Goal: Task Accomplishment & Management: Complete application form

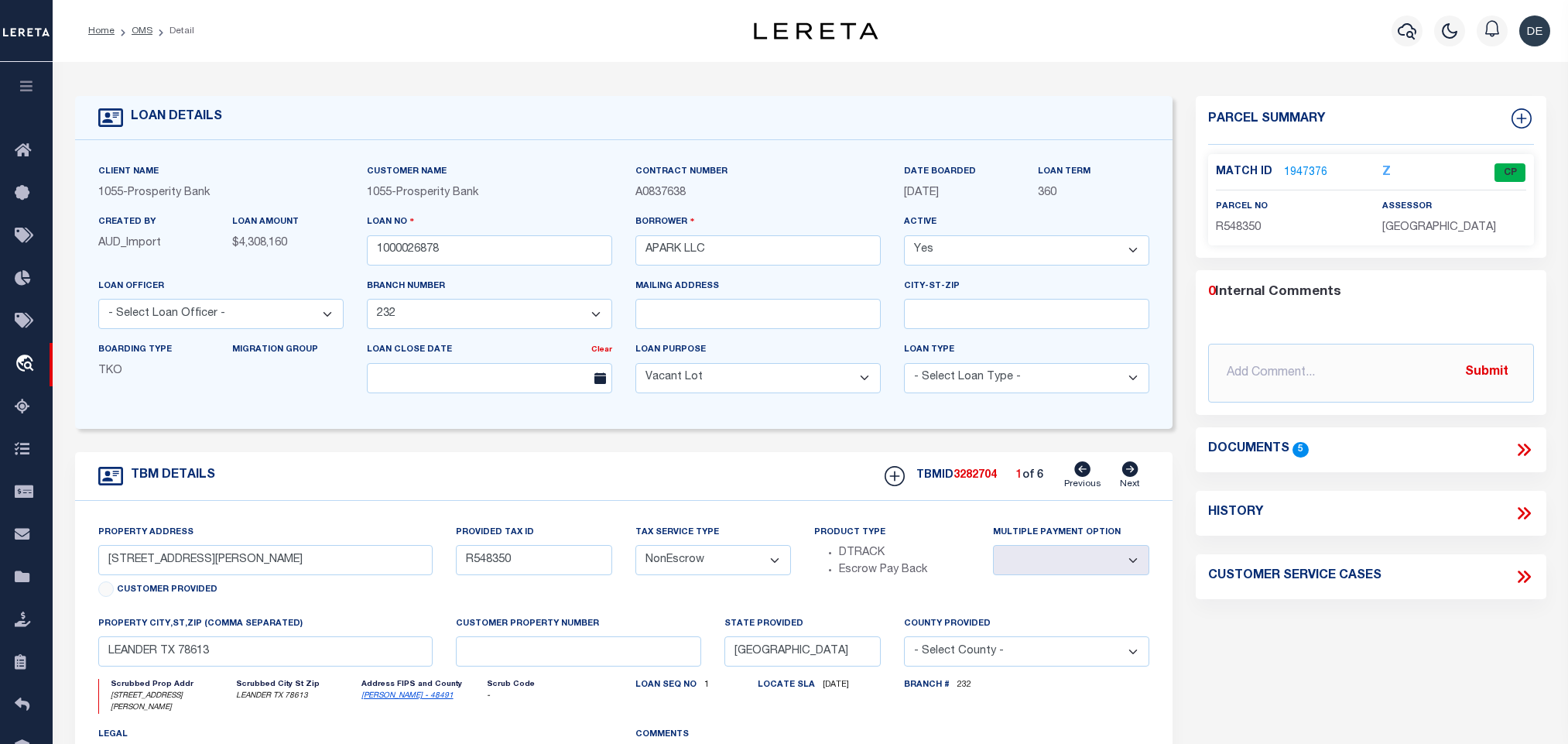
select select "200"
select select "3947"
select select "400"
select select "NonEscrow"
click at [143, 31] on link "OMS" at bounding box center [142, 31] width 21 height 10
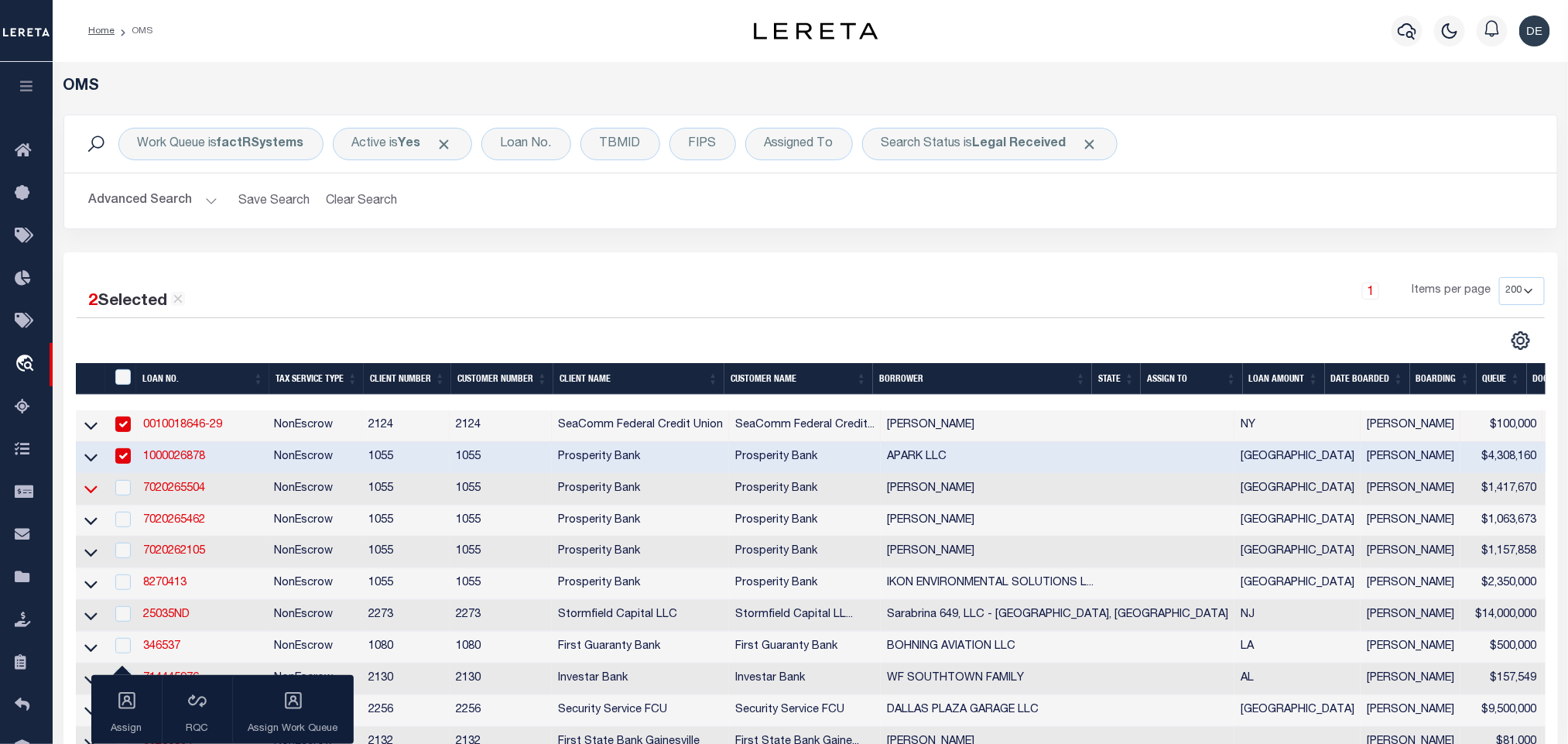
scroll to position [232, 0]
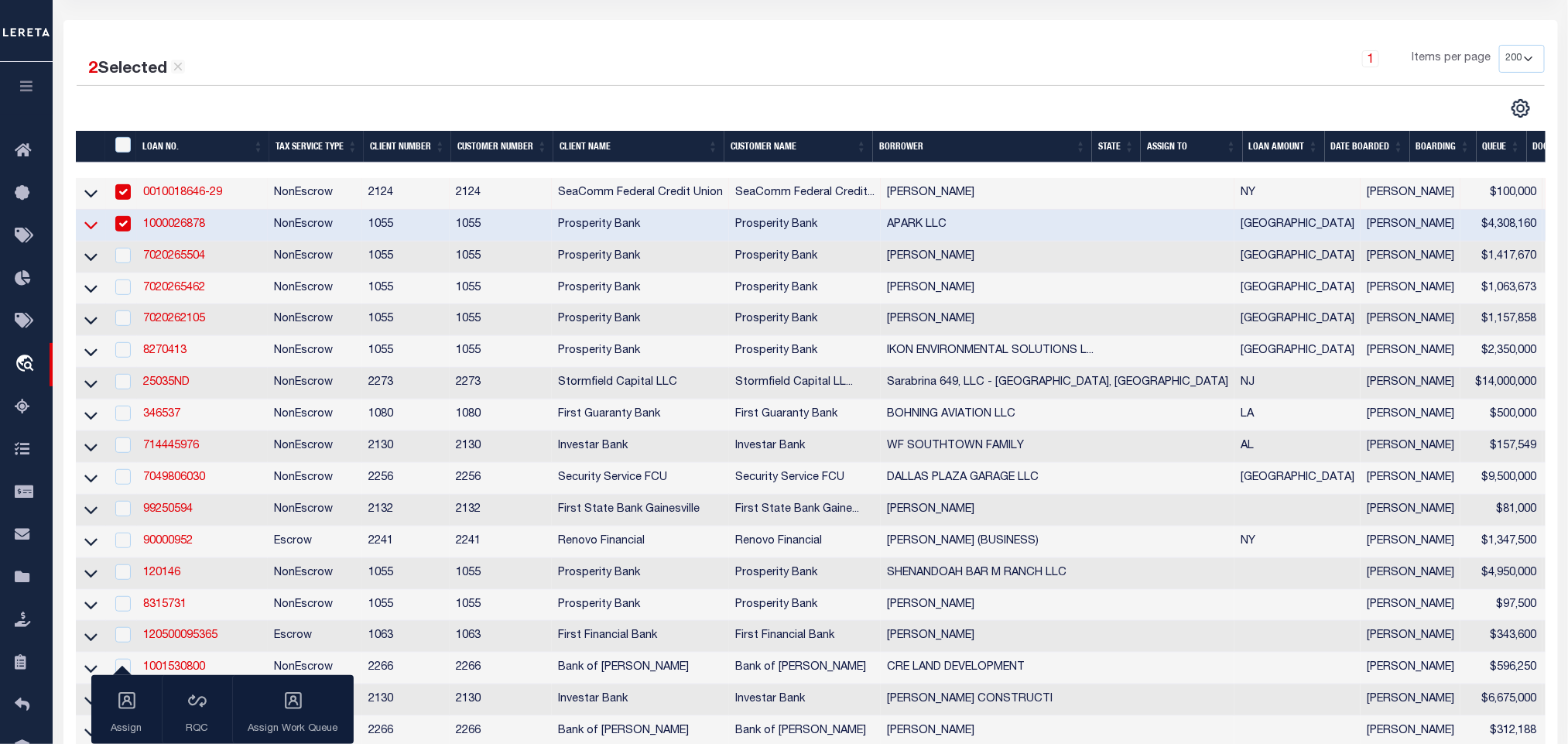
click at [87, 223] on icon at bounding box center [91, 225] width 13 height 16
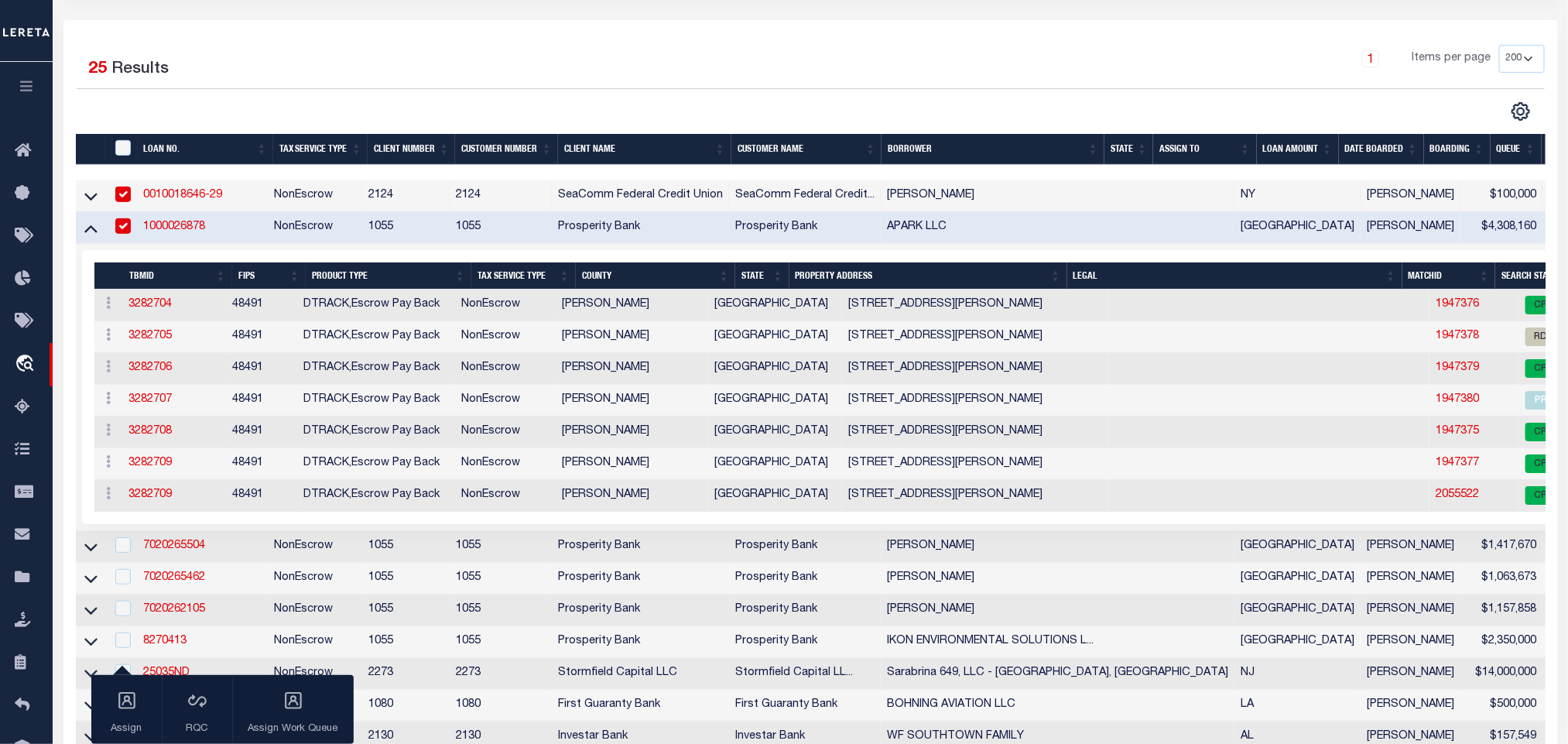
click at [753, 33] on div "2 Selected 25 Results 1 Items per page 10 25 50 100 200" at bounding box center [811, 645] width 1495 height 1251
click at [147, 341] on link "3282705" at bounding box center [150, 336] width 43 height 11
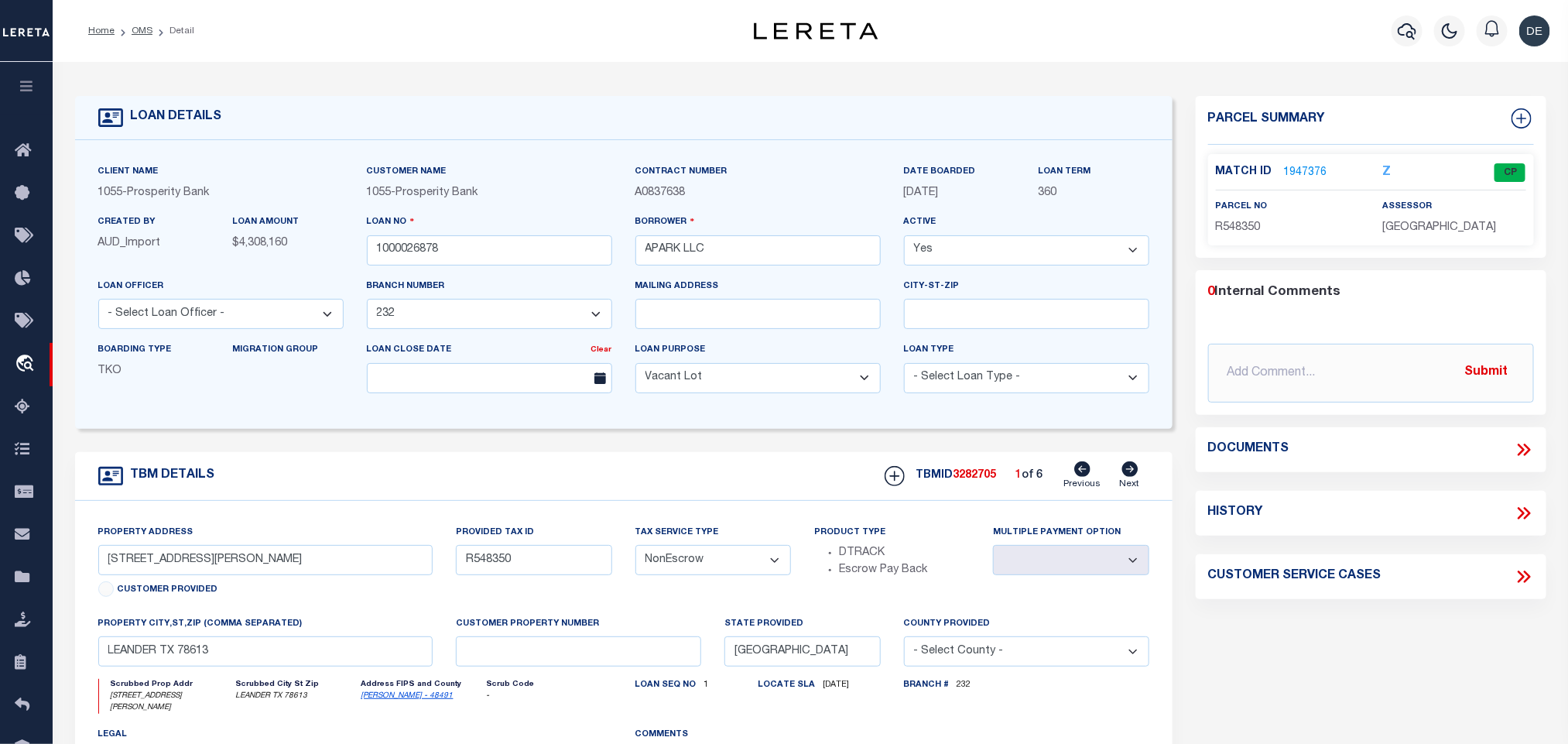
type input "R600928"
select select
select select "3947"
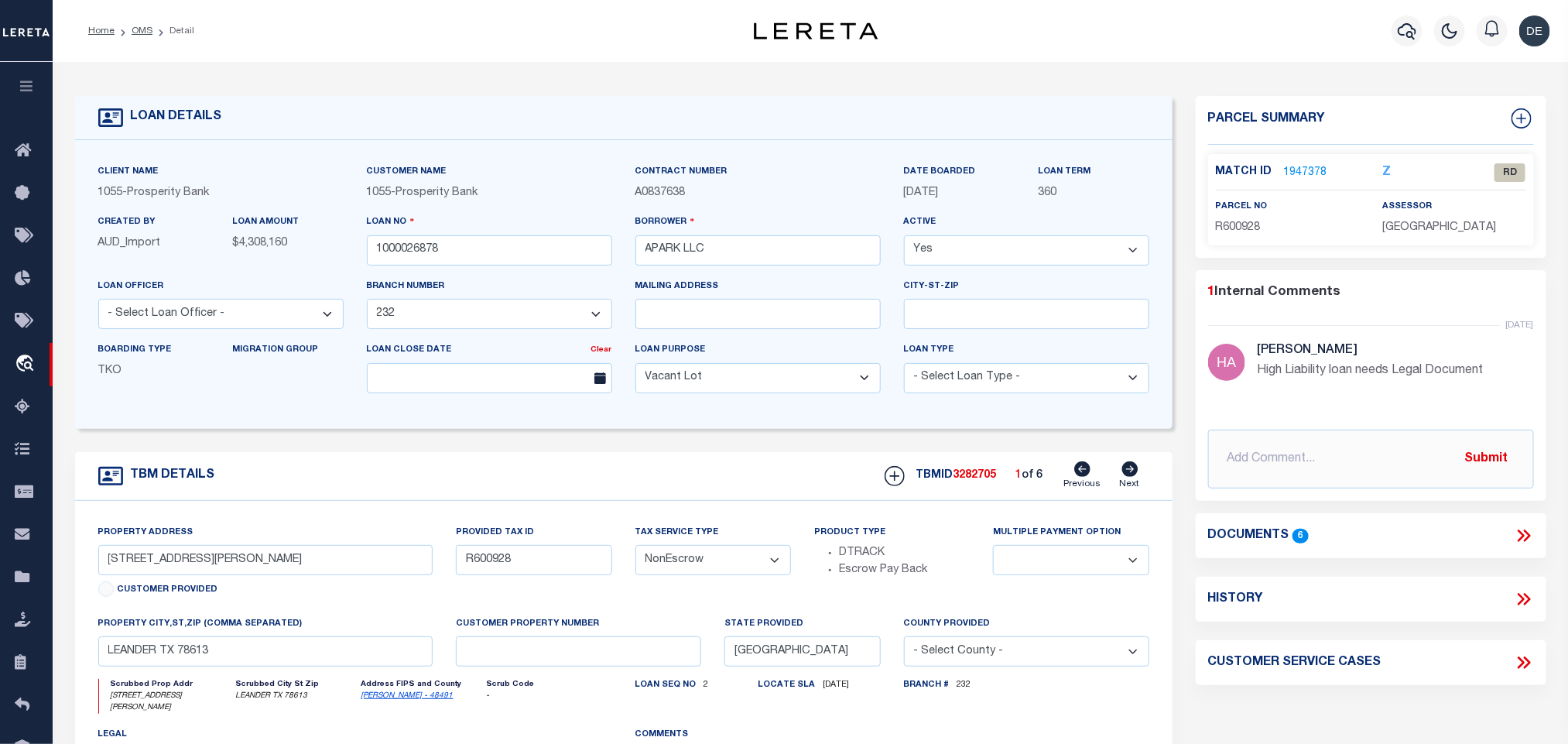
click at [1105, 108] on div "LOAN DETAILS" at bounding box center [624, 117] width 1097 height 44
click at [1119, 85] on div "LOAN DETAILS Client Name 1055 - Prosperity Bank 1055 -" at bounding box center [811, 515] width 1495 height 876
click at [1312, 172] on link "1947378" at bounding box center [1306, 173] width 43 height 16
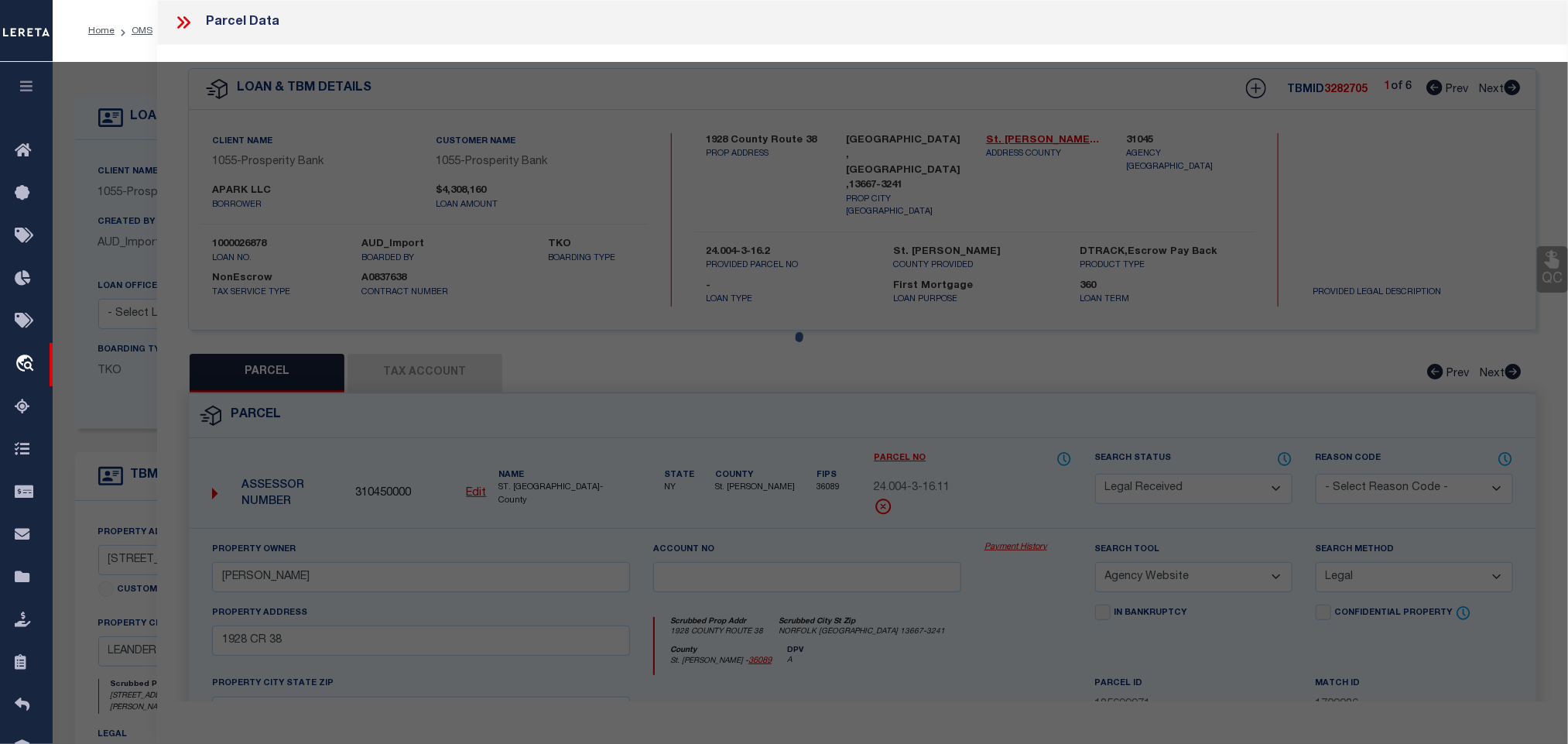
select select "AS"
select select
checkbox input "false"
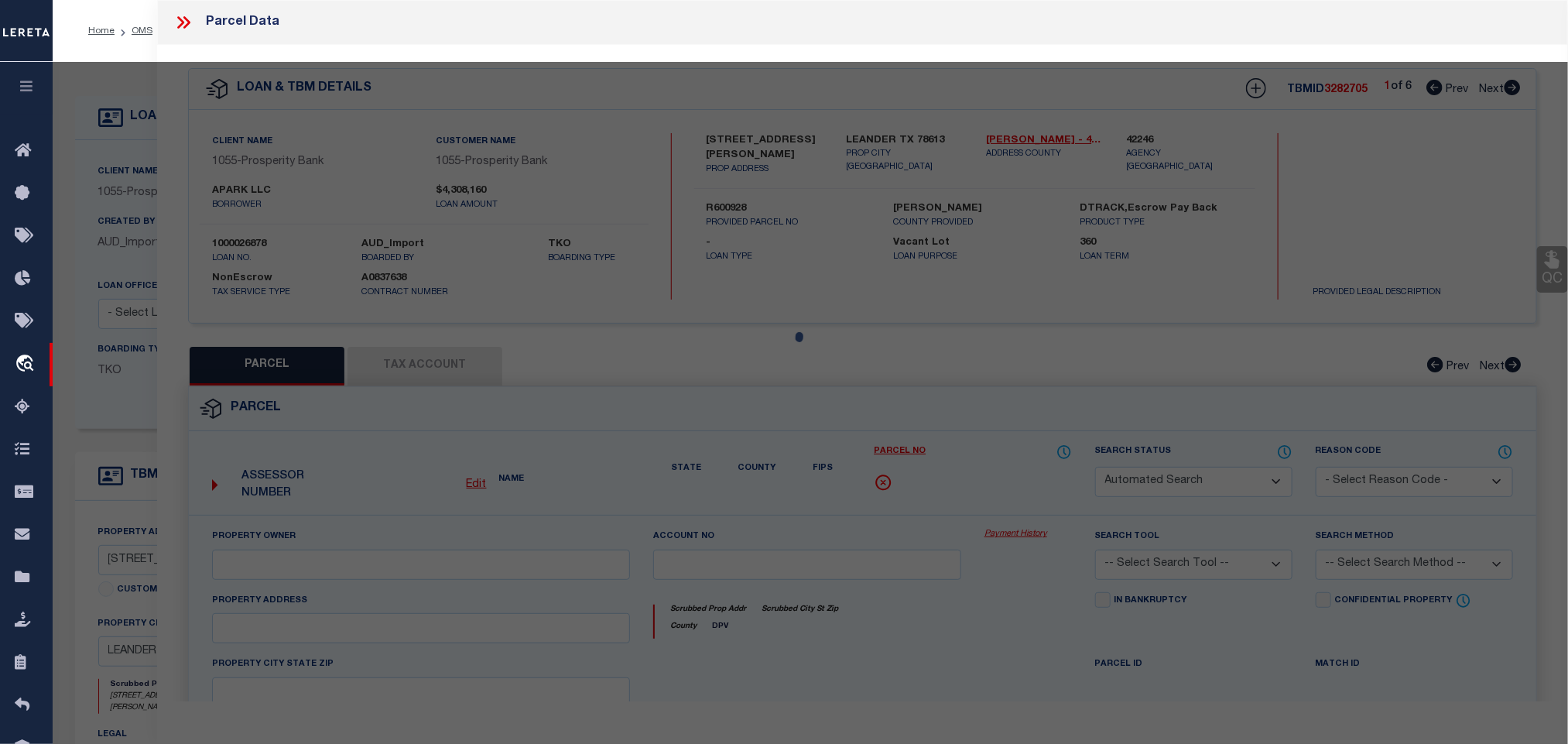
select select "RD"
type input "APARK LLC"
select select "ADD"
type input "[STREET_ADDRESS]"
type input "[GEOGRAPHIC_DATA]"
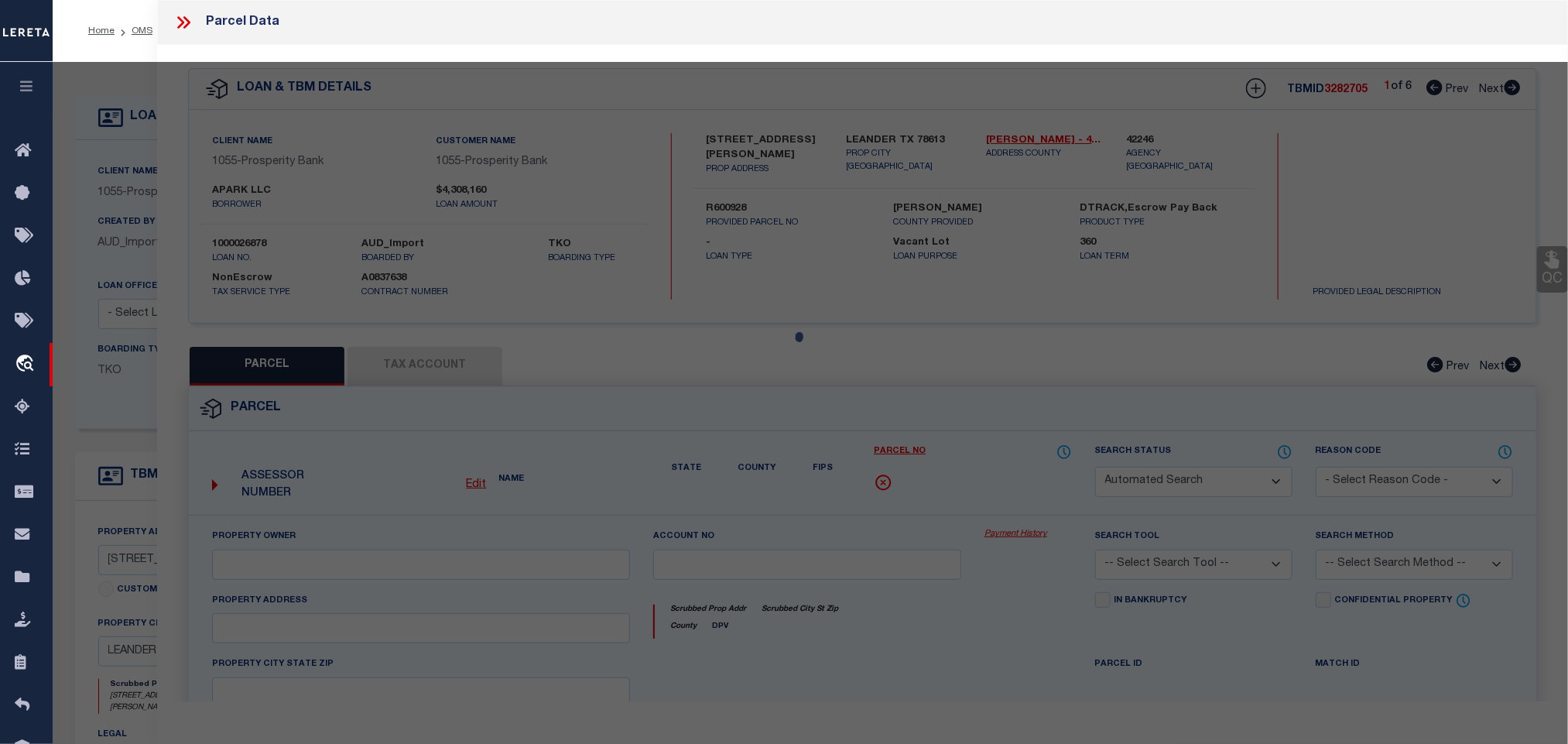
type textarea "REFERENCE ONLY-C559 - APARK BUSINESS CONDO,{/R605898 COMMON INT, (REF)"
type textarea "Document uploaded that satisfies a legal requirement, changing from [GEOGRAPHIC…"
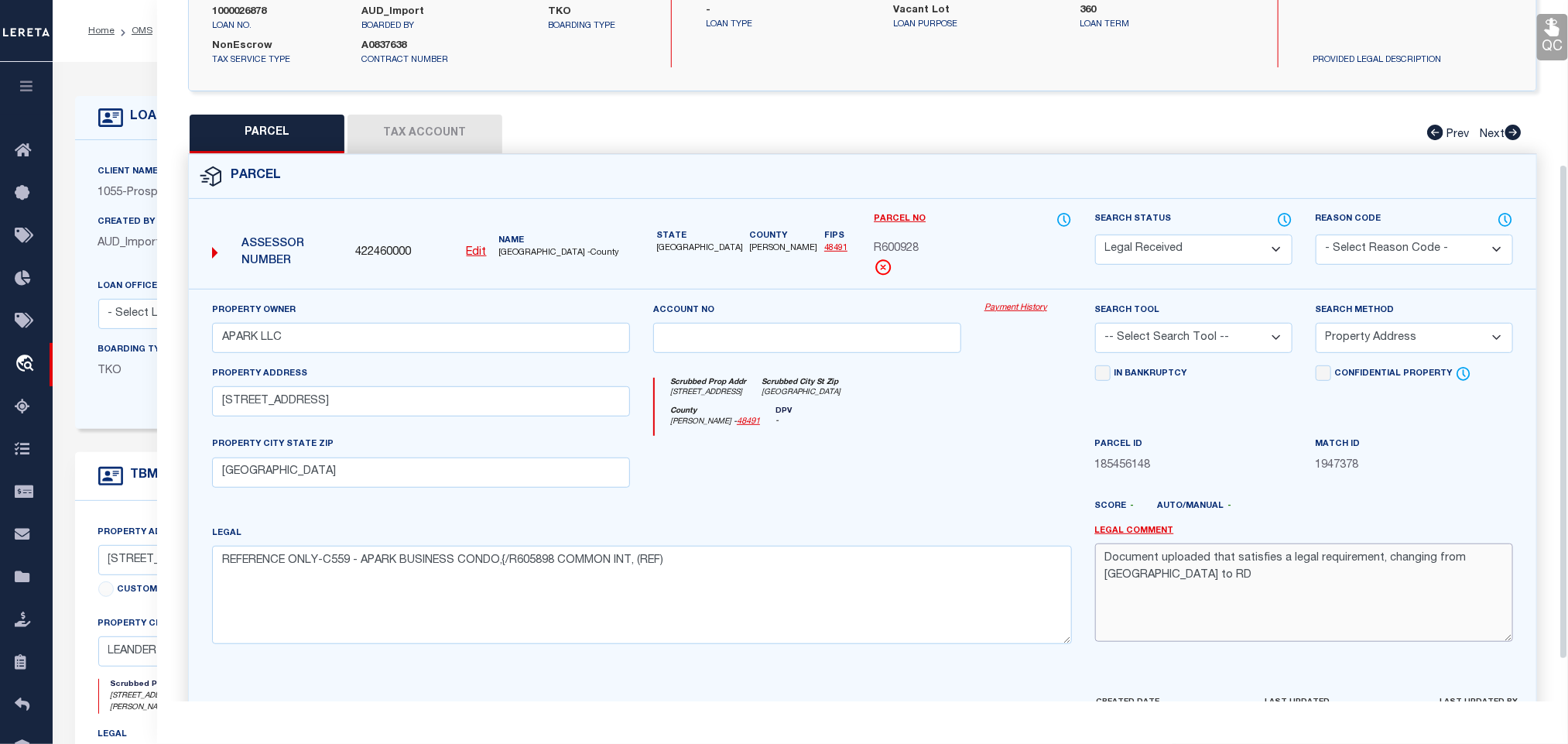
click at [1275, 608] on textarea "Document uploaded that satisfies a legal requirement, changing from [GEOGRAPHIC…" at bounding box center [1304, 592] width 418 height 97
click at [550, 608] on textarea "REFERENCE ONLY-C559 - APARK BUSINESS CONDO,{/R605898 COMMON INT, (REF)" at bounding box center [642, 594] width 860 height 97
paste textarea "CONDO REFERENCE ONLY - C559 - APARK BUSINESS CONDO, 16.47100 AC, COMMON INT"
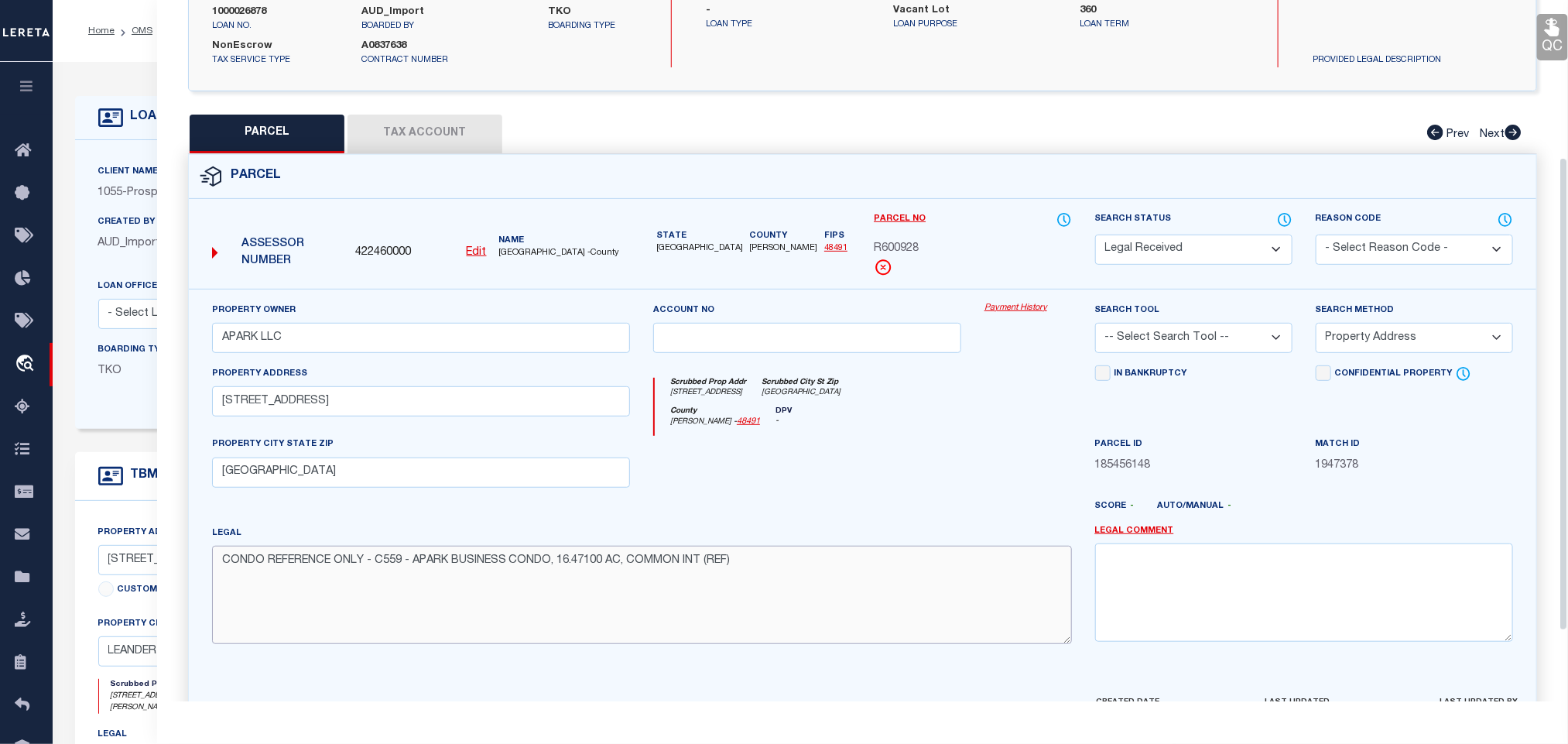
type textarea "CONDO REFERENCE ONLY - C559 - APARK BUSINESS CONDO, 16.47100 AC, COMMON INT (RE…"
click at [1200, 335] on select "-- Select Search Tool -- 3rd Party Website Agency File Agency Website ATLS CNV-…" at bounding box center [1193, 338] width 197 height 30
select select "AGW"
click at [1095, 328] on select "-- Select Search Tool -- 3rd Party Website Agency File Agency Website ATLS CNV-…" at bounding box center [1193, 338] width 197 height 30
click at [1387, 344] on select "-- Select Search Method -- Property Address Legal Liability Info Provided" at bounding box center [1414, 338] width 197 height 30
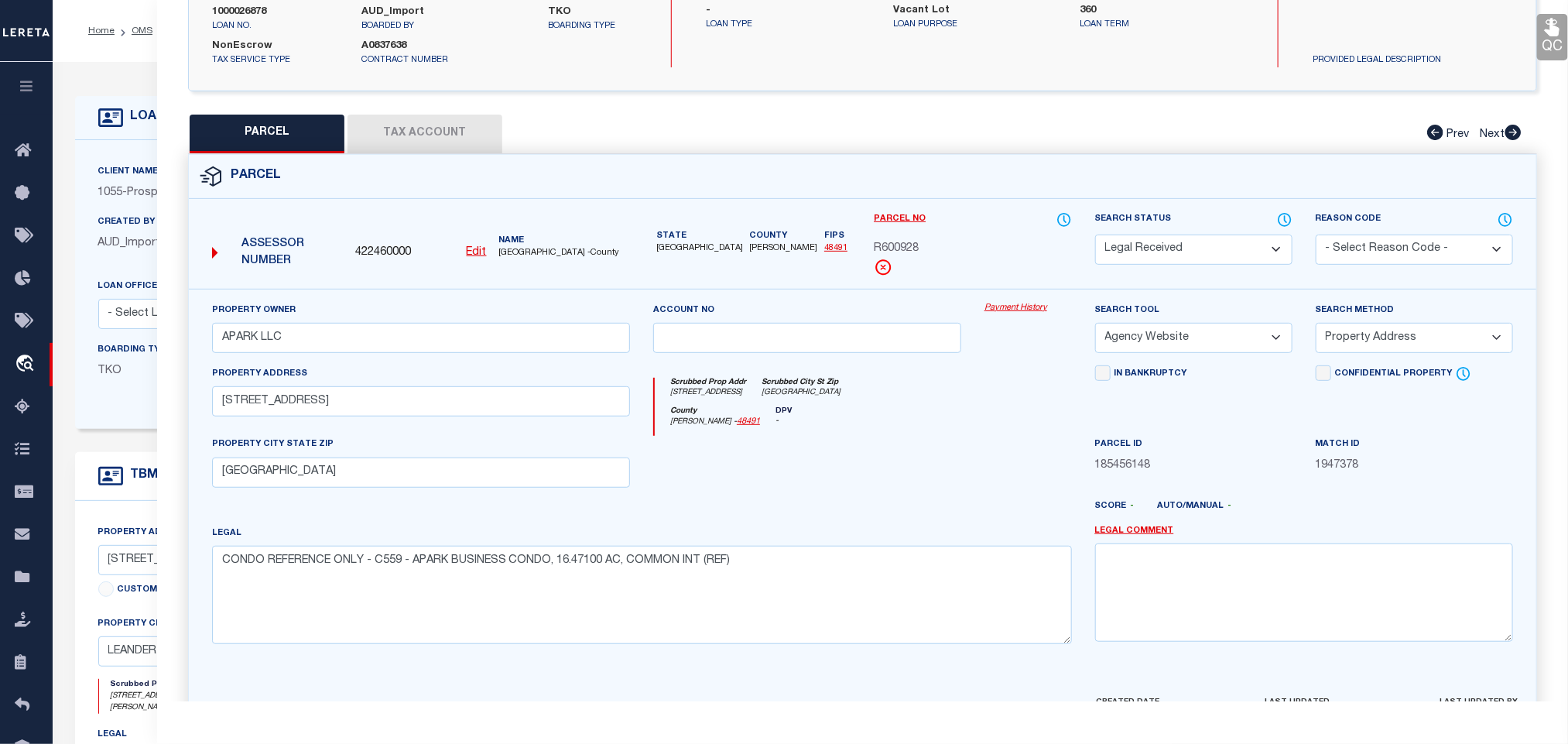
select select "LEG"
click at [1316, 328] on select "-- Select Search Method -- Property Address Legal Liability Info Provided" at bounding box center [1414, 338] width 197 height 30
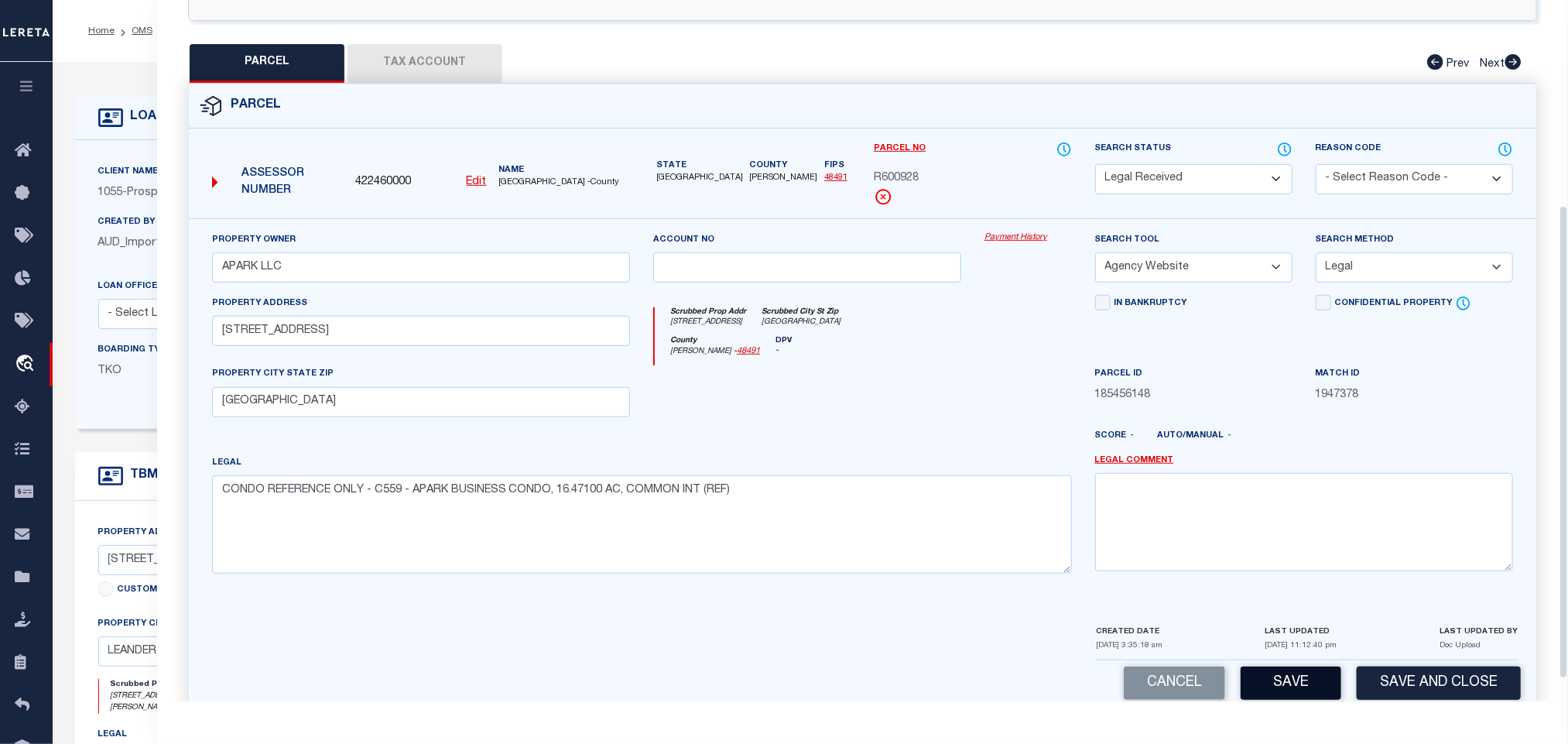
scroll to position [337, 0]
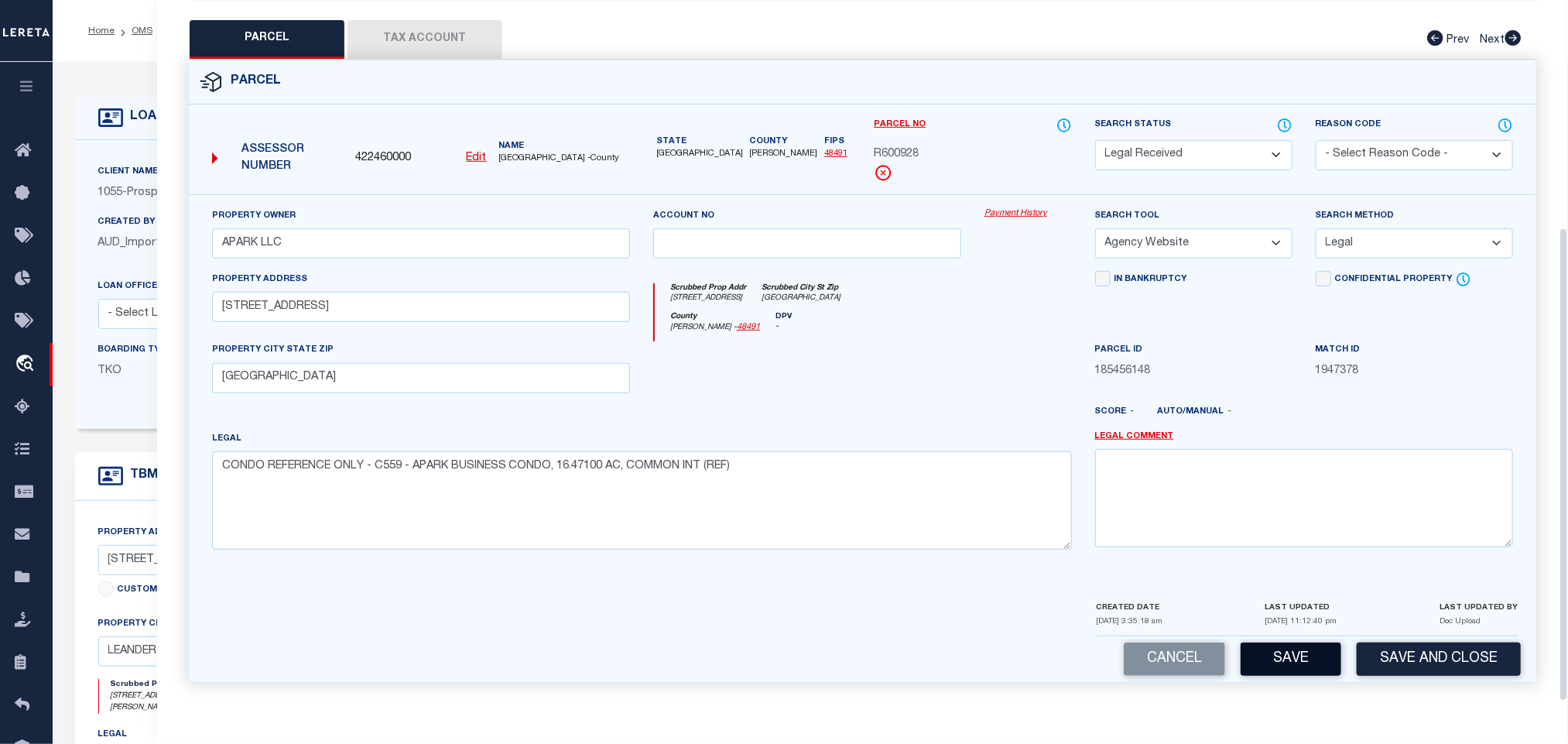
click at [1306, 670] on button "Save" at bounding box center [1291, 659] width 100 height 33
click at [464, 22] on button "Tax Account" at bounding box center [425, 39] width 155 height 39
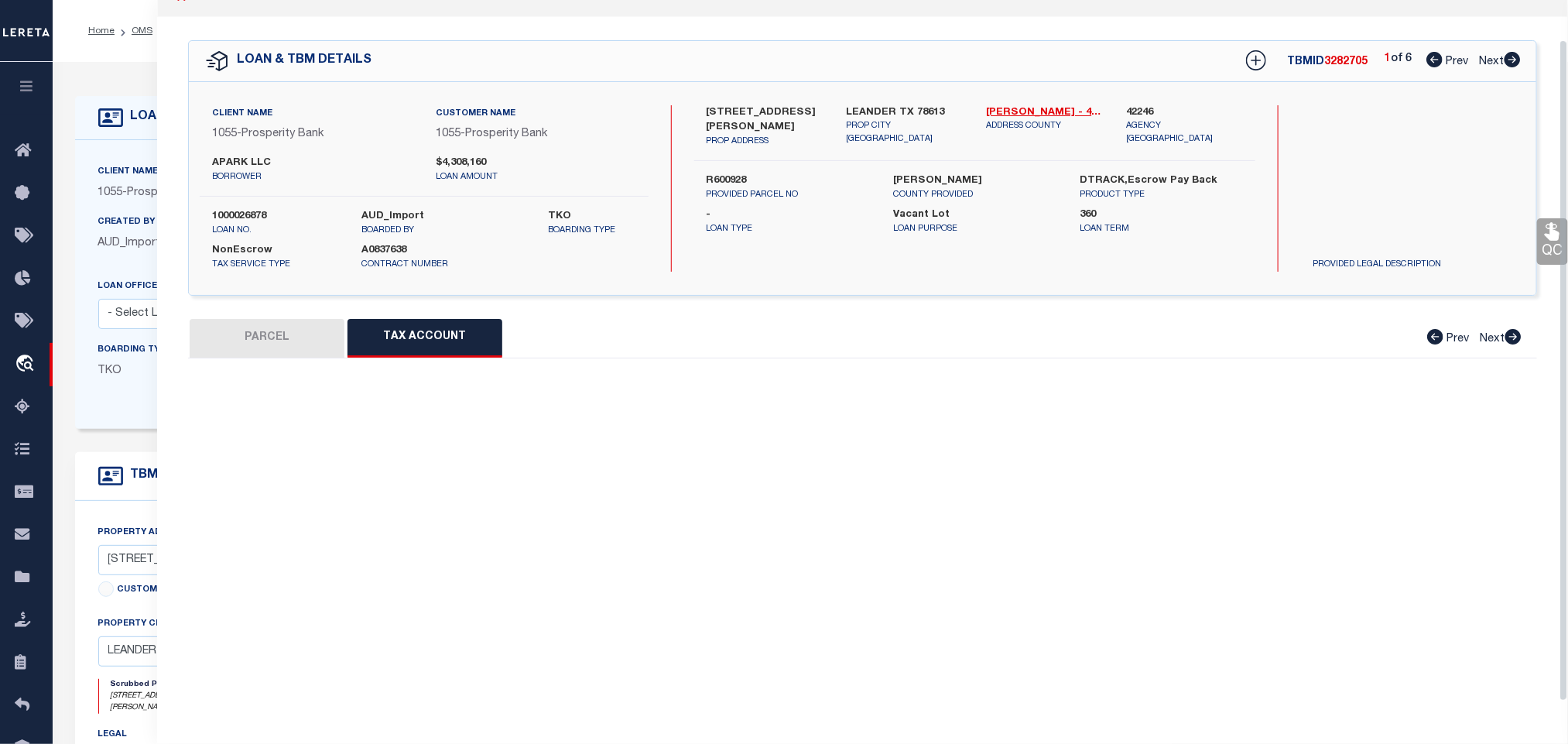
select select "100"
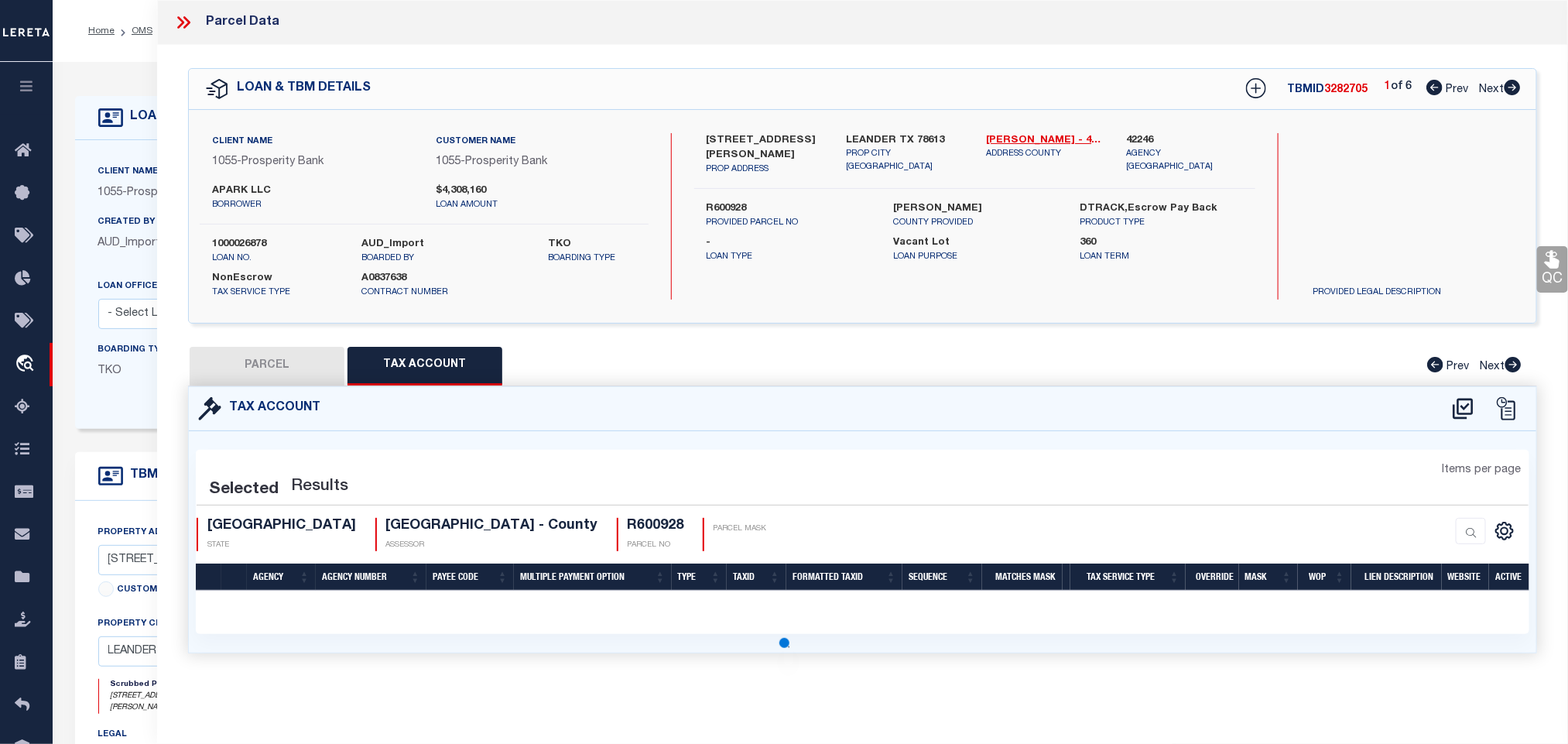
scroll to position [0, 0]
select select "100"
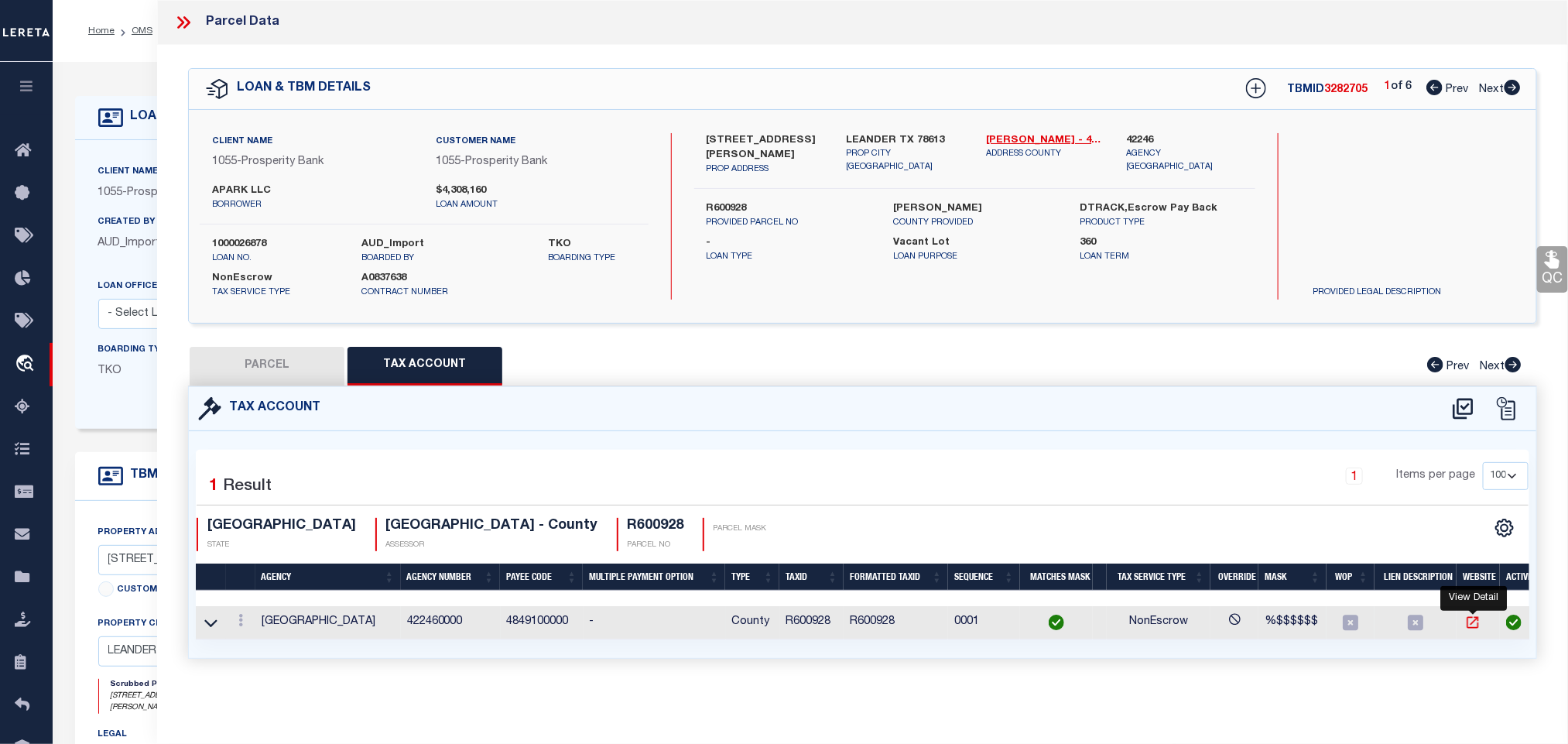
click at [1479, 624] on icon "" at bounding box center [1473, 623] width 12 height 12
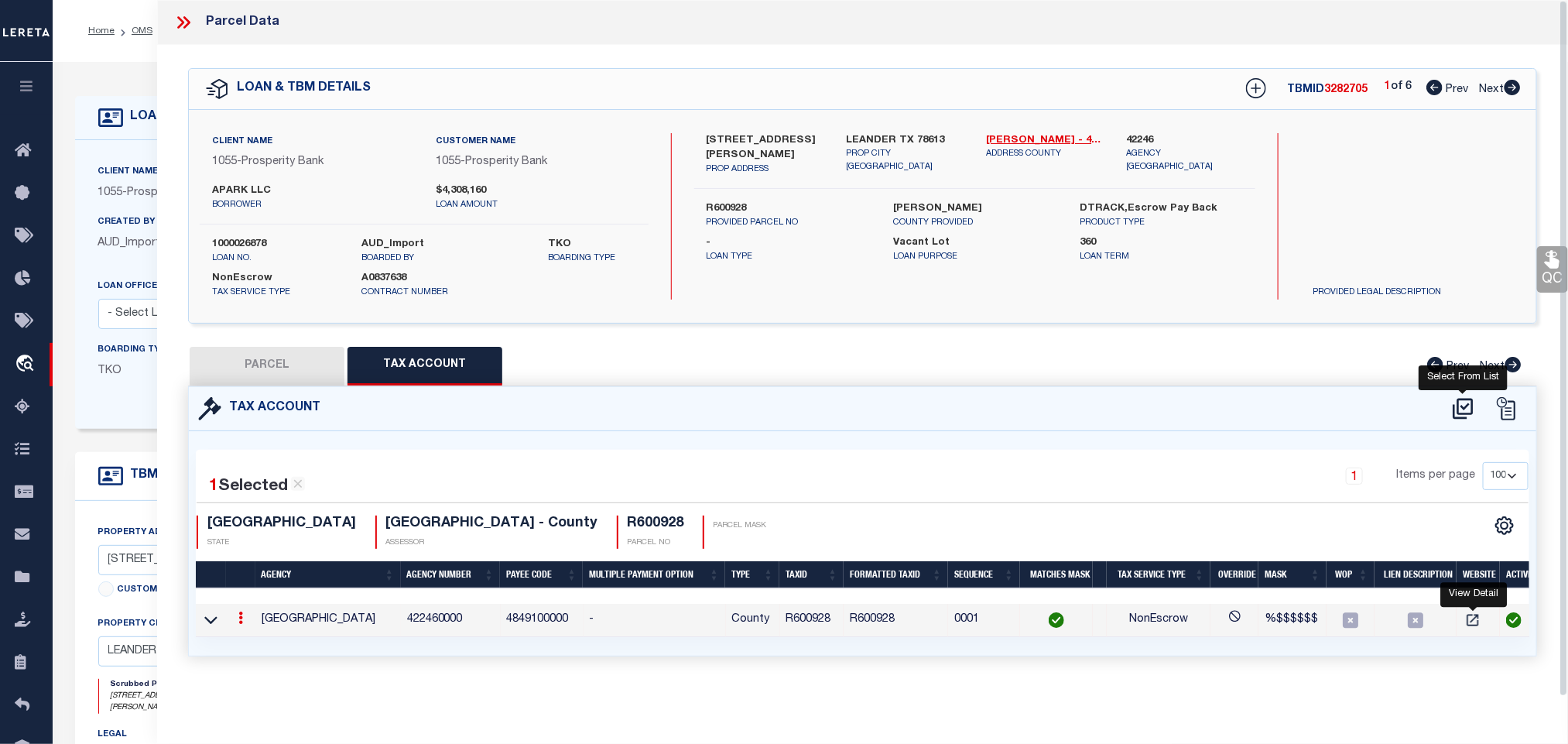
click at [1470, 416] on icon at bounding box center [1464, 408] width 26 height 25
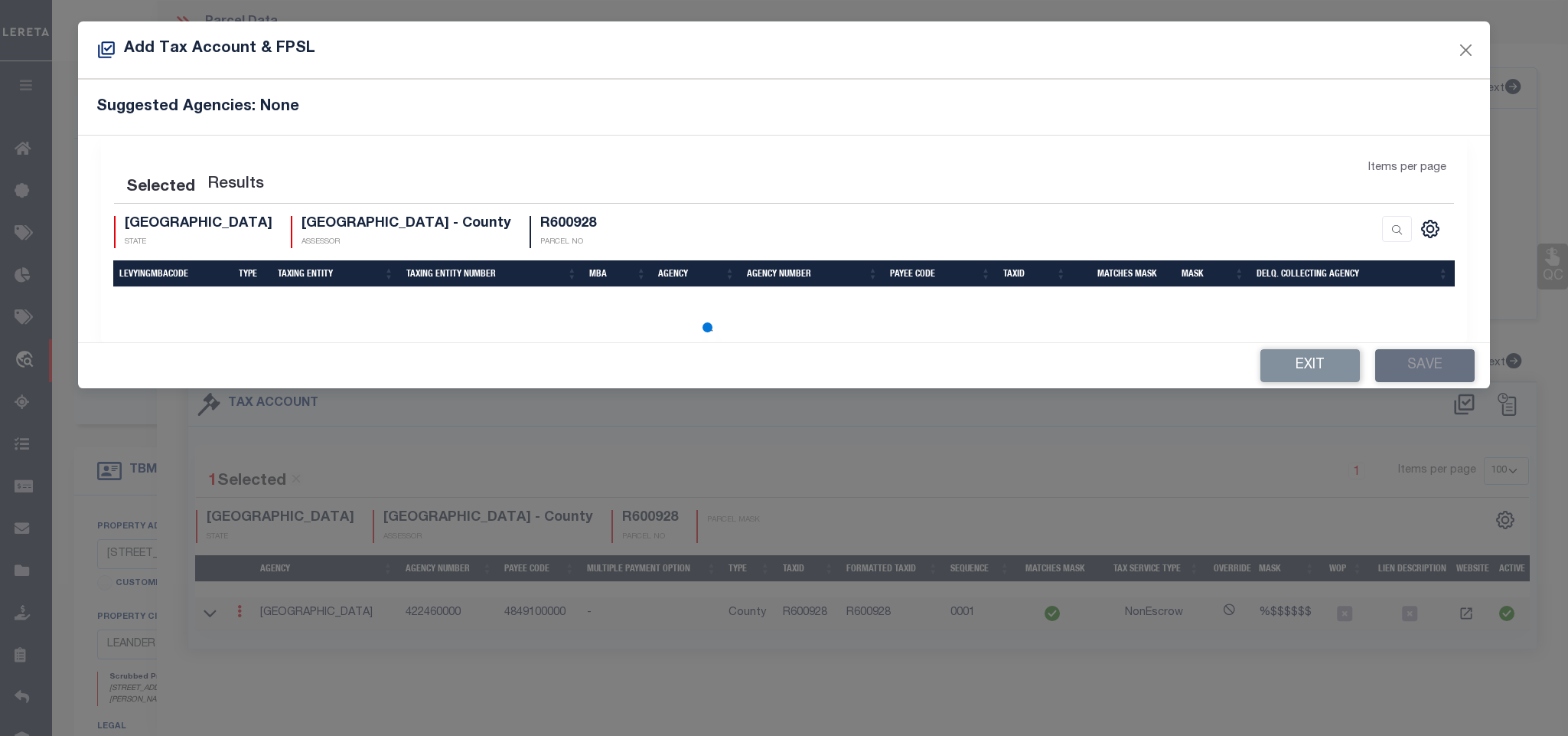
select select "100"
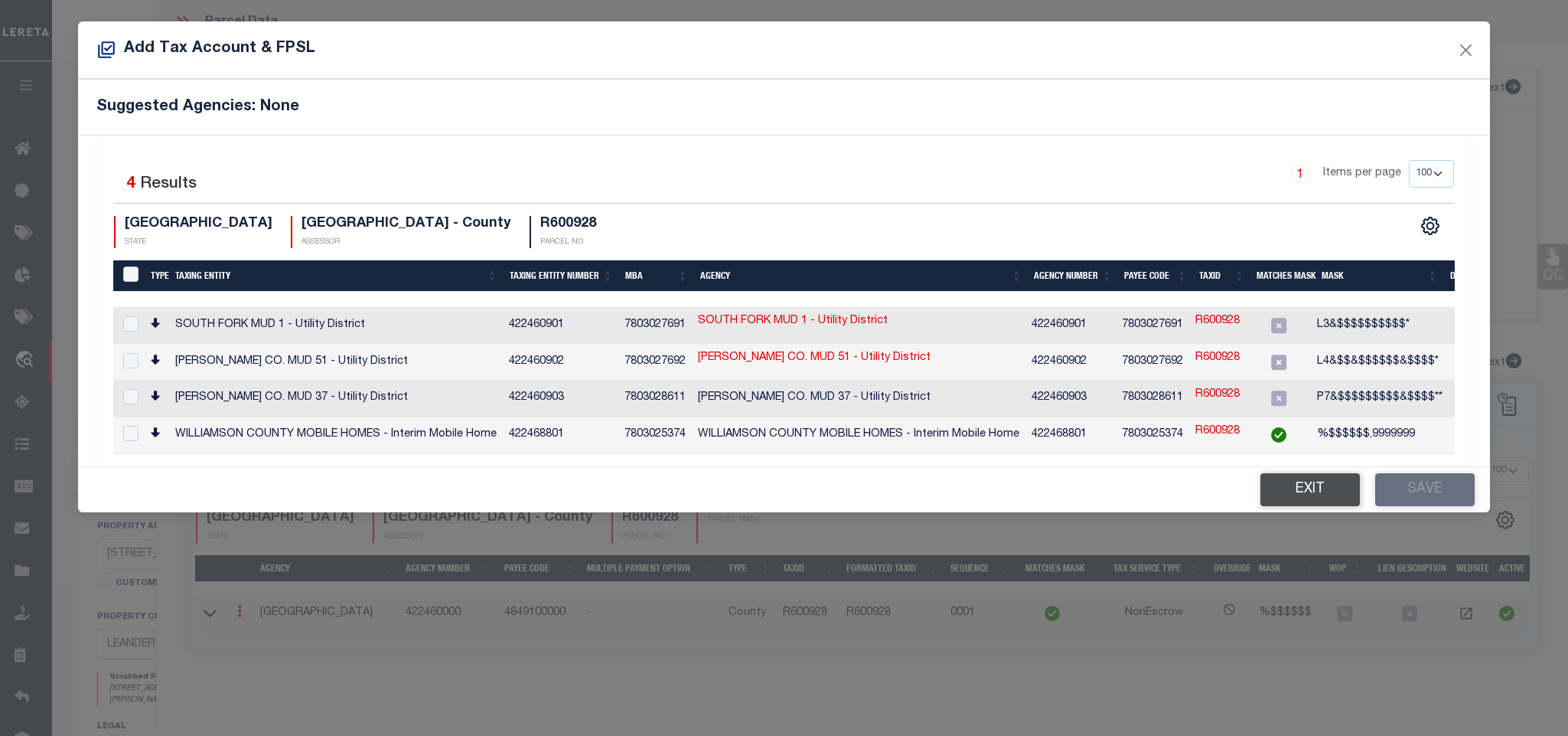
click at [1299, 484] on button "Exit" at bounding box center [1310, 490] width 99 height 33
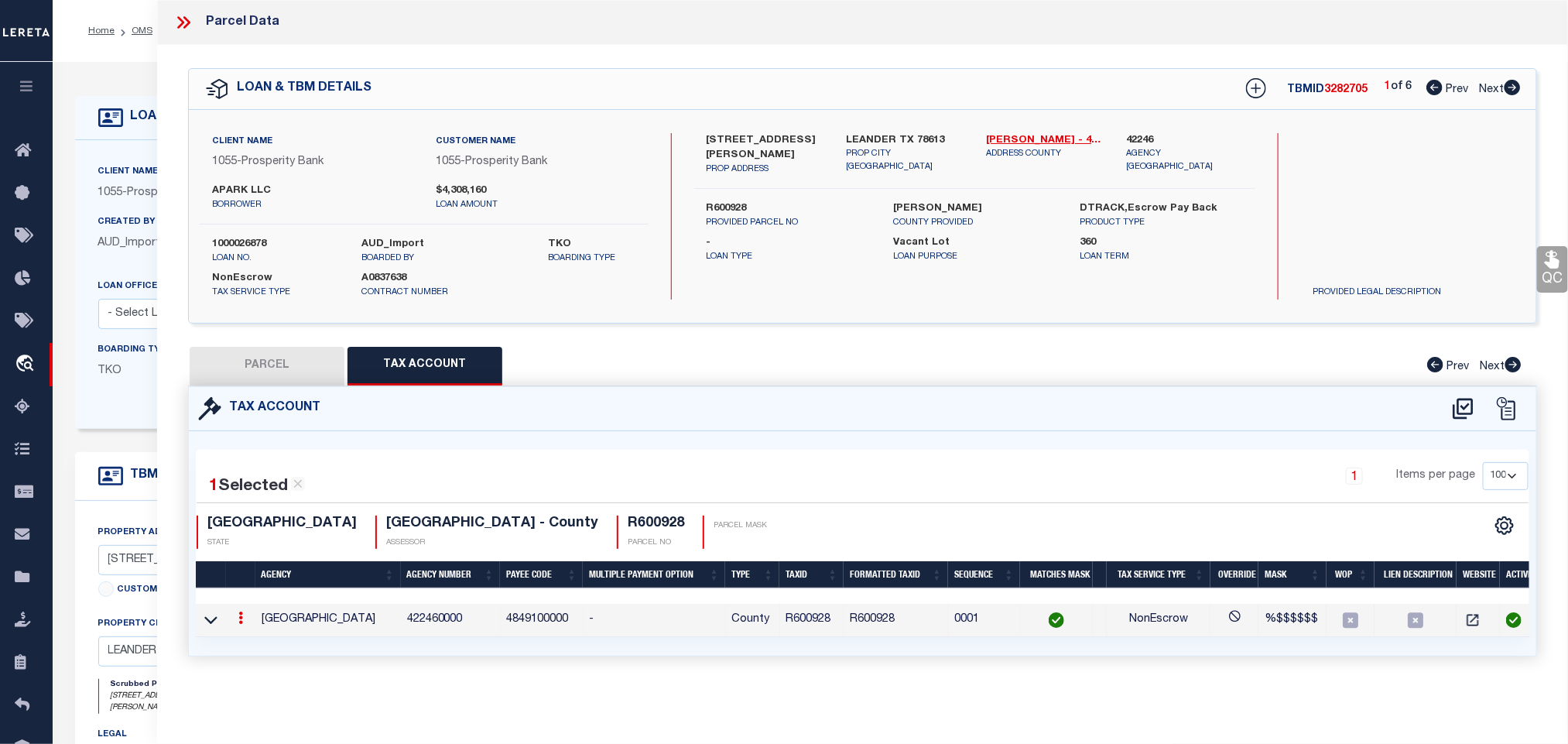
click at [329, 368] on button "PARCEL" at bounding box center [267, 366] width 155 height 39
select select "AS"
select select
checkbox input "false"
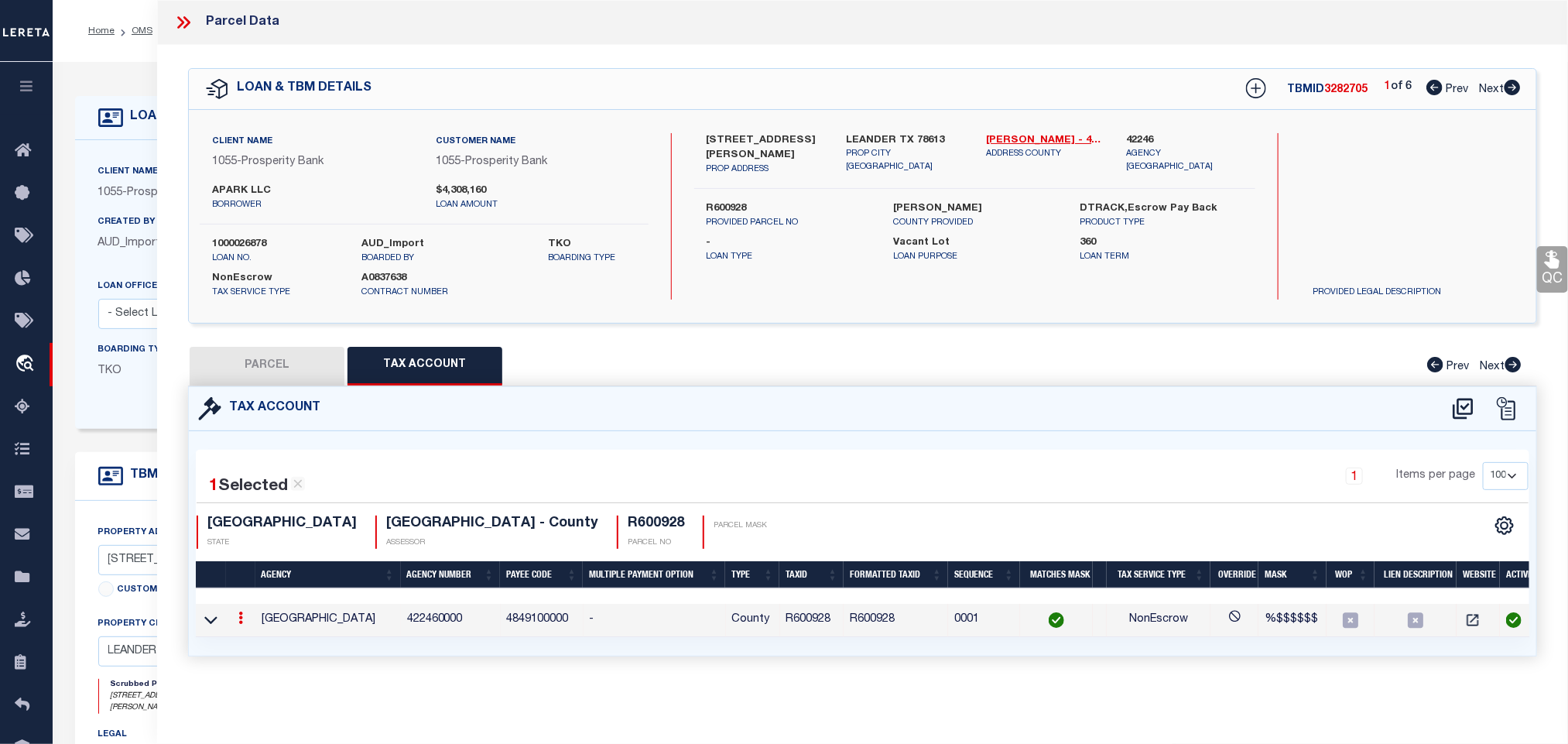
checkbox input "false"
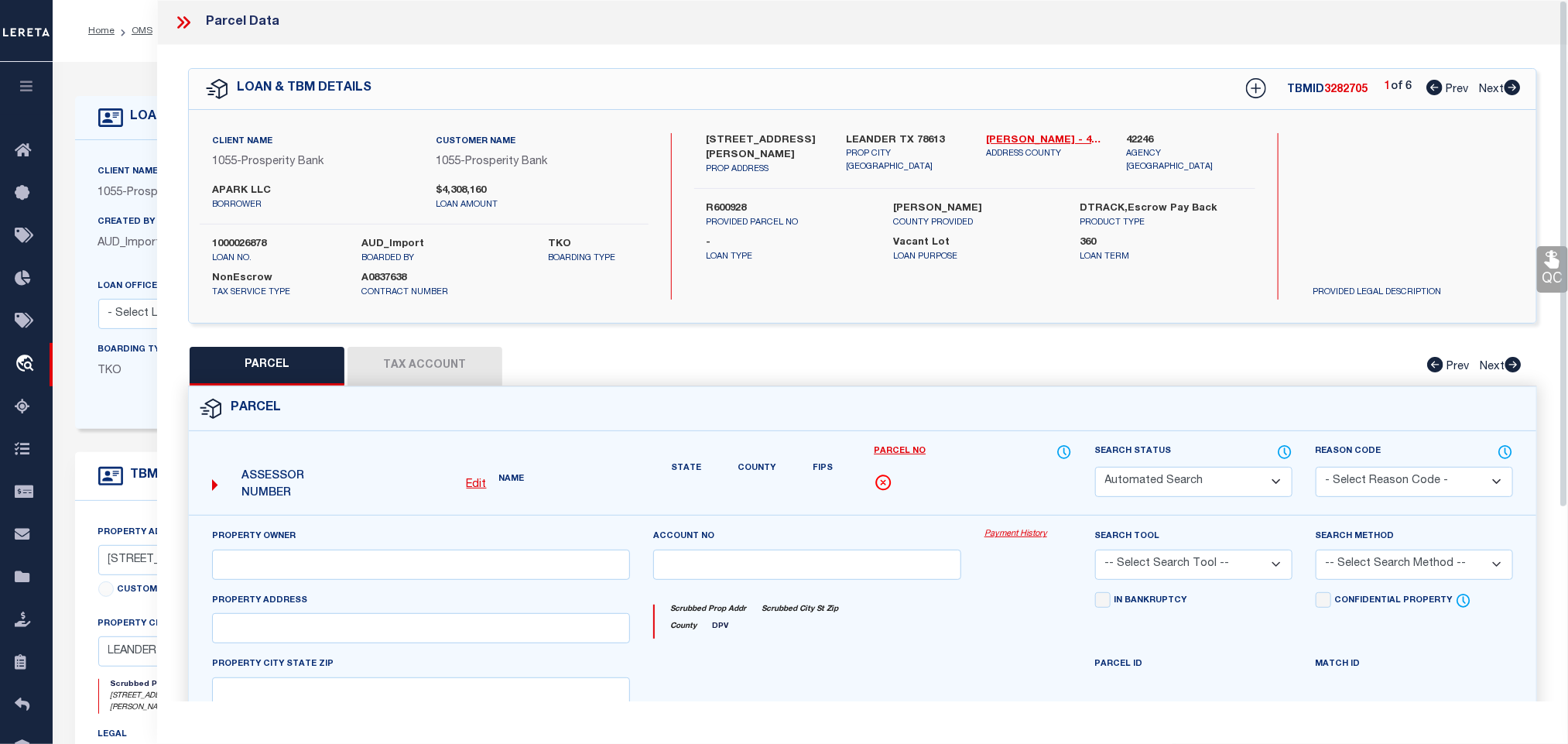
select select "RD"
type input "APARK LLC"
select select "AGW"
select select "LEG"
type input "[STREET_ADDRESS]"
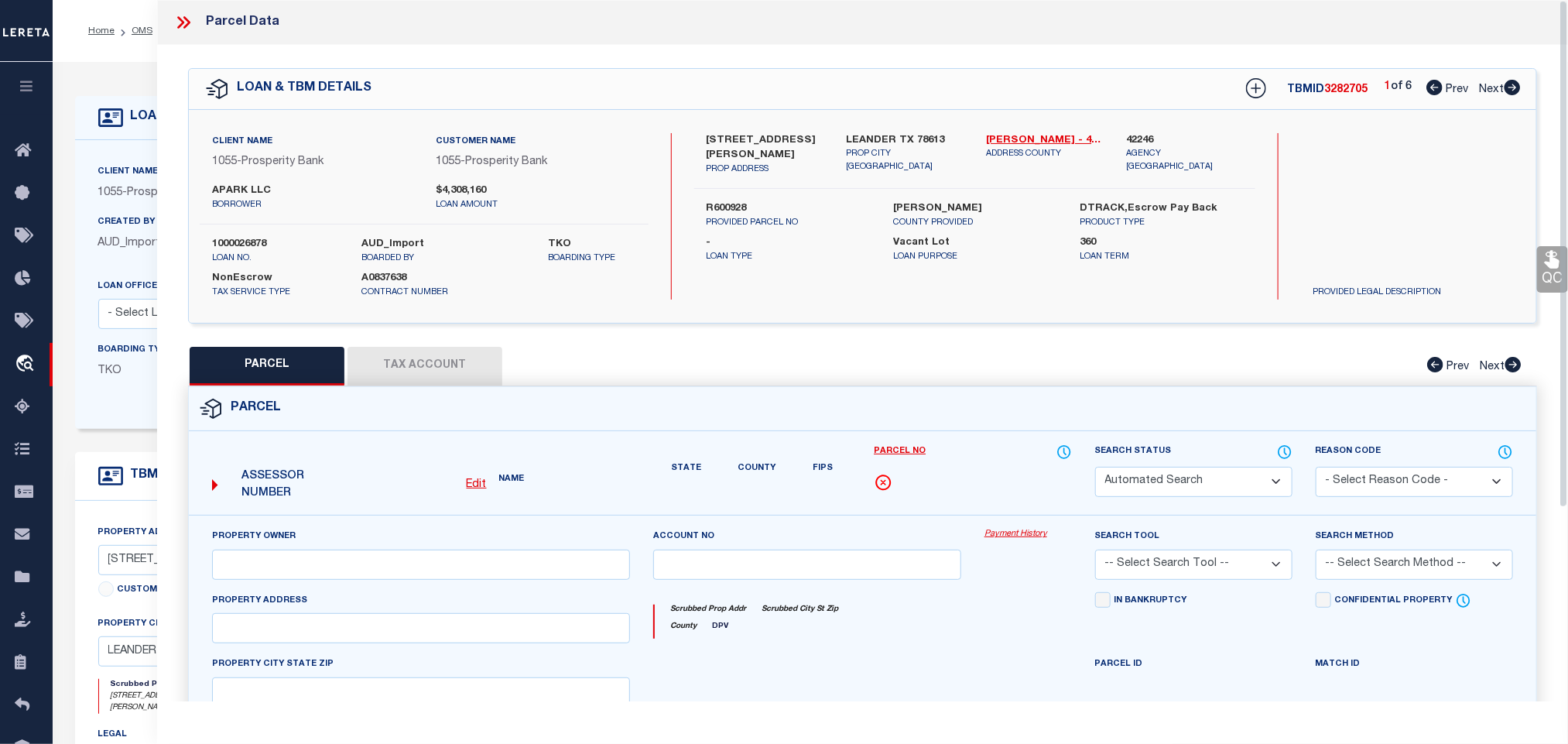
type input "[GEOGRAPHIC_DATA]"
type textarea "CONDO REFERENCE ONLY - C559 - APARK BUSINESS CONDO, 16.47100 AC, COMMON INT (RE…"
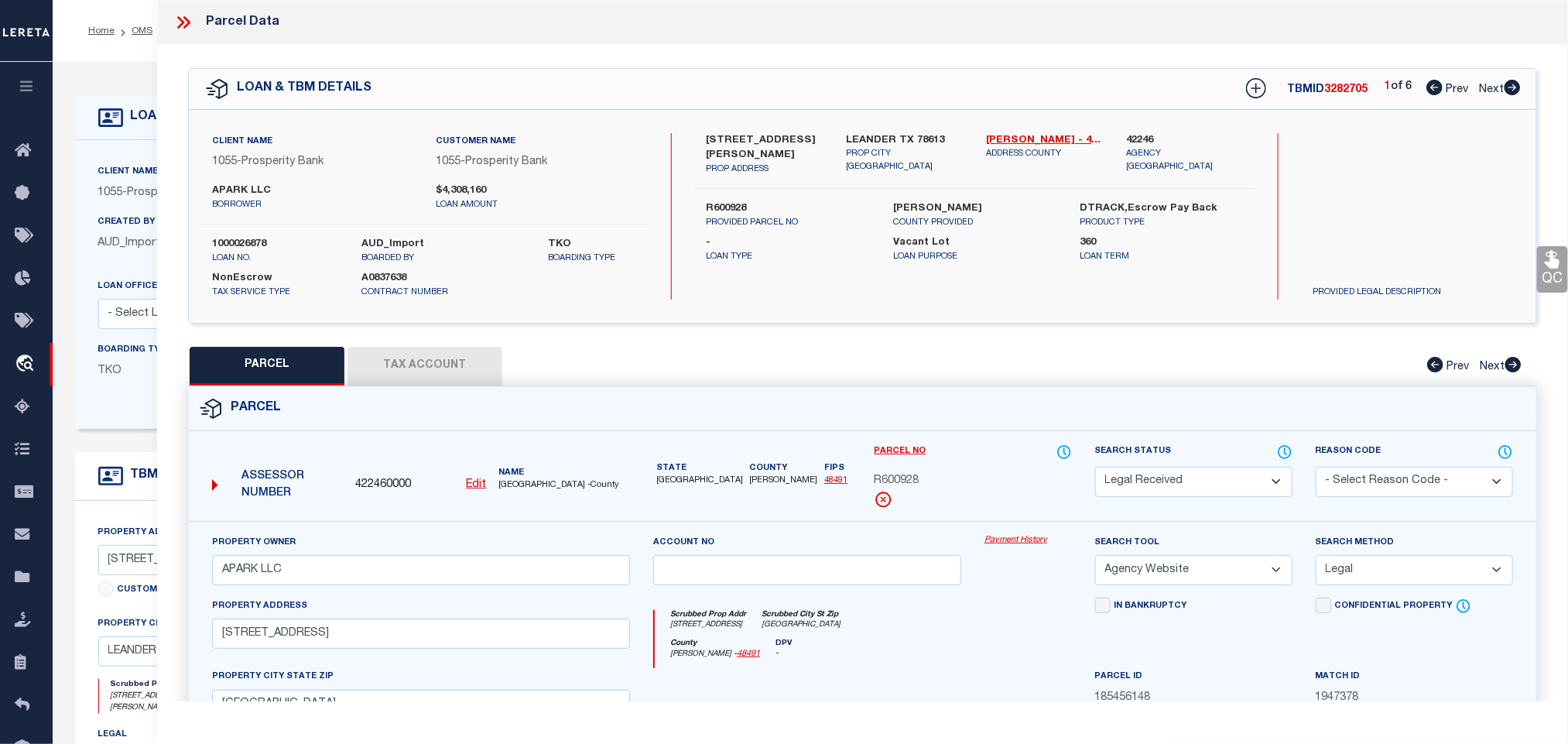
click at [1164, 478] on select "Automated Search Bad Parcel Complete Duplicate Parcel High Dollar Reporting In …" at bounding box center [1193, 482] width 197 height 30
select select "PC"
click at [1095, 468] on select "Automated Search Bad Parcel Complete Duplicate Parcel High Dollar Reporting In …" at bounding box center [1193, 482] width 197 height 30
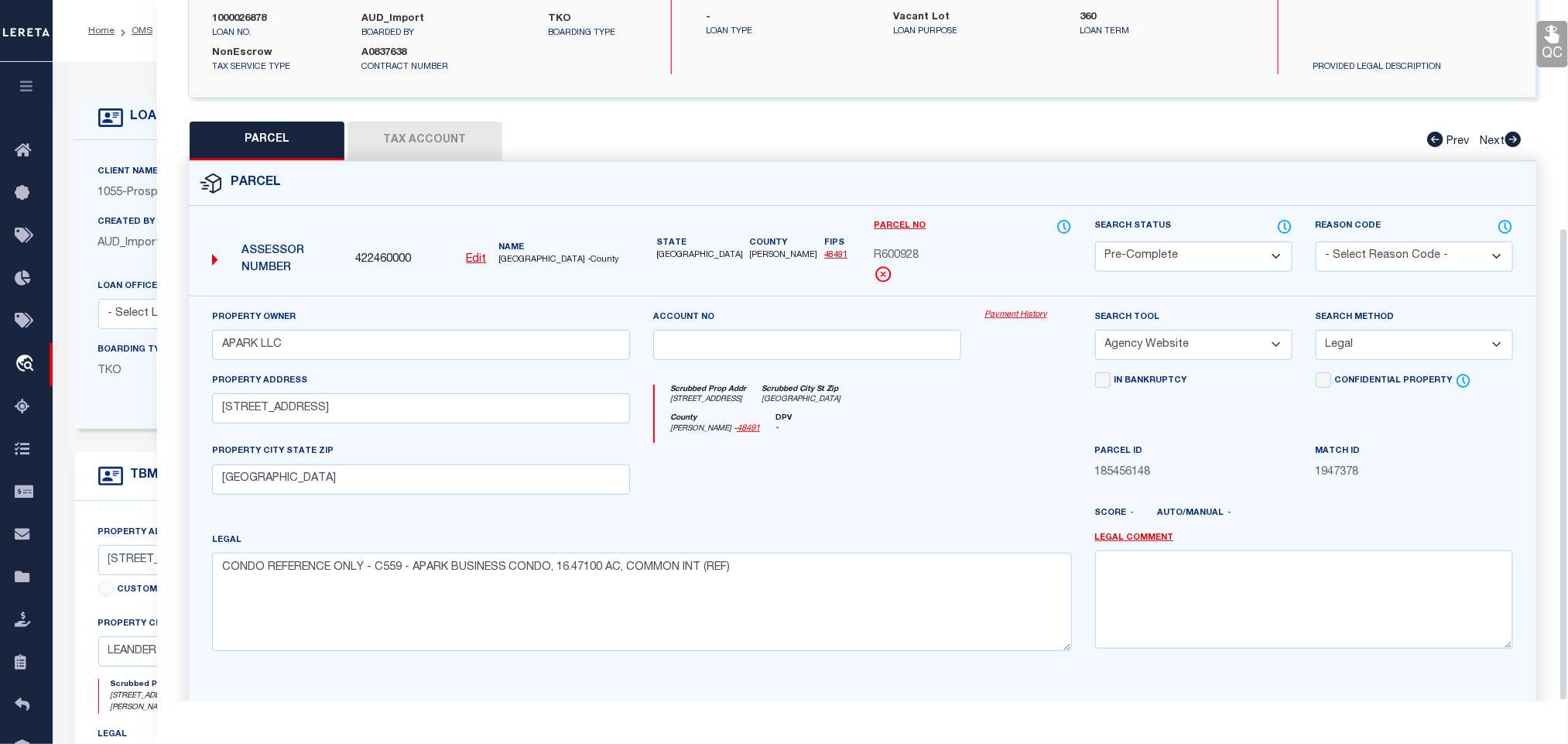
scroll to position [337, 0]
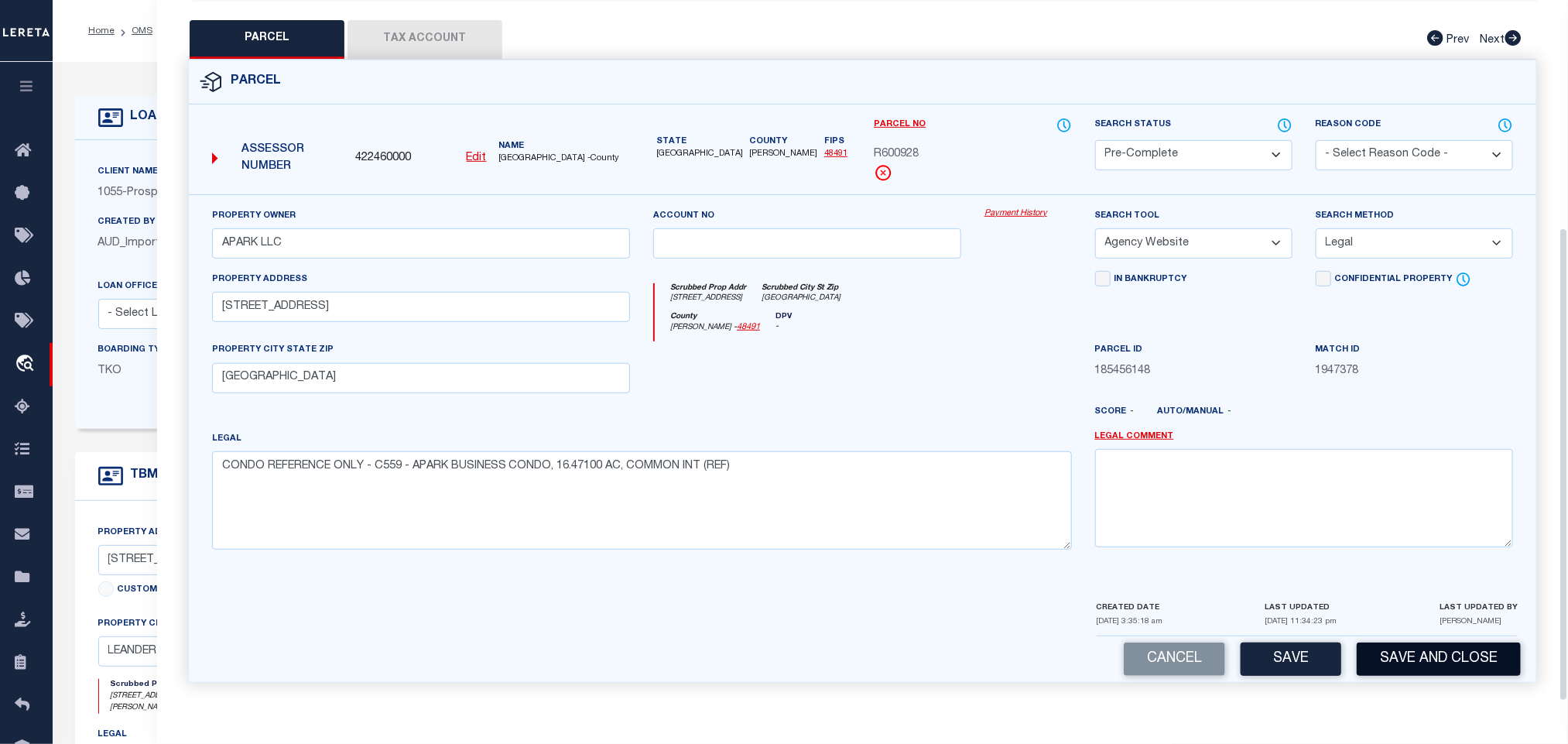
click at [1408, 657] on button "Save and Close" at bounding box center [1439, 659] width 164 height 33
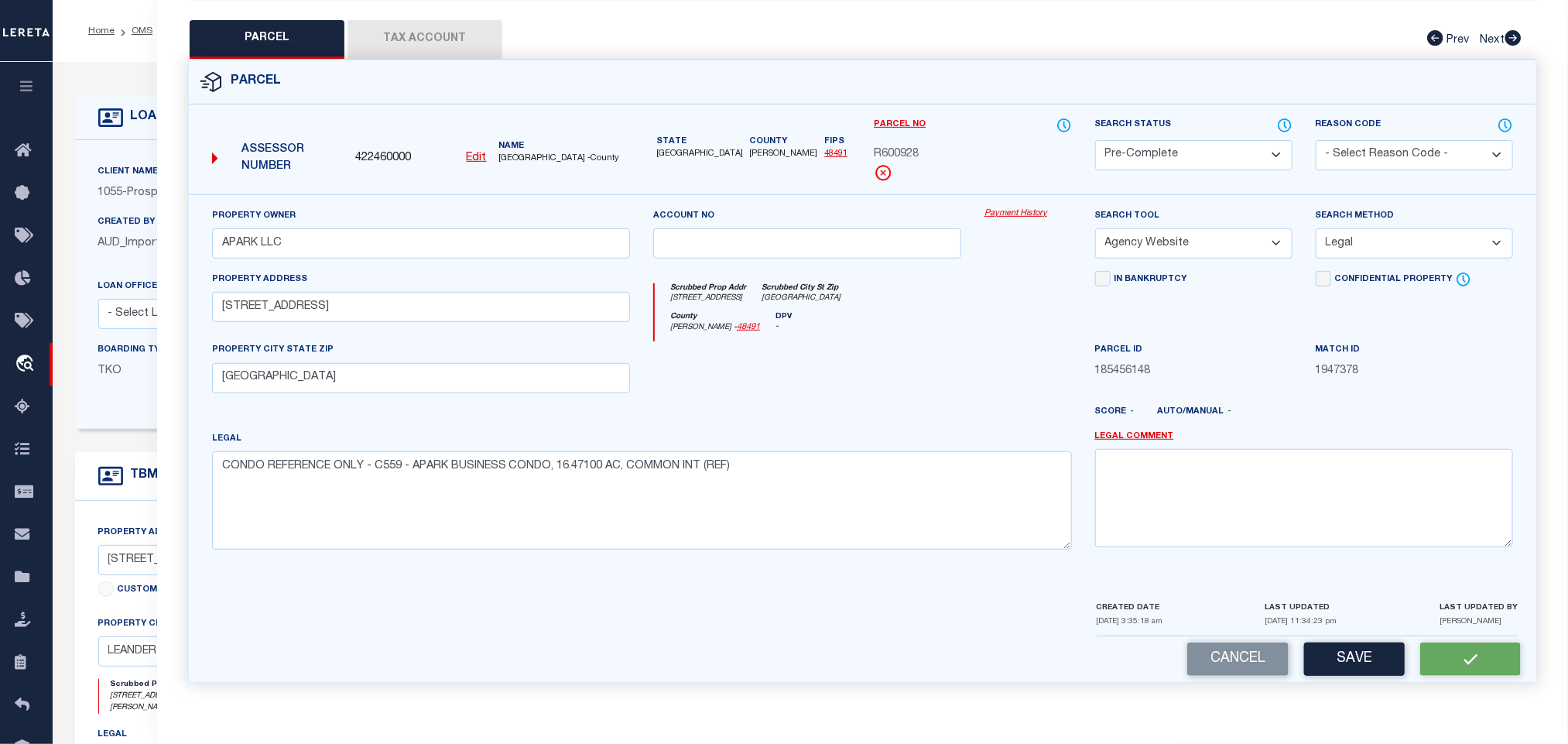
click at [381, 150] on span "422460000" at bounding box center [383, 158] width 56 height 17
copy span "422460000"
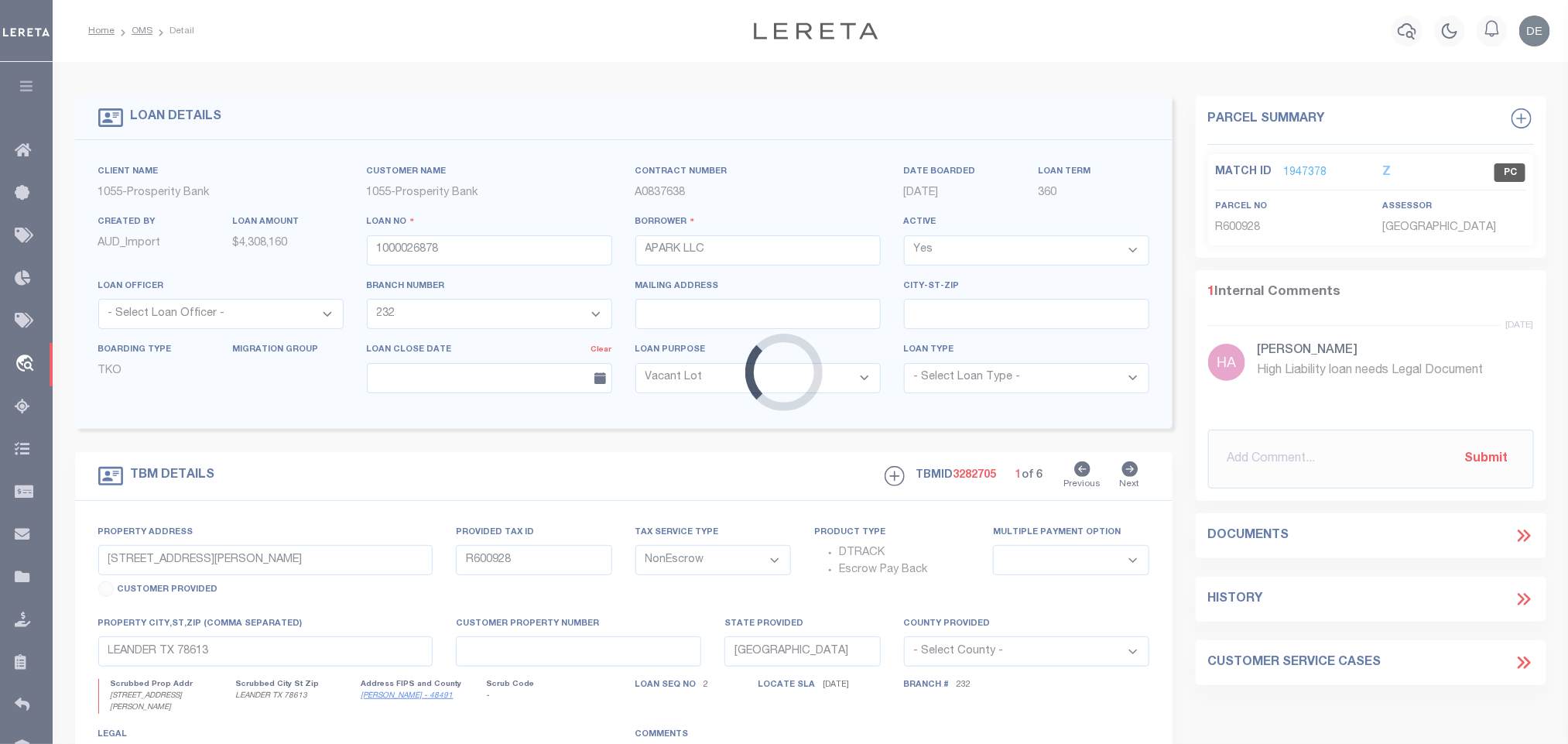
select select "3947"
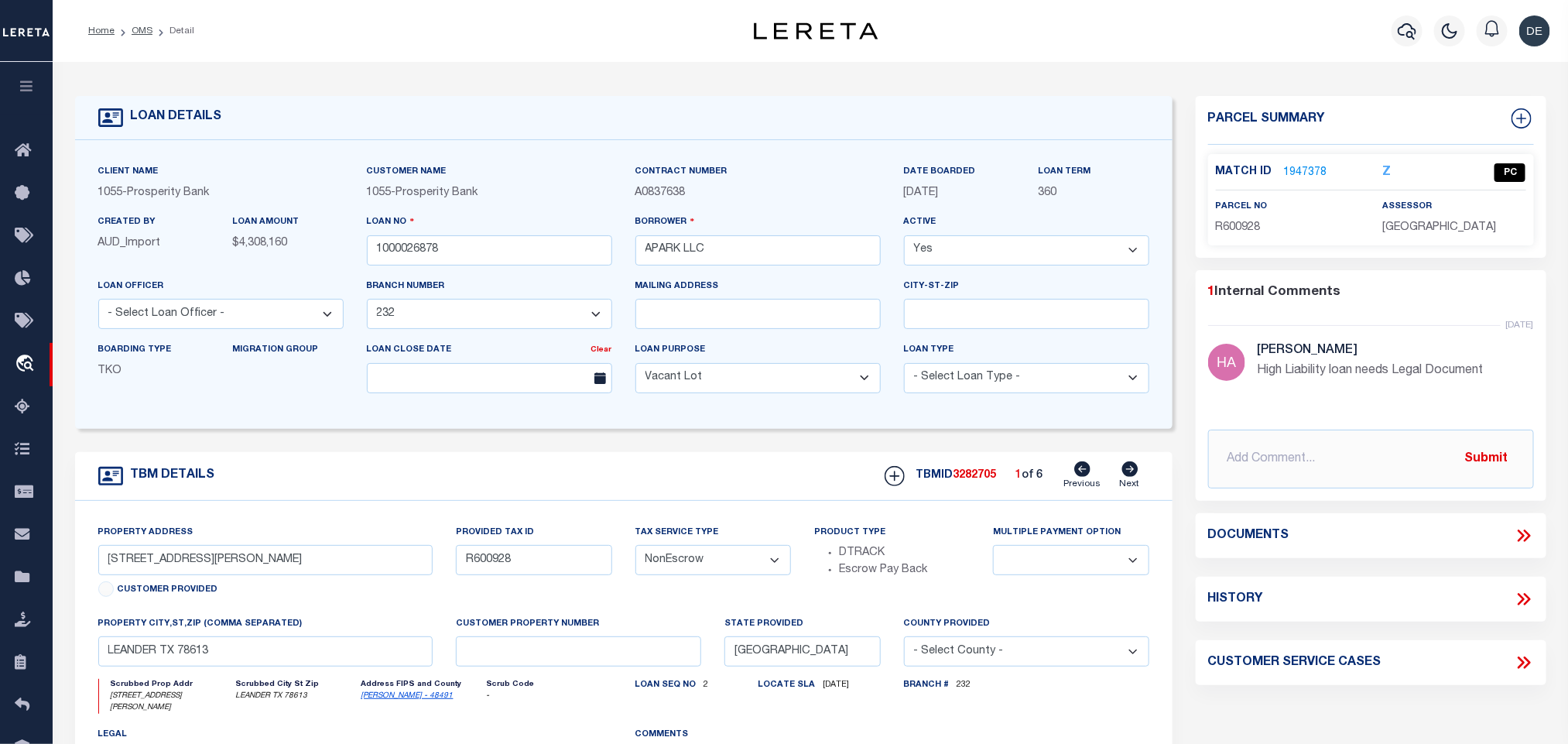
select select
click at [1524, 123] on icon at bounding box center [1522, 118] width 20 height 20
select select "IP"
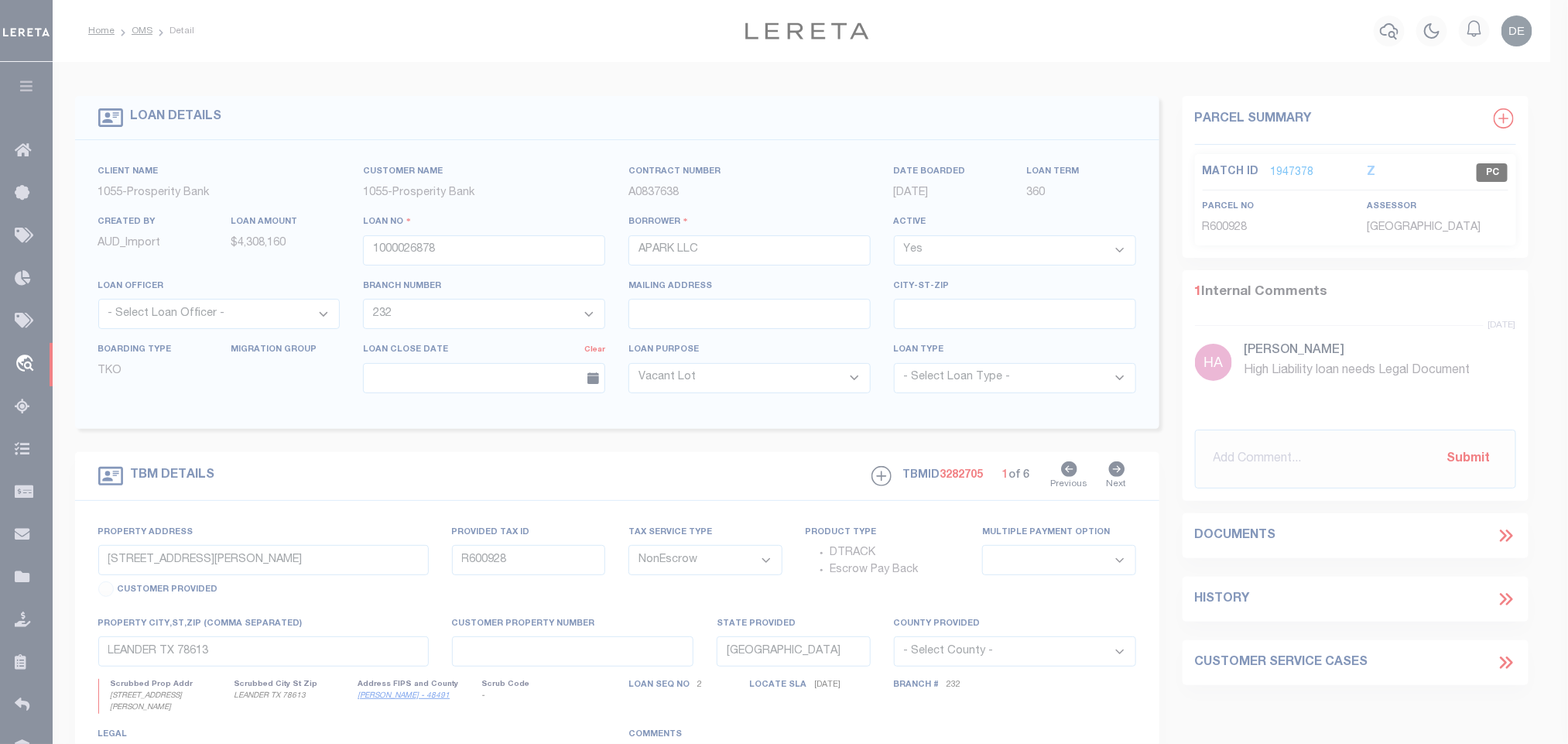
type textarea "-"
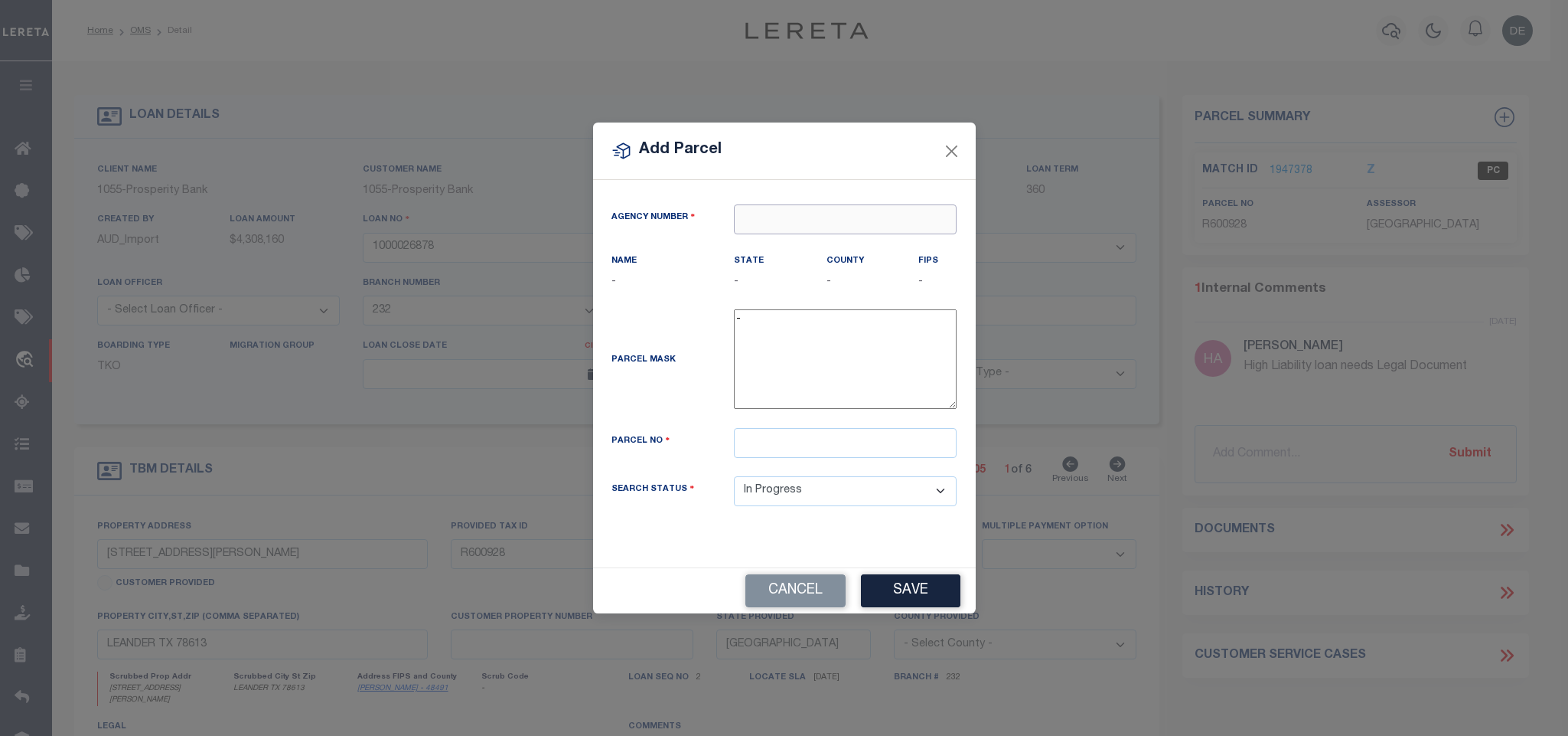
click at [863, 210] on input "text" at bounding box center [845, 219] width 222 height 30
paste input "422460000"
type input "422460000"
click at [680, 585] on div "Cancel Save" at bounding box center [784, 590] width 382 height 45
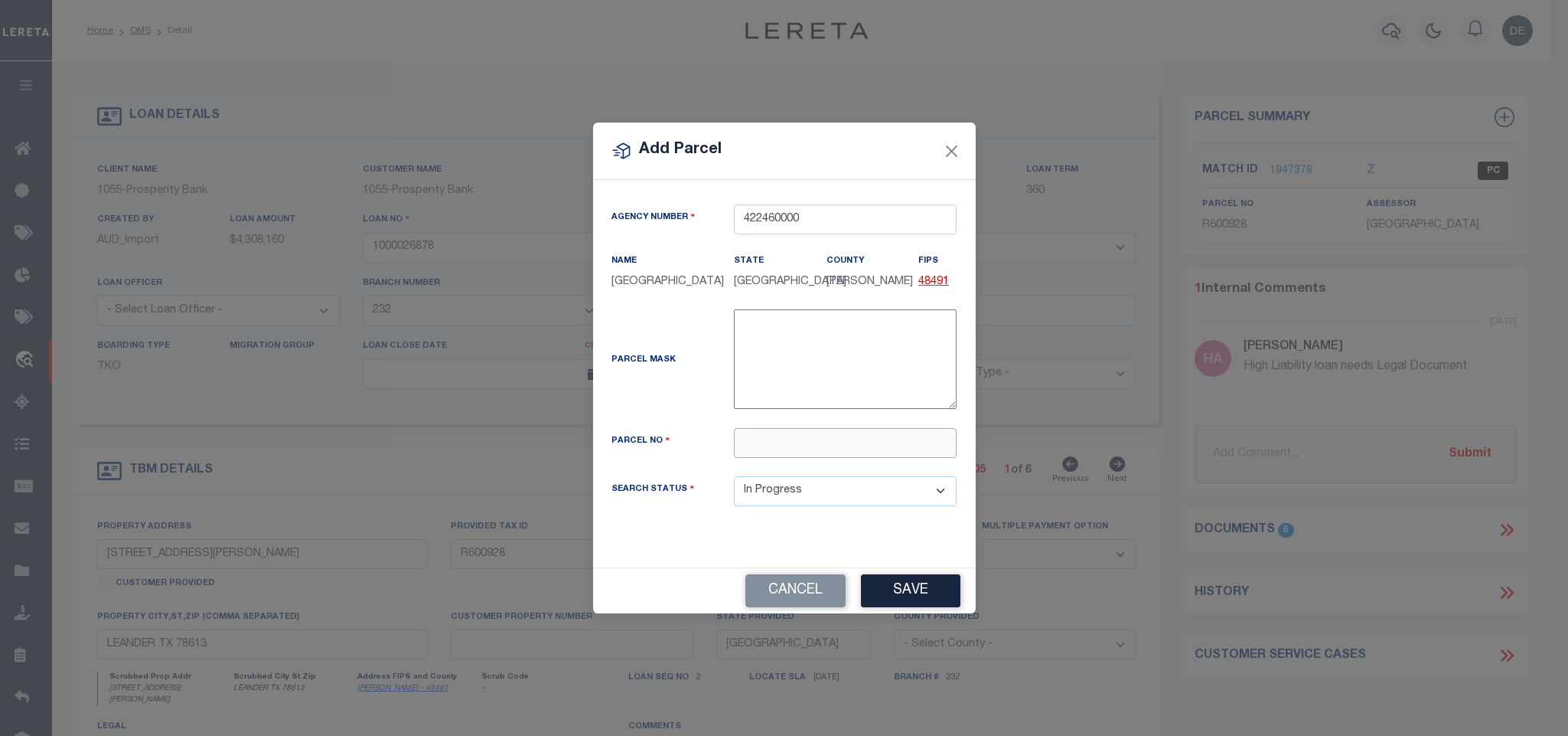
click at [773, 458] on input "text" at bounding box center [845, 443] width 222 height 30
paste input "R649122"
type input "R649122"
click at [893, 600] on button "Save" at bounding box center [911, 591] width 99 height 33
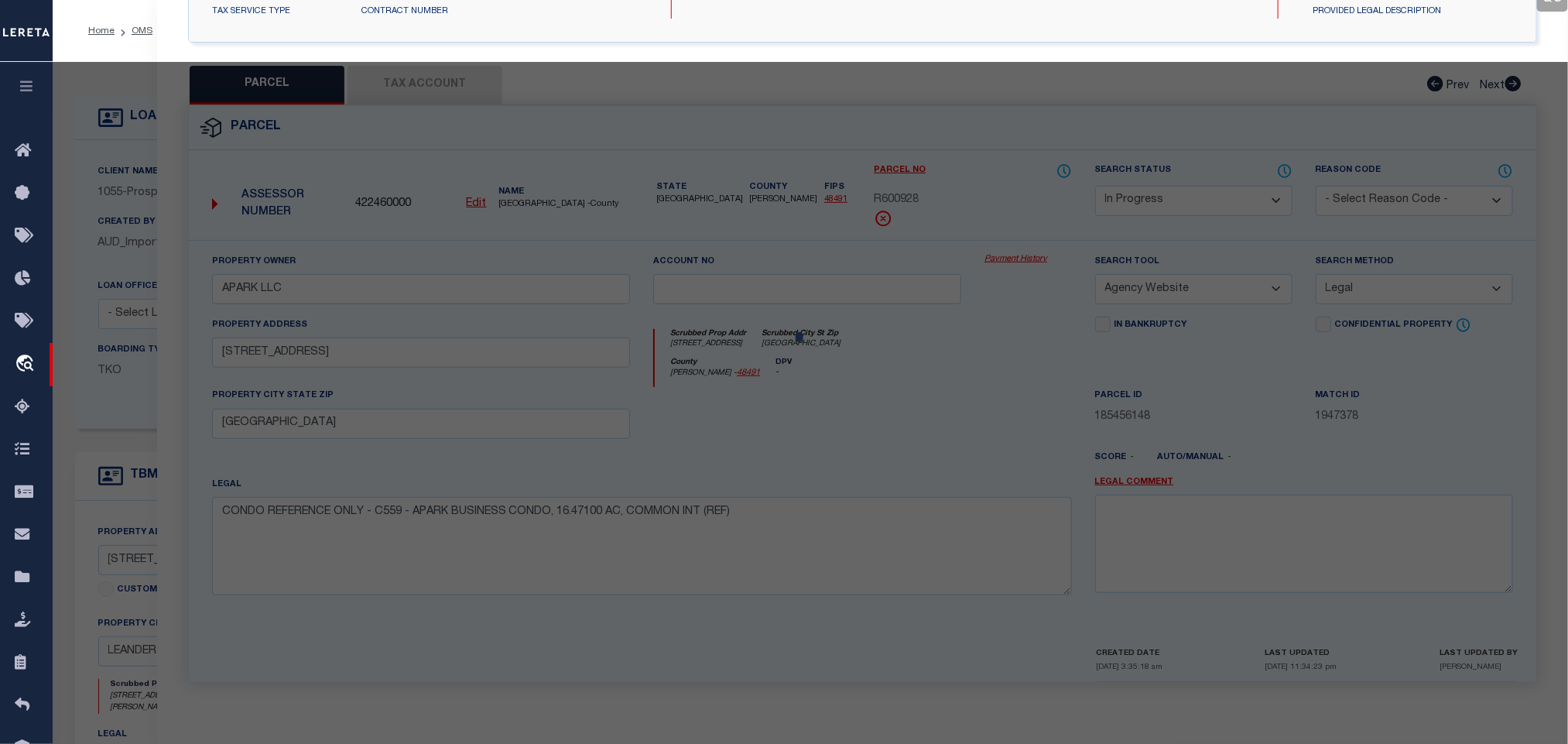
select select "AS"
select select
checkbox input "false"
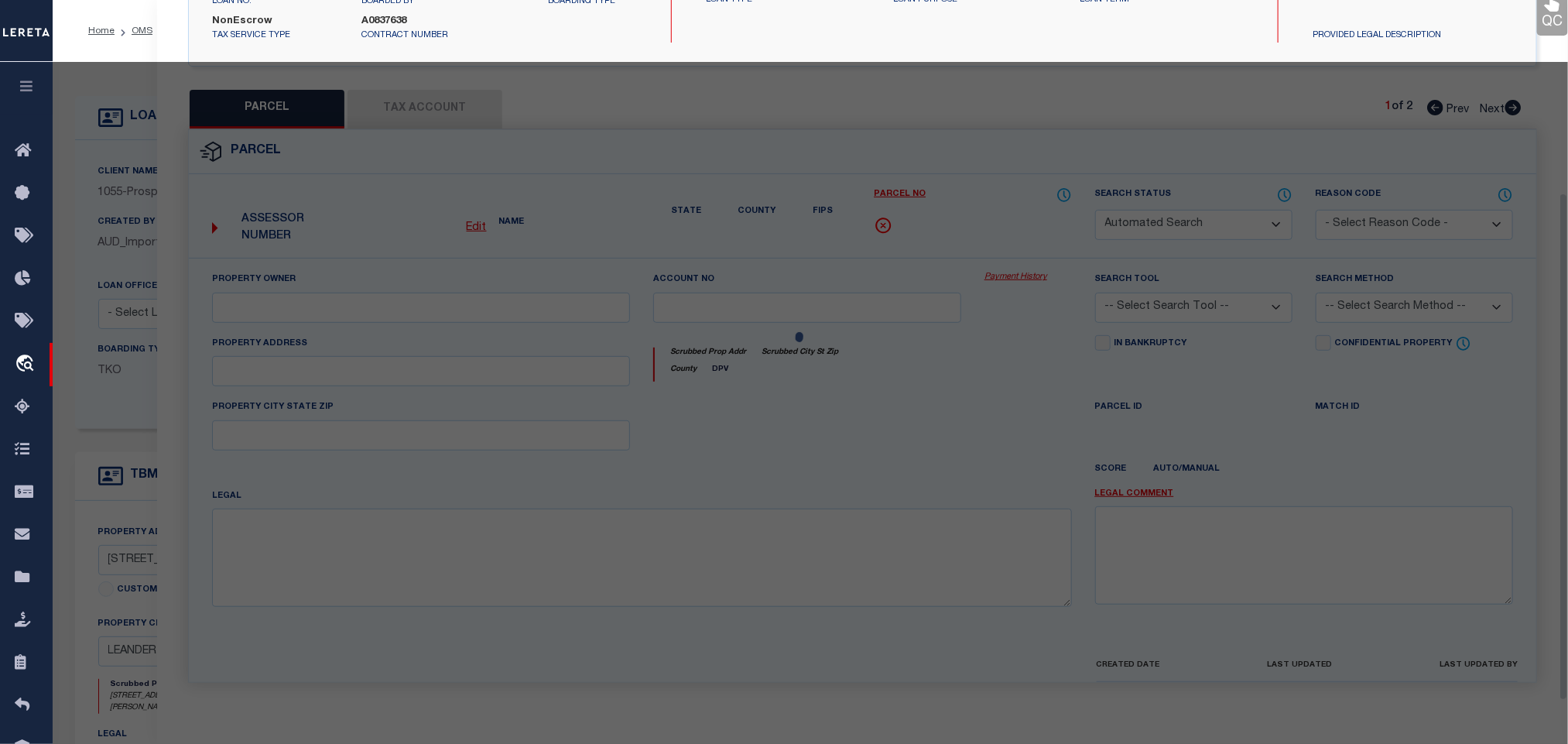
select select "IP"
checkbox input "false"
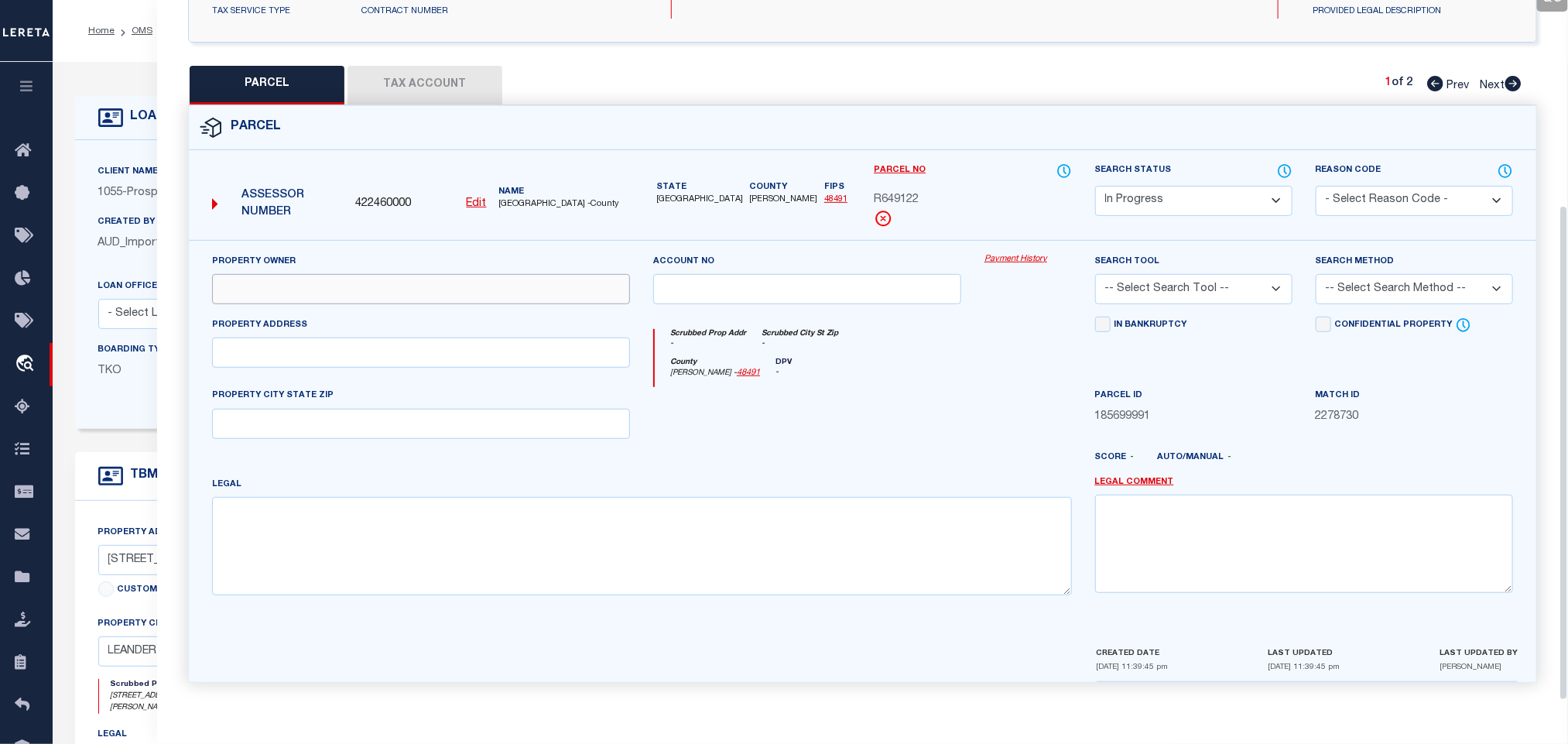
click at [463, 289] on input "text" at bounding box center [421, 289] width 418 height 30
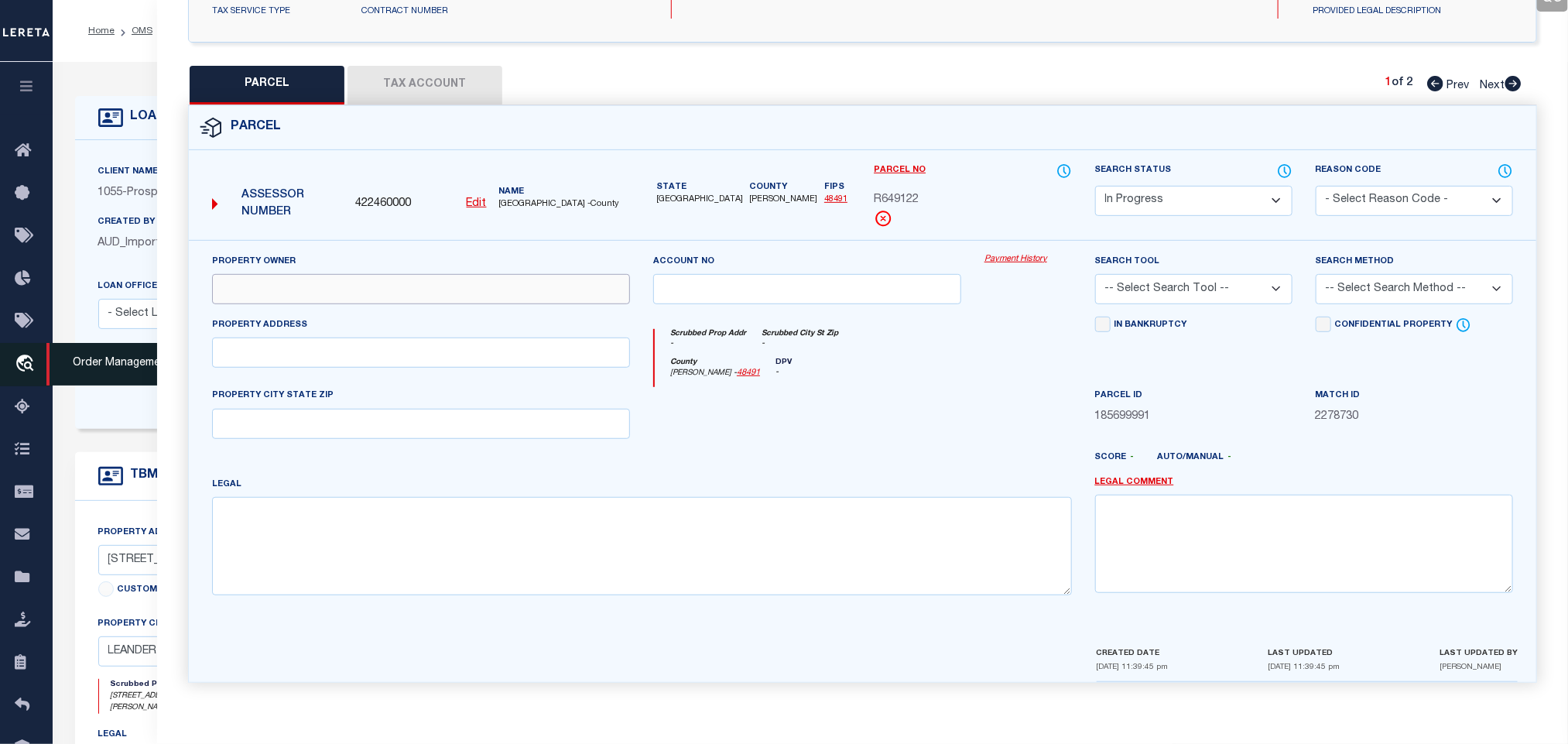
paste input "APARK LLC"
type input "APARK LLC"
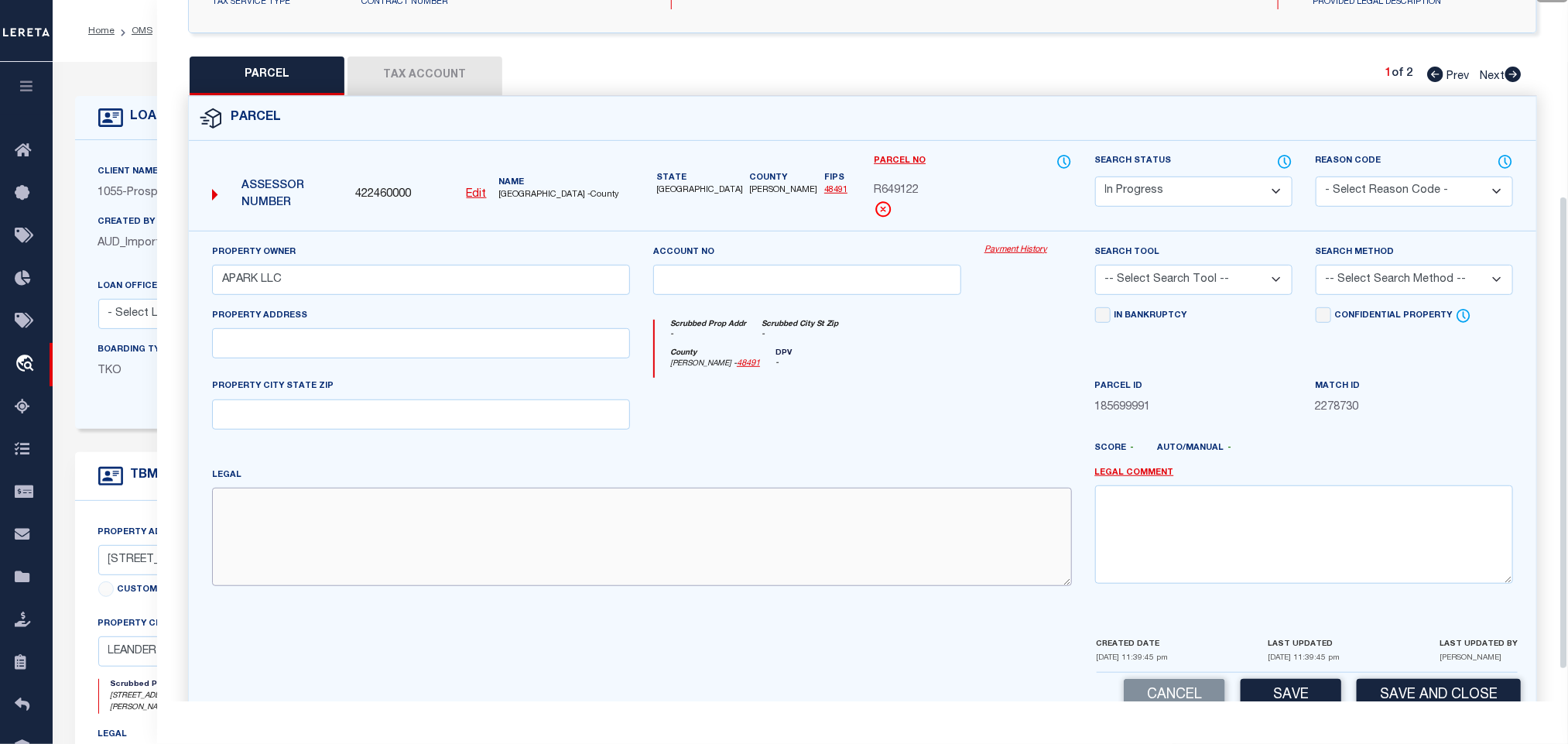
click at [356, 495] on textarea at bounding box center [642, 536] width 860 height 97
paste textarea "C559 - APARK BUSINESS CONDO, UNIT C, 16.915% COMMON AREA INTEREST"
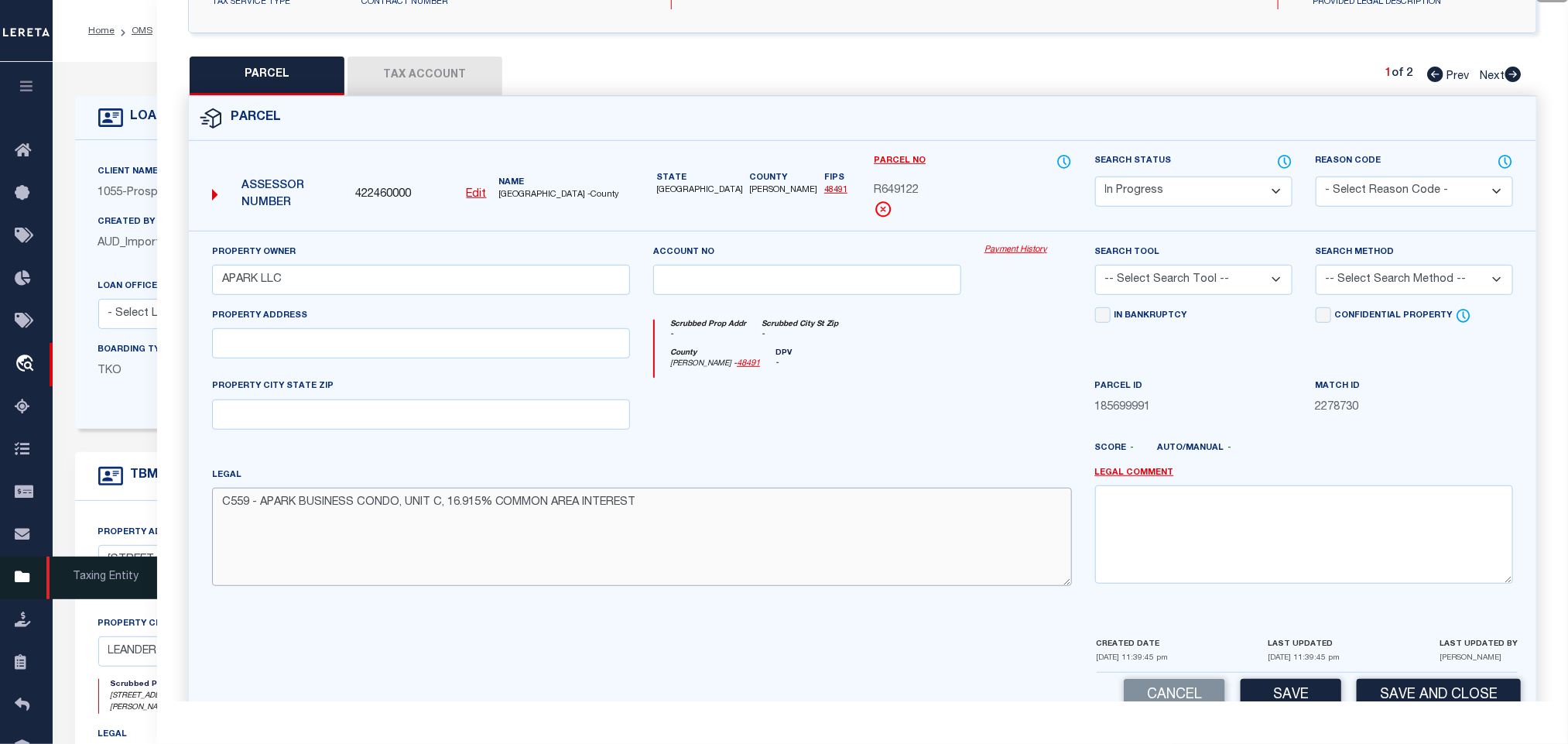
type textarea "C559 - APARK BUSINESS CONDO, UNIT C, 16.915% COMMON AREA INTEREST"
click at [381, 357] on input "text" at bounding box center [421, 344] width 418 height 30
paste input "[STREET_ADDRESS]"
drag, startPoint x: 427, startPoint y: 356, endPoint x: 574, endPoint y: 356, distance: 147.0
click at [574, 356] on input "[STREET_ADDRESS]" at bounding box center [421, 344] width 418 height 30
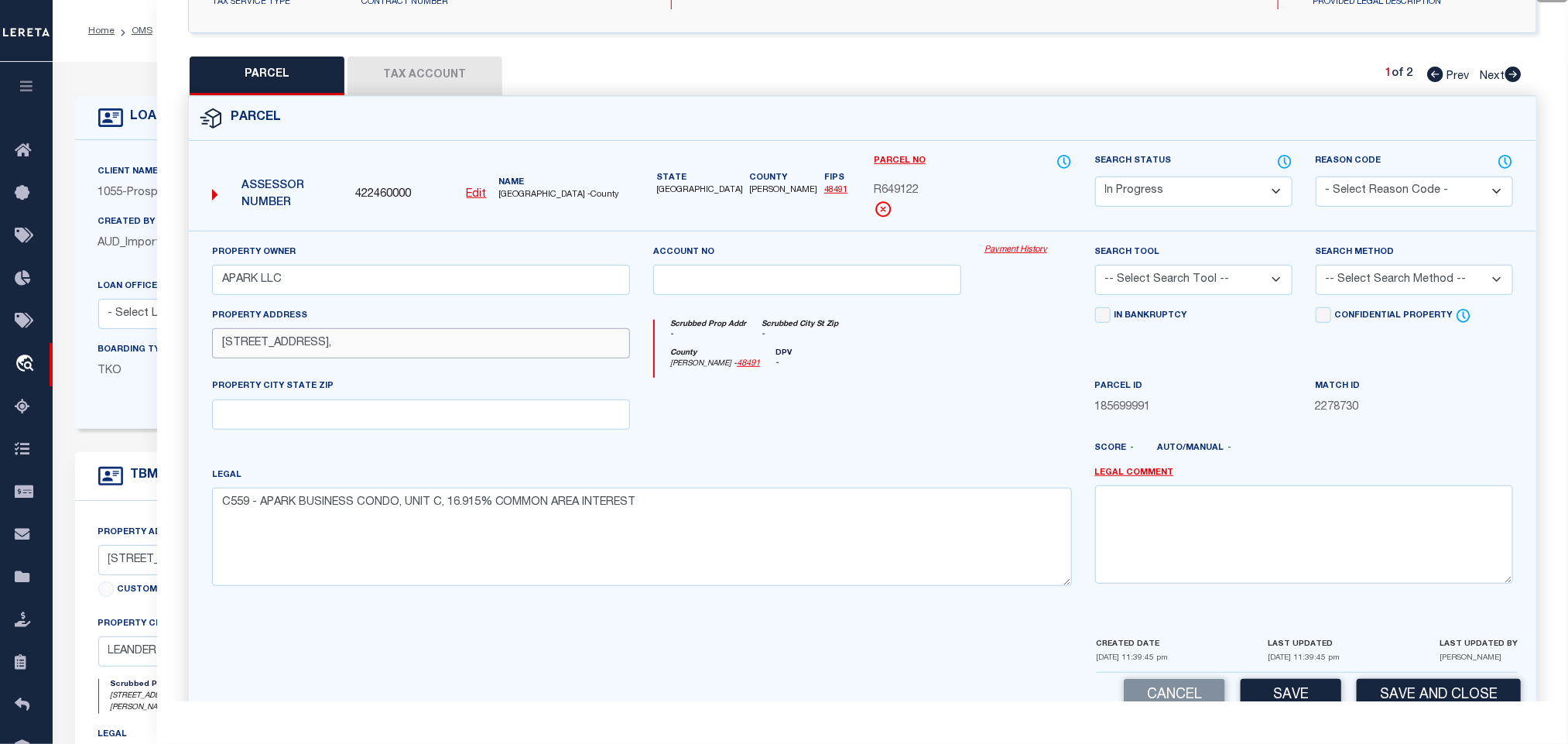
type input "[STREET_ADDRESS],"
click at [523, 420] on input "text" at bounding box center [421, 415] width 418 height 30
paste input "[GEOGRAPHIC_DATA]"
type input "[GEOGRAPHIC_DATA]"
click at [1233, 267] on div "Search Tool -- Select Search Tool -- 3rd Party Website Agency File Agency Websi…" at bounding box center [1193, 270] width 197 height 51
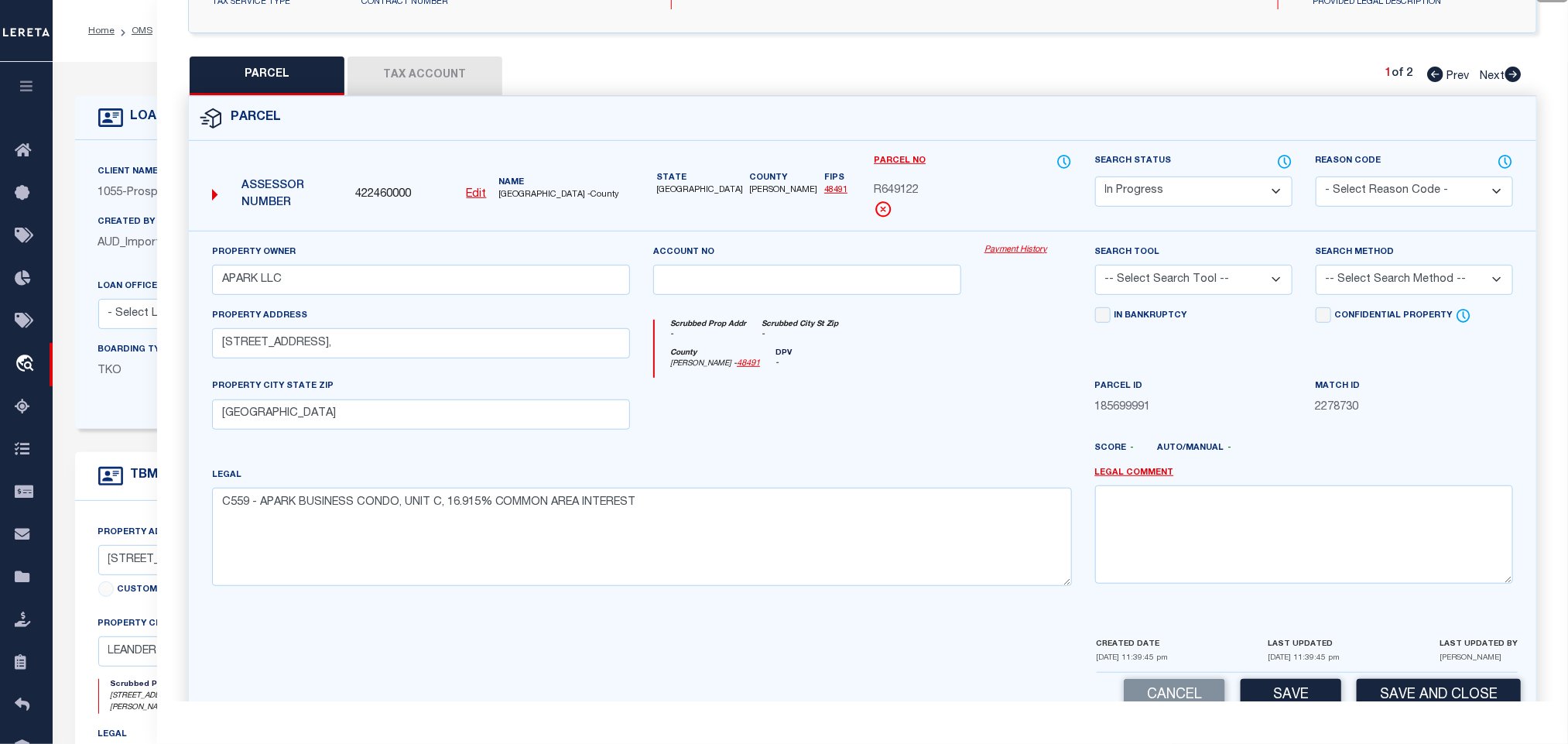
drag, startPoint x: 1236, startPoint y: 286, endPoint x: 1236, endPoint y: 298, distance: 12.0
click at [1236, 286] on select "-- Select Search Tool -- 3rd Party Website Agency File Agency Website ATLS CNV-…" at bounding box center [1193, 280] width 197 height 30
select select "AGW"
click at [1095, 270] on select "-- Select Search Tool -- 3rd Party Website Agency File Agency Website ATLS CNV-…" at bounding box center [1193, 280] width 197 height 30
click at [1369, 288] on select "-- Select Search Method -- Property Address Legal Liability Info Provided" at bounding box center [1414, 280] width 197 height 30
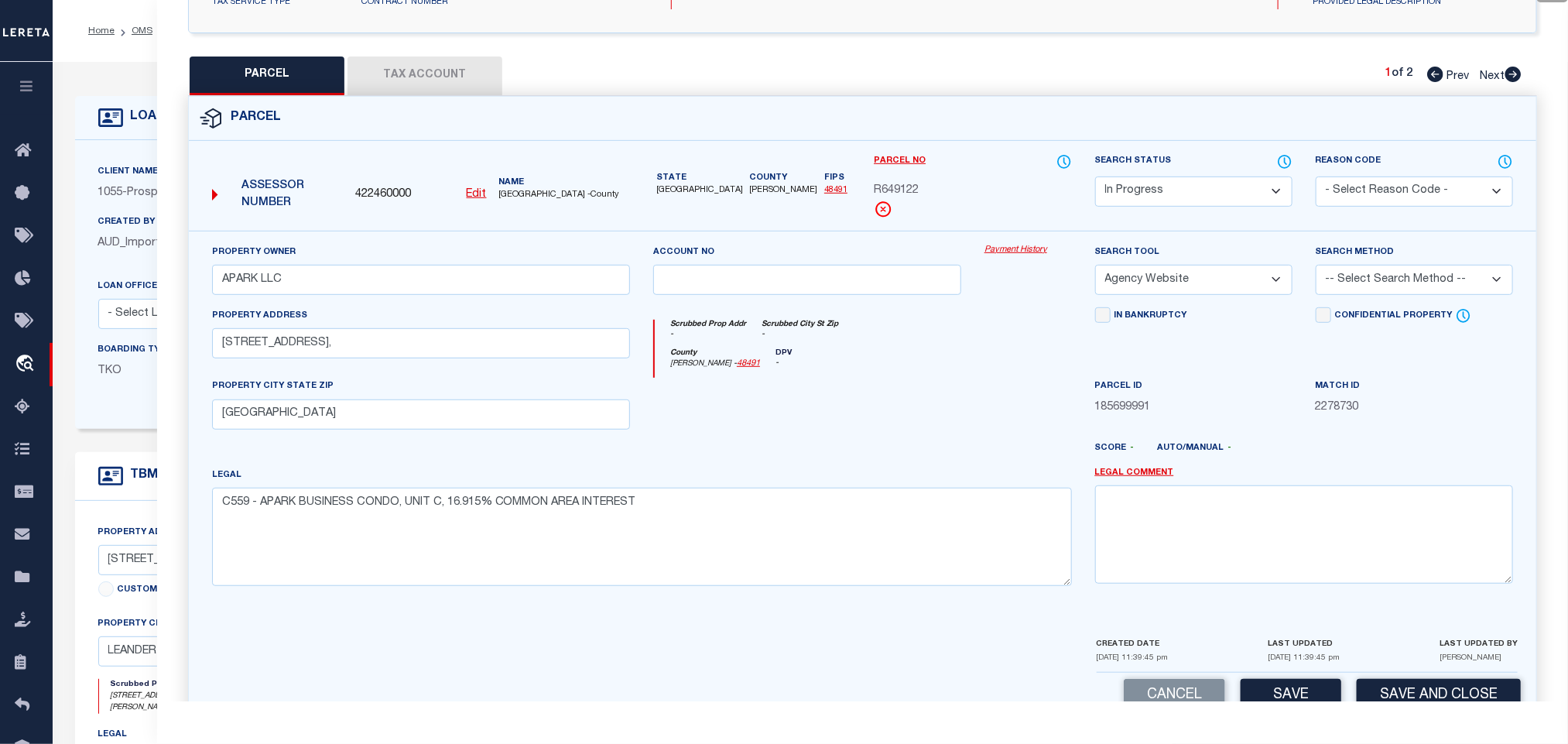
select select "LEG"
click at [1316, 270] on select "-- Select Search Method -- Property Address Legal Liability Info Provided" at bounding box center [1414, 280] width 197 height 30
click at [1277, 706] on div "Parcel Data QC QC QC - Select Status -" at bounding box center [862, 372] width 1411 height 744
click at [1282, 695] on button "Save" at bounding box center [1291, 695] width 100 height 33
click at [471, 89] on button "Tax Account" at bounding box center [425, 76] width 155 height 39
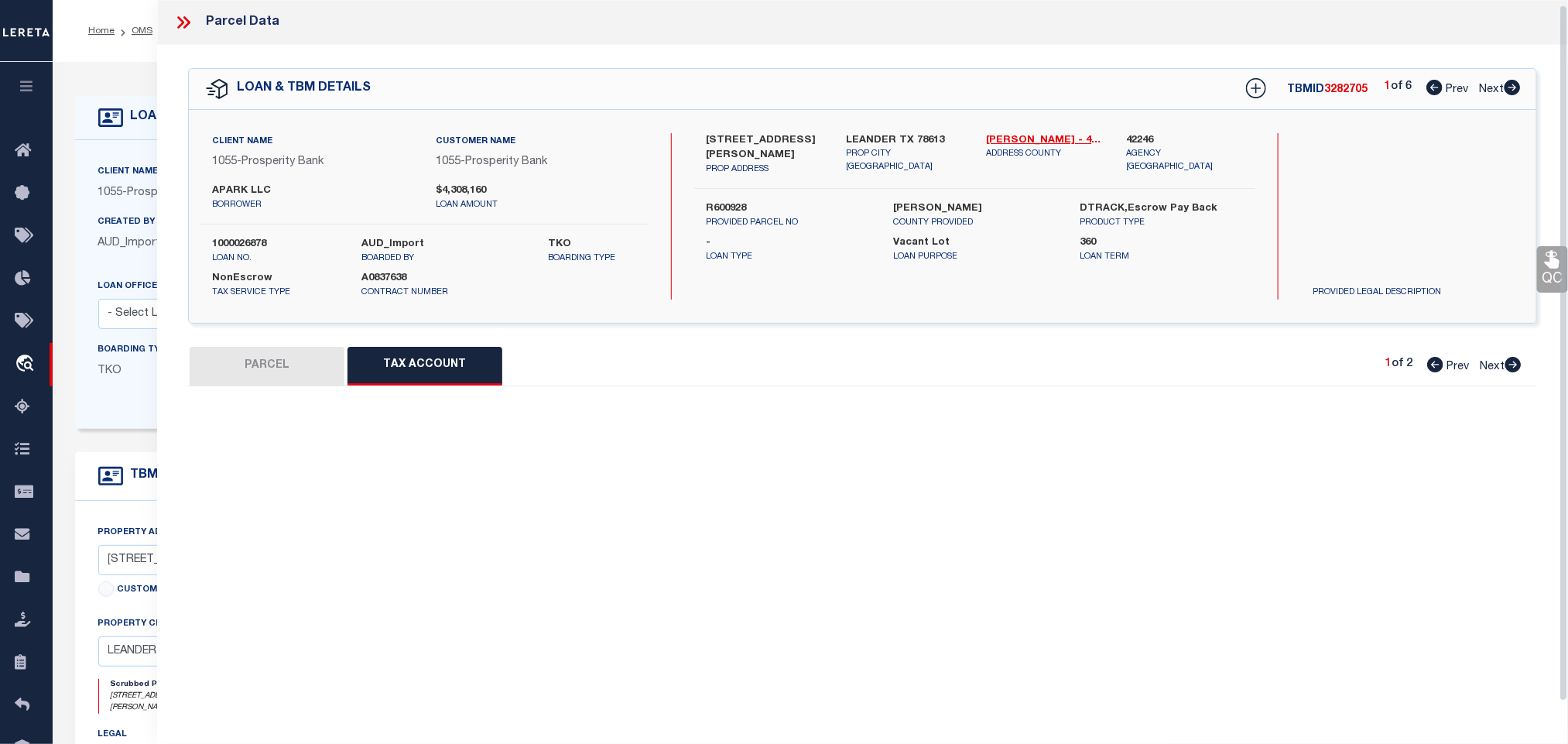
scroll to position [6, 0]
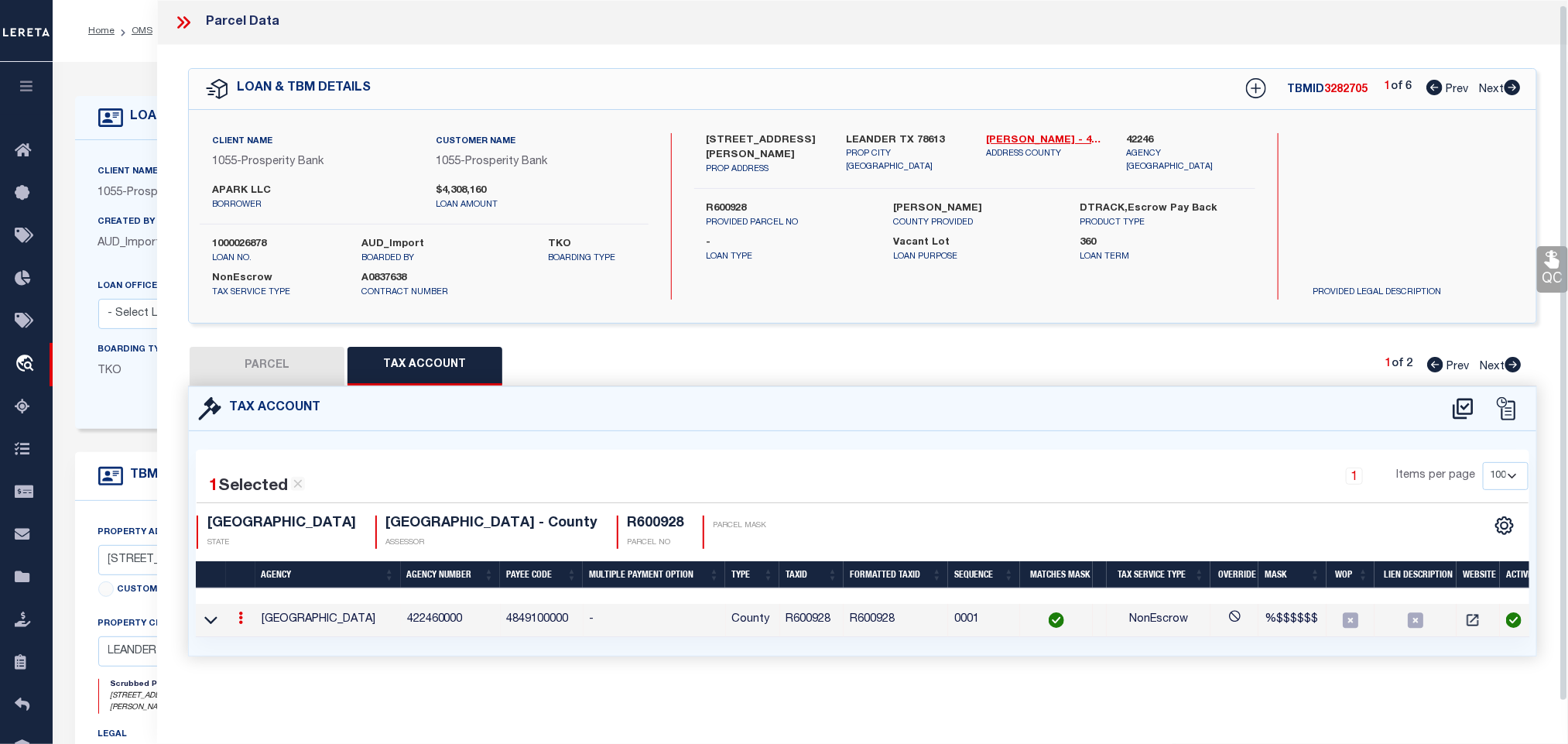
select select "100"
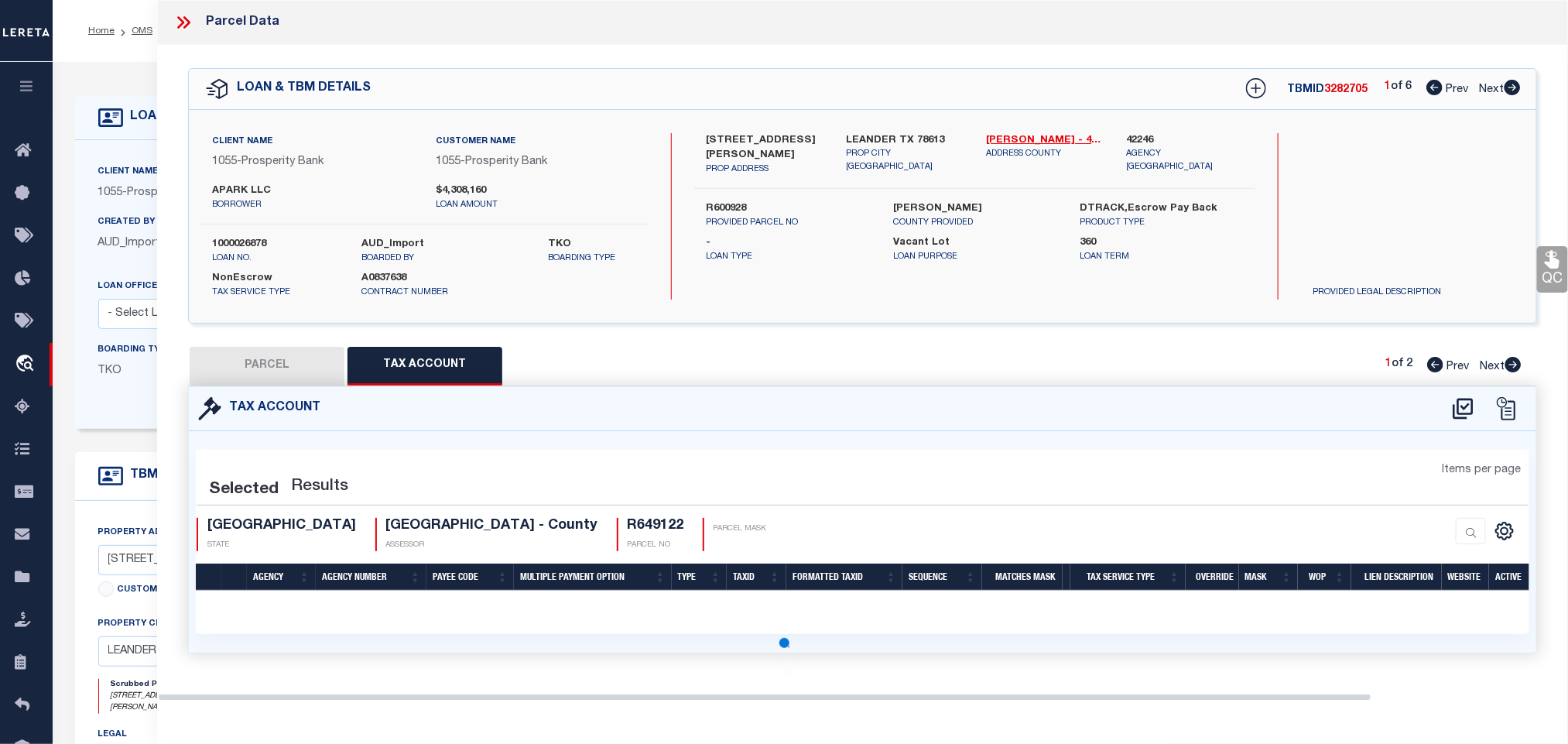
scroll to position [0, 0]
select select "100"
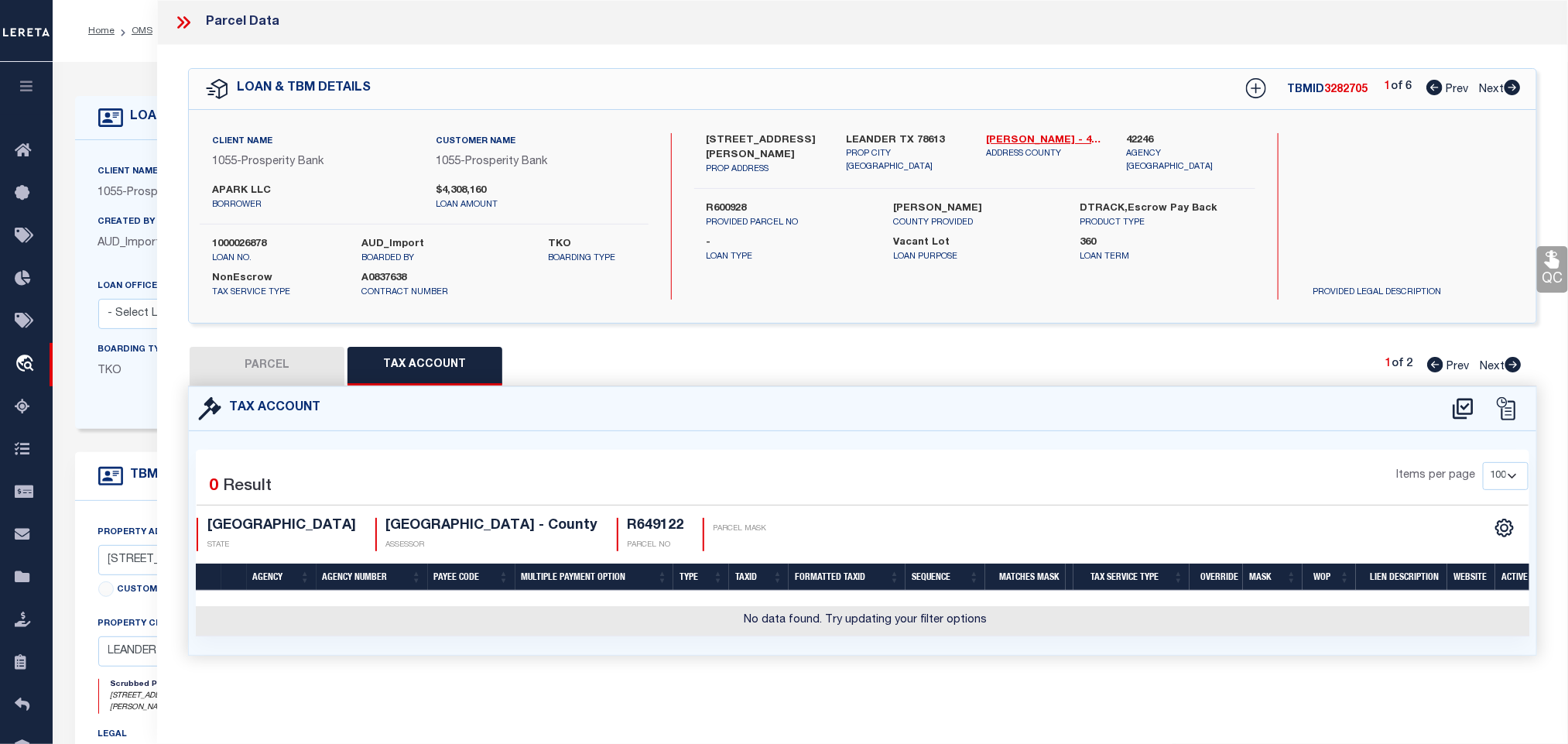
click at [1459, 407] on icon at bounding box center [1463, 408] width 20 height 21
select select "100"
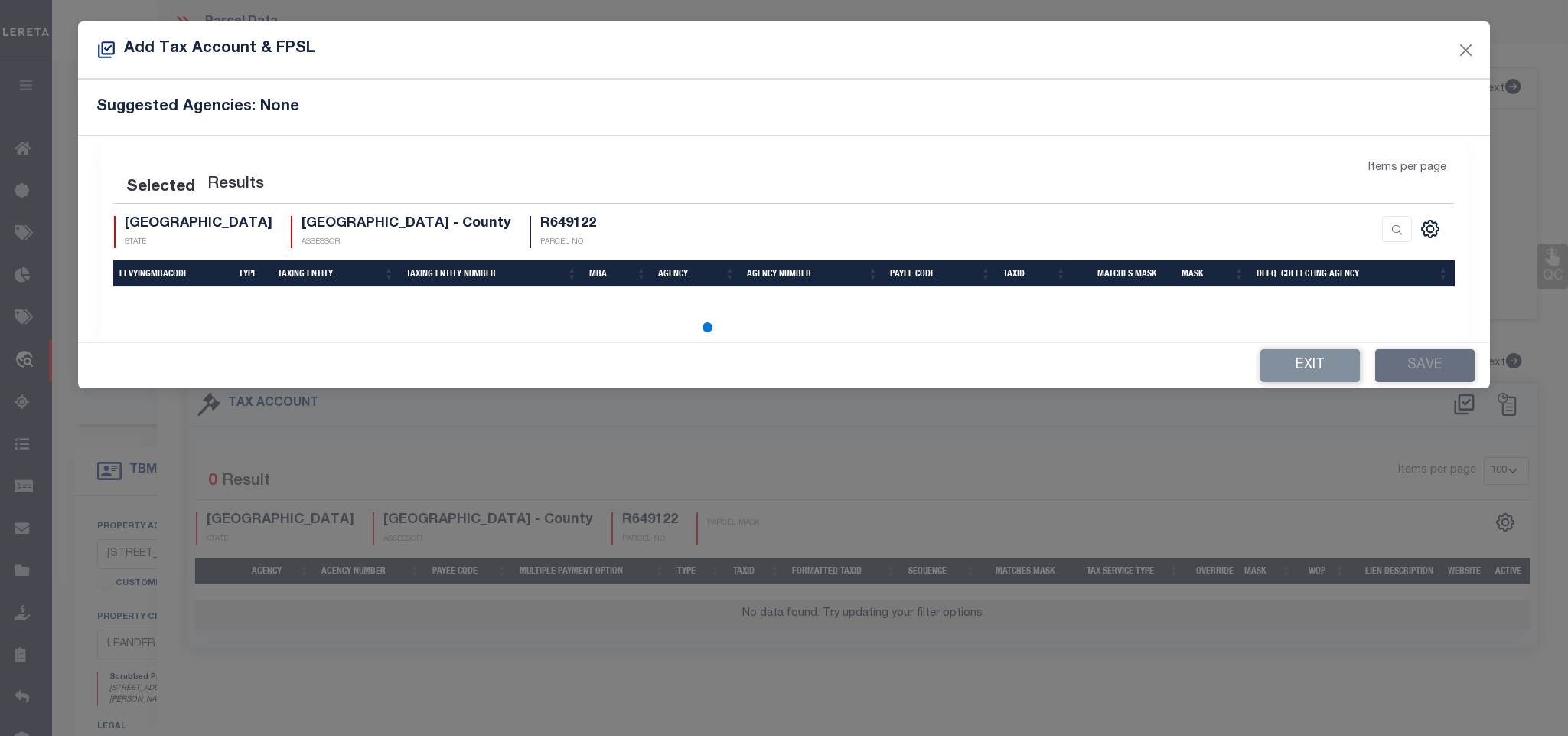
select select "100"
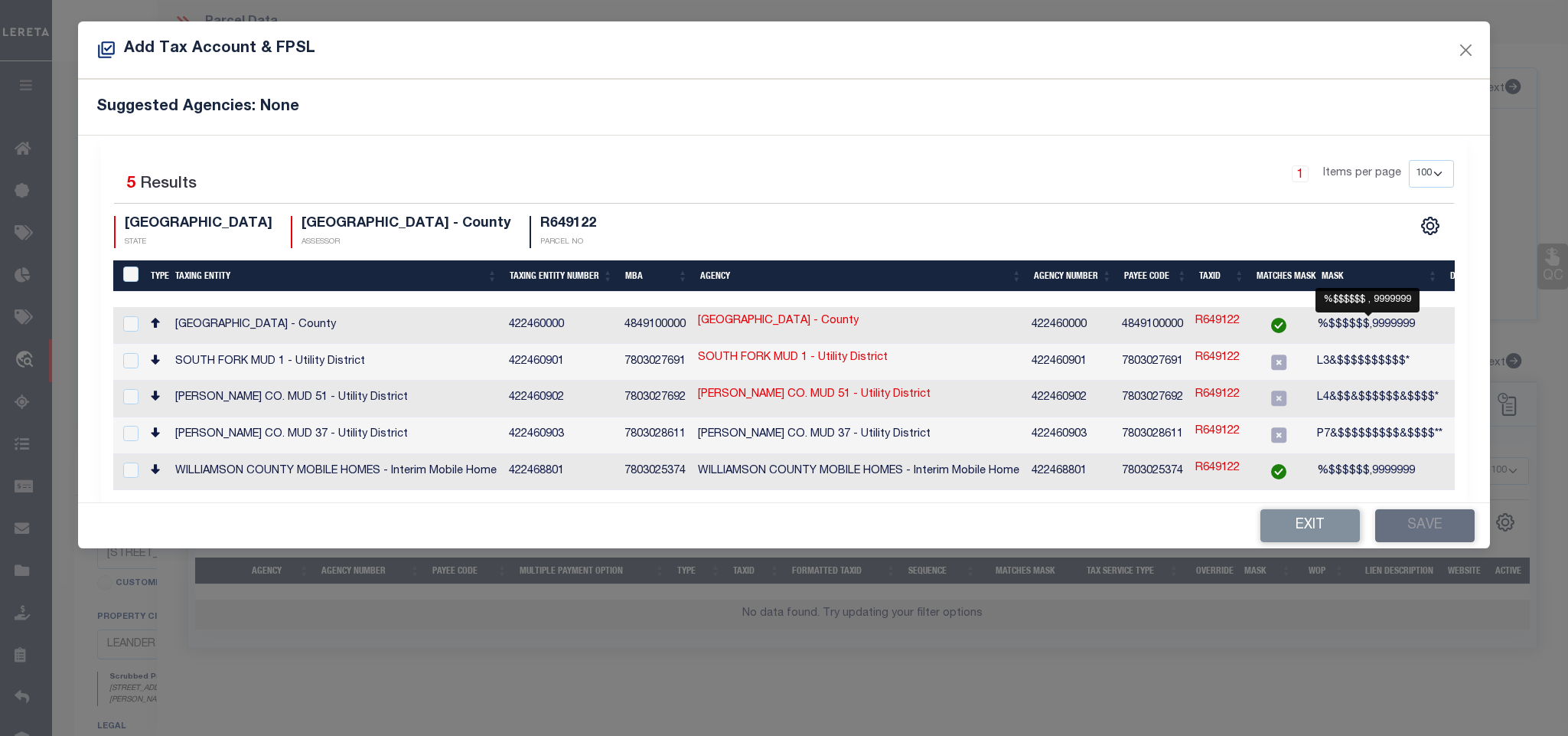
click at [1357, 325] on span "%$$$$$$,9999999" at bounding box center [1365, 325] width 98 height 11
checkbox input "true"
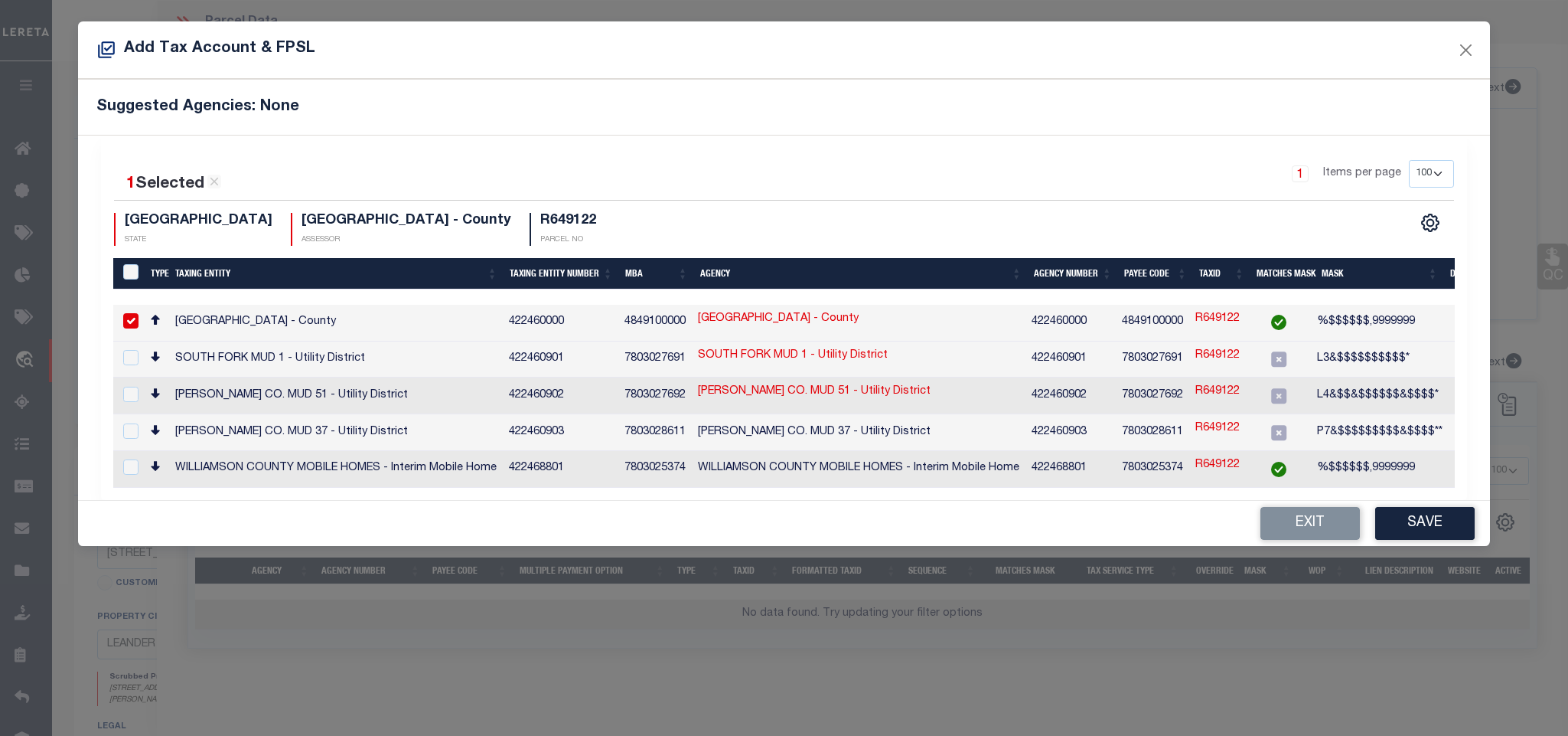
click at [1384, 559] on div "Add Tax Account & FPSL Suggested Agencies: None 1 Selected 5 Results 1 Items pe…" at bounding box center [784, 368] width 1568 height 736
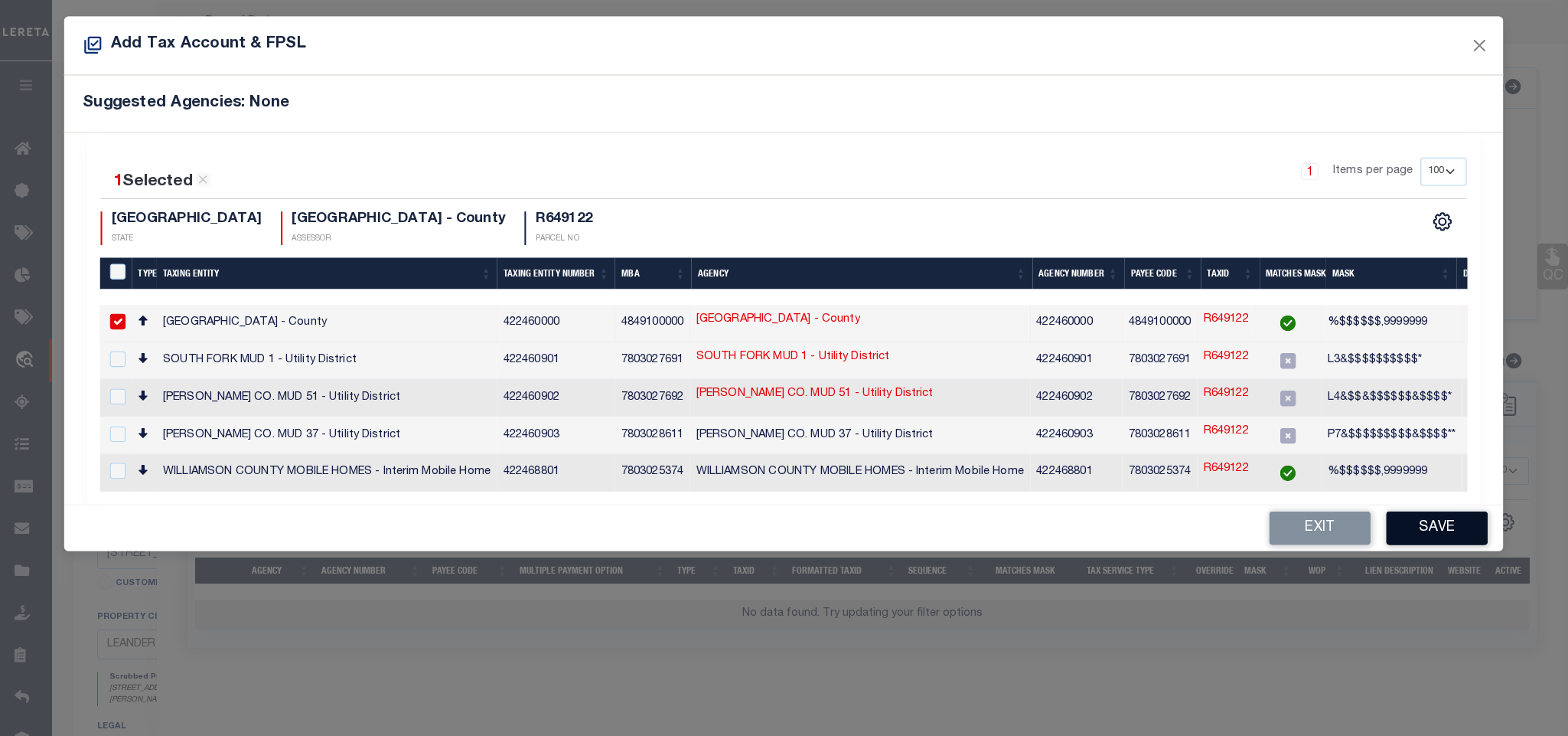
click at [1394, 519] on button "Save" at bounding box center [1437, 528] width 102 height 34
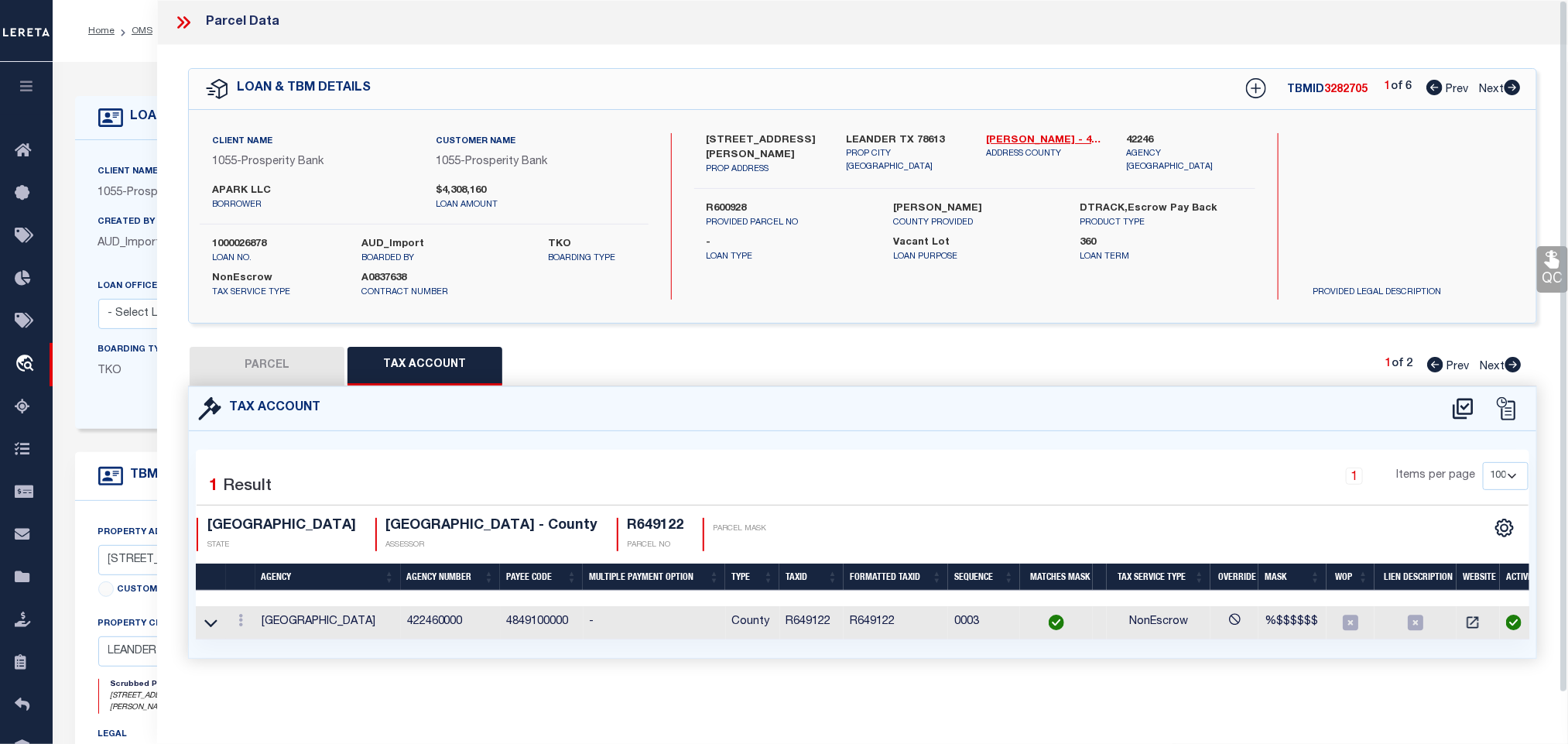
click at [268, 365] on button "PARCEL" at bounding box center [267, 366] width 155 height 39
select select "AS"
select select
checkbox input "false"
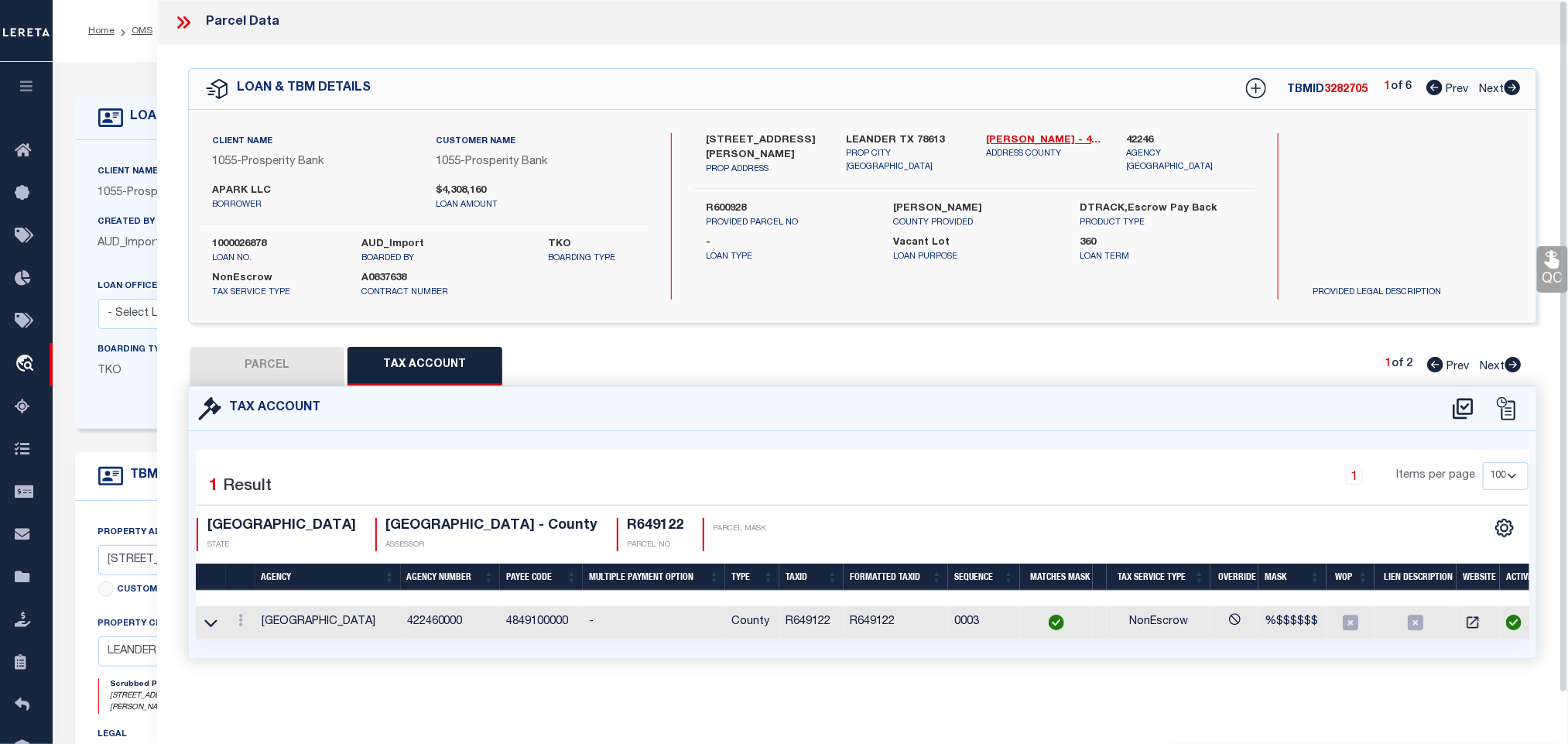
checkbox input "false"
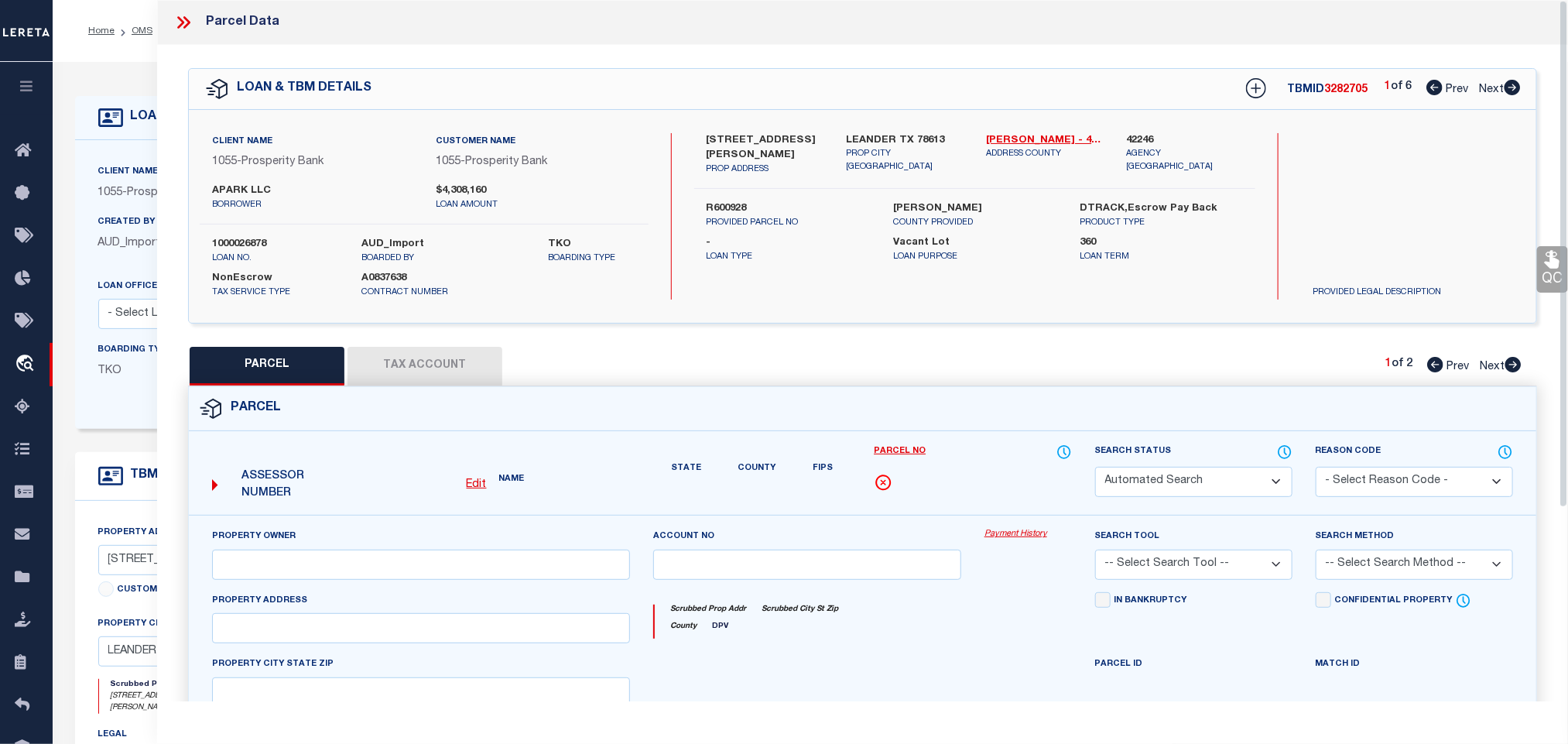
select select "IP"
type input "APARK LLC"
select select "AGW"
select select "LEG"
type input "[STREET_ADDRESS],"
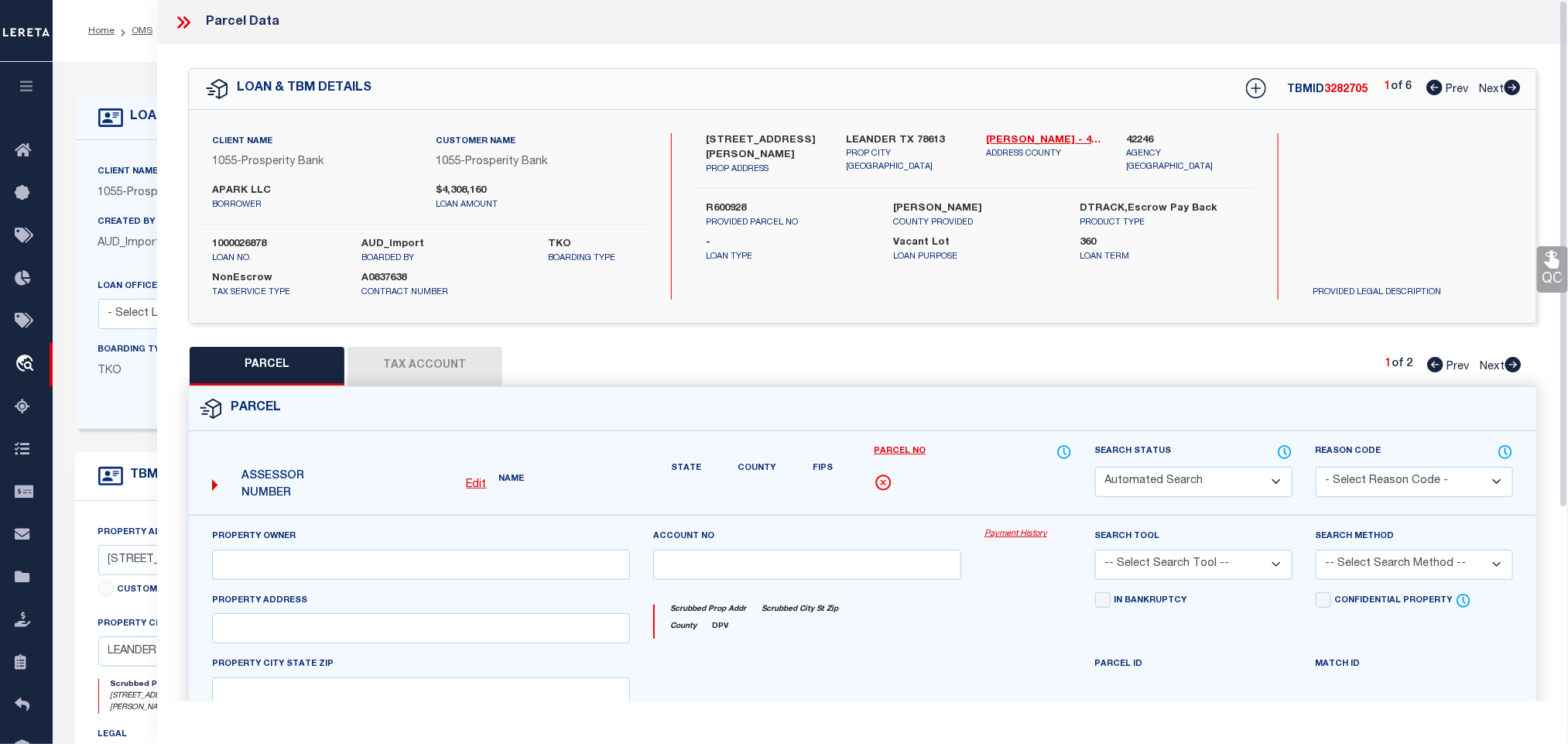
type input "[GEOGRAPHIC_DATA]"
type textarea "C559 - APARK BUSINESS CONDO, UNIT C, 16.915% COMMON AREA INTEREST"
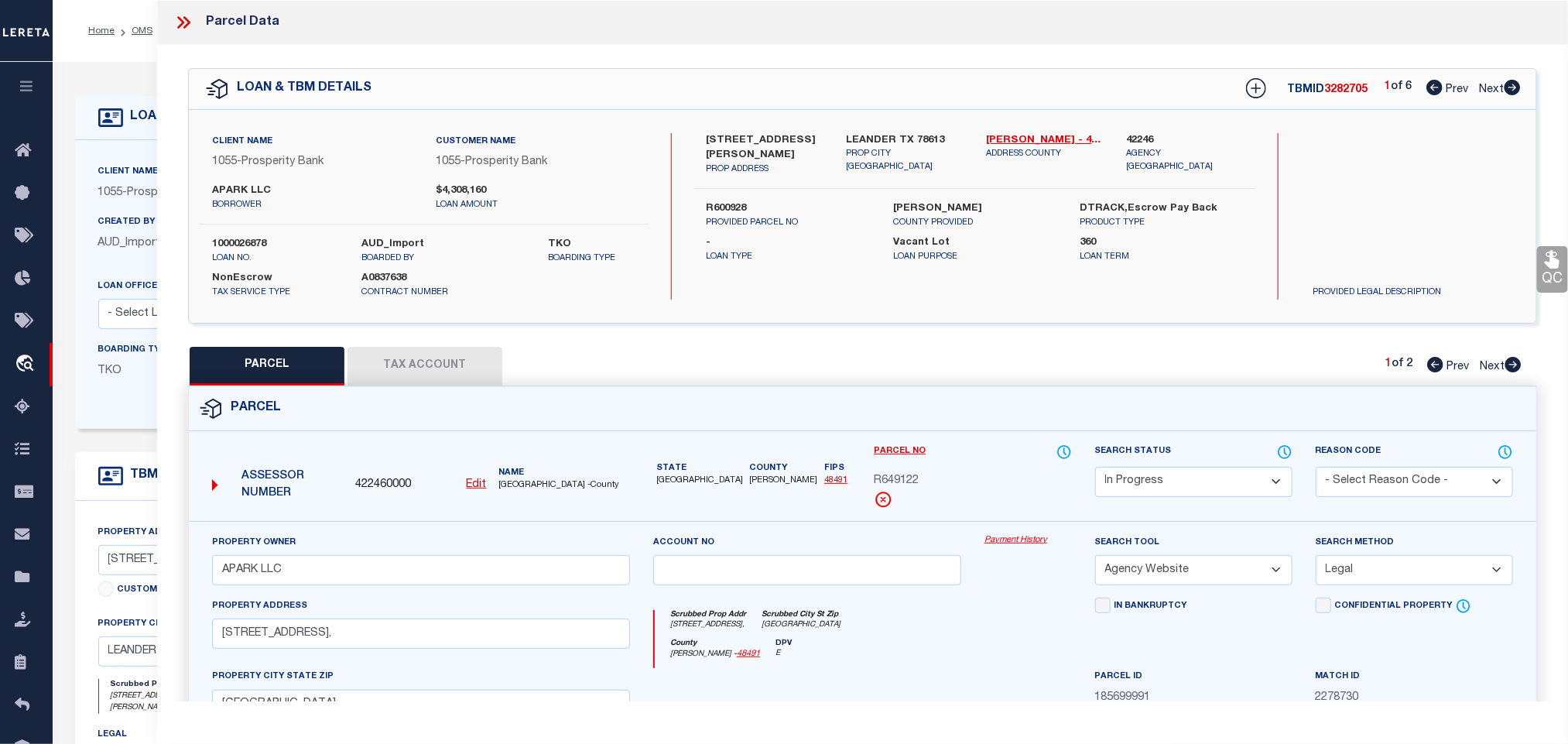
click at [1182, 486] on select "Automated Search Bad Parcel Complete Duplicate Parcel High Dollar Reporting In …" at bounding box center [1193, 482] width 197 height 30
select select "PC"
click at [1095, 468] on select "Automated Search Bad Parcel Complete Duplicate Parcel High Dollar Reporting In …" at bounding box center [1193, 482] width 197 height 30
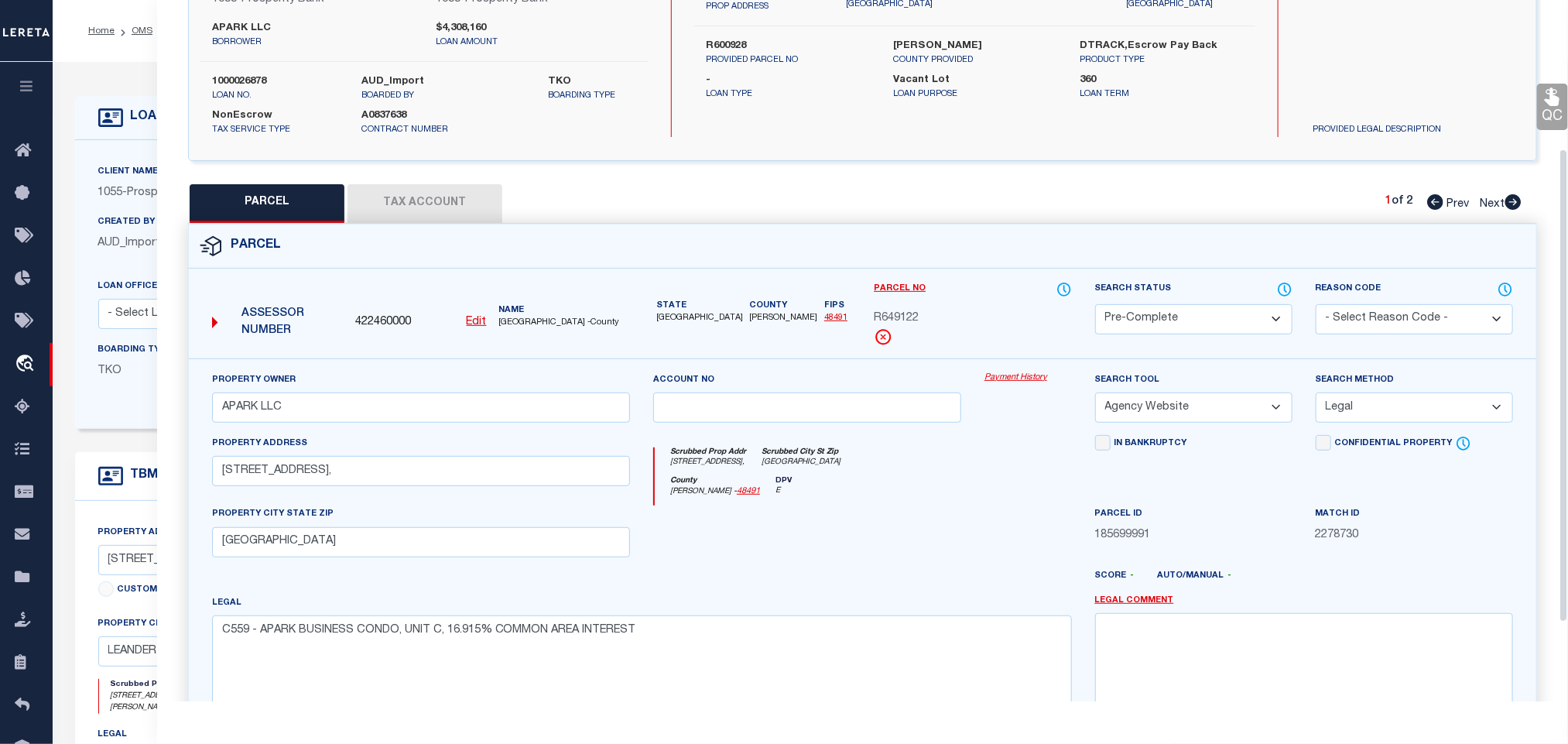
scroll to position [337, 0]
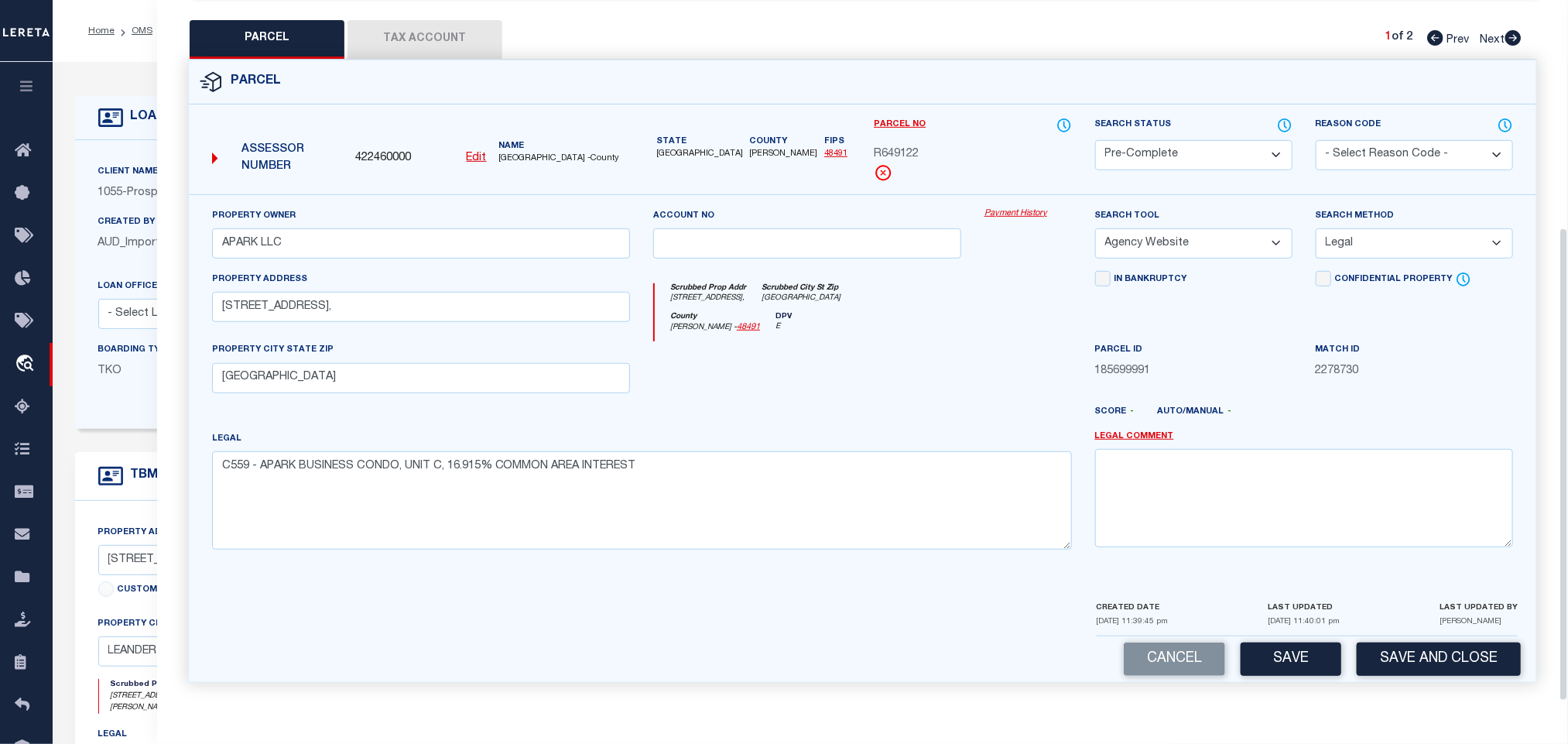
click at [1427, 697] on div "Parcel 422460000 Edit" at bounding box center [862, 380] width 1373 height 642
click at [1421, 651] on button "Save and Close" at bounding box center [1439, 659] width 164 height 33
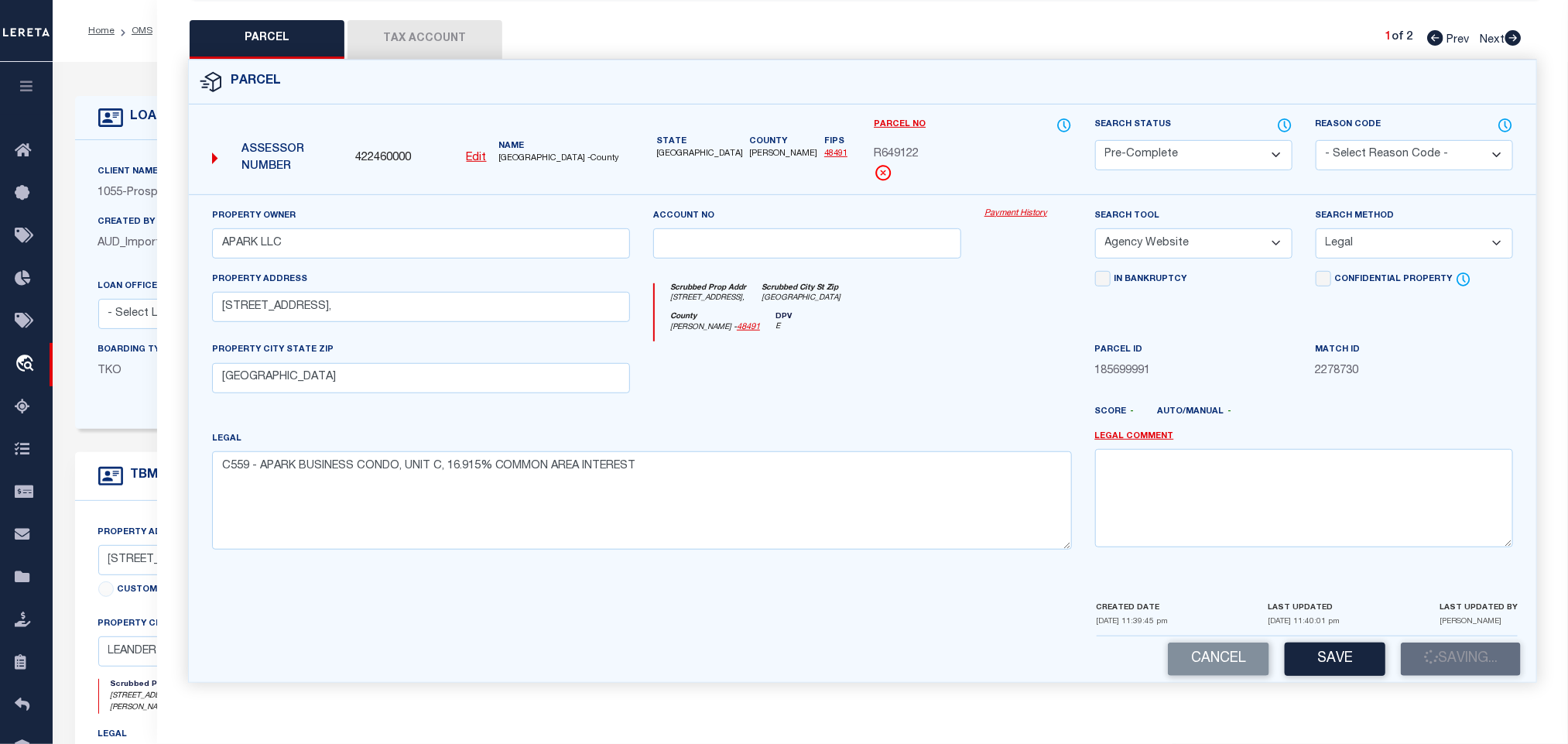
click at [392, 150] on span "422460000" at bounding box center [383, 158] width 56 height 17
copy span "422460000"
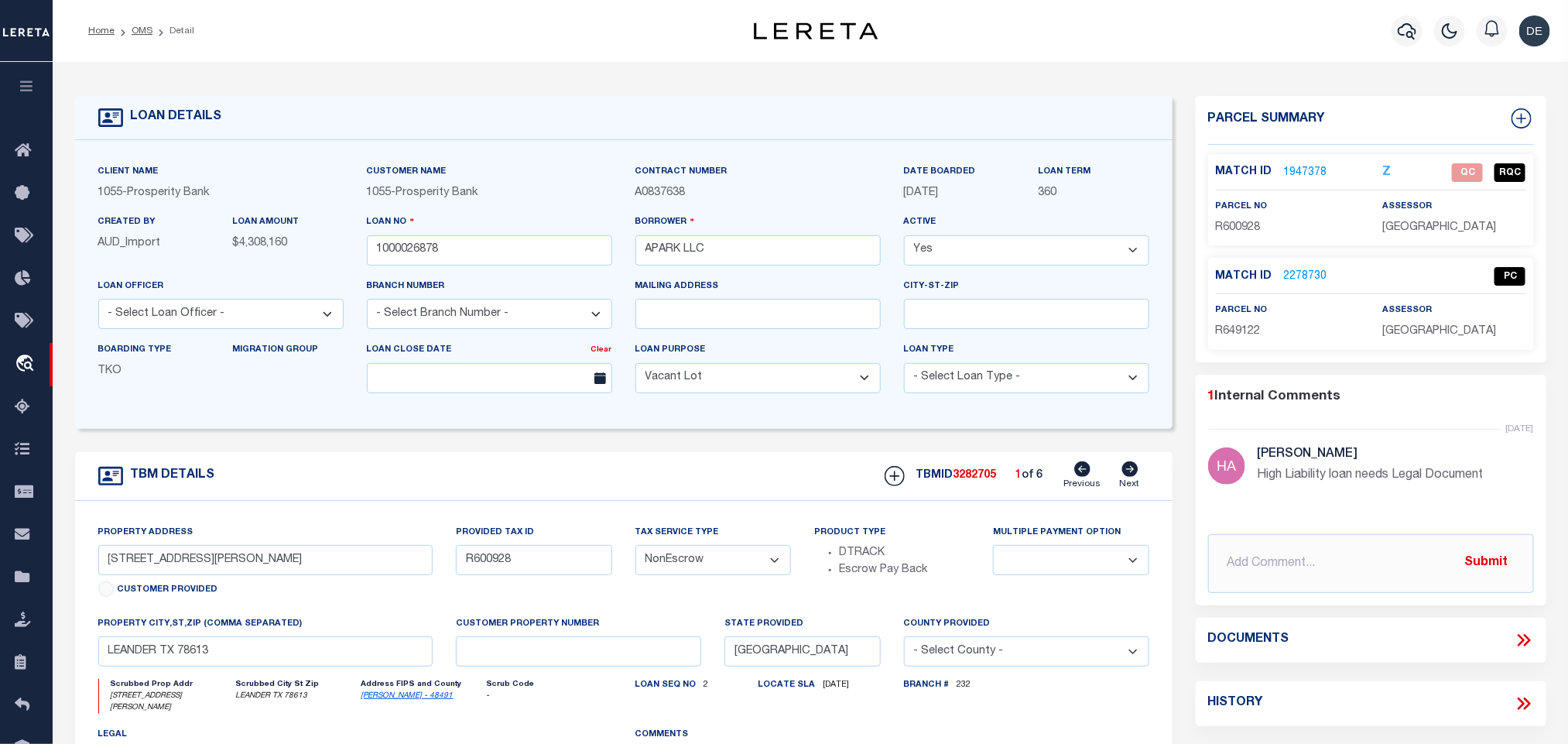
select select "3947"
select select
click at [1519, 119] on icon at bounding box center [1522, 118] width 20 height 20
select select "IP"
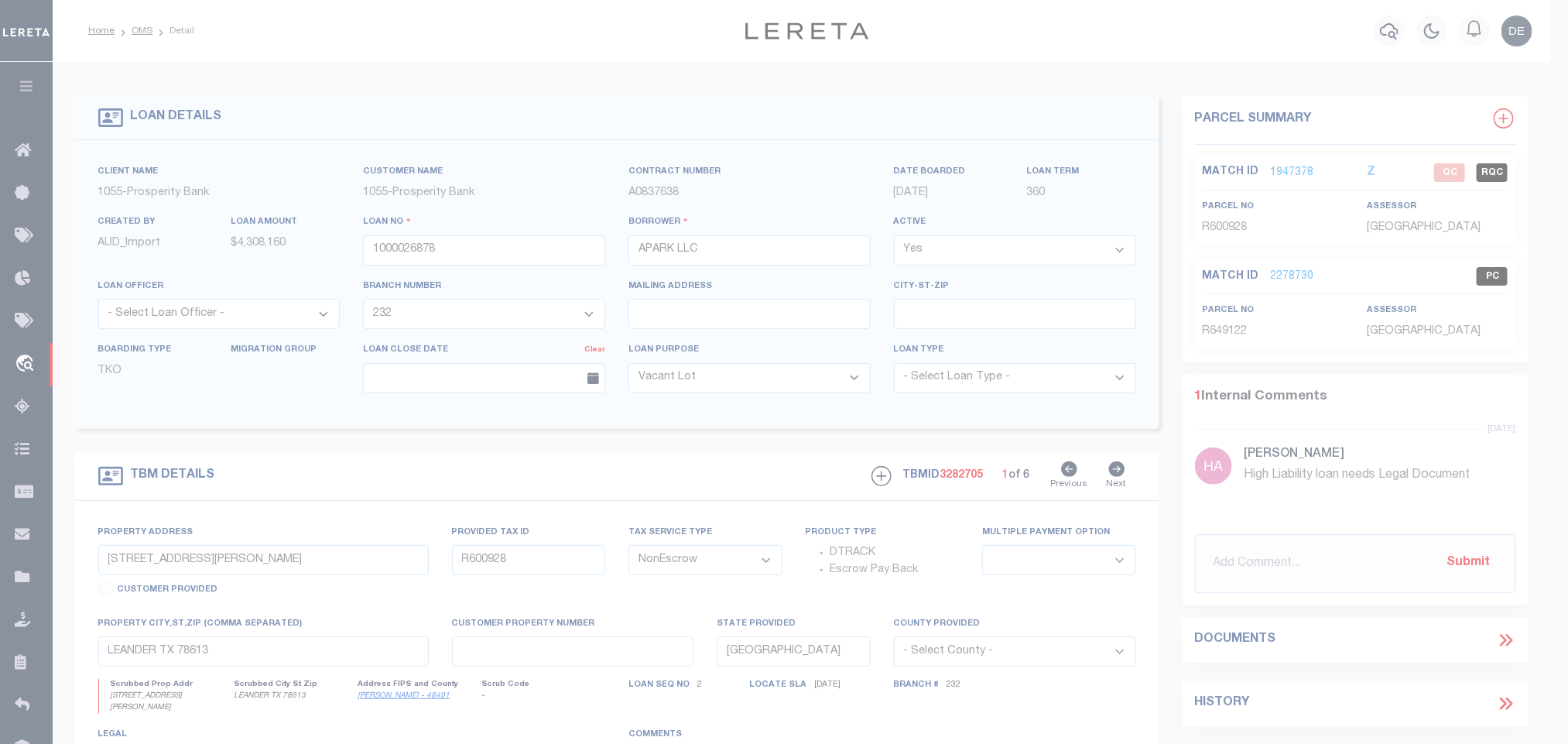
type textarea "-"
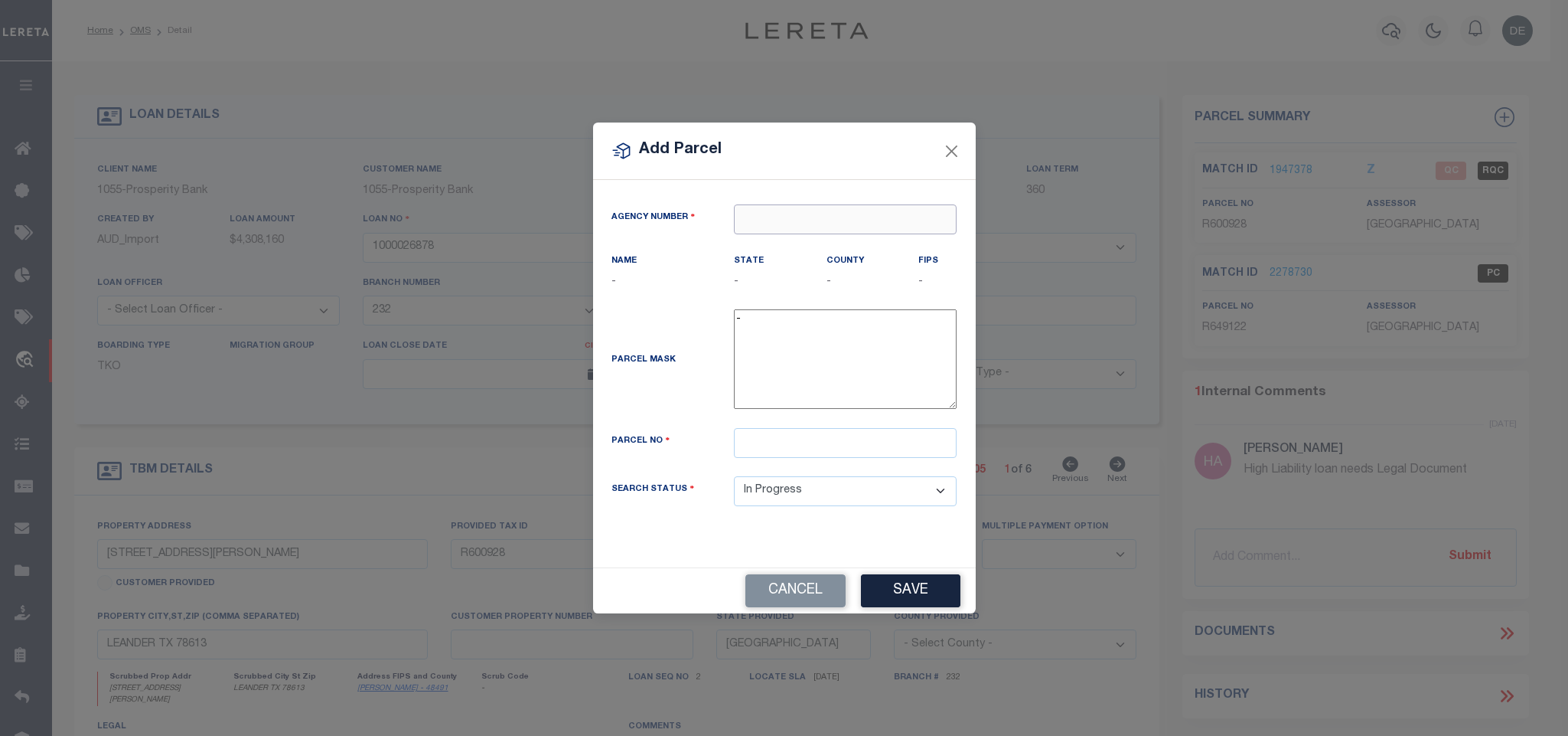
click at [845, 205] on input "text" at bounding box center [845, 219] width 222 height 30
paste input "422460000"
type input "422460000"
click at [831, 241] on div "422460000 : [GEOGRAPHIC_DATA]" at bounding box center [852, 244] width 236 height 24
type input "422460000"
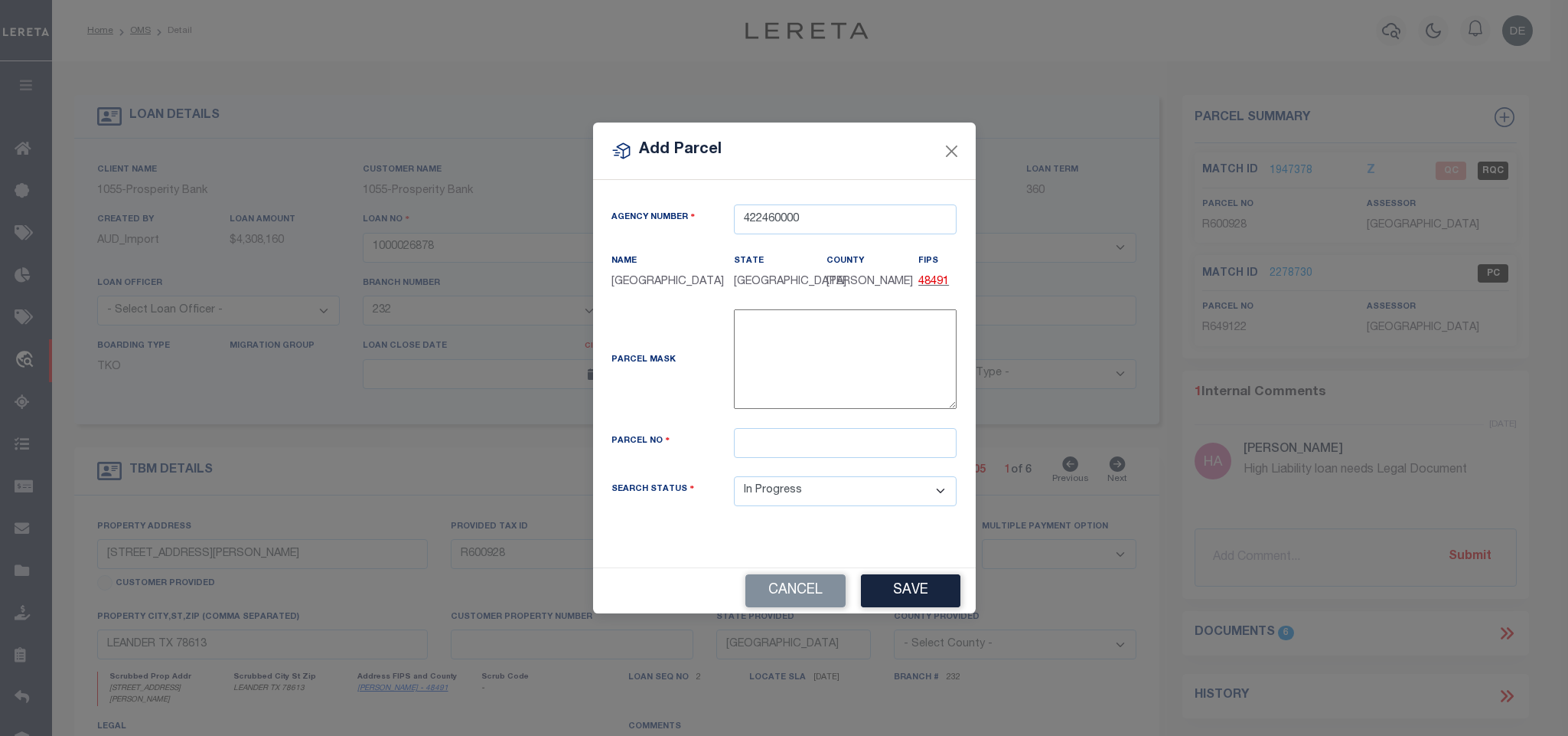
drag, startPoint x: 684, startPoint y: 611, endPoint x: 700, endPoint y: 600, distance: 19.4
click at [684, 611] on div "Cancel Save" at bounding box center [784, 590] width 382 height 45
click at [806, 496] on select "Automated Search Bad Parcel Complete Duplicate Parcel High Dollar Reporting In …" at bounding box center [845, 491] width 222 height 30
drag, startPoint x: 715, startPoint y: 522, endPoint x: 829, endPoint y: 494, distance: 117.4
click at [715, 522] on div "Search Status Automated Search Bad Parcel Complete Duplicate Parcel High Dollar…" at bounding box center [784, 500] width 369 height 48
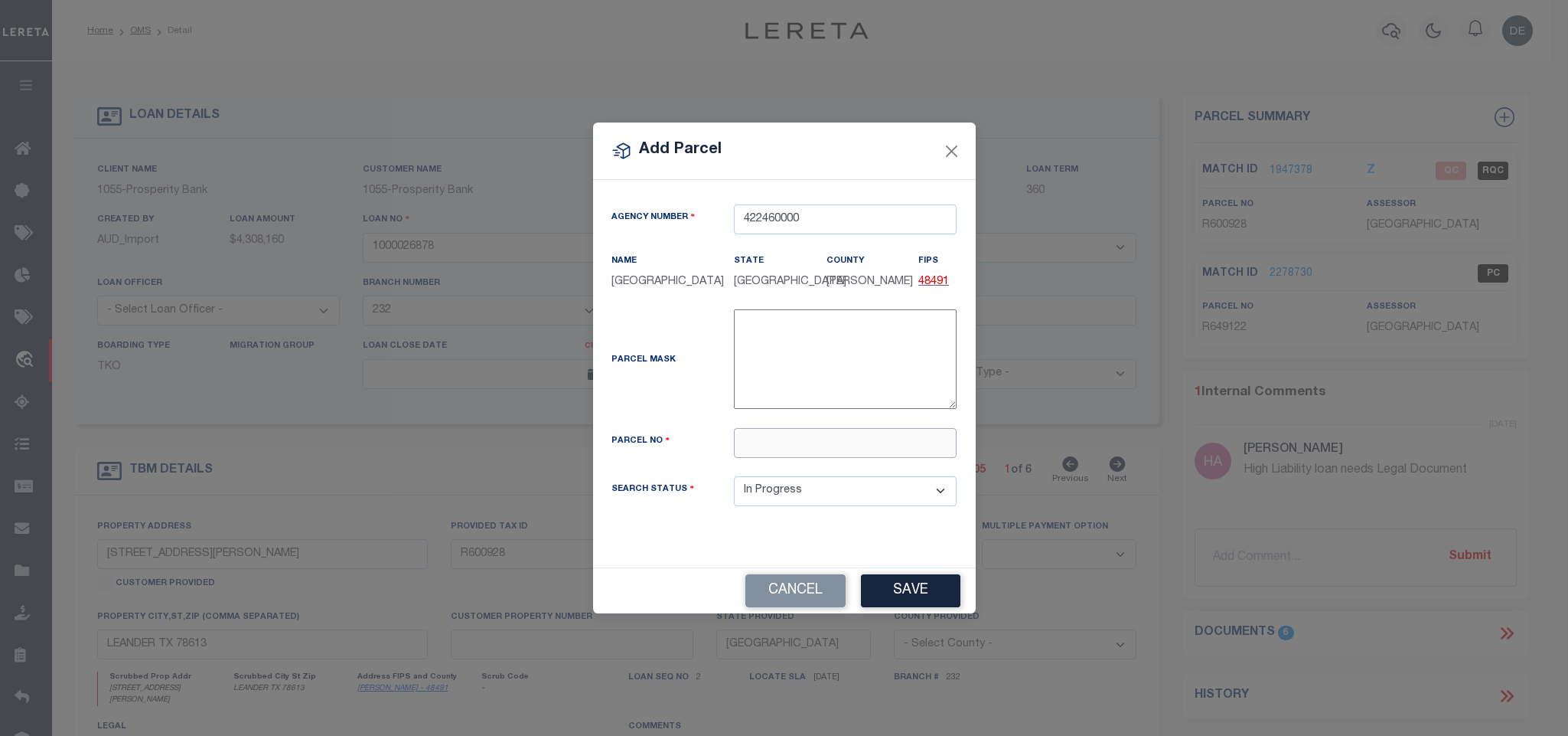
click at [880, 454] on input "text" at bounding box center [845, 443] width 222 height 30
paste input "R600932"
type input "R600932"
click at [918, 598] on button "Save" at bounding box center [911, 591] width 99 height 33
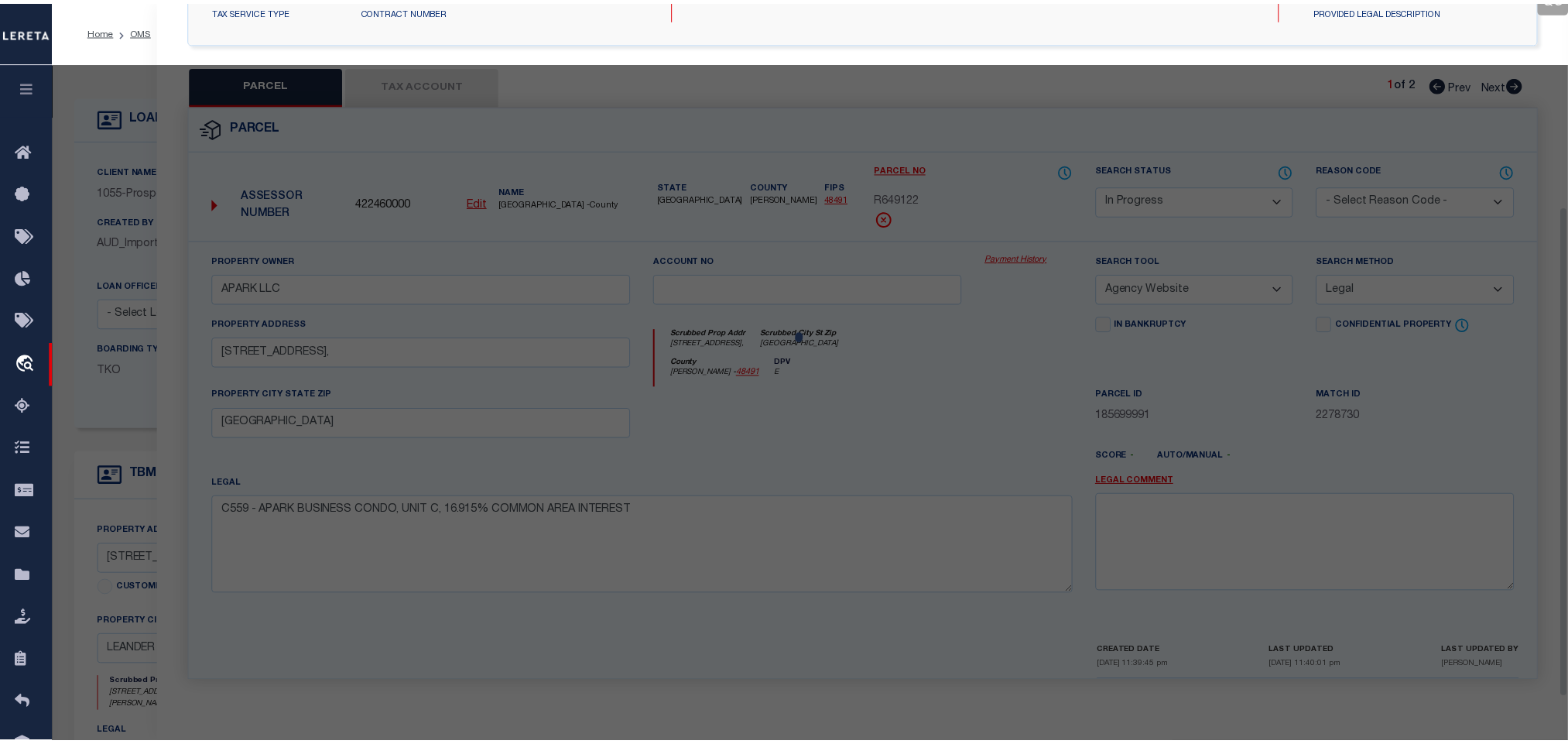
scroll to position [290, 0]
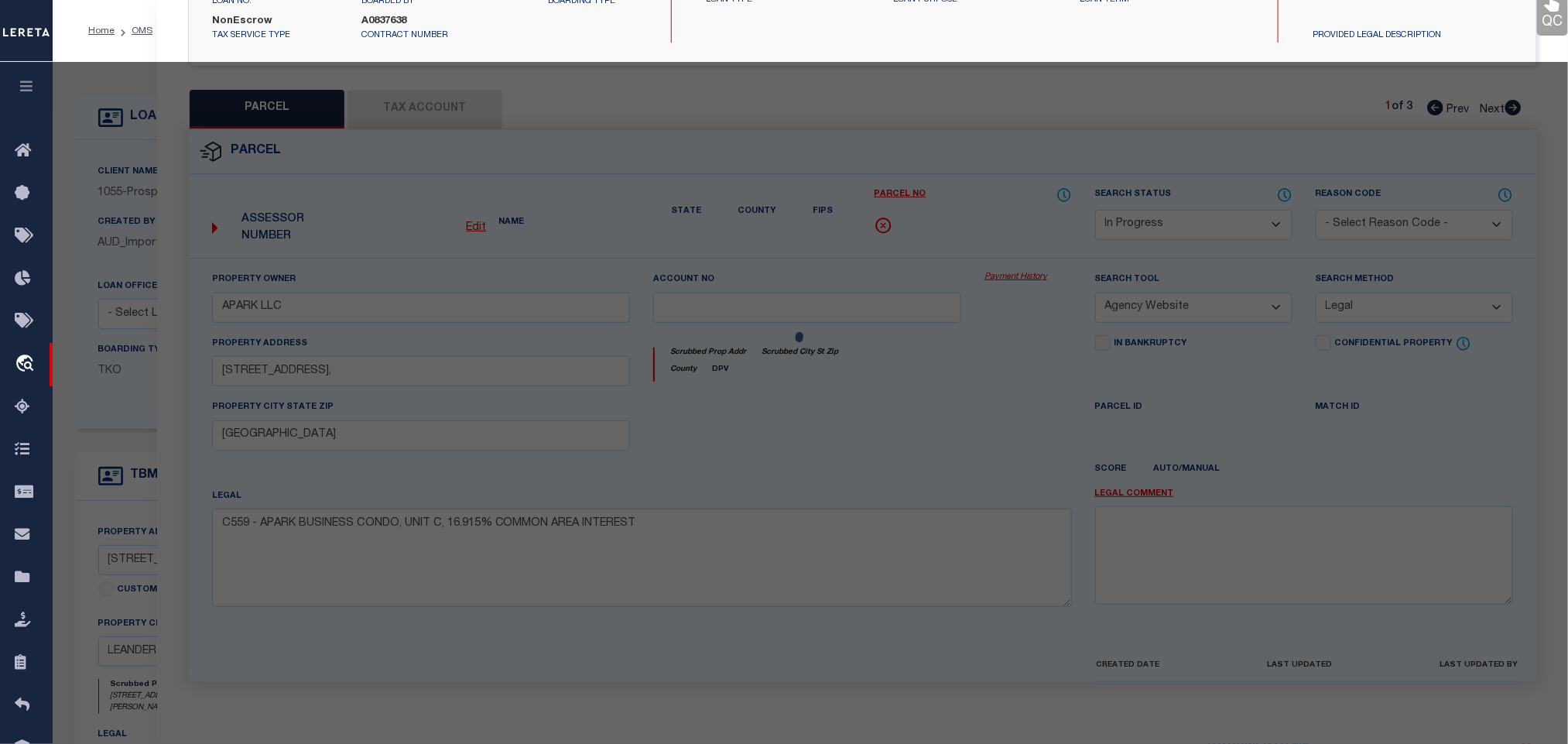
select select "AS"
select select
checkbox input "false"
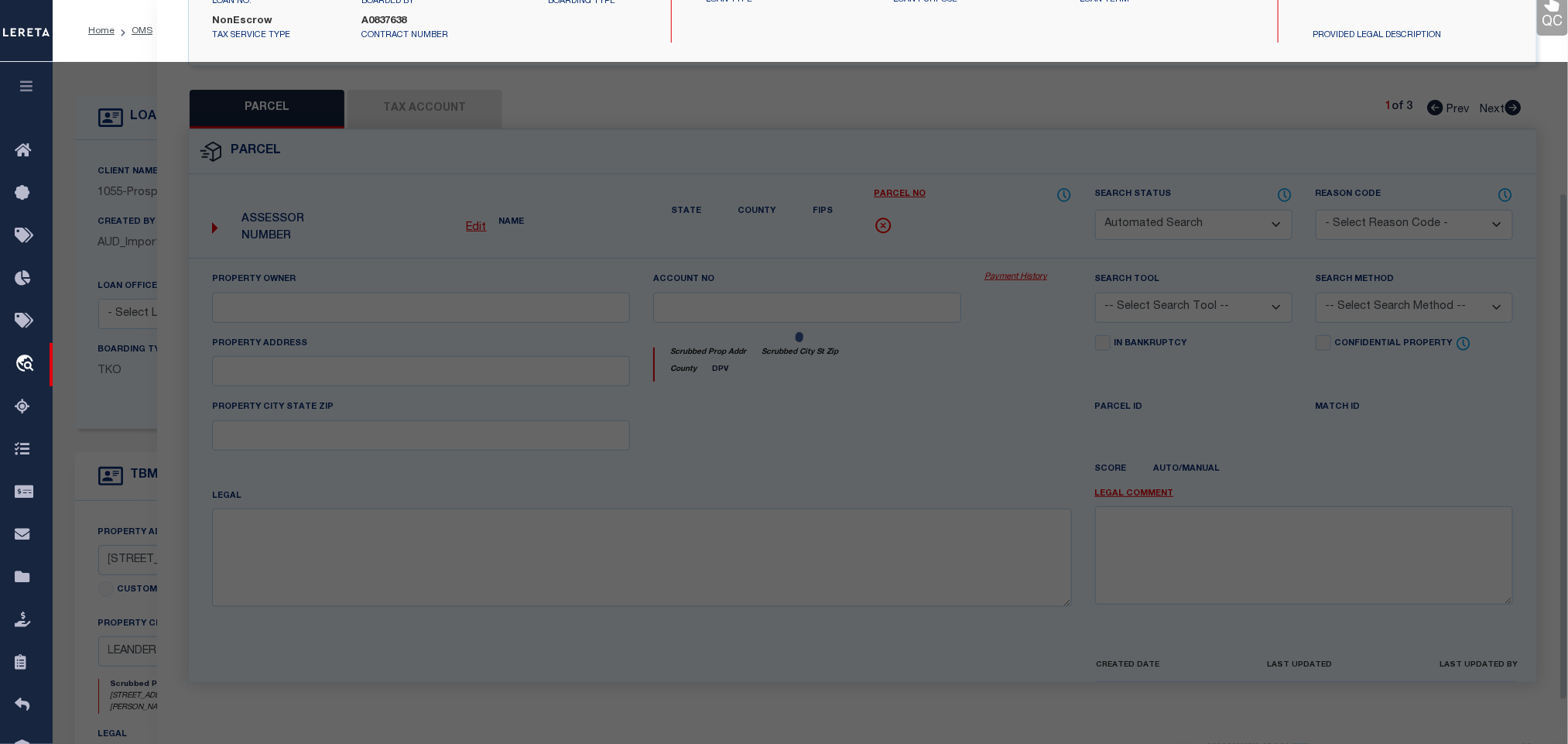
select select "IP"
checkbox input "false"
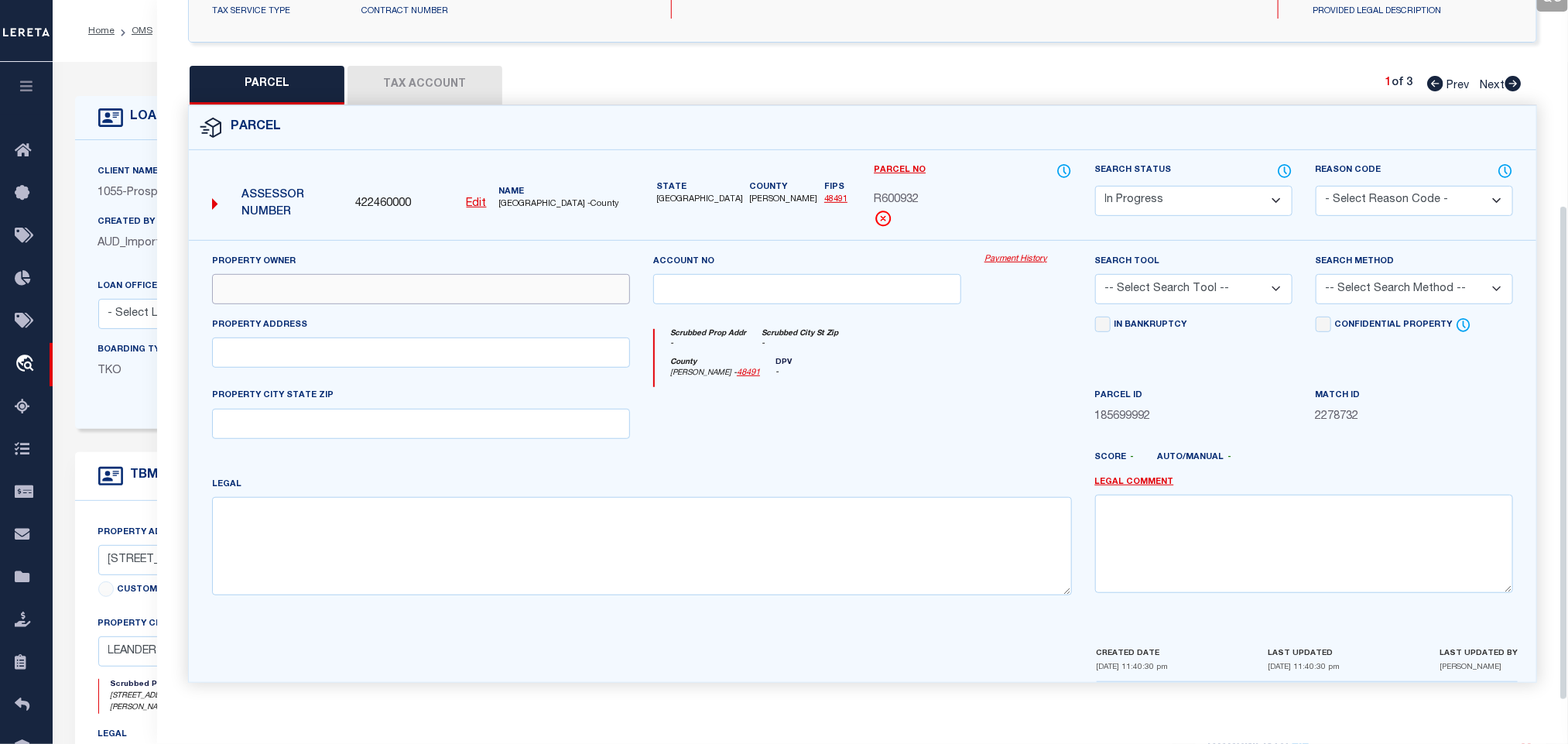
drag, startPoint x: 424, startPoint y: 286, endPoint x: 400, endPoint y: 298, distance: 26.8
click at [424, 286] on input "text" at bounding box center [421, 289] width 418 height 30
paste input "[PERSON_NAME] & FUEL PRODUCTS INC & BEEKIND LLC"
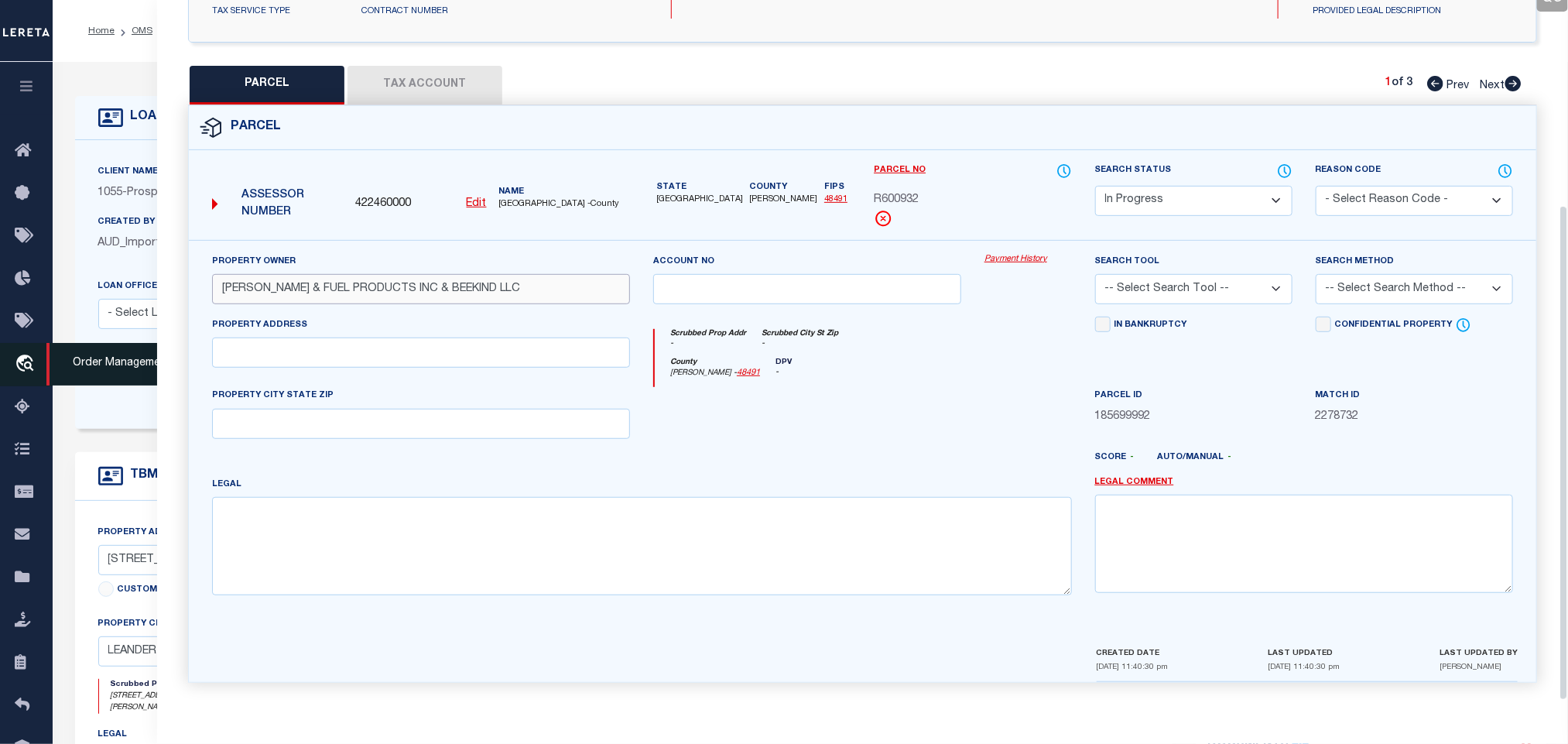
type input "[PERSON_NAME] & FUEL PRODUCTS INC & BEEKIND LLC"
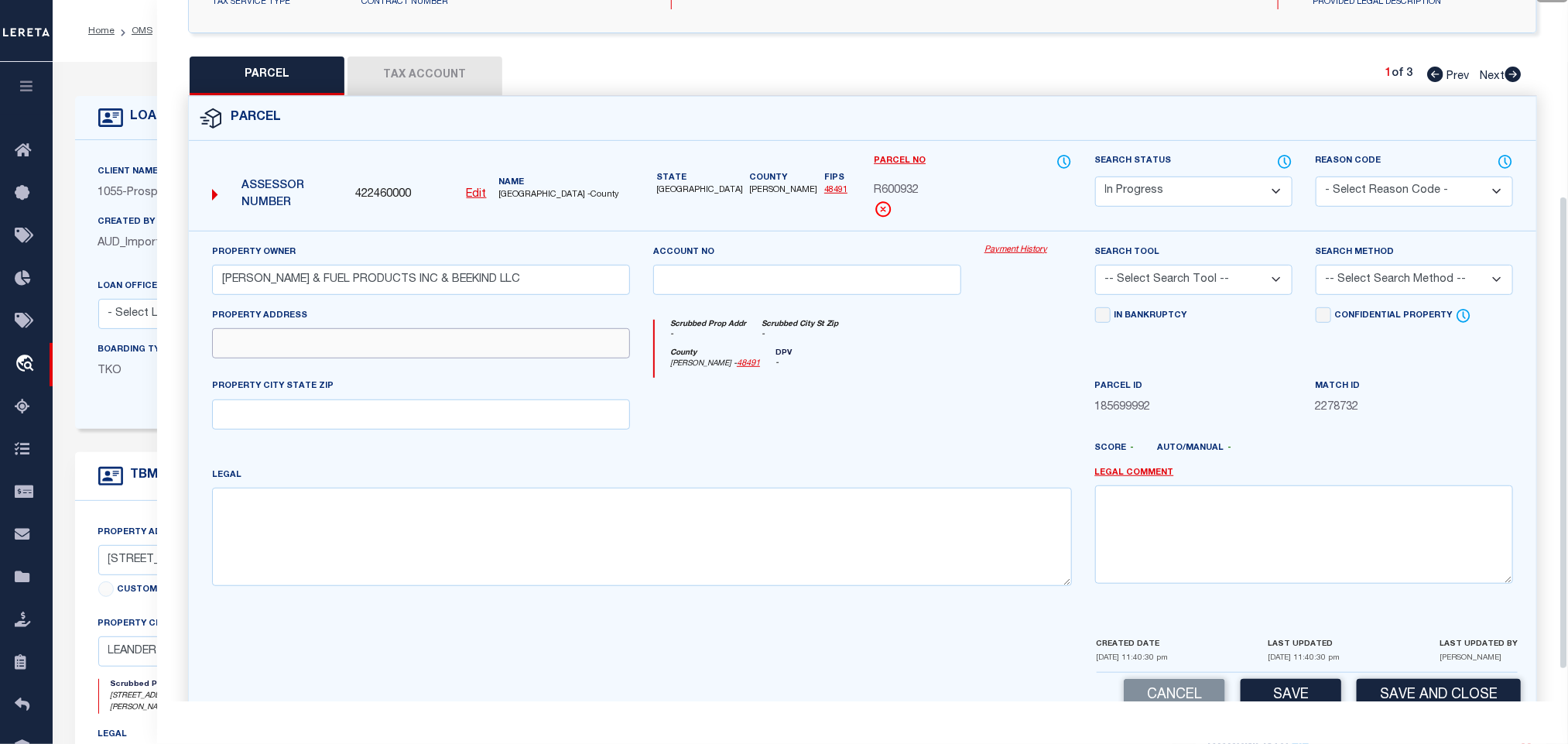
drag, startPoint x: 250, startPoint y: 356, endPoint x: 302, endPoint y: 362, distance: 52.3
click at [250, 356] on input "text" at bounding box center [421, 344] width 418 height 30
paste input "[STREET_ADDRESS]"
drag, startPoint x: 396, startPoint y: 357, endPoint x: 581, endPoint y: 353, distance: 185.0
click at [581, 353] on input "[STREET_ADDRESS]" at bounding box center [421, 344] width 418 height 30
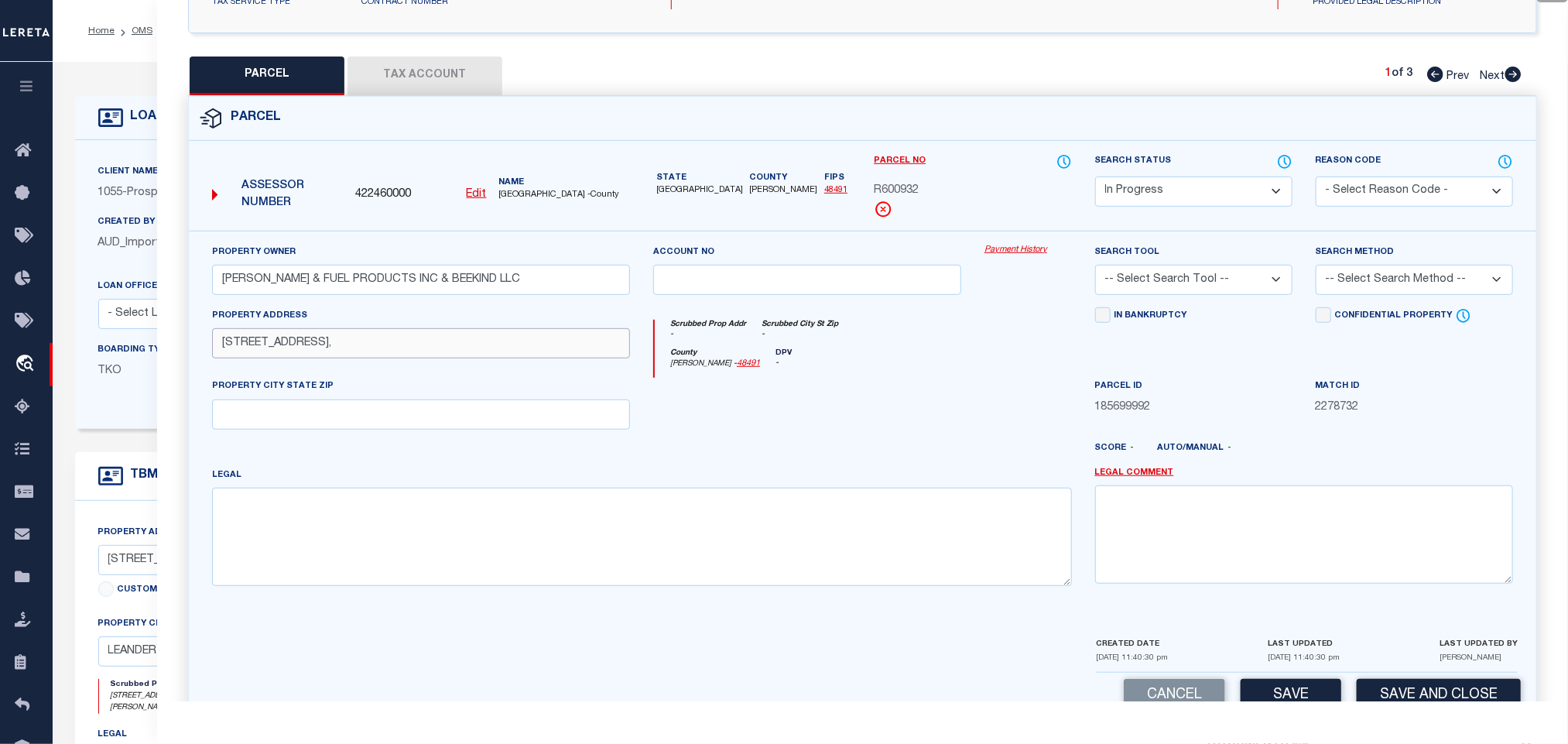
type input "[STREET_ADDRESS],"
click at [492, 398] on div "PROPERTY CITY STATE ZIP" at bounding box center [421, 403] width 418 height 51
click at [490, 411] on input "text" at bounding box center [421, 415] width 418 height 30
paste input "[GEOGRAPHIC_DATA]"
type input "[GEOGRAPHIC_DATA]"
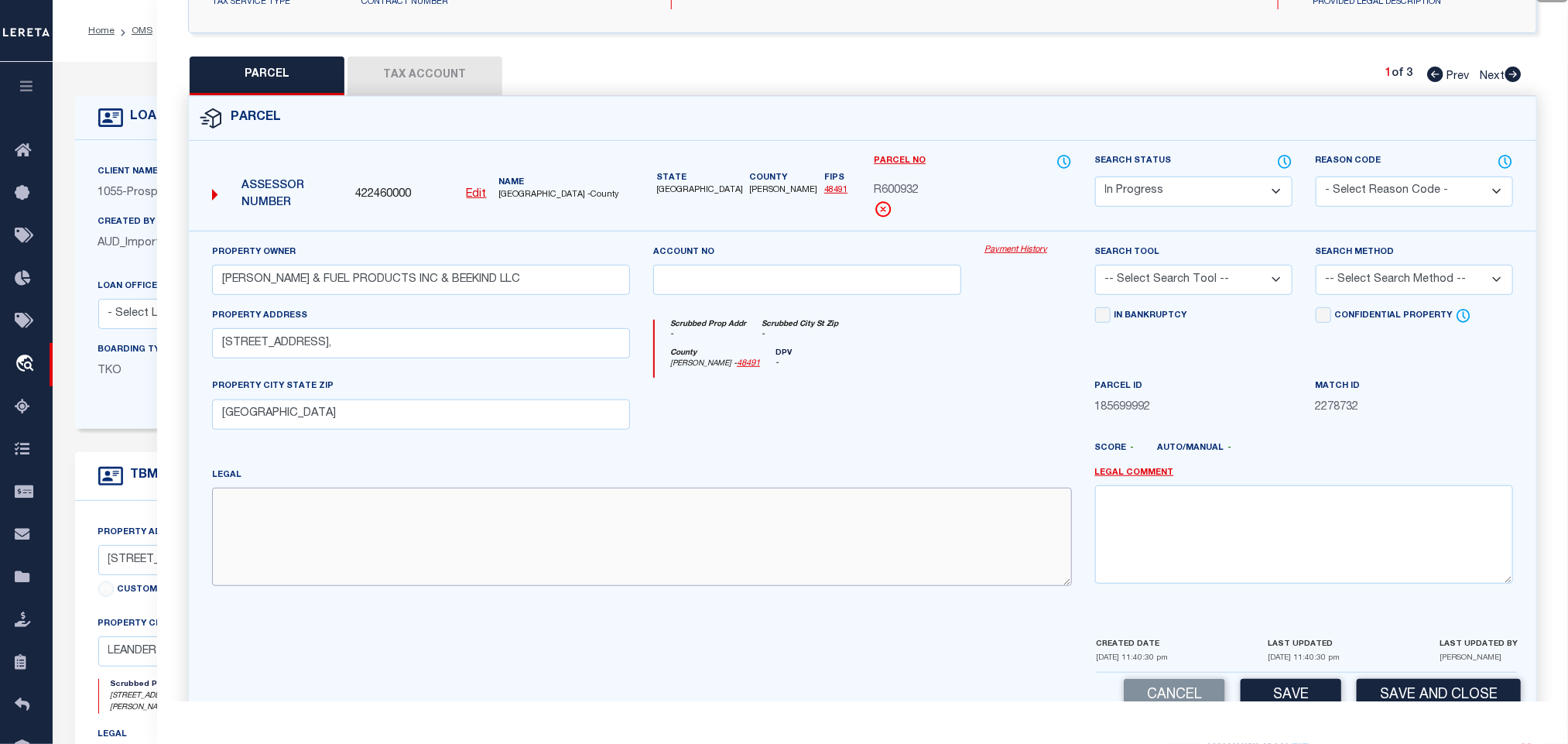
click at [374, 544] on textarea at bounding box center [642, 536] width 860 height 97
paste textarea "C559 - APARK BUSINESS CONDO, UNIT F, 8.525% COMMON AREA INTEREST"
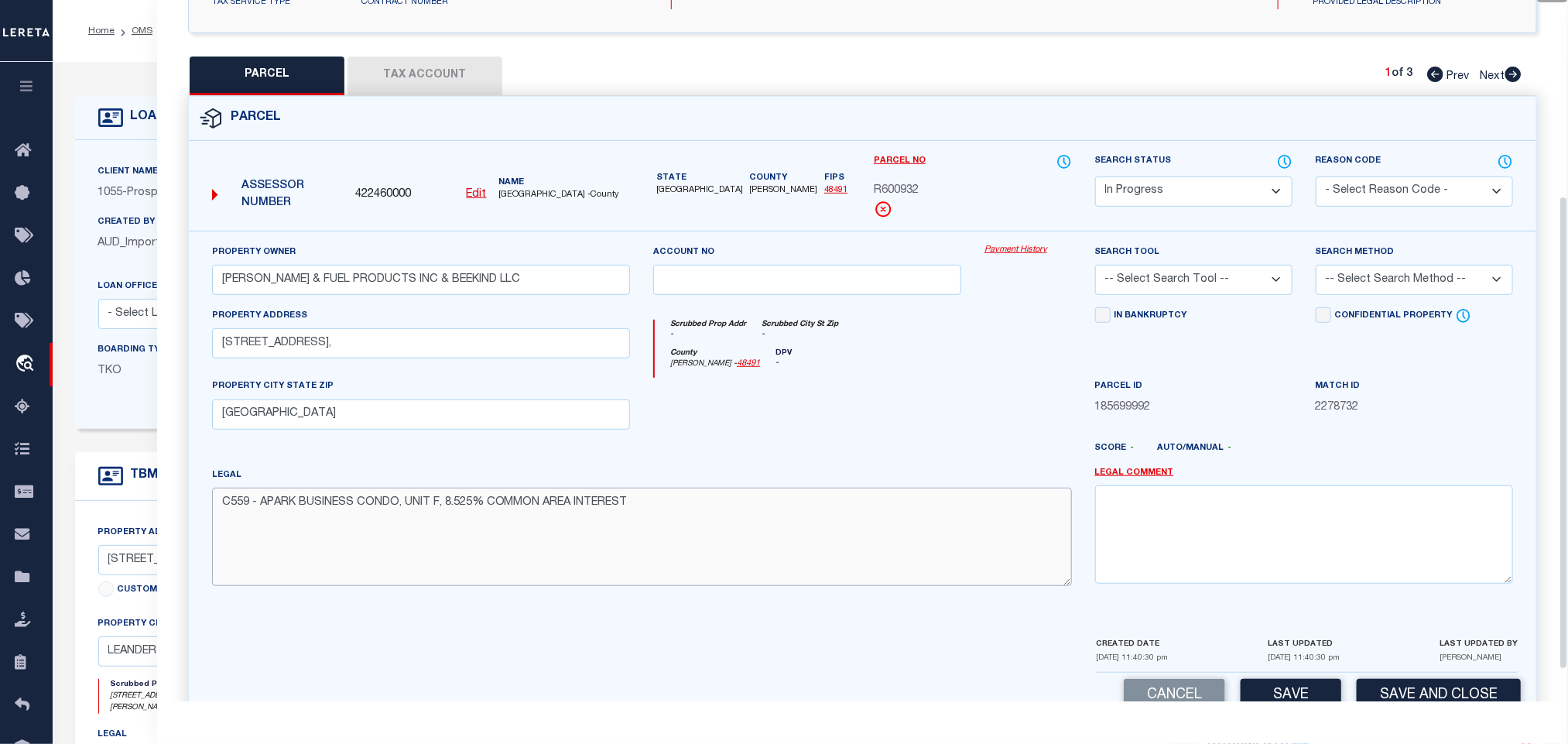
type textarea "C559 - APARK BUSINESS CONDO, UNIT F, 8.525% COMMON AREA INTEREST"
click at [1185, 278] on select "-- Select Search Tool -- 3rd Party Website Agency File Agency Website ATLS CNV-…" at bounding box center [1193, 280] width 197 height 30
click at [1095, 270] on select "-- Select Search Tool -- 3rd Party Website Agency File Agency Website ATLS CNV-…" at bounding box center [1193, 280] width 197 height 30
click at [1236, 258] on div "Search Tool -- Select Search Tool -- 3rd Party Website Agency File Agency Websi…" at bounding box center [1193, 270] width 197 height 51
click at [1231, 288] on select "-- Select Search Tool -- 3rd Party Website Agency File Agency Website ATLS CNV-…" at bounding box center [1193, 280] width 197 height 30
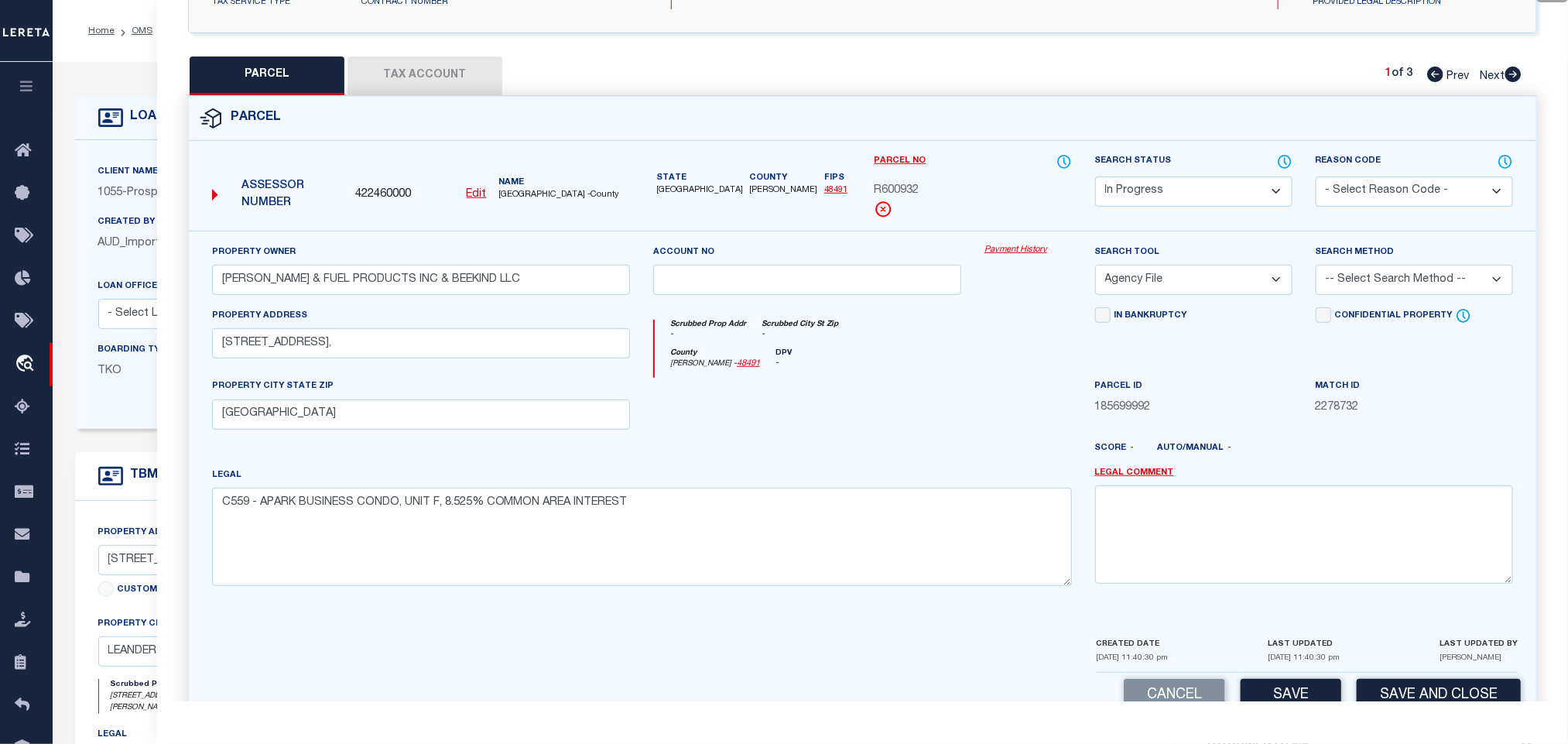
click at [1095, 270] on select "-- Select Search Tool -- 3rd Party Website Agency File Agency Website ATLS CNV-…" at bounding box center [1193, 280] width 197 height 30
drag, startPoint x: 1187, startPoint y: 285, endPoint x: 1189, endPoint y: 297, distance: 12.2
click at [1187, 285] on select "-- Select Search Tool -- 3rd Party Website Agency File Agency Website ATLS CNV-…" at bounding box center [1193, 280] width 197 height 30
select select "AGW"
click at [1095, 270] on select "-- Select Search Tool -- 3rd Party Website Agency File Agency Website ATLS CNV-…" at bounding box center [1193, 280] width 197 height 30
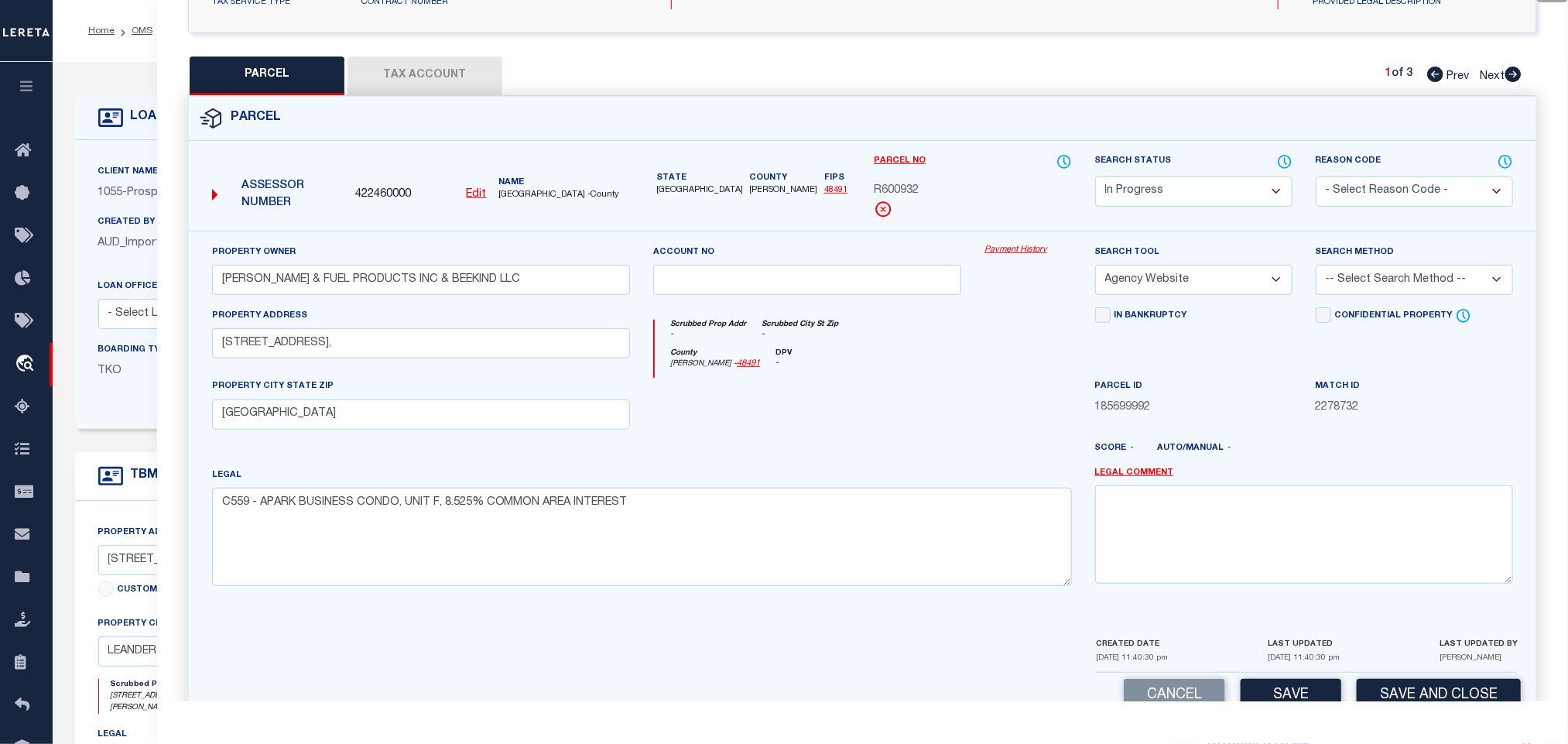
click at [1361, 278] on select "-- Select Search Method -- Property Address Legal Liability Info Provided" at bounding box center [1414, 280] width 197 height 30
select select "LEG"
click at [1316, 270] on select "-- Select Search Method -- Property Address Legal Liability Info Provided" at bounding box center [1414, 280] width 197 height 30
click at [1275, 691] on button "Save" at bounding box center [1291, 695] width 100 height 33
click at [384, 75] on button "Tax Account" at bounding box center [425, 76] width 155 height 39
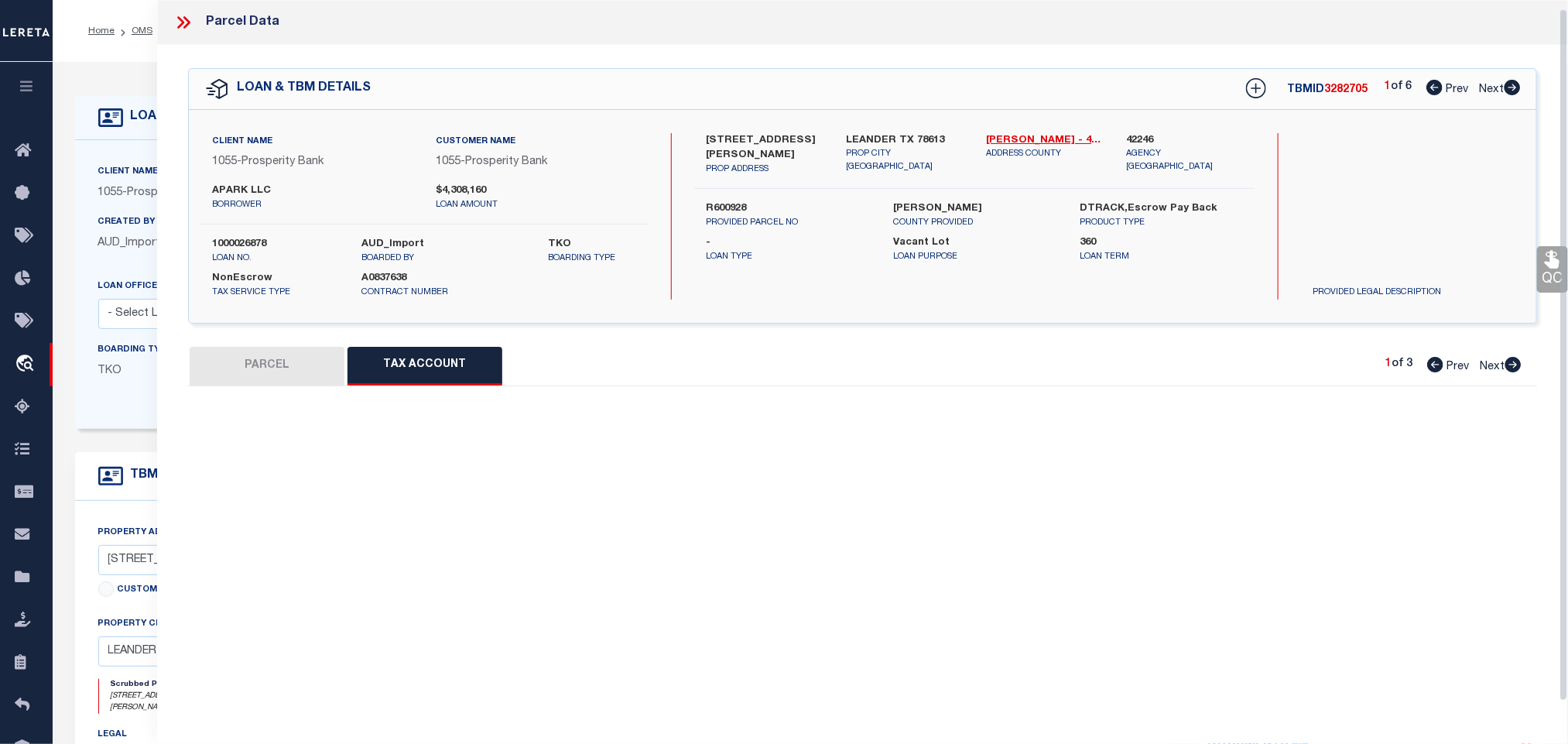
scroll to position [10, 0]
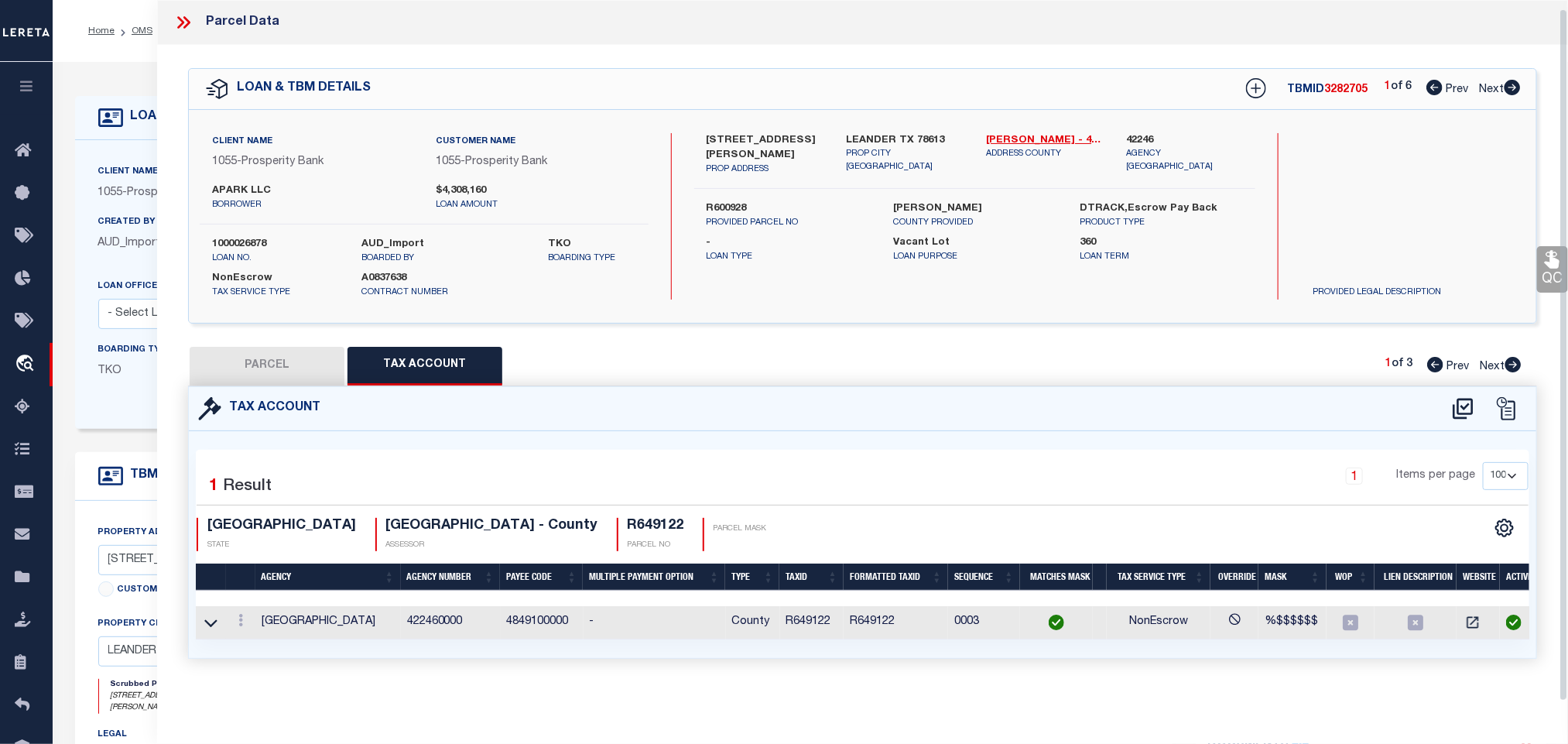
select select "100"
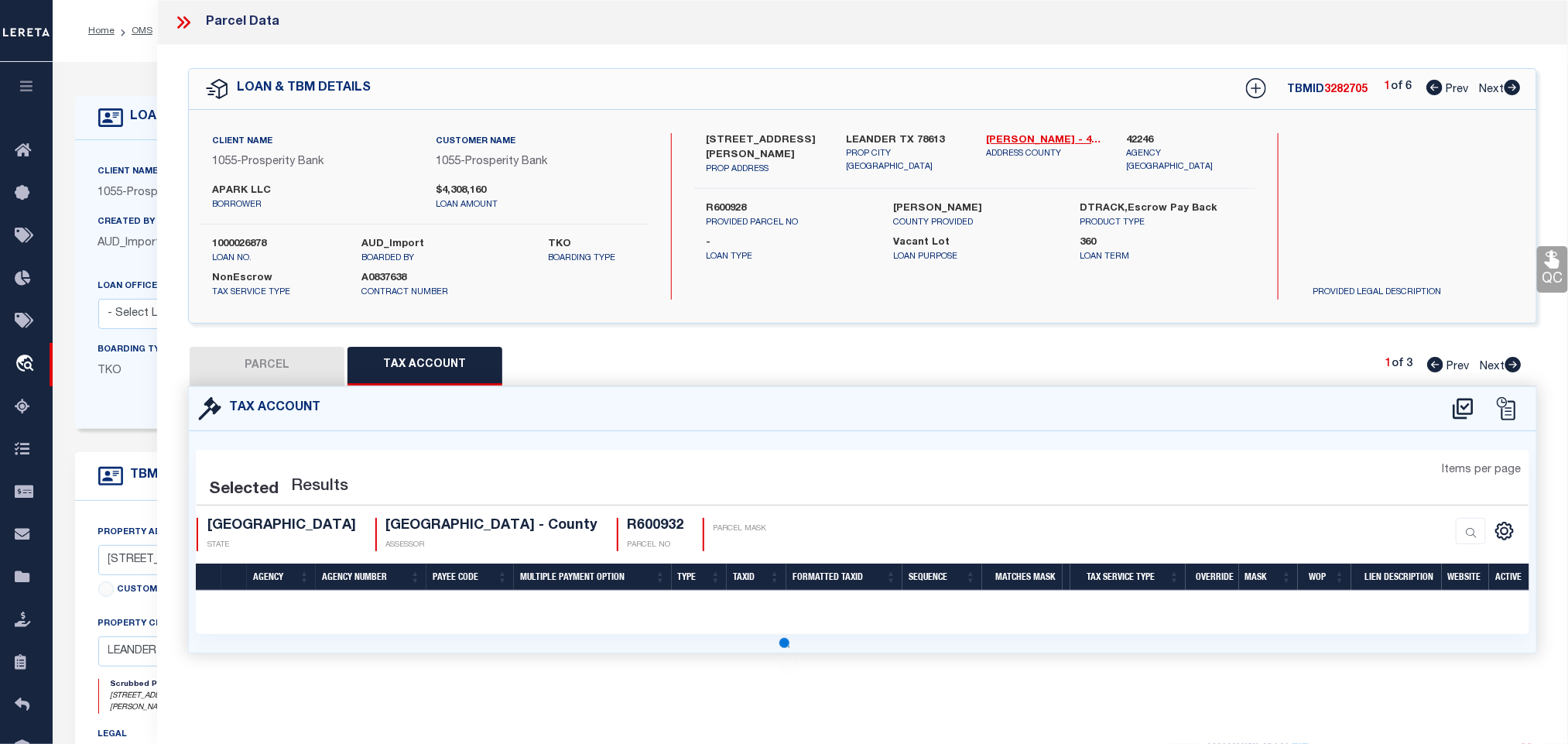
scroll to position [0, 0]
select select "100"
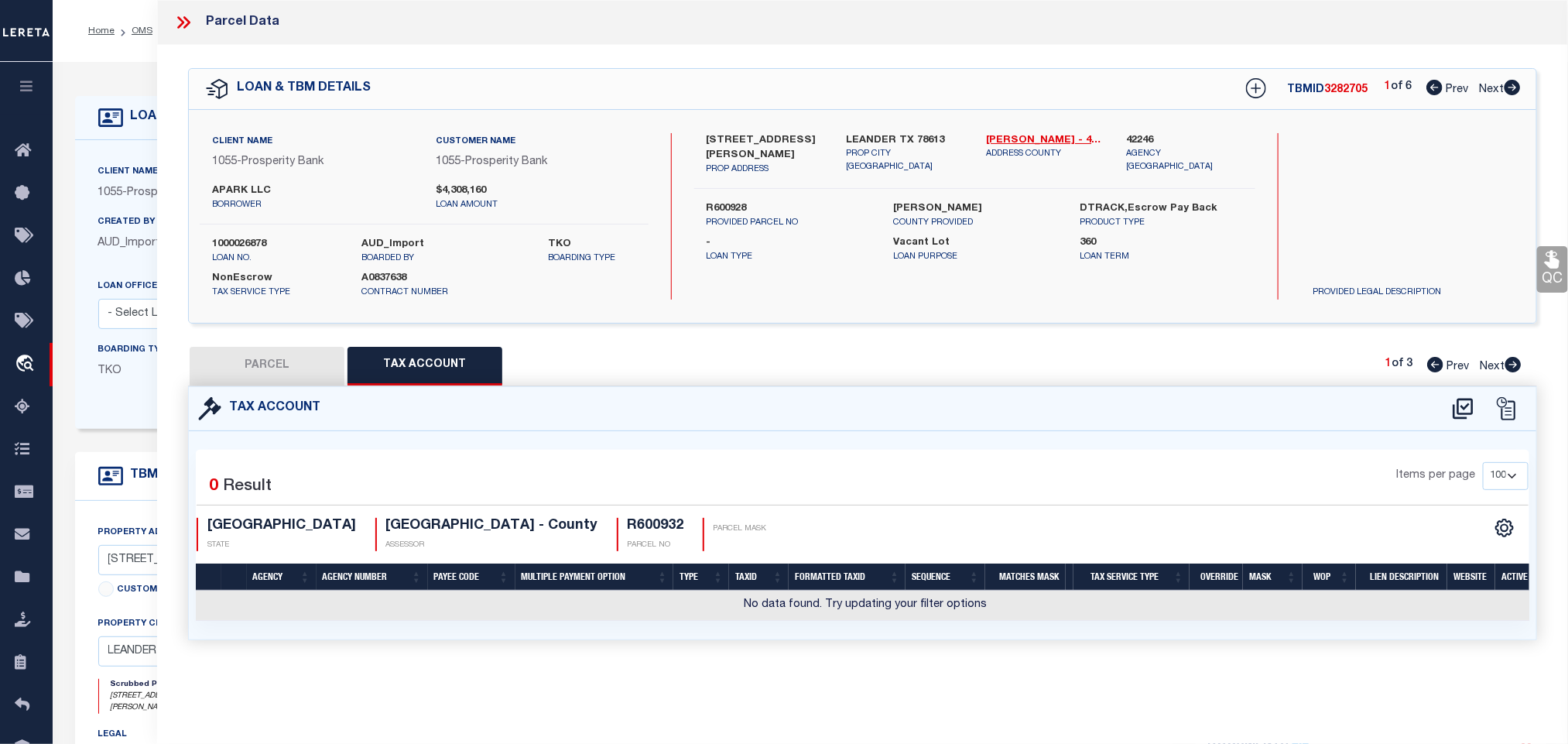
click at [1463, 407] on icon at bounding box center [1464, 408] width 26 height 25
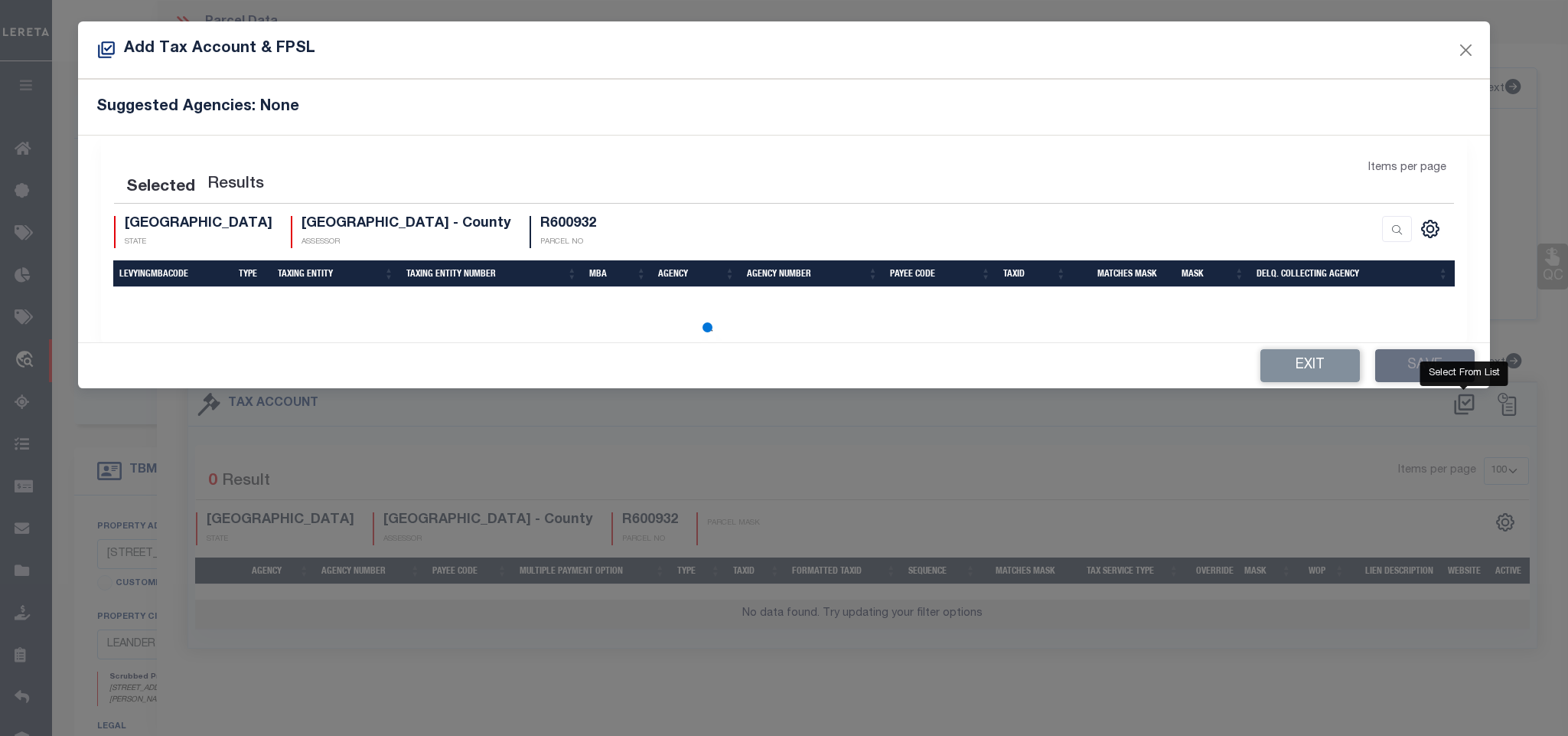
select select "100"
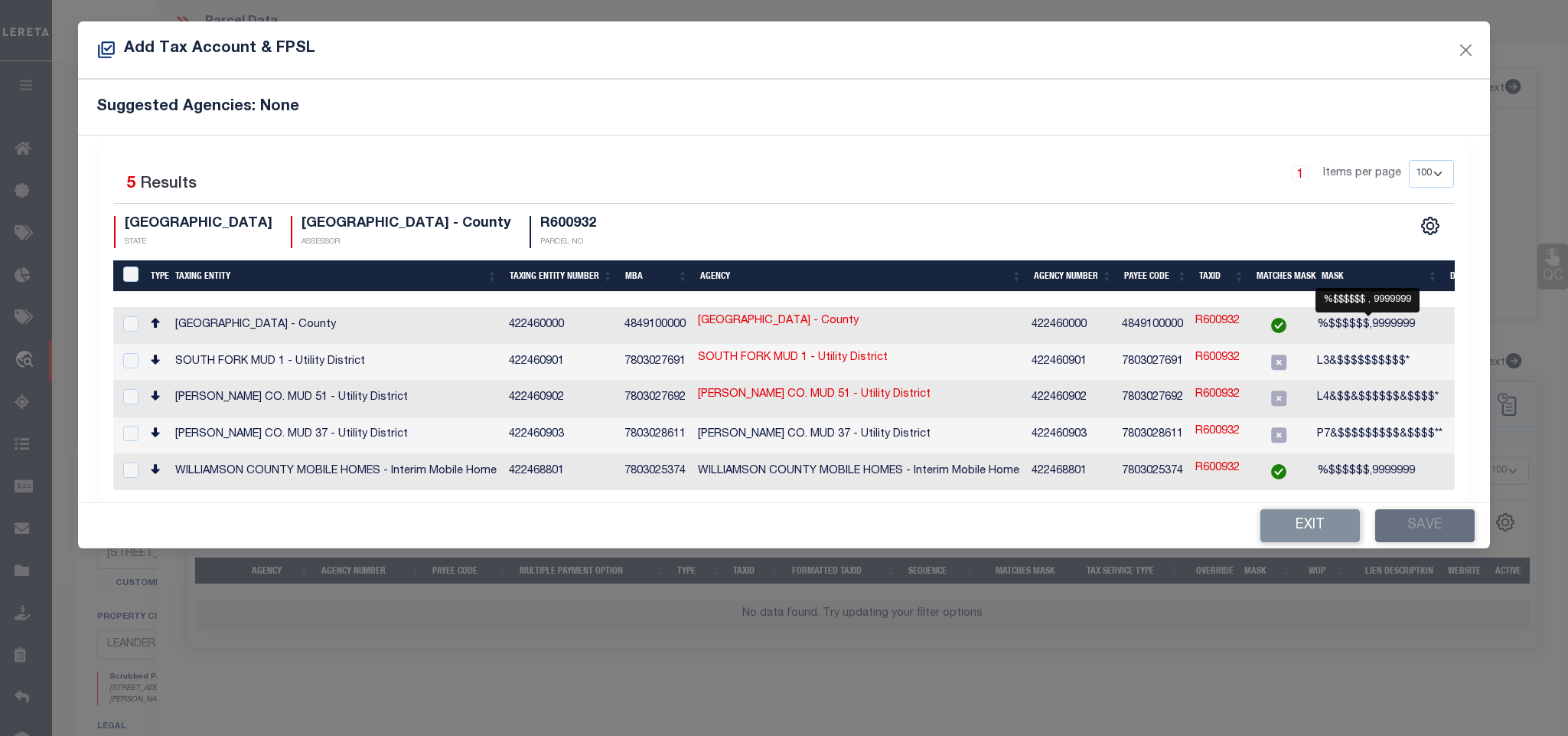
click at [1407, 330] on span "%$$$$$$,9999999" at bounding box center [1365, 325] width 98 height 11
checkbox input "true"
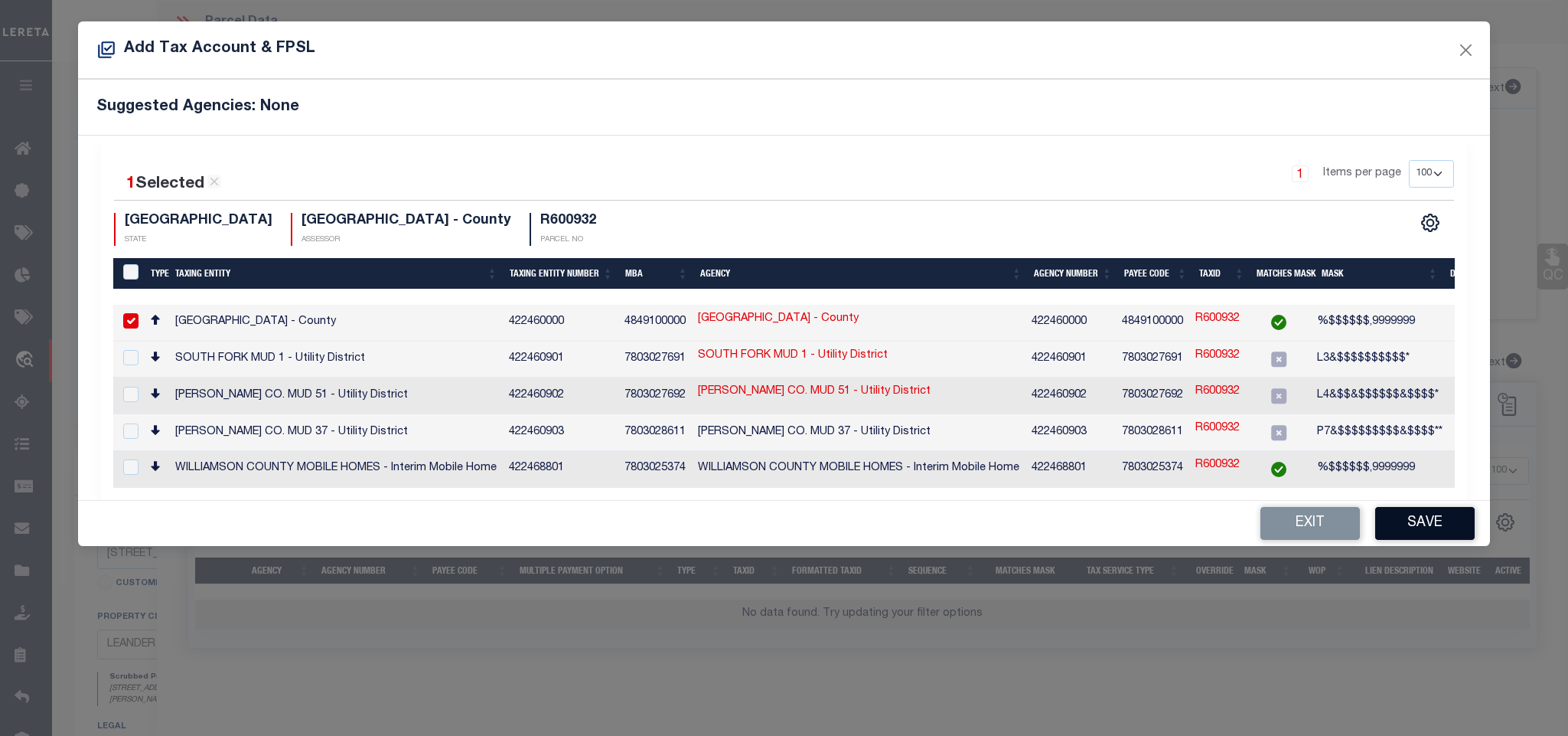
click at [1407, 540] on button "Save" at bounding box center [1425, 524] width 99 height 33
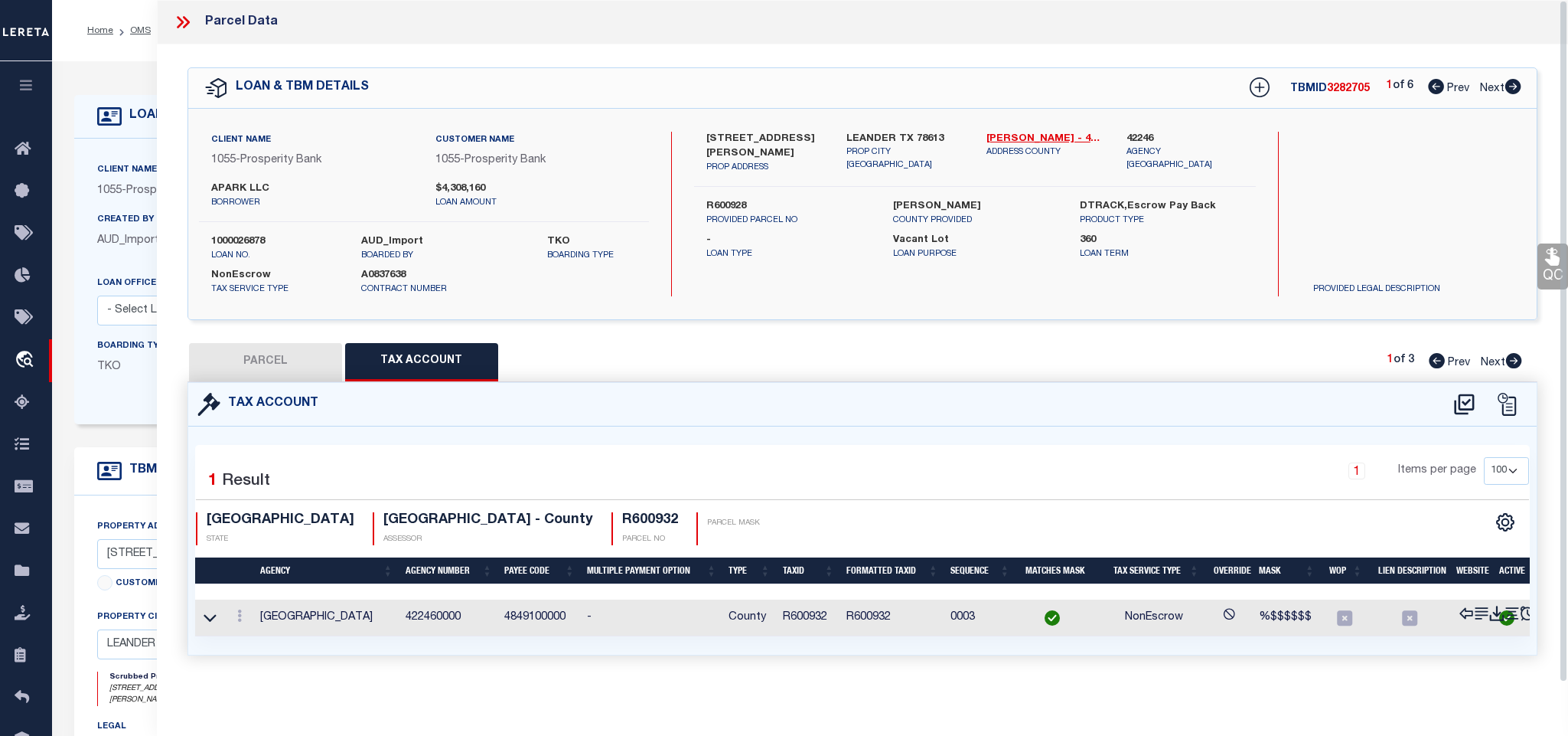
click at [273, 365] on button "PARCEL" at bounding box center [266, 362] width 153 height 39
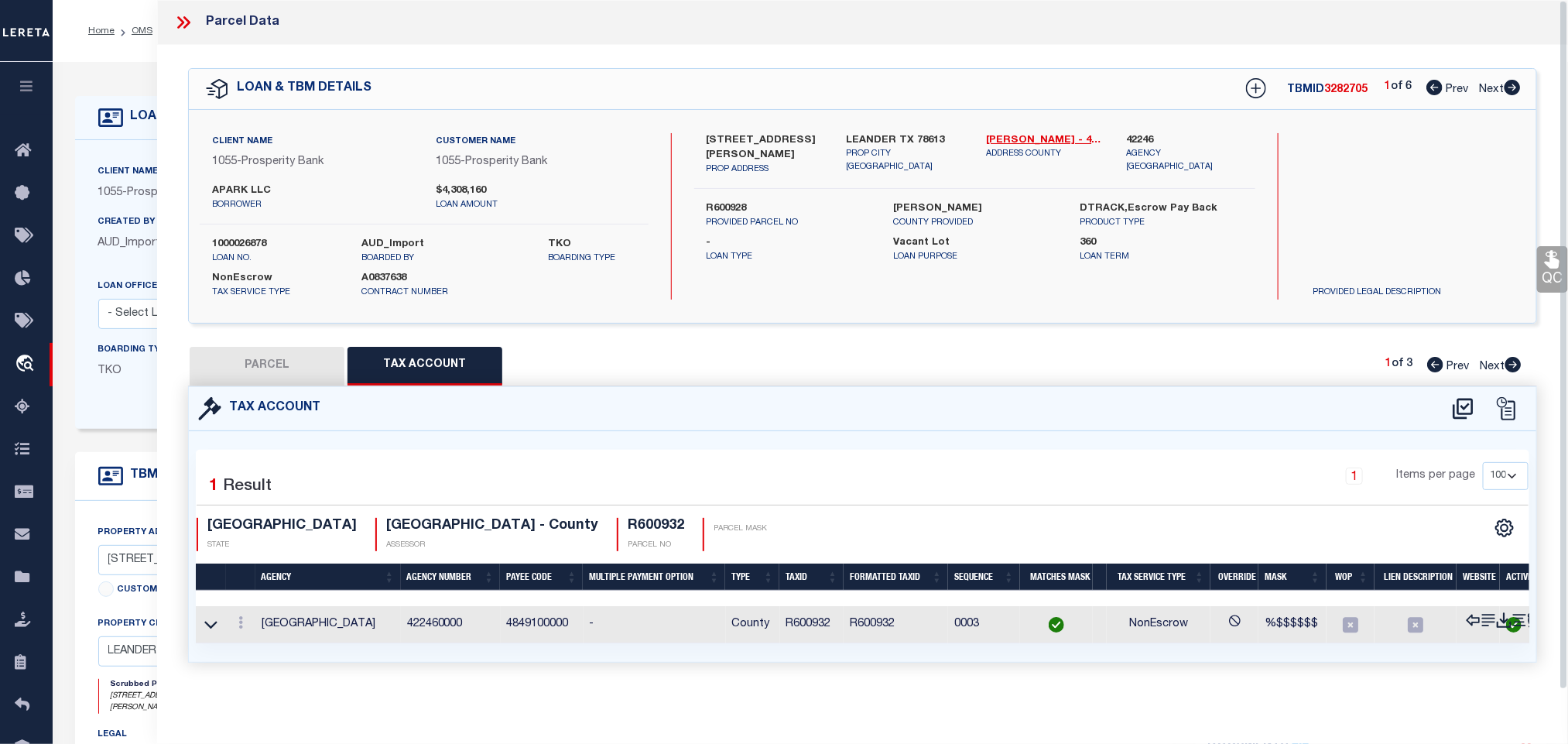
select select "AS"
select select
checkbox input "false"
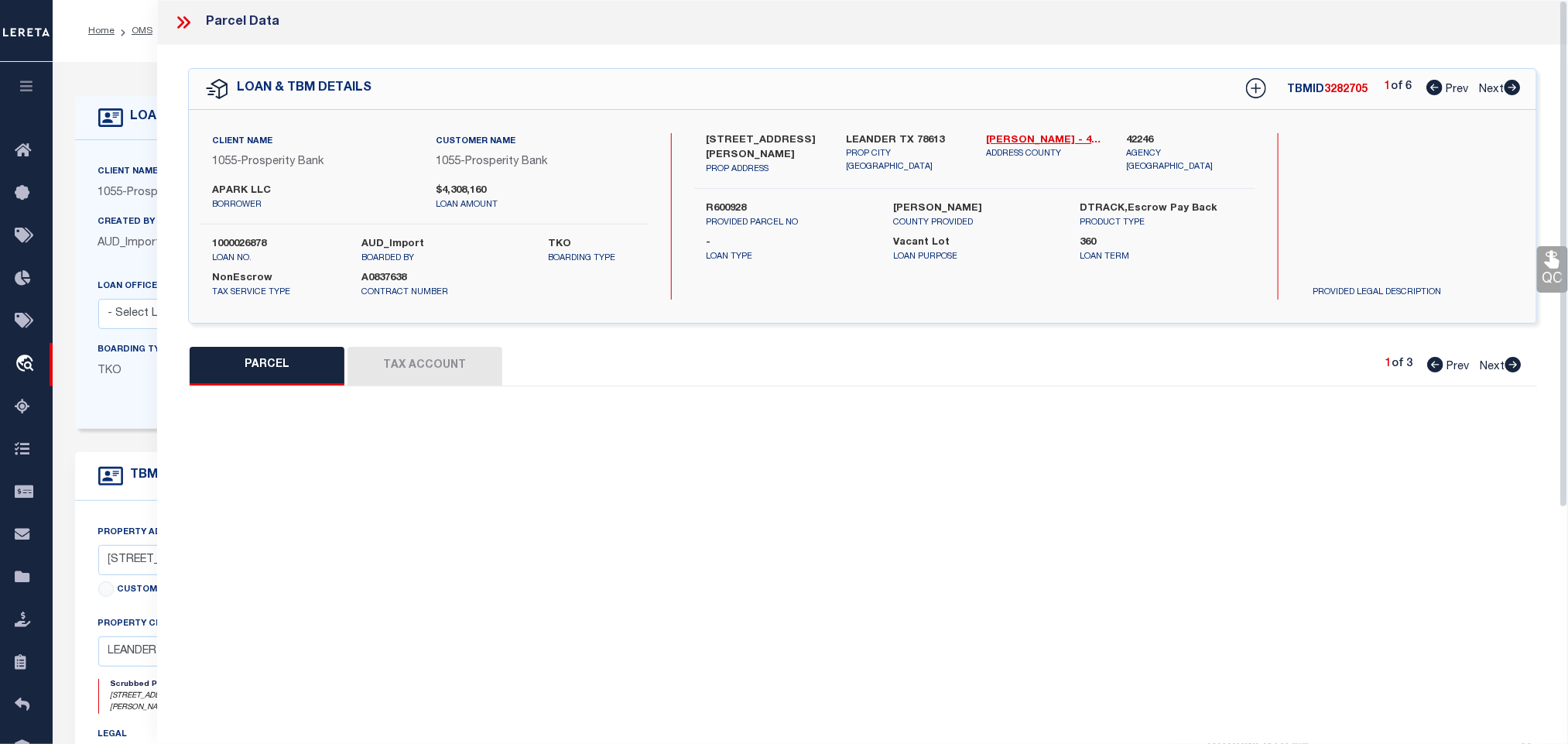
select select "IP"
type input "[PERSON_NAME] & FUEL PRODUCTS INC & BEEKIND LLC"
select select "AGW"
select select "LEG"
type input "[STREET_ADDRESS],"
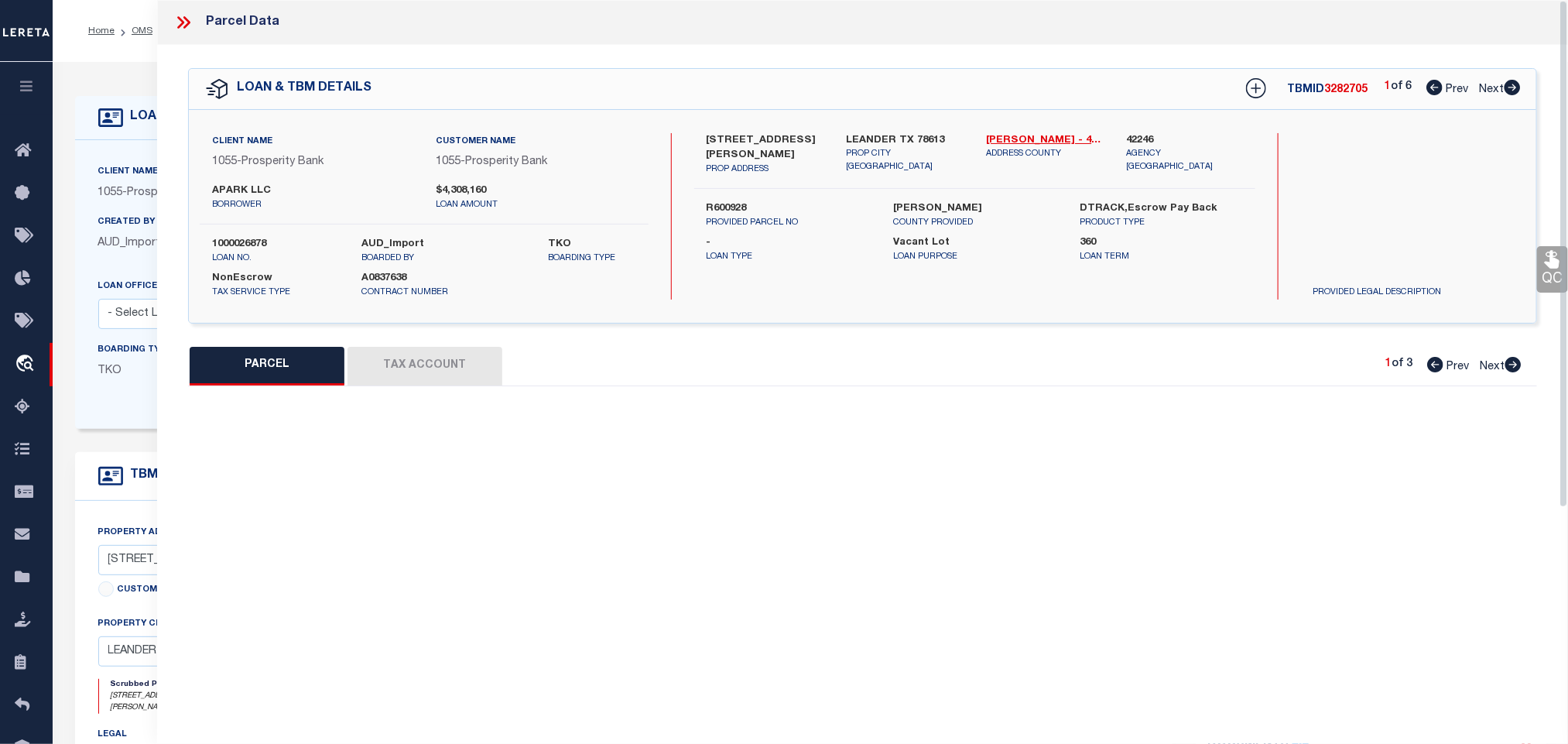
type input "[GEOGRAPHIC_DATA]"
type textarea "C559 - APARK BUSINESS CONDO, UNIT F, 8.525% COMMON AREA INTEREST"
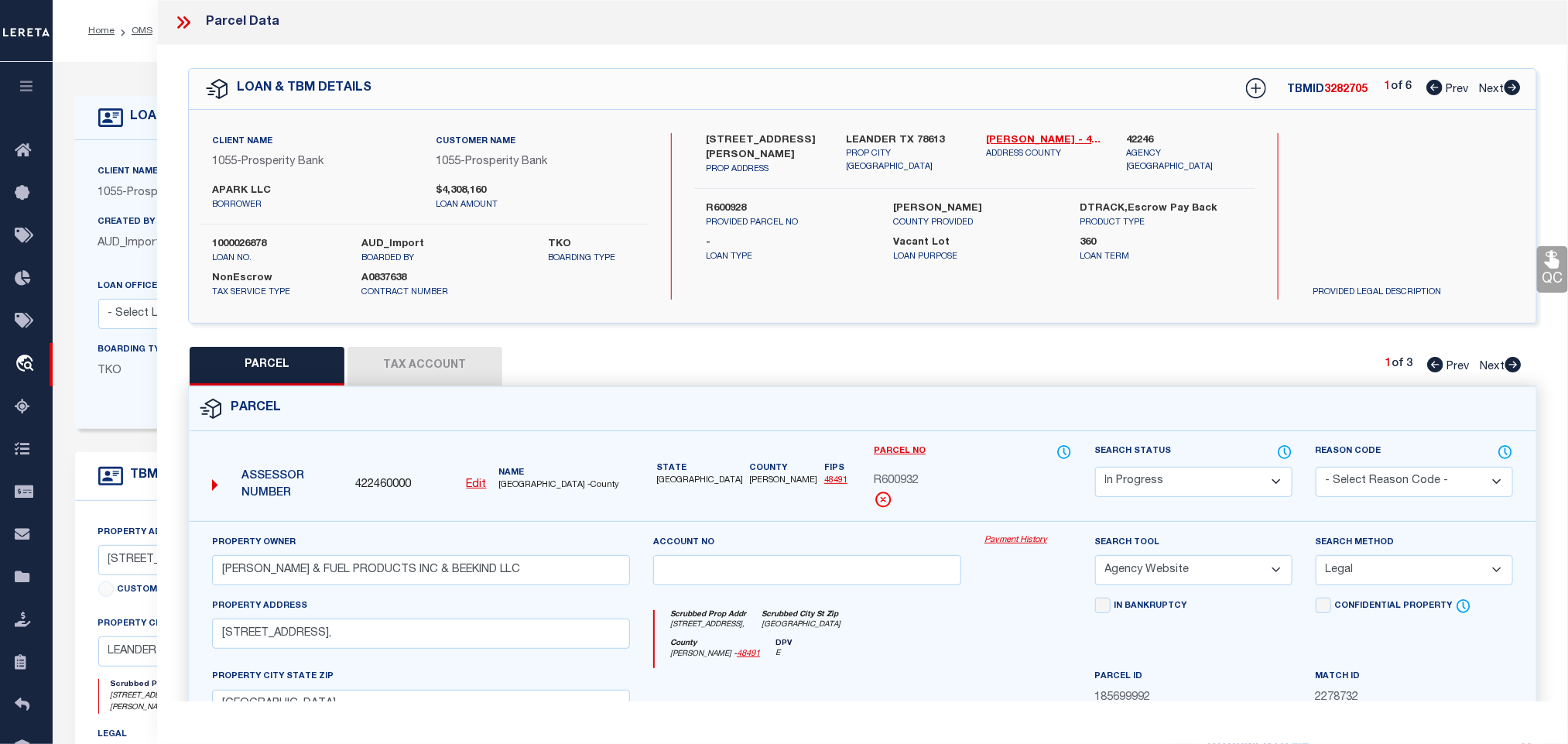
drag, startPoint x: 1208, startPoint y: 482, endPoint x: 1206, endPoint y: 470, distance: 12.2
click at [1208, 482] on select "Automated Search Bad Parcel Complete Duplicate Parcel High Dollar Reporting In …" at bounding box center [1193, 482] width 197 height 30
select select "PC"
click at [1095, 468] on select "Automated Search Bad Parcel Complete Duplicate Parcel High Dollar Reporting In …" at bounding box center [1193, 482] width 197 height 30
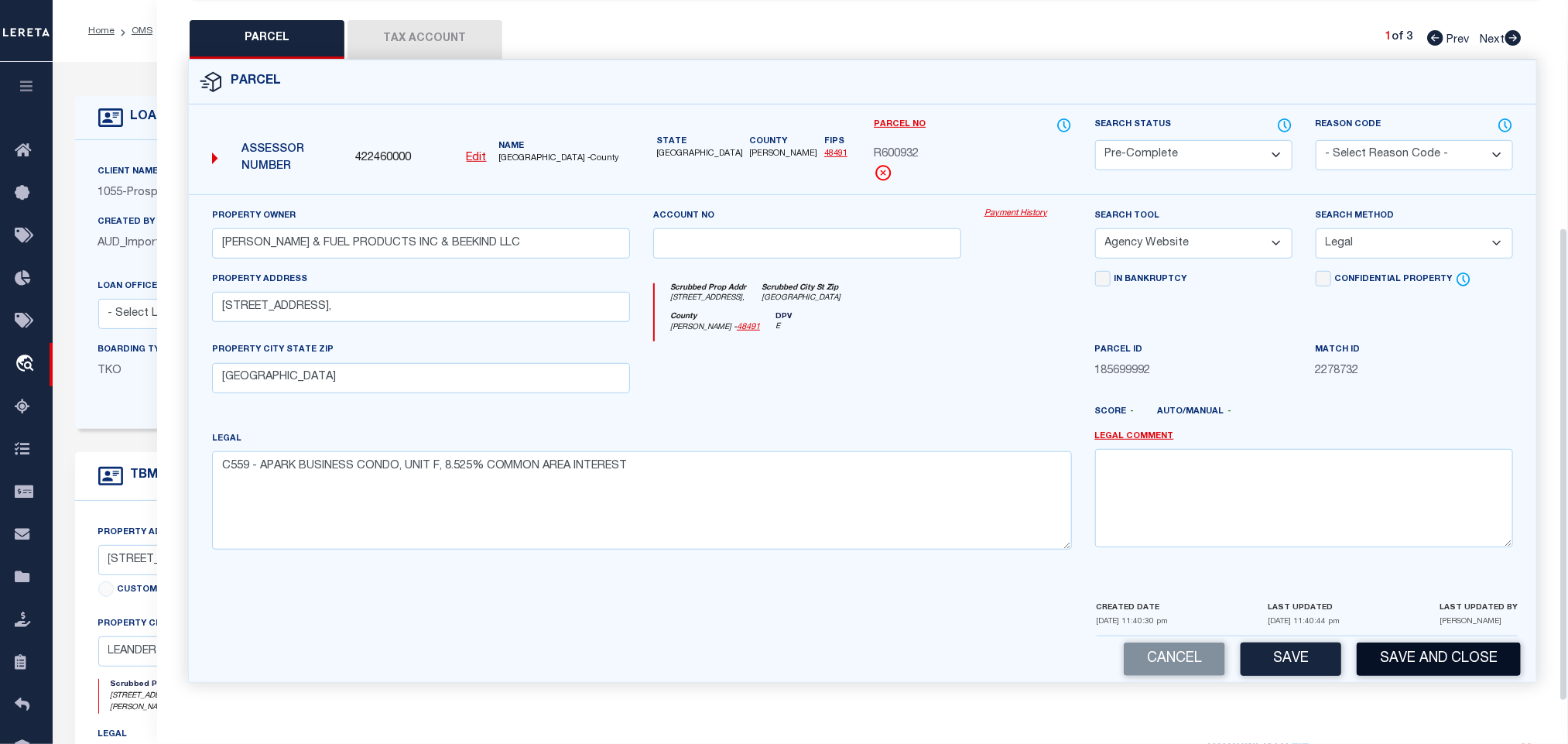
click at [1406, 644] on button "Save and Close" at bounding box center [1439, 659] width 164 height 33
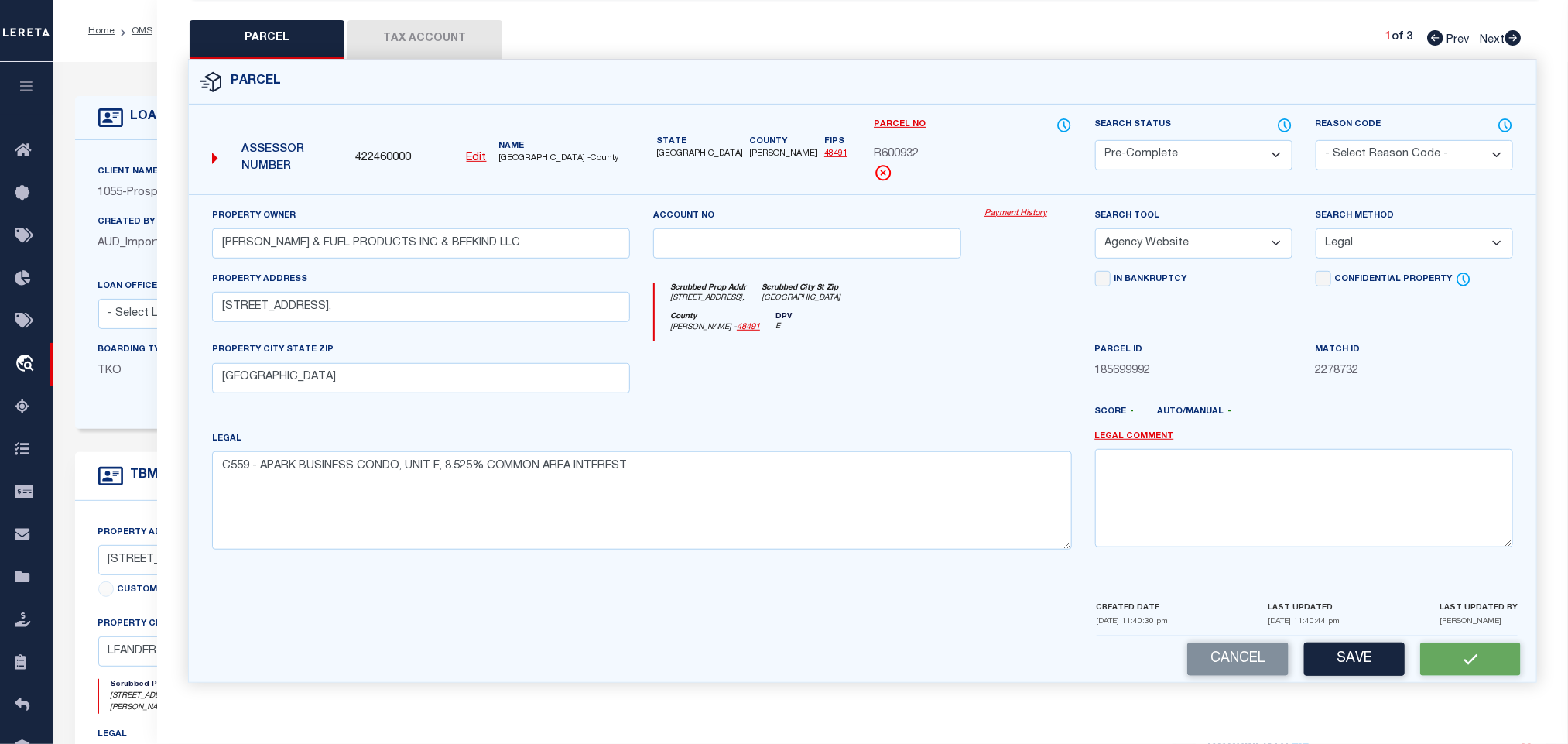
click at [367, 150] on span "422460000" at bounding box center [383, 158] width 56 height 17
copy span "422460000"
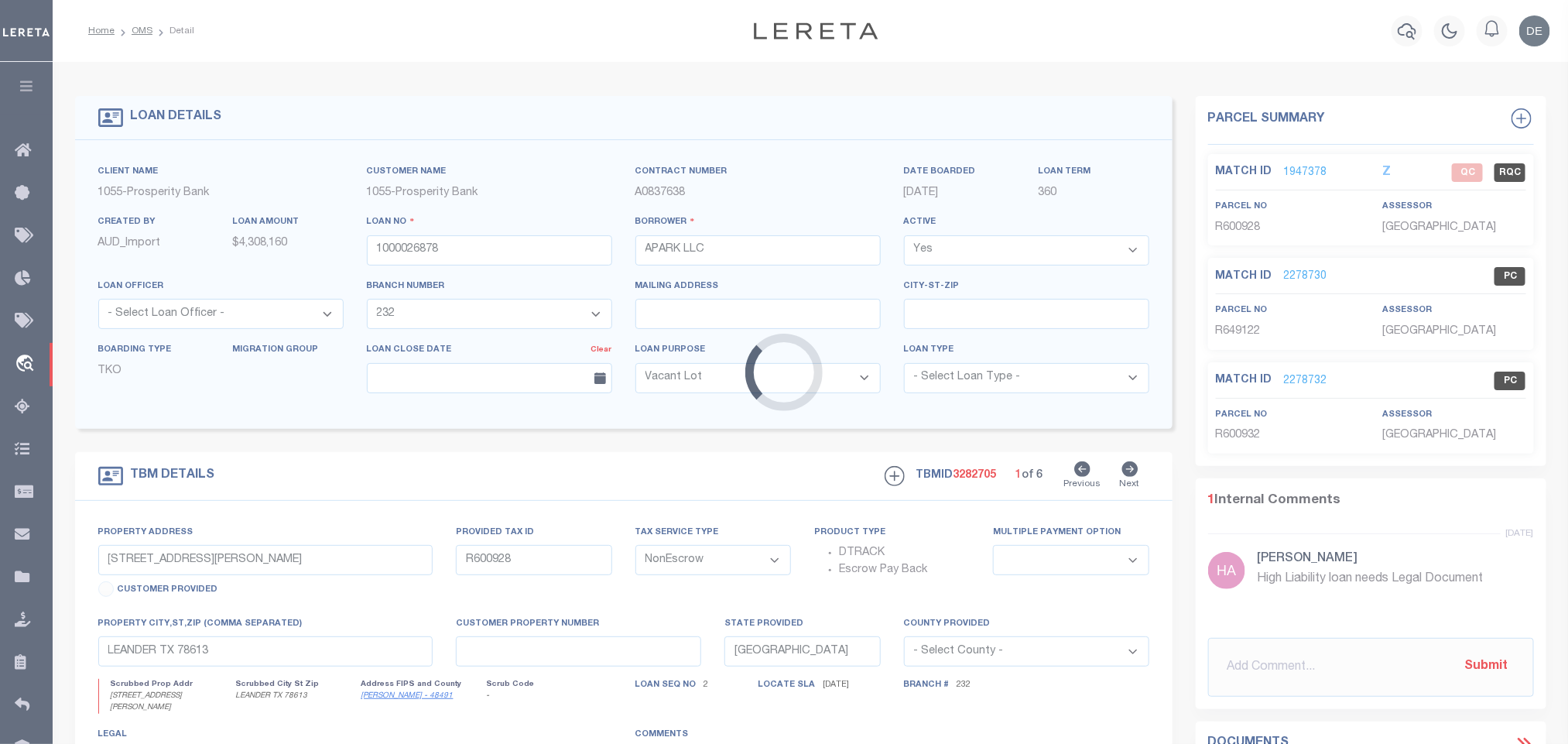
select select
select select "3947"
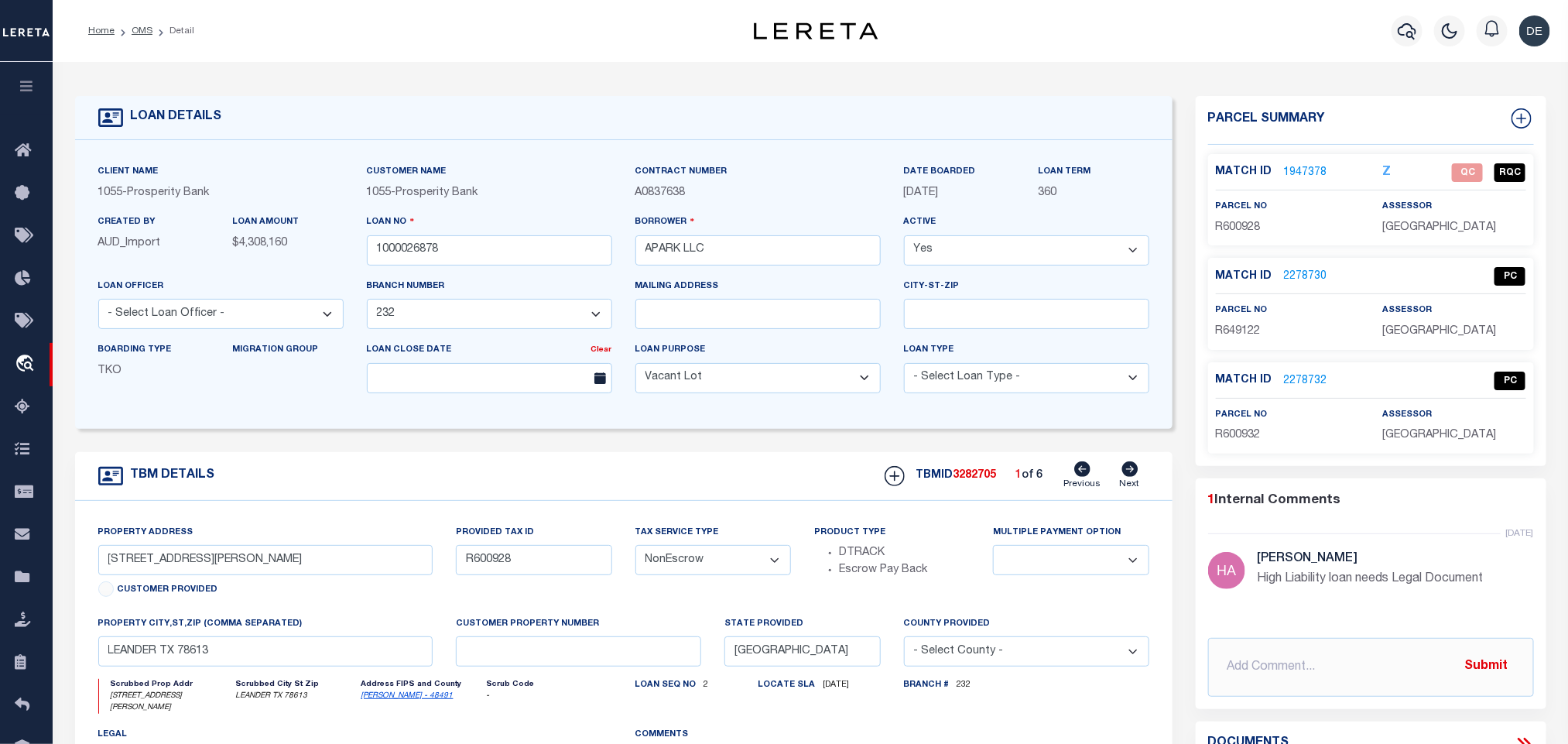
click at [1523, 128] on link at bounding box center [1522, 120] width 25 height 23
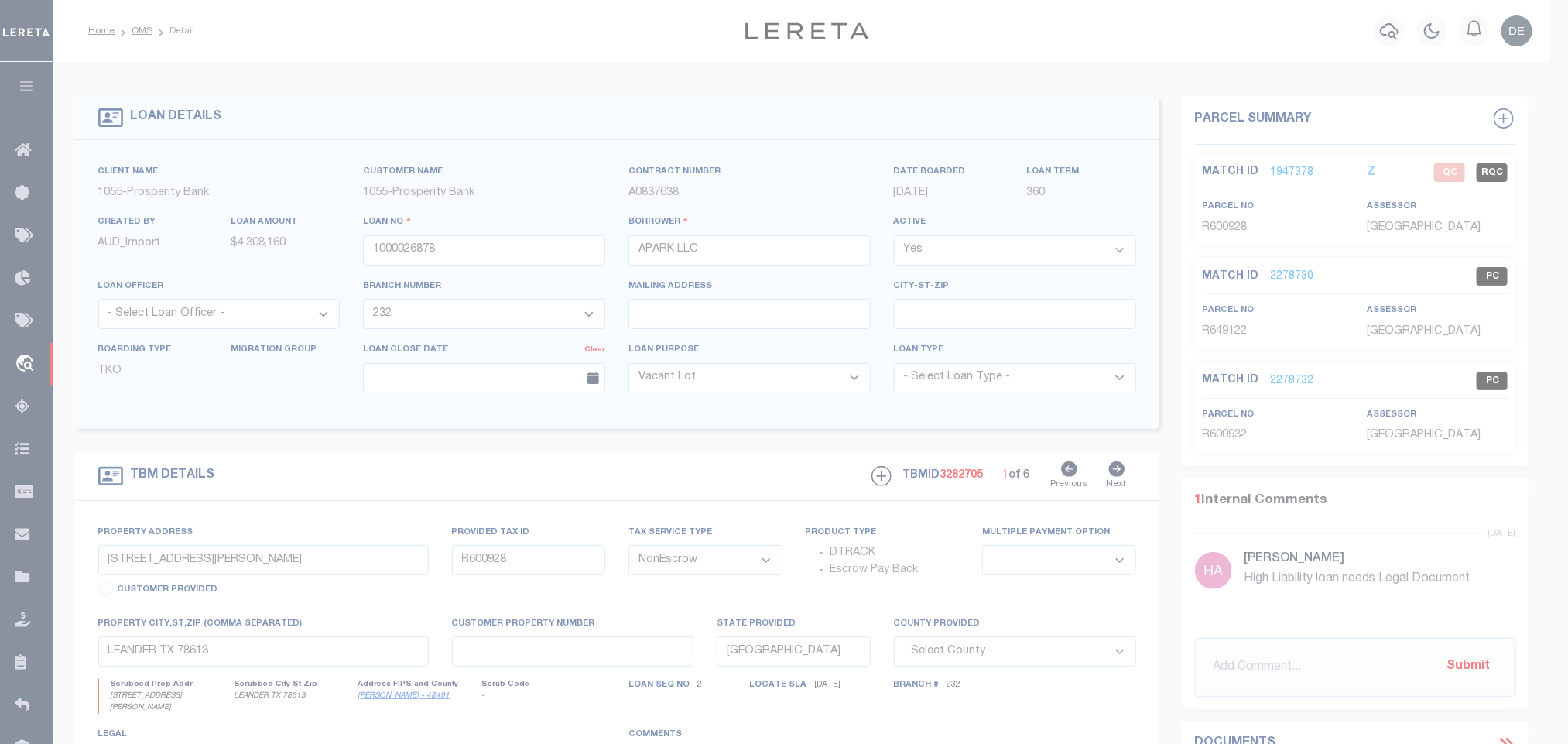
select select "IP"
type textarea "-"
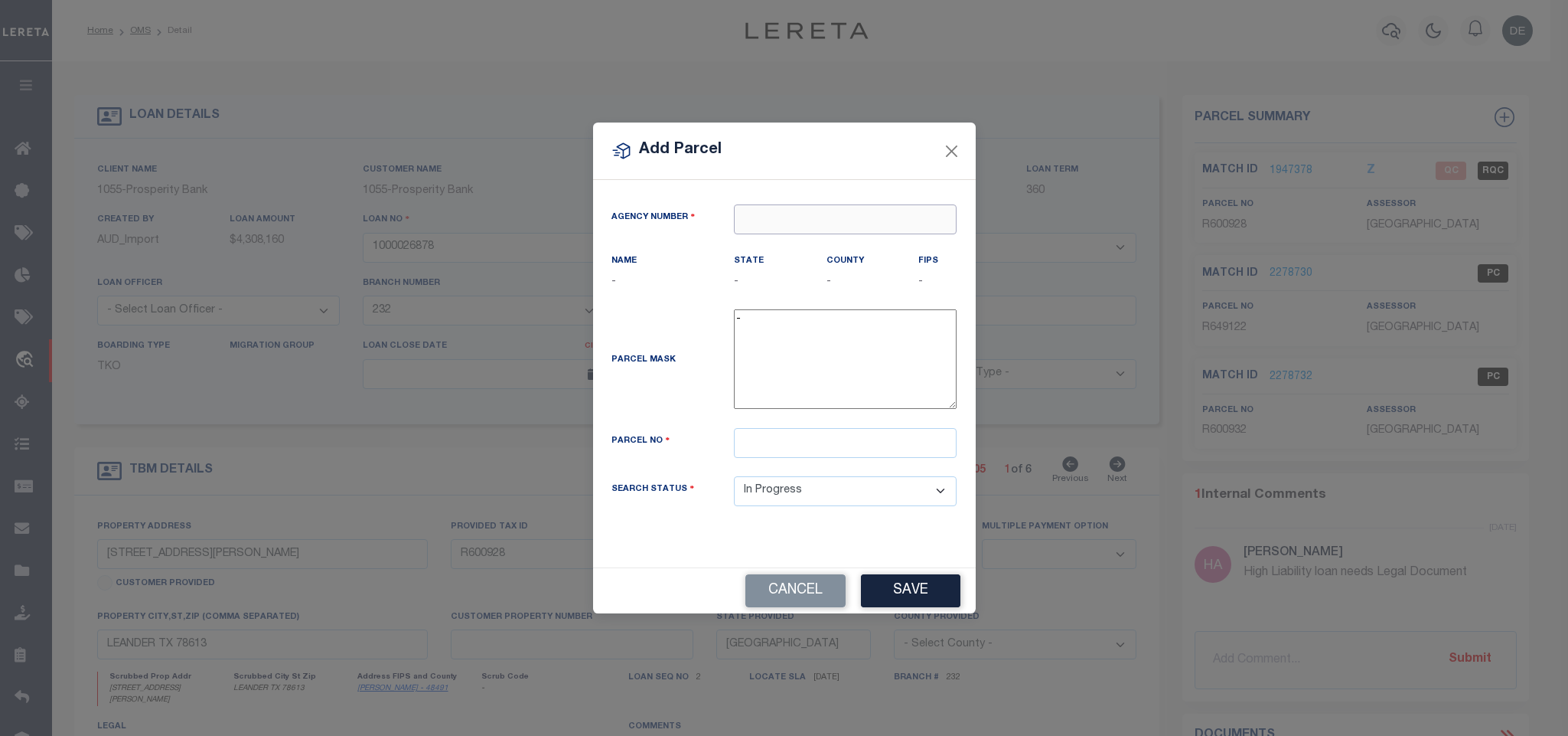
click at [884, 228] on input "text" at bounding box center [845, 219] width 222 height 30
paste input "422460000"
type input "422460000"
click at [829, 241] on div "422460000 : [GEOGRAPHIC_DATA]" at bounding box center [852, 244] width 236 height 24
type input "422460000"
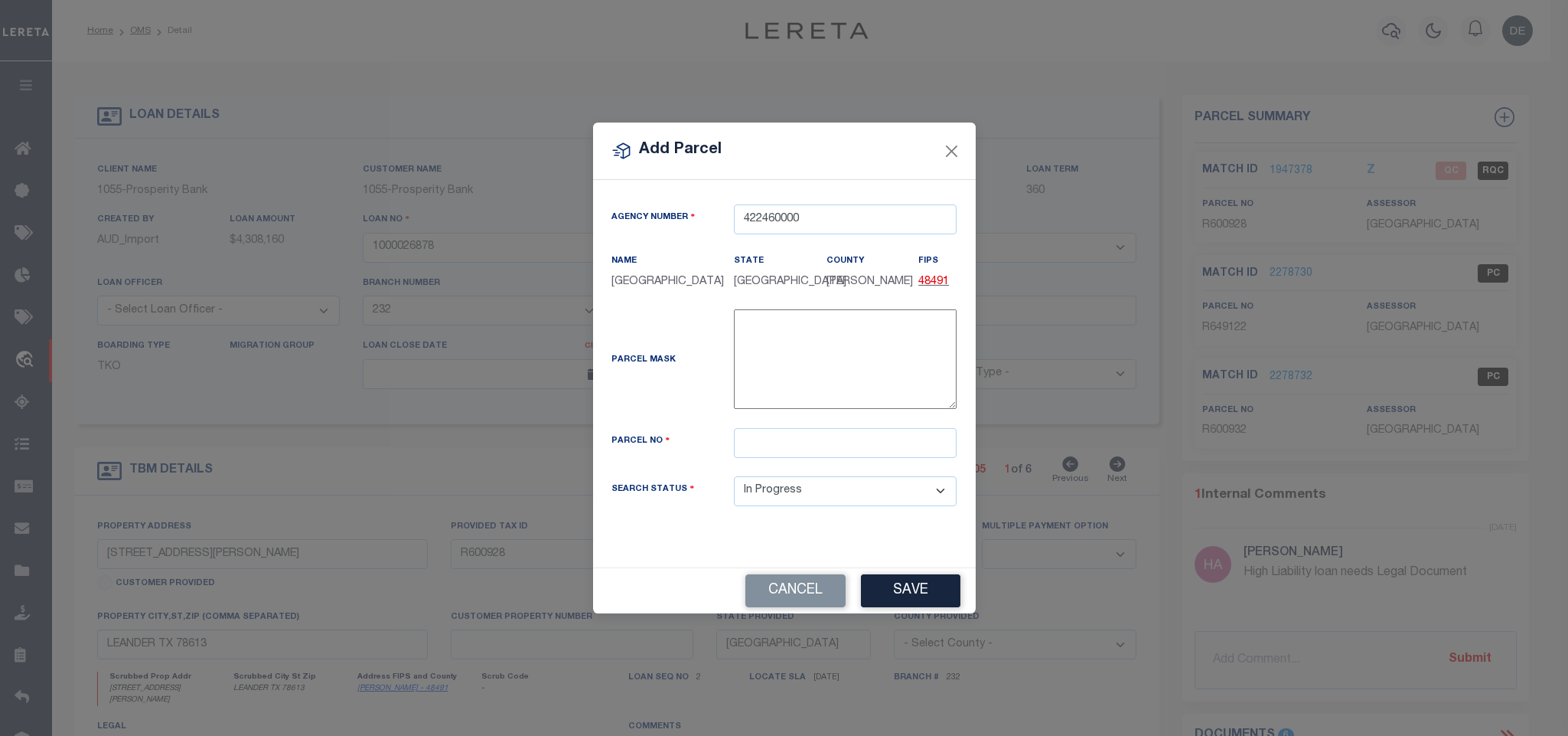
drag, startPoint x: 632, startPoint y: 585, endPoint x: 638, endPoint y: 575, distance: 11.7
click at [632, 585] on div "Cancel Save" at bounding box center [784, 590] width 382 height 45
click at [802, 458] on input "text" at bounding box center [845, 443] width 222 height 30
paste input "R600933"
type input "R600933"
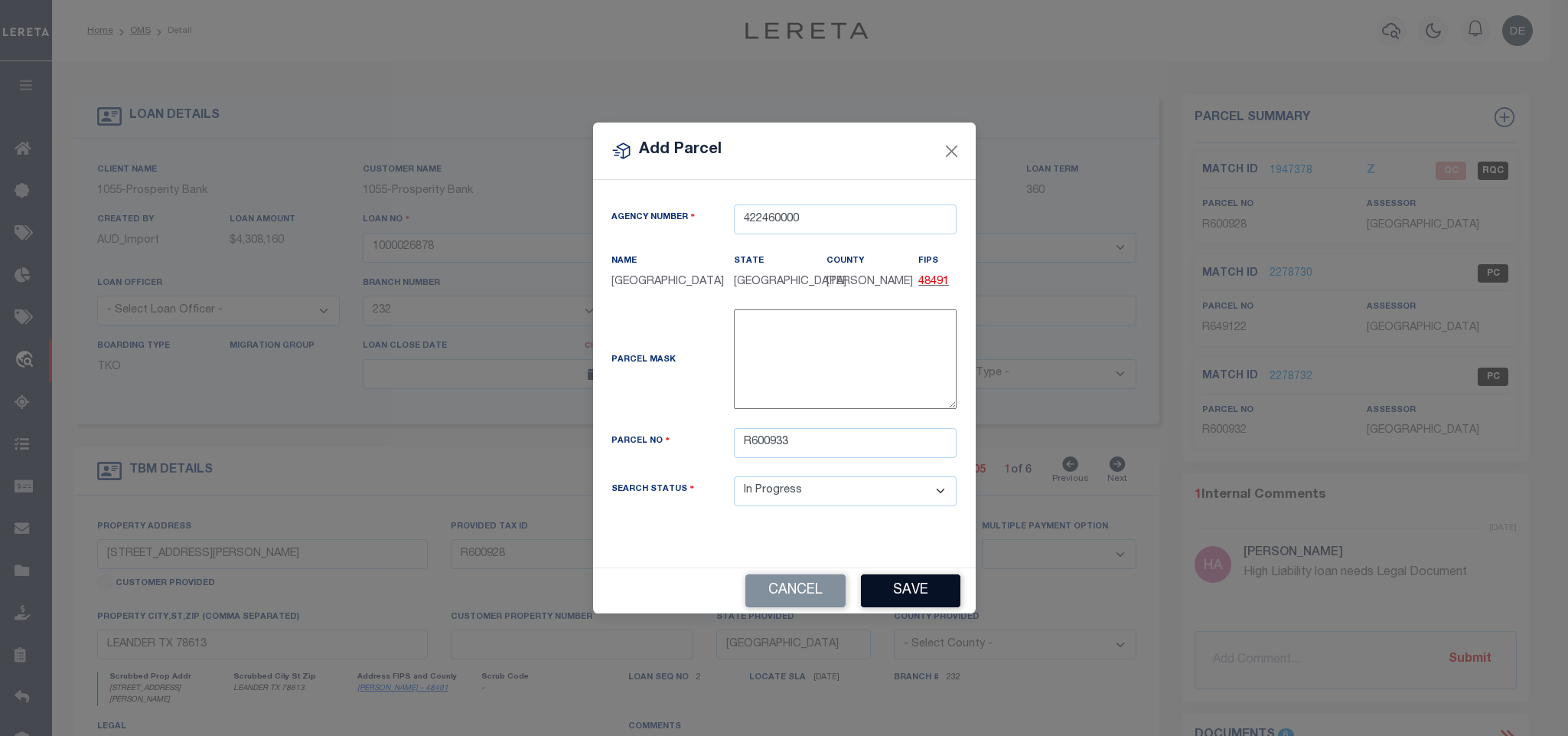
click at [923, 604] on button "Save" at bounding box center [911, 591] width 99 height 33
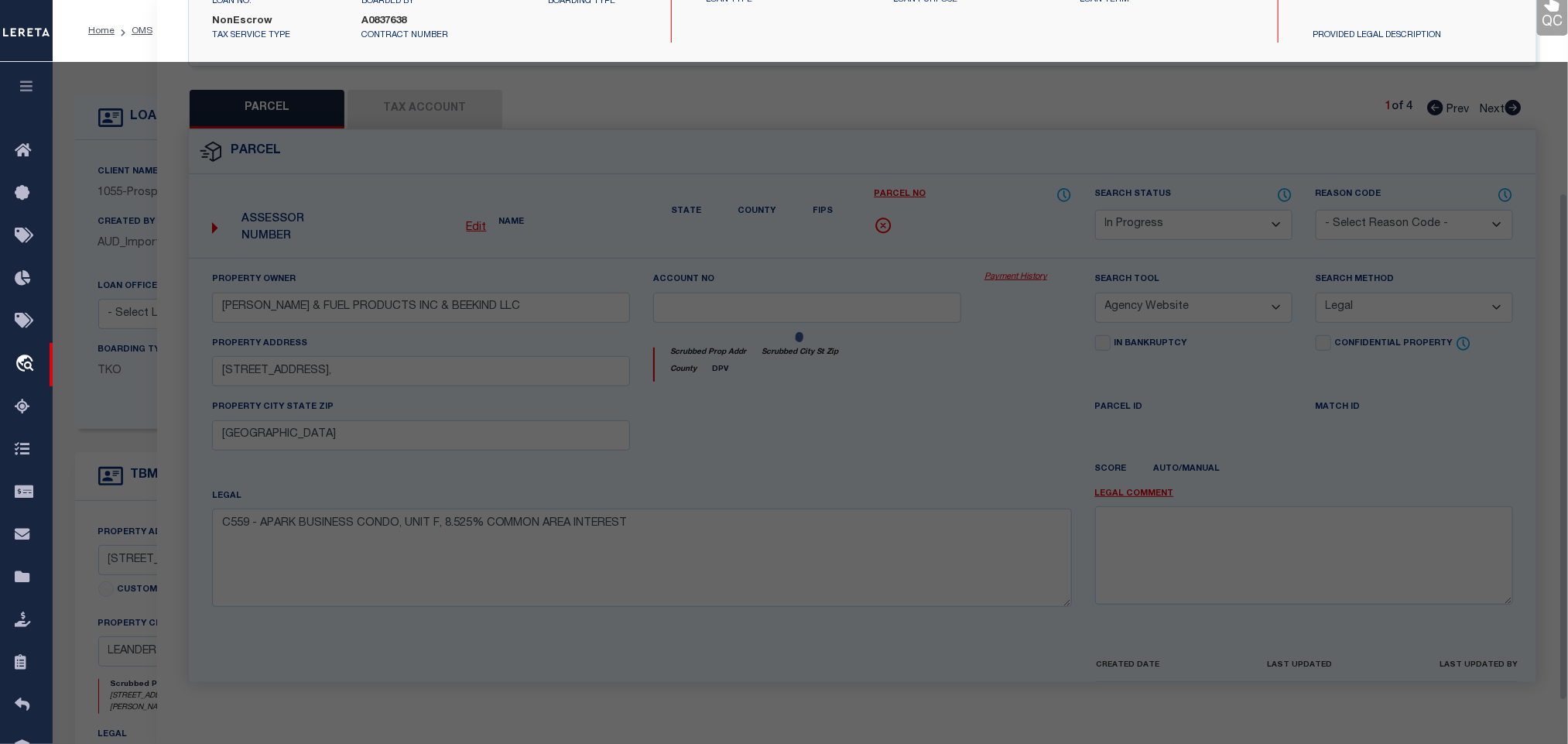
select select "AS"
select select
checkbox input "false"
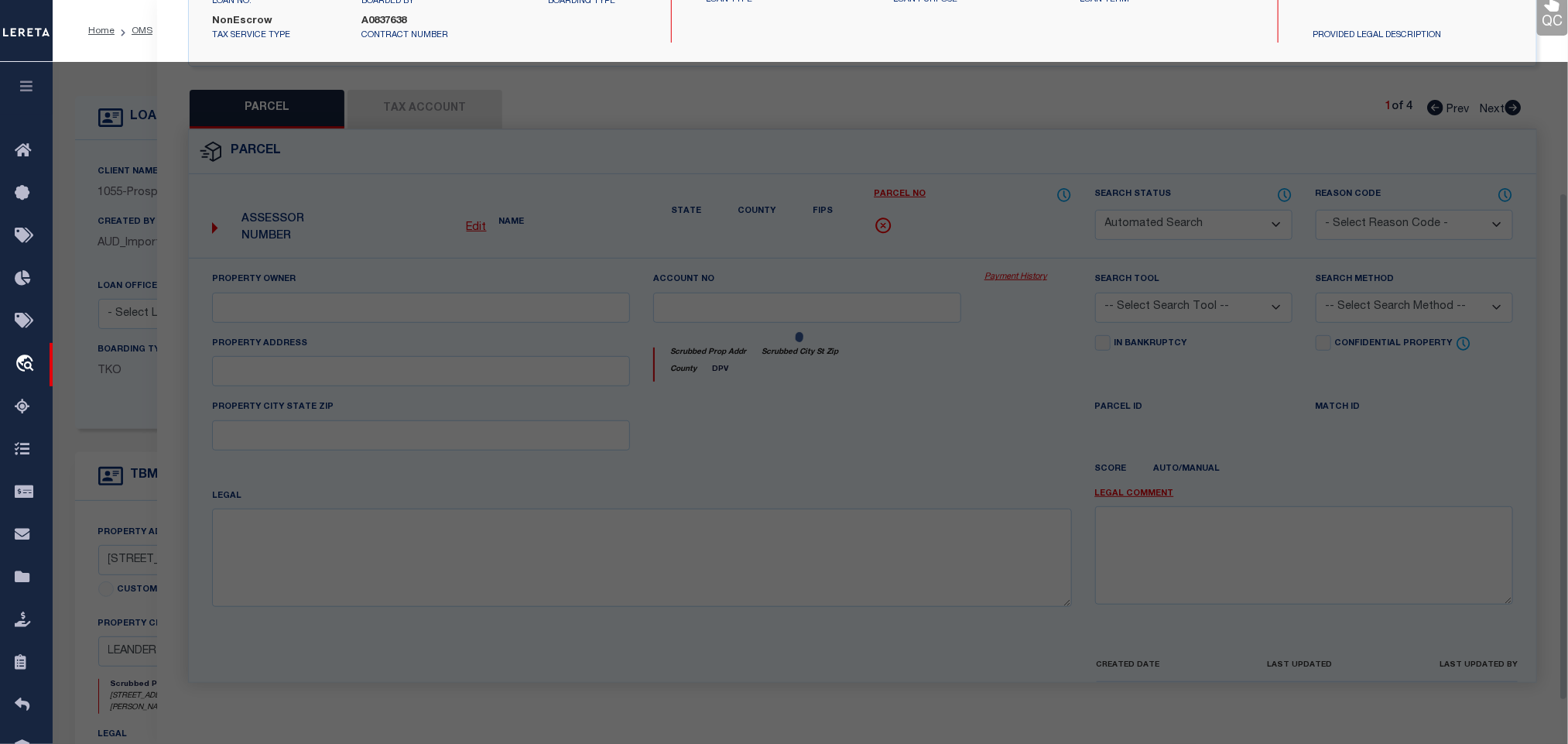
select select "IP"
type input "BEEKIND LLC & YARROW LLC & RUBY CHIEF LLC"
type input "R-17-W434-0000-000G"
type input "[STREET_ADDRESS],"
checkbox input "false"
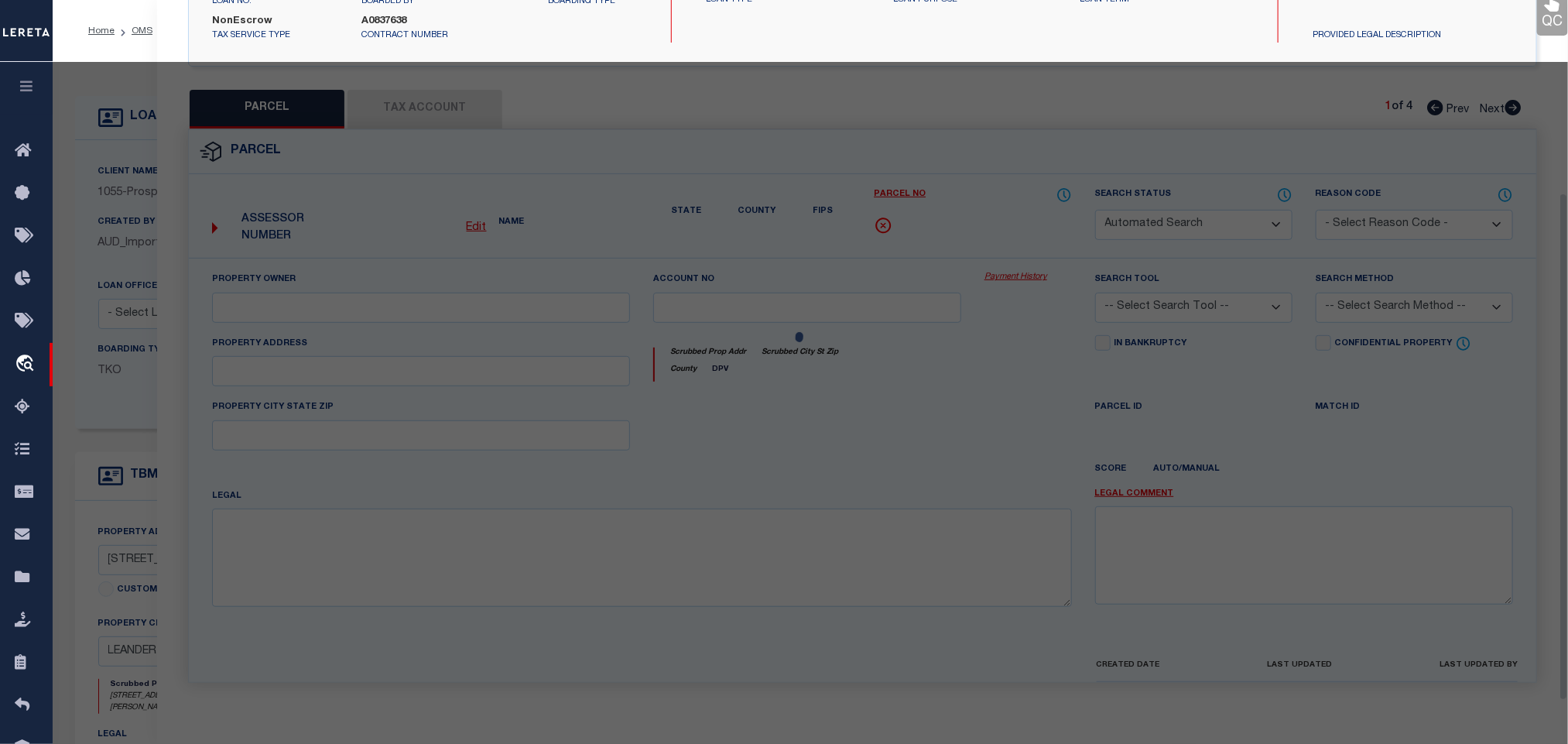
type input "[GEOGRAPHIC_DATA]"
type textarea "C559 - APARK BUSINESS CONDO, UNIT G, 1.821% COMMON AREA INTEREST"
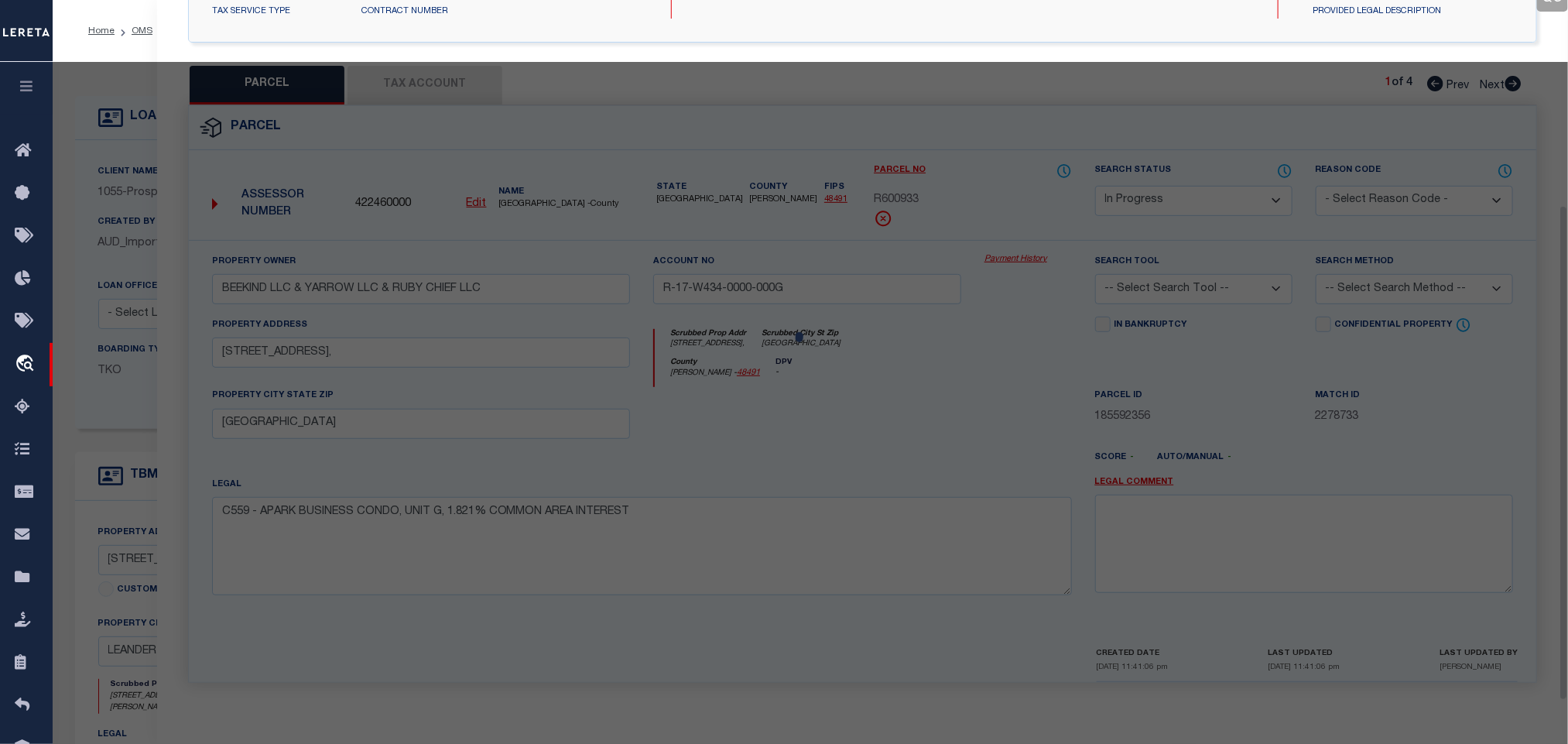
scroll to position [290, 0]
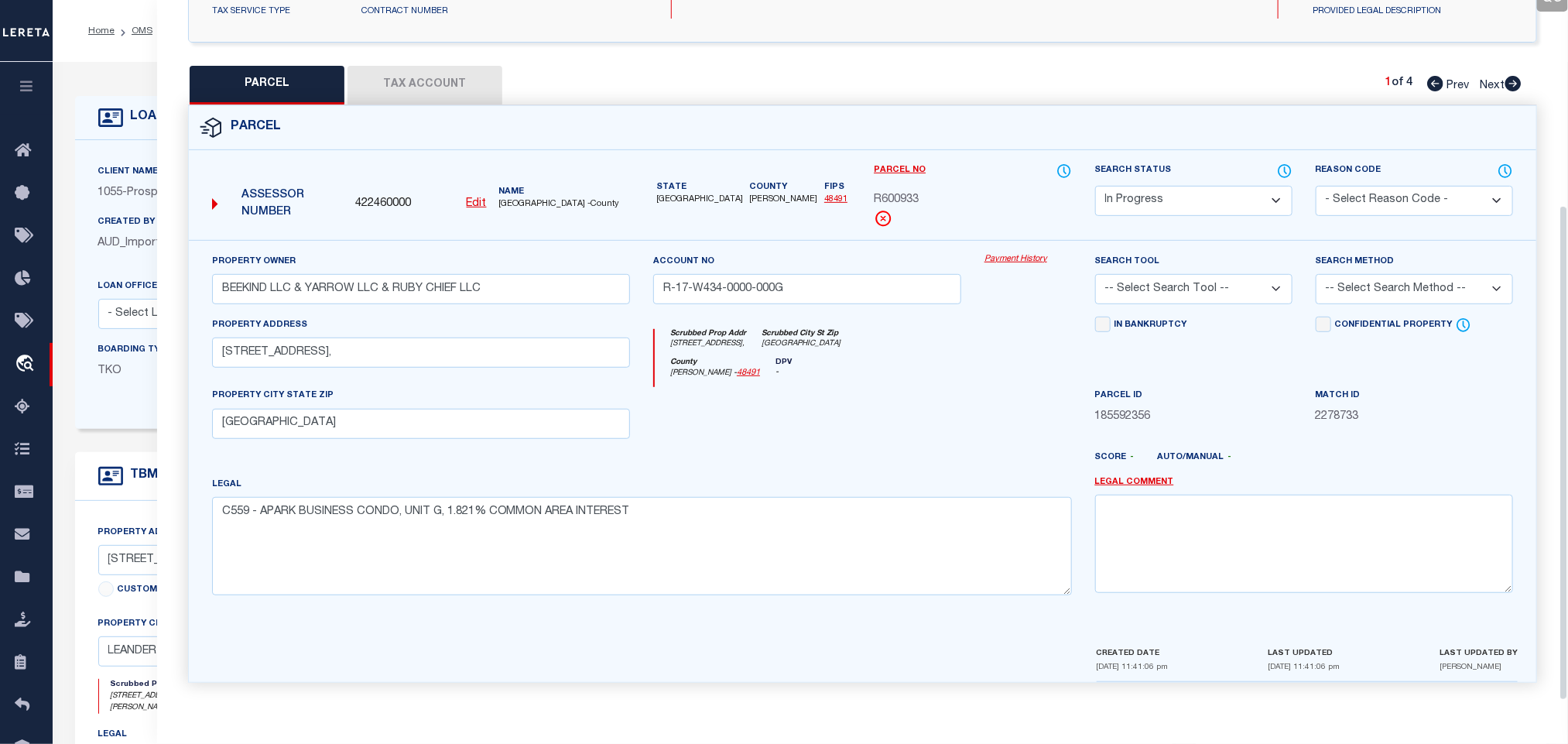
click at [996, 413] on div at bounding box center [1028, 419] width 111 height 64
drag, startPoint x: 1218, startPoint y: 270, endPoint x: 1219, endPoint y: 298, distance: 28.0
click at [1218, 274] on select "-- Select Search Tool -- 3rd Party Website Agency File Agency Website ATLS CNV-…" at bounding box center [1193, 289] width 197 height 30
select select "AGW"
click at [1095, 274] on select "-- Select Search Tool -- 3rd Party Website Agency File Agency Website ATLS CNV-…" at bounding box center [1193, 289] width 197 height 30
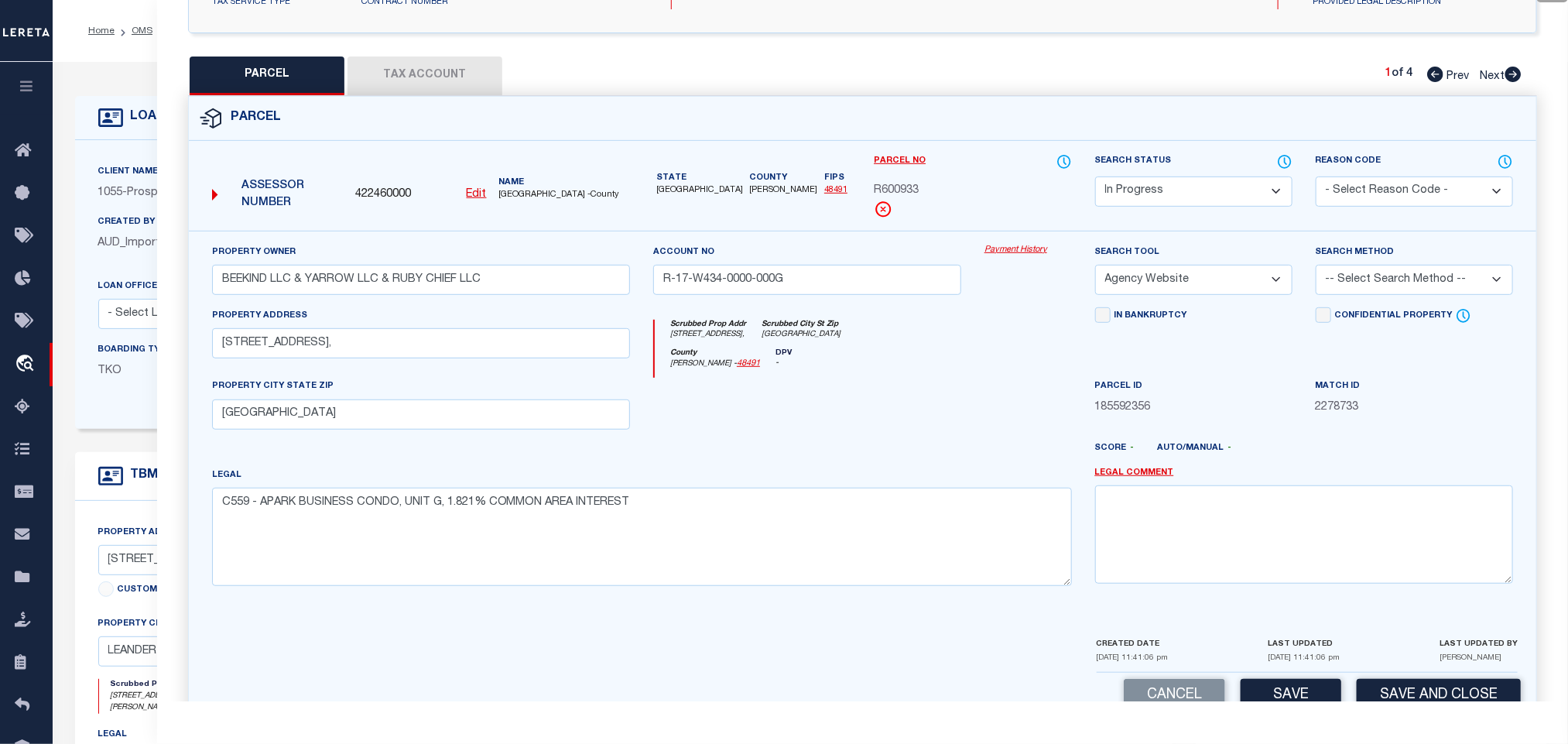
click at [1366, 291] on select "-- Select Search Method -- Property Address Legal Liability Info Provided" at bounding box center [1414, 280] width 197 height 30
select select "LEG"
click at [1316, 270] on select "-- Select Search Method -- Property Address Legal Liability Info Provided" at bounding box center [1414, 280] width 197 height 30
click at [1298, 695] on button "Save" at bounding box center [1291, 695] width 100 height 33
click at [451, 77] on button "Tax Account" at bounding box center [425, 76] width 155 height 39
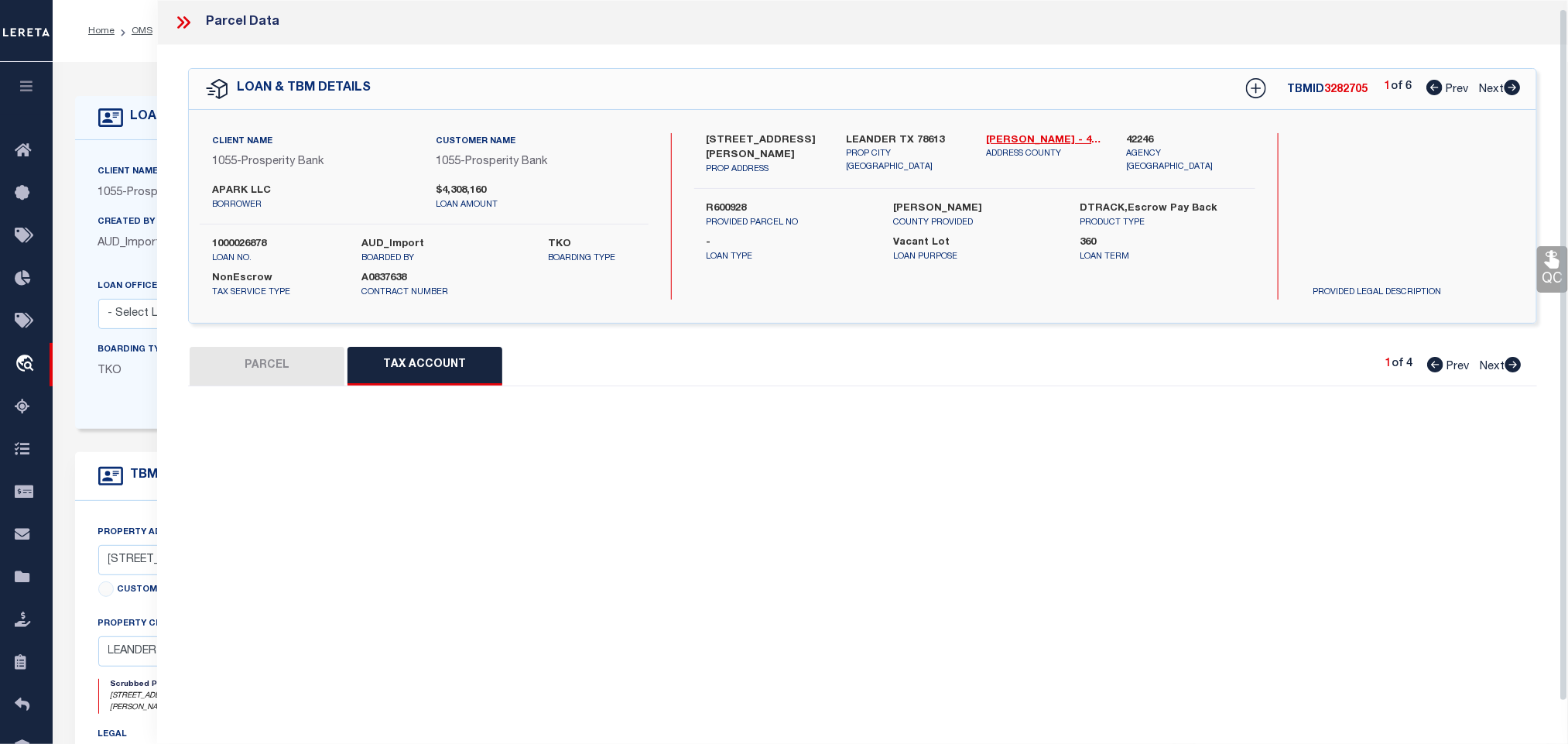
scroll to position [10, 0]
select select "100"
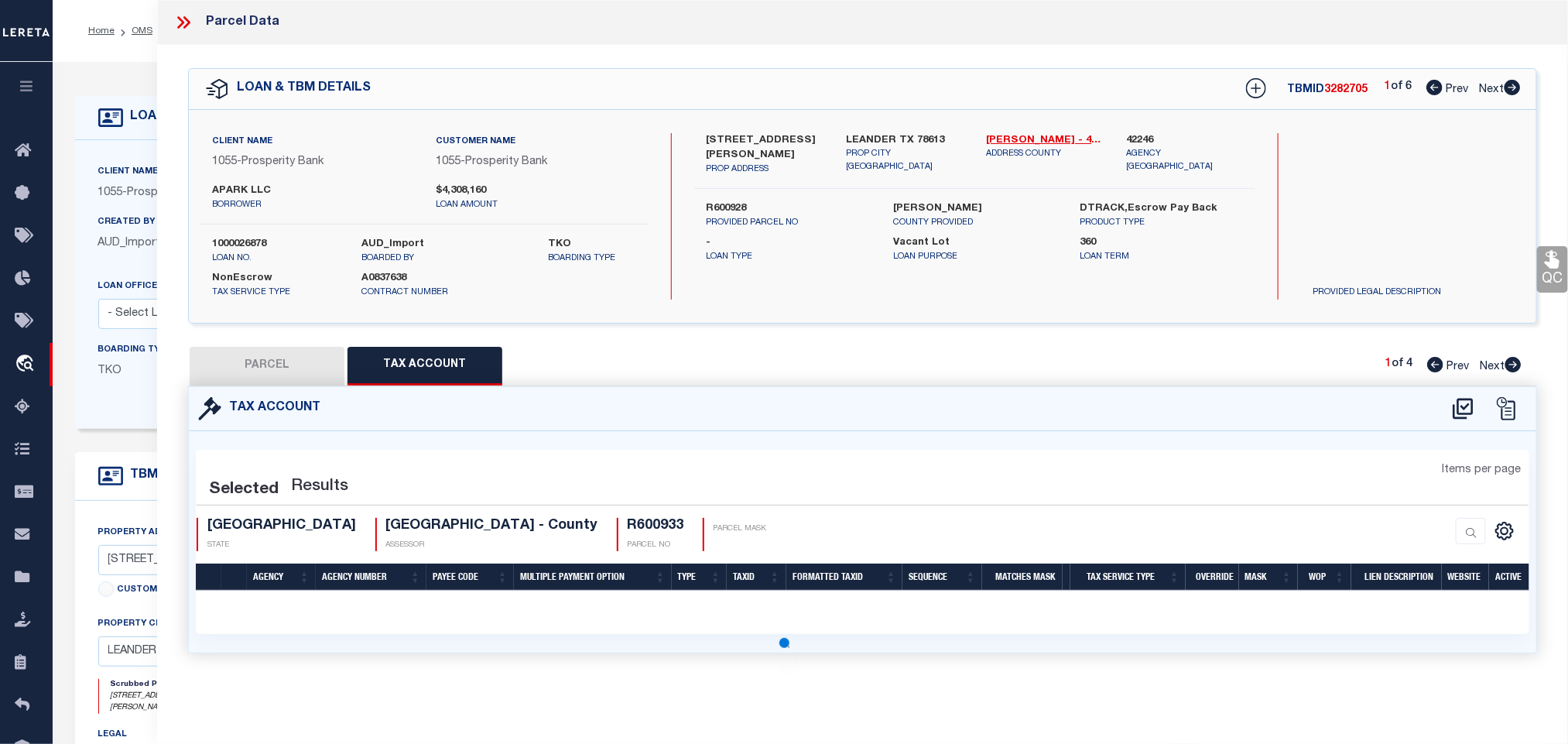
scroll to position [0, 0]
select select "100"
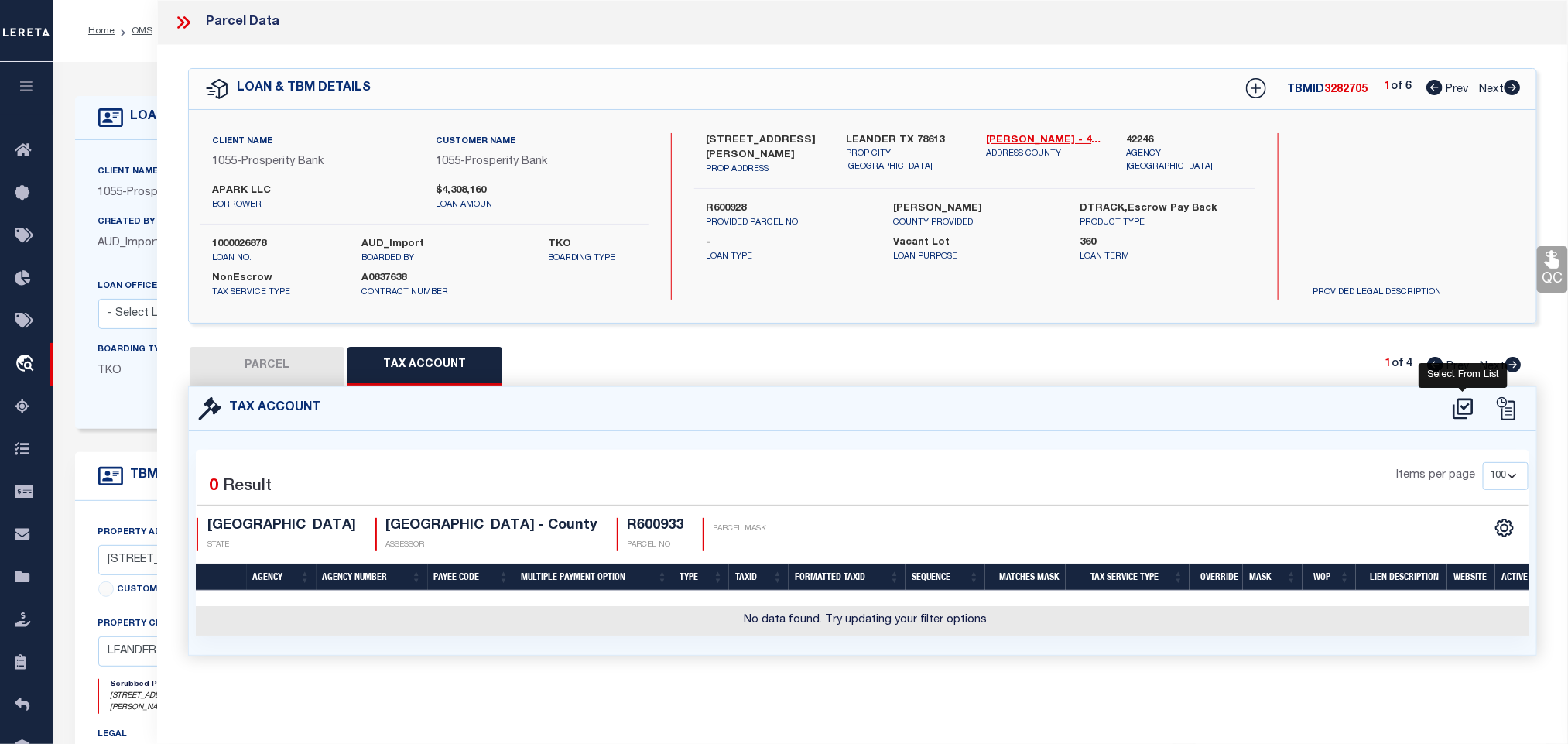
click at [1460, 408] on icon at bounding box center [1464, 408] width 26 height 25
select select "100"
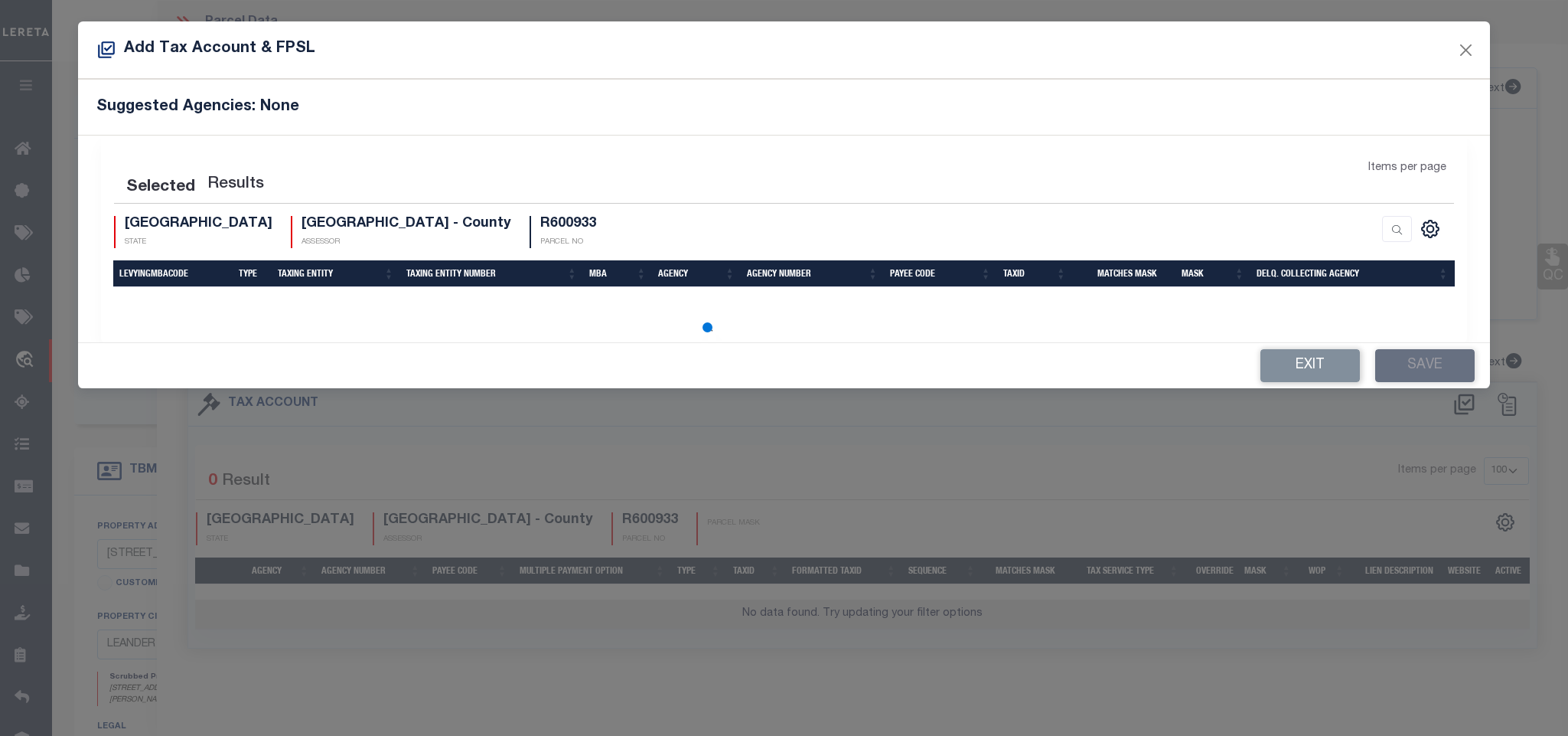
select select "100"
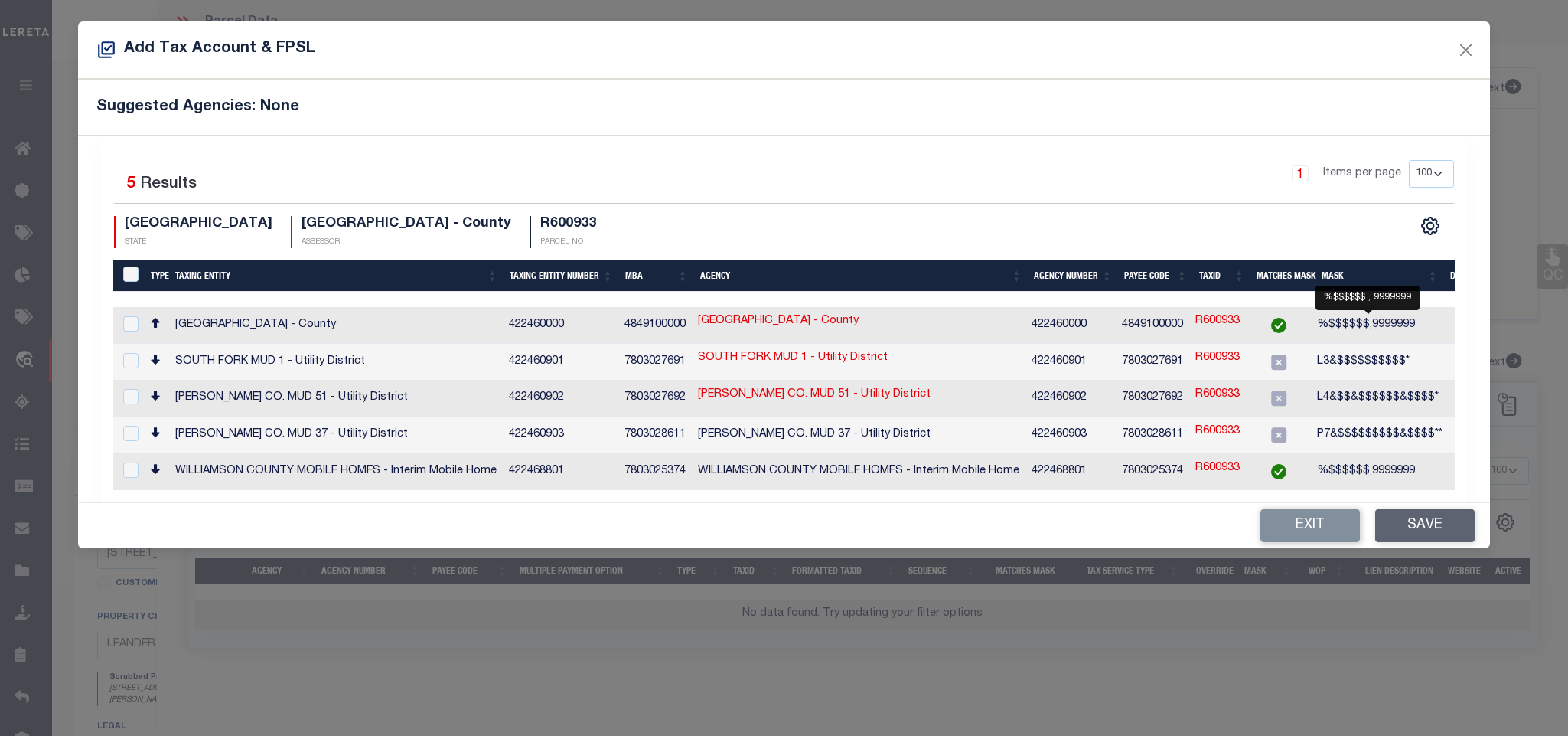
click at [1353, 323] on span "%$$$$$$,9999999" at bounding box center [1365, 325] width 98 height 11
checkbox input "true"
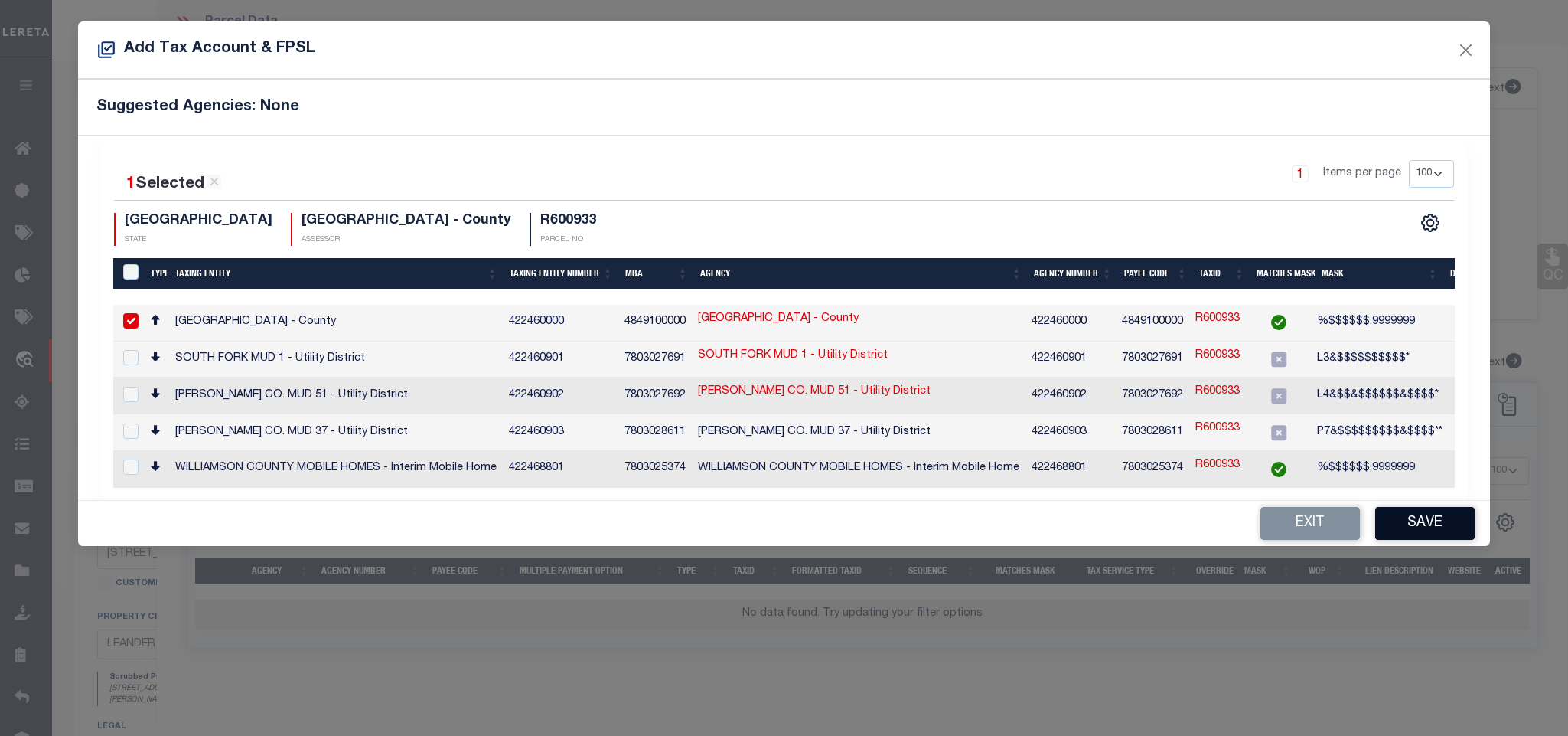
click at [1400, 537] on button "Save" at bounding box center [1425, 524] width 99 height 33
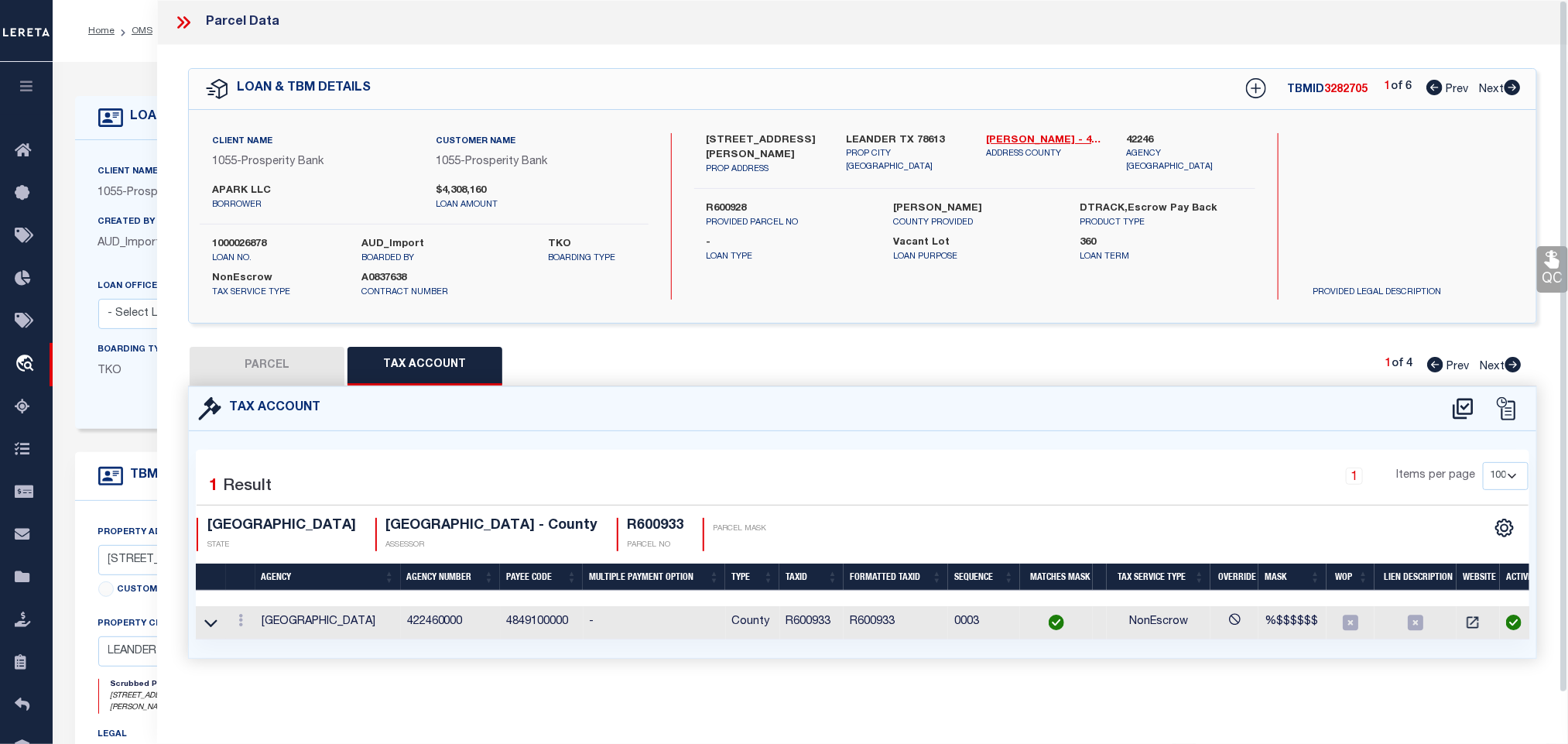
click at [289, 365] on button "PARCEL" at bounding box center [267, 366] width 155 height 39
select select "AS"
select select
checkbox input "false"
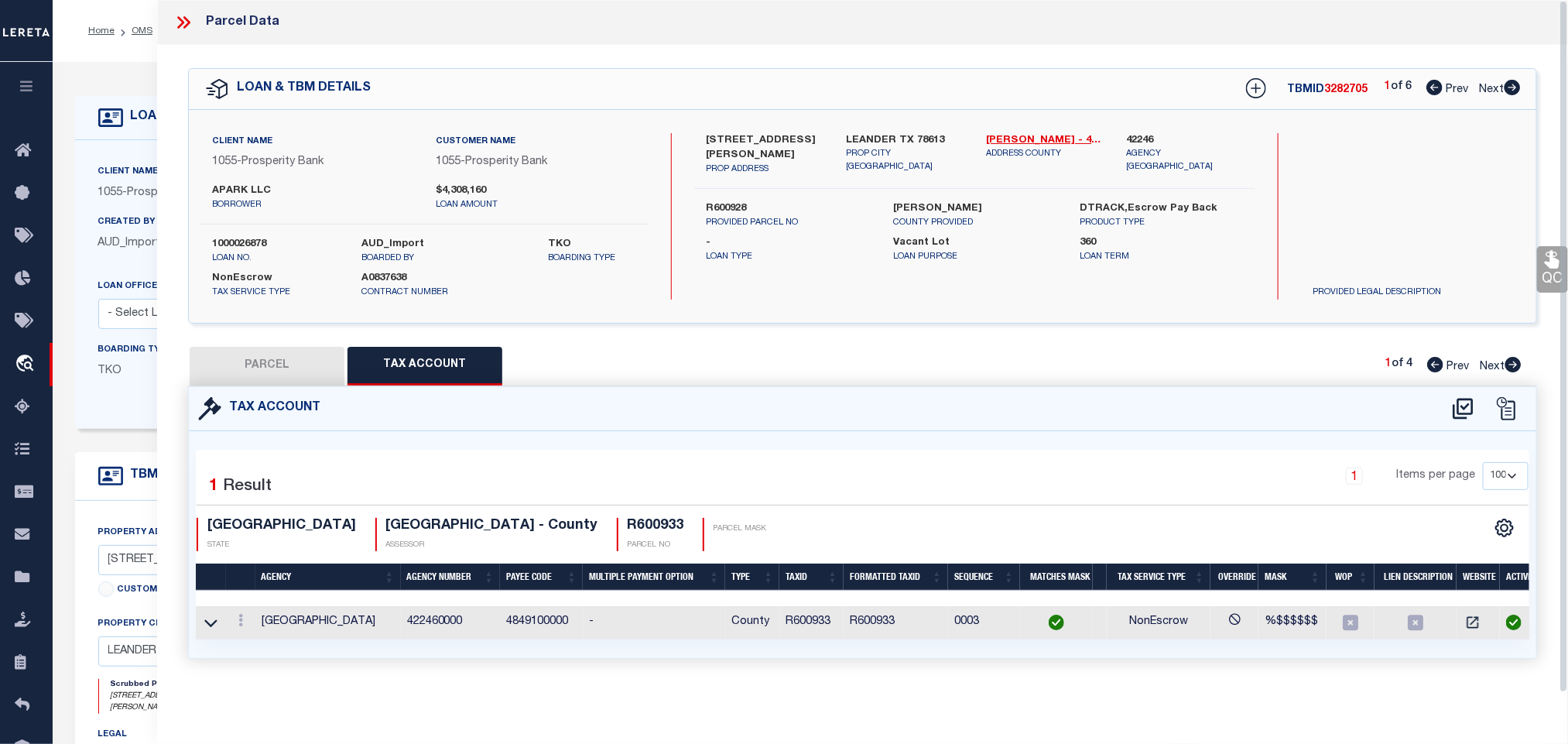
checkbox input "false"
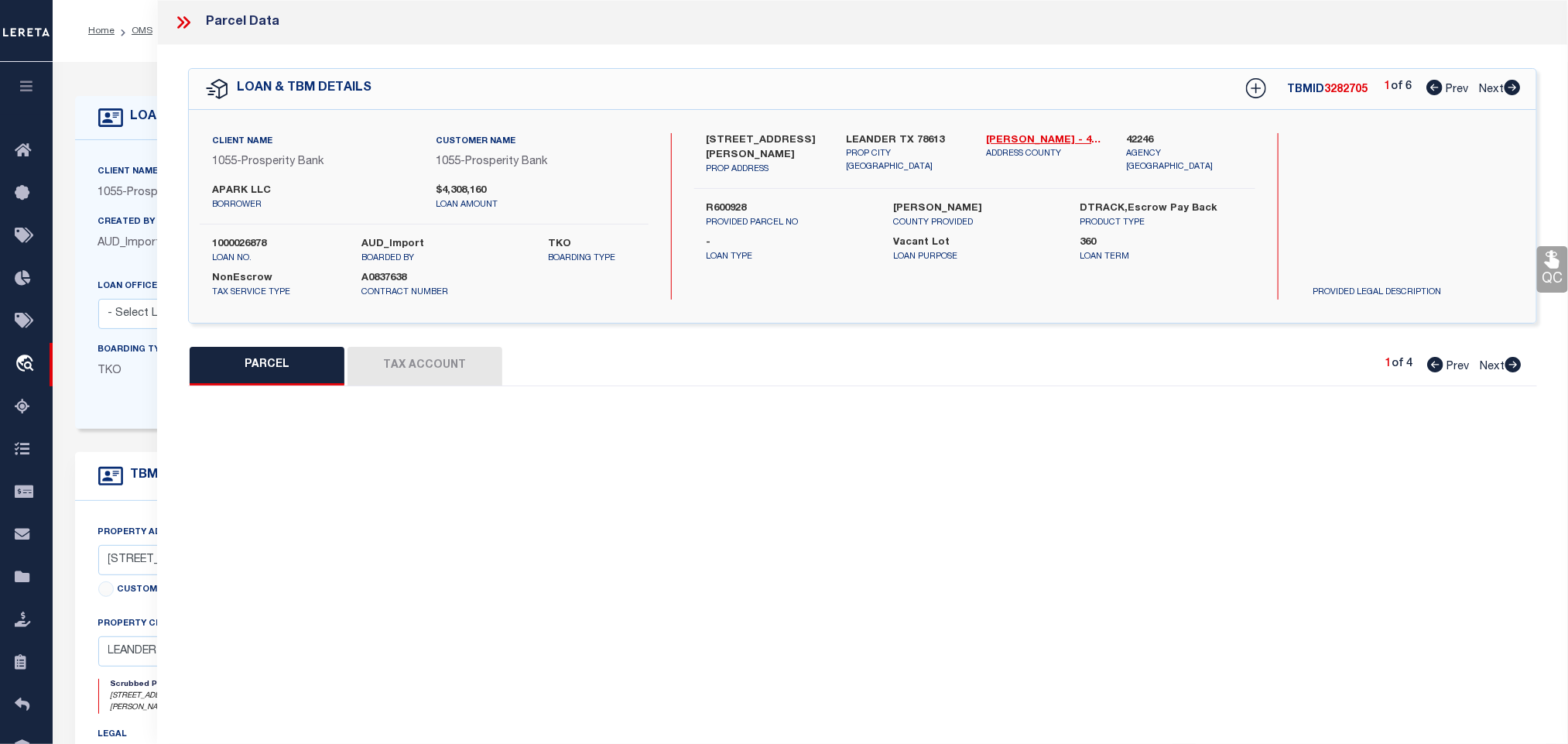
select select "IP"
type input "BEEKIND LLC & YARROW LLC & RUBY CHIEF LLC"
type input "R-17-W434-0000-000G"
select select "AGW"
select select "LEG"
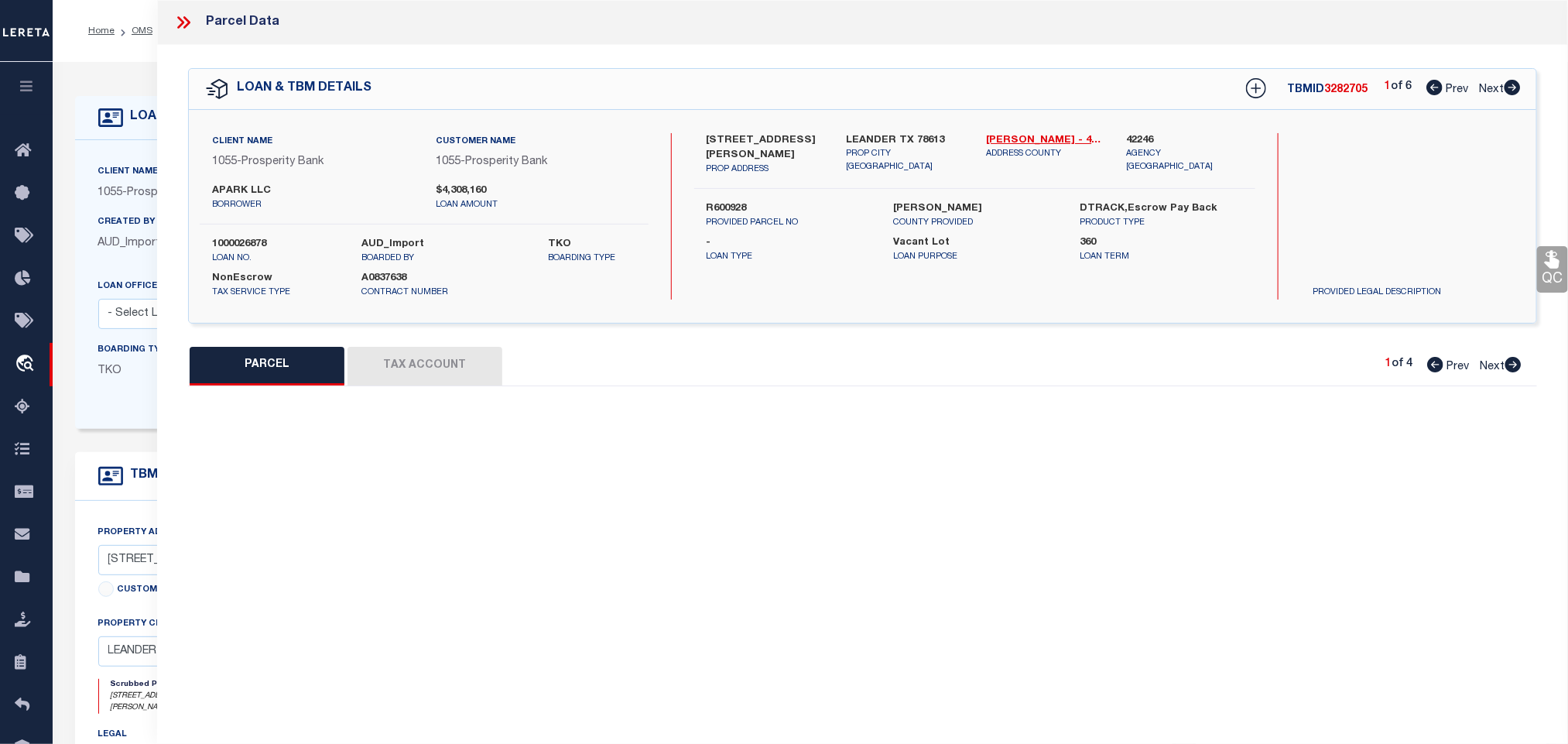
type input "[STREET_ADDRESS],"
type input "[GEOGRAPHIC_DATA]"
type textarea "C559 - APARK BUSINESS CONDO, UNIT G, 1.821% COMMON AREA INTEREST"
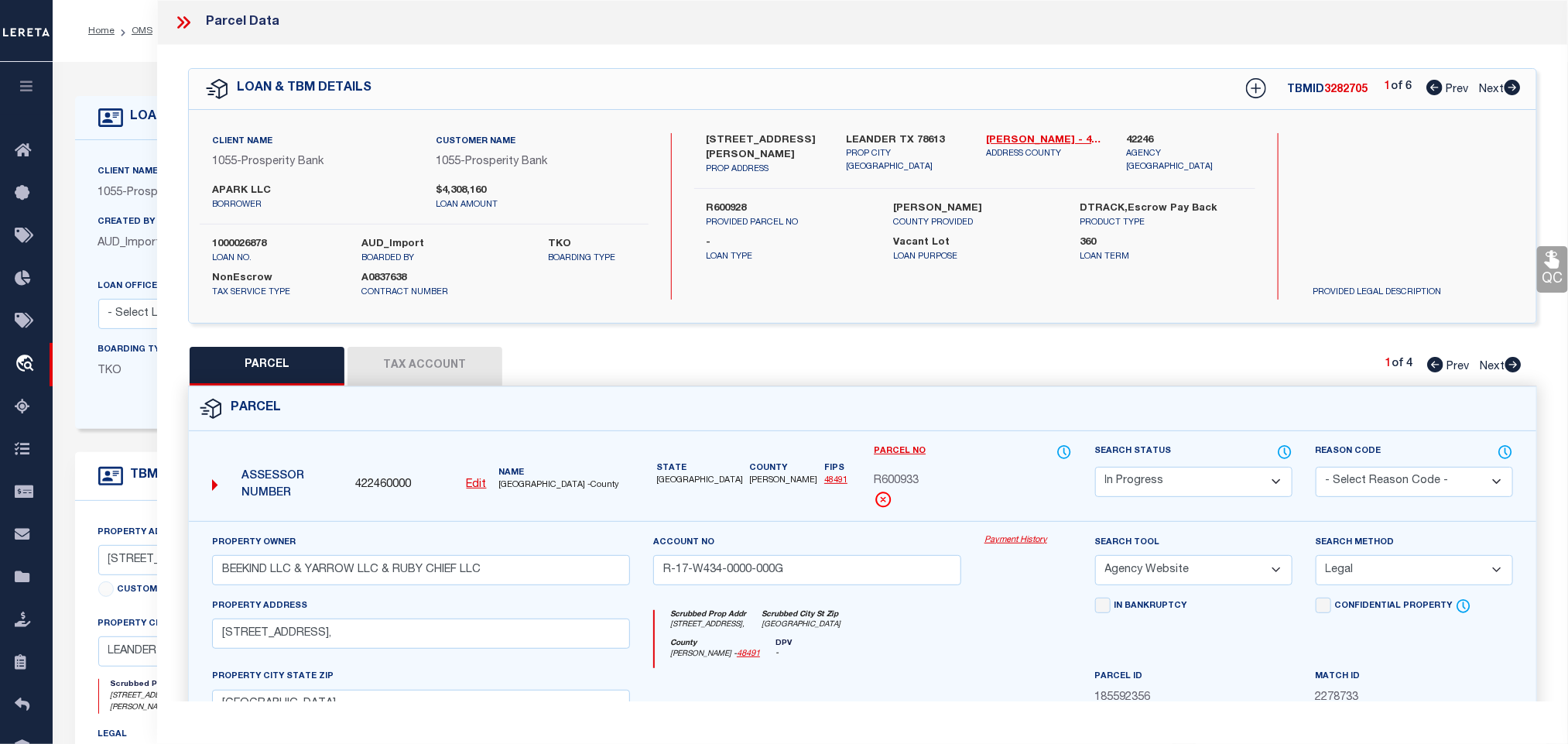
click at [1190, 487] on select "Automated Search Bad Parcel Complete Duplicate Parcel High Dollar Reporting In …" at bounding box center [1193, 482] width 197 height 30
select select "PC"
click at [1095, 468] on select "Automated Search Bad Parcel Complete Duplicate Parcel High Dollar Reporting In …" at bounding box center [1193, 482] width 197 height 30
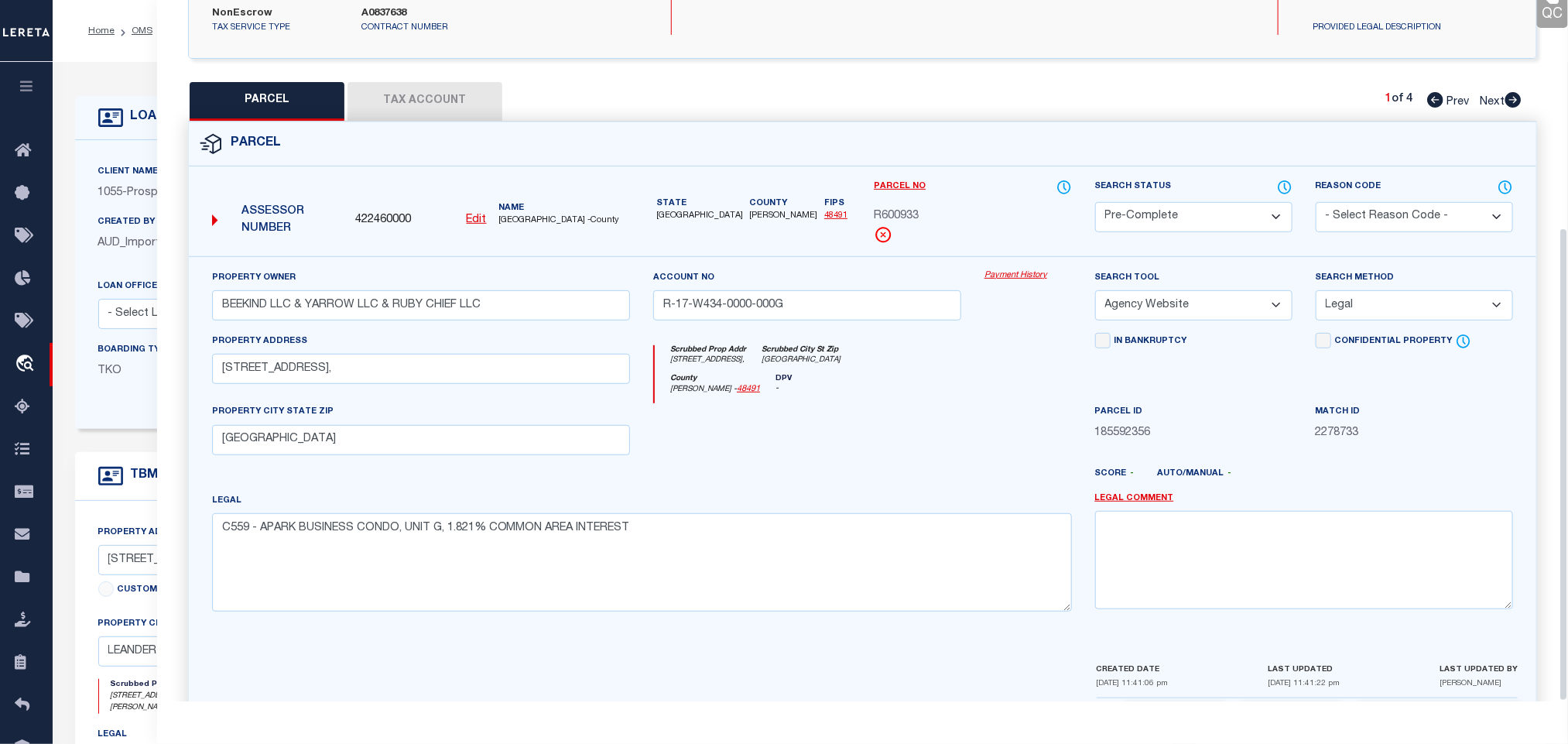
scroll to position [337, 0]
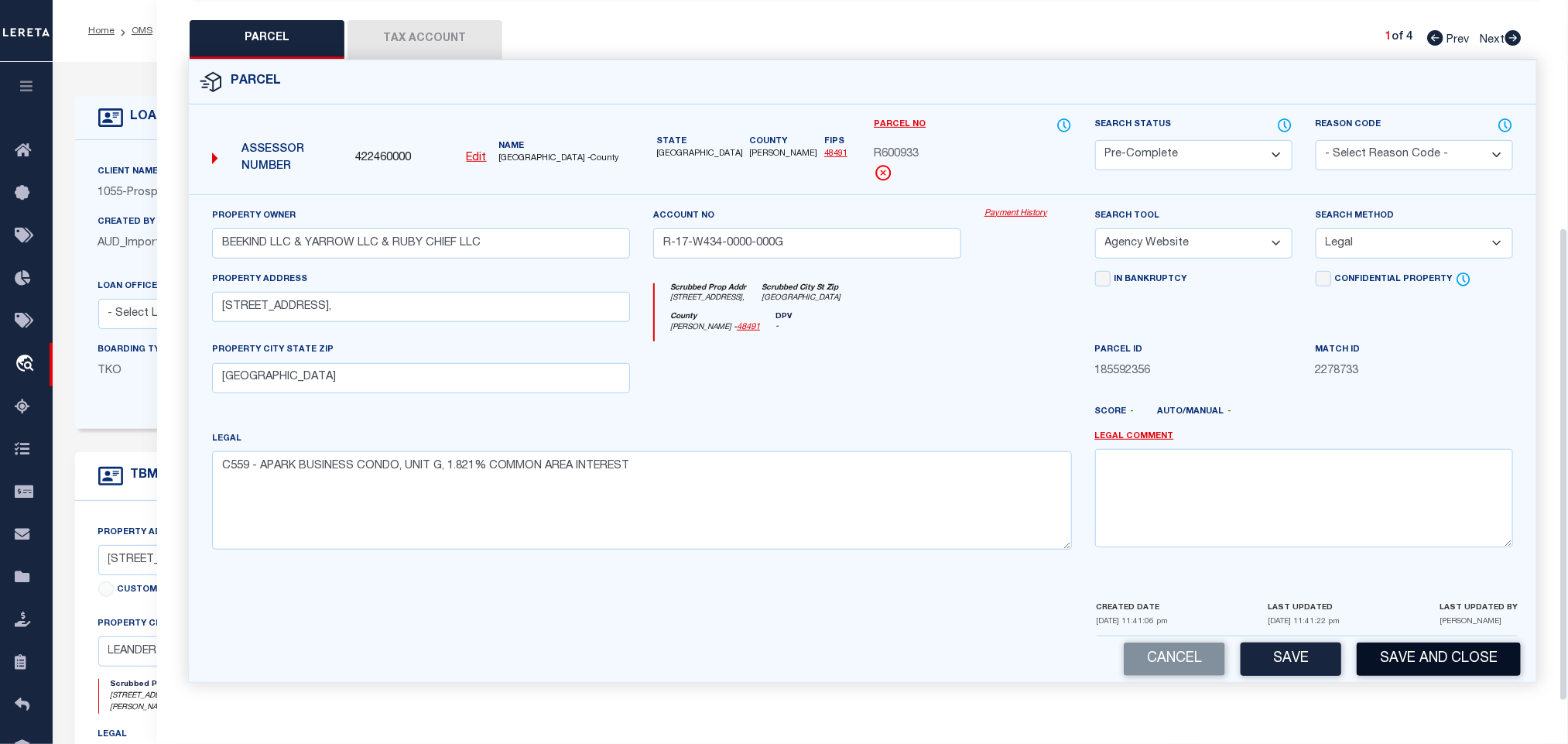
click at [1358, 644] on button "Save and Close" at bounding box center [1439, 659] width 164 height 33
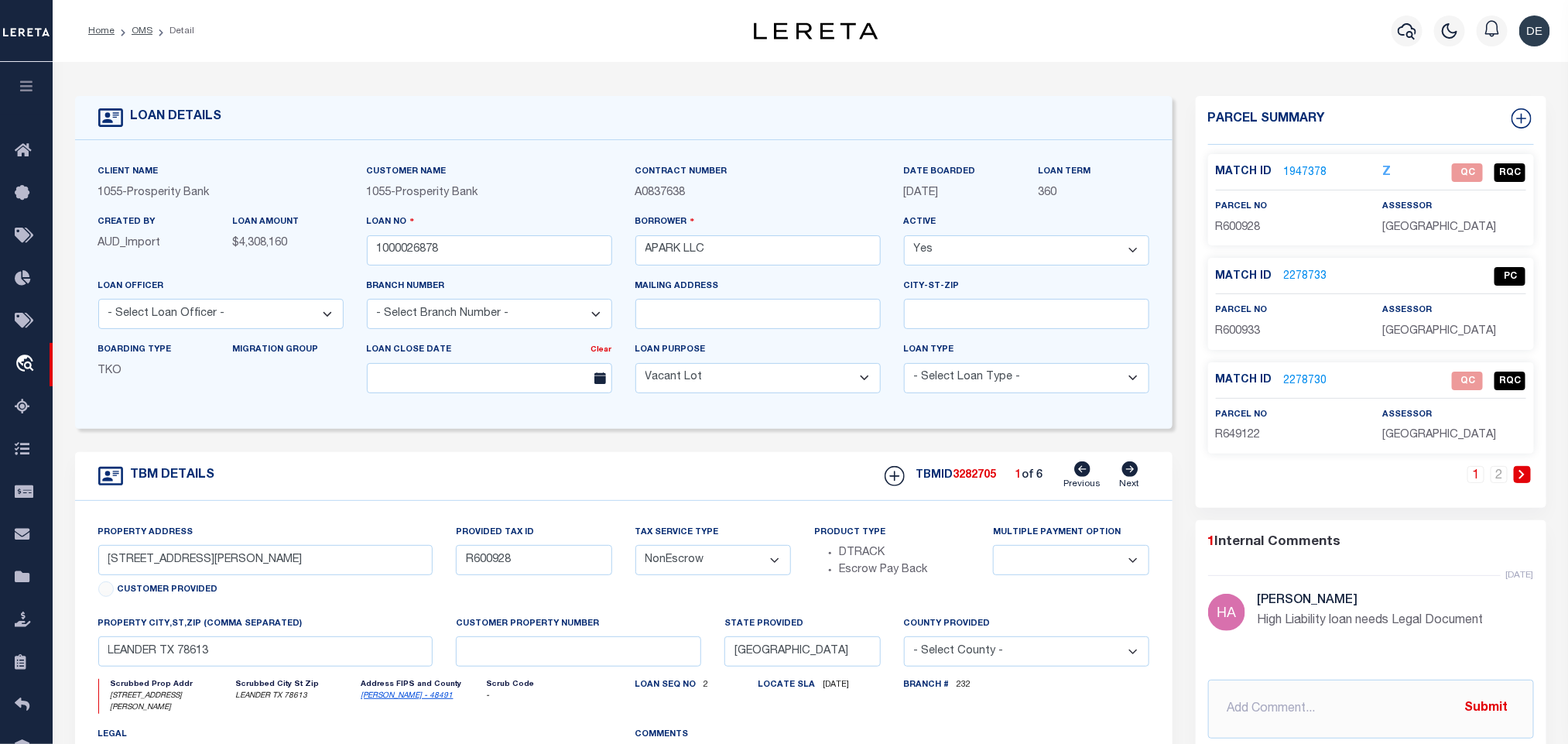
select select "3947"
click at [403, 246] on input "1000026878" at bounding box center [490, 250] width 246 height 30
click at [976, 479] on span "3282705" at bounding box center [975, 475] width 43 height 11
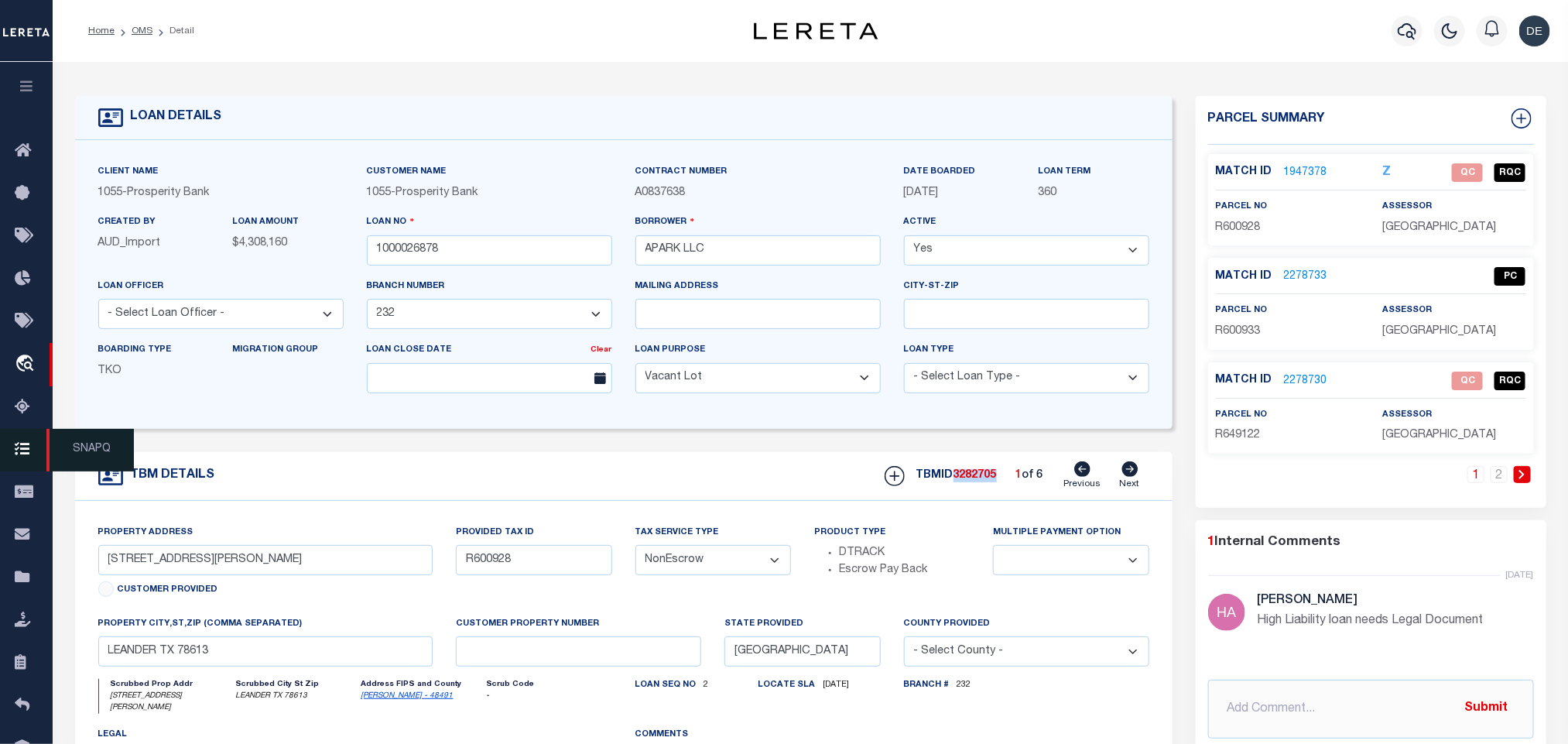
copy span "3282705"
click at [1427, 230] on span "[GEOGRAPHIC_DATA]" at bounding box center [1439, 228] width 114 height 11
copy div "[GEOGRAPHIC_DATA]"
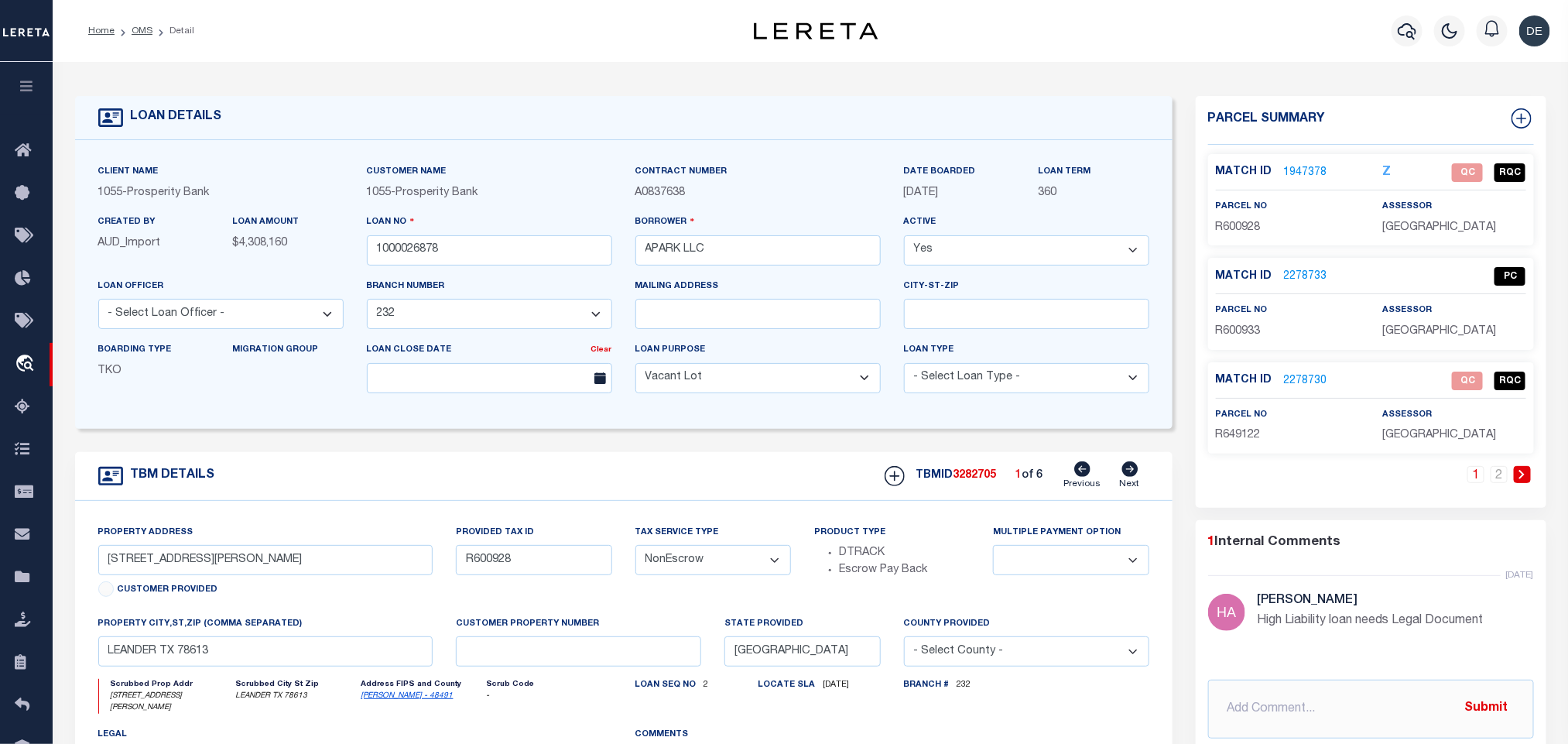
click at [1245, 228] on span "R600928" at bounding box center [1239, 228] width 45 height 11
copy span "R600928"
click at [412, 251] on input "1000026878" at bounding box center [490, 250] width 246 height 30
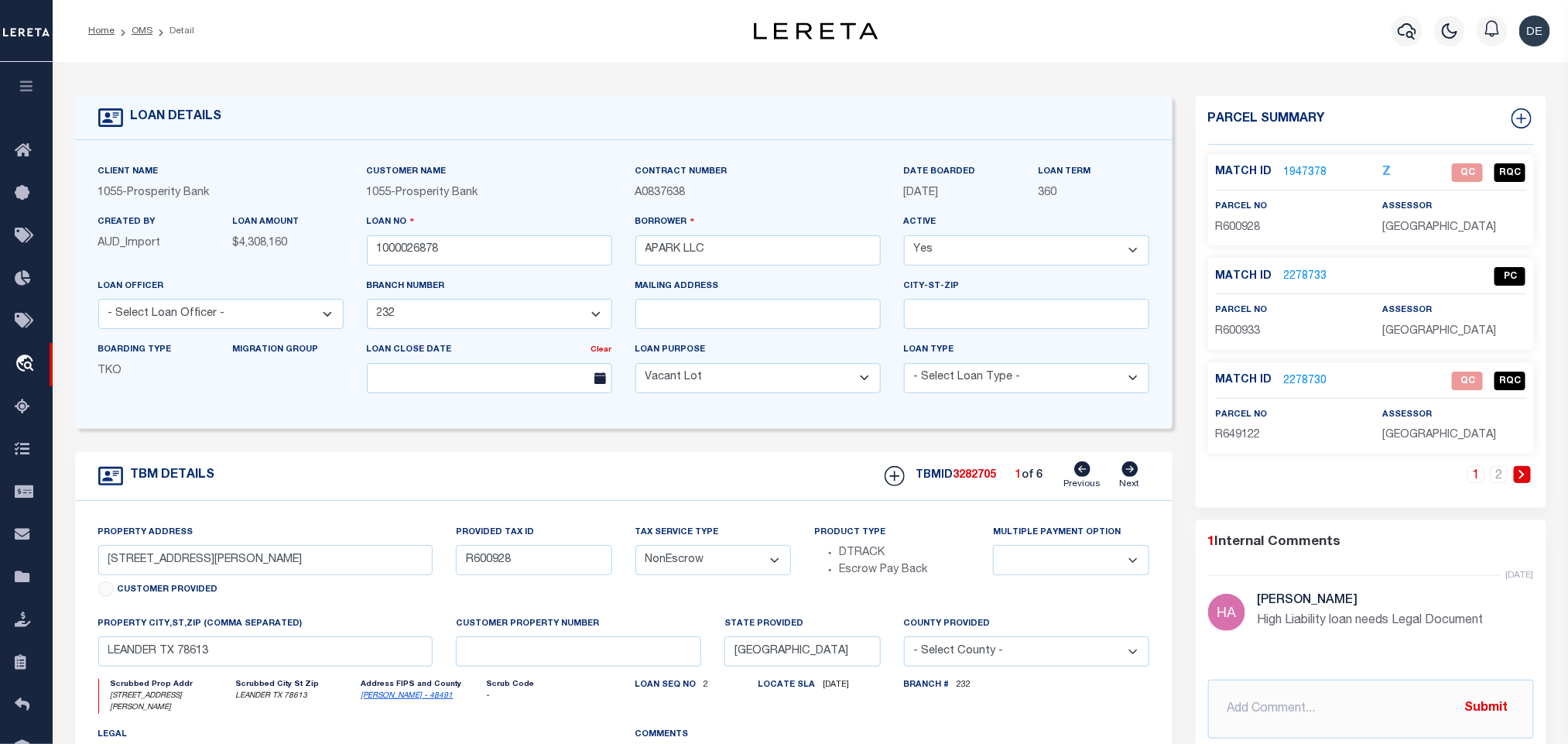
click at [981, 477] on span "3282705" at bounding box center [975, 475] width 43 height 11
copy span "3282705"
click at [1491, 337] on span "[GEOGRAPHIC_DATA]" at bounding box center [1439, 332] width 114 height 11
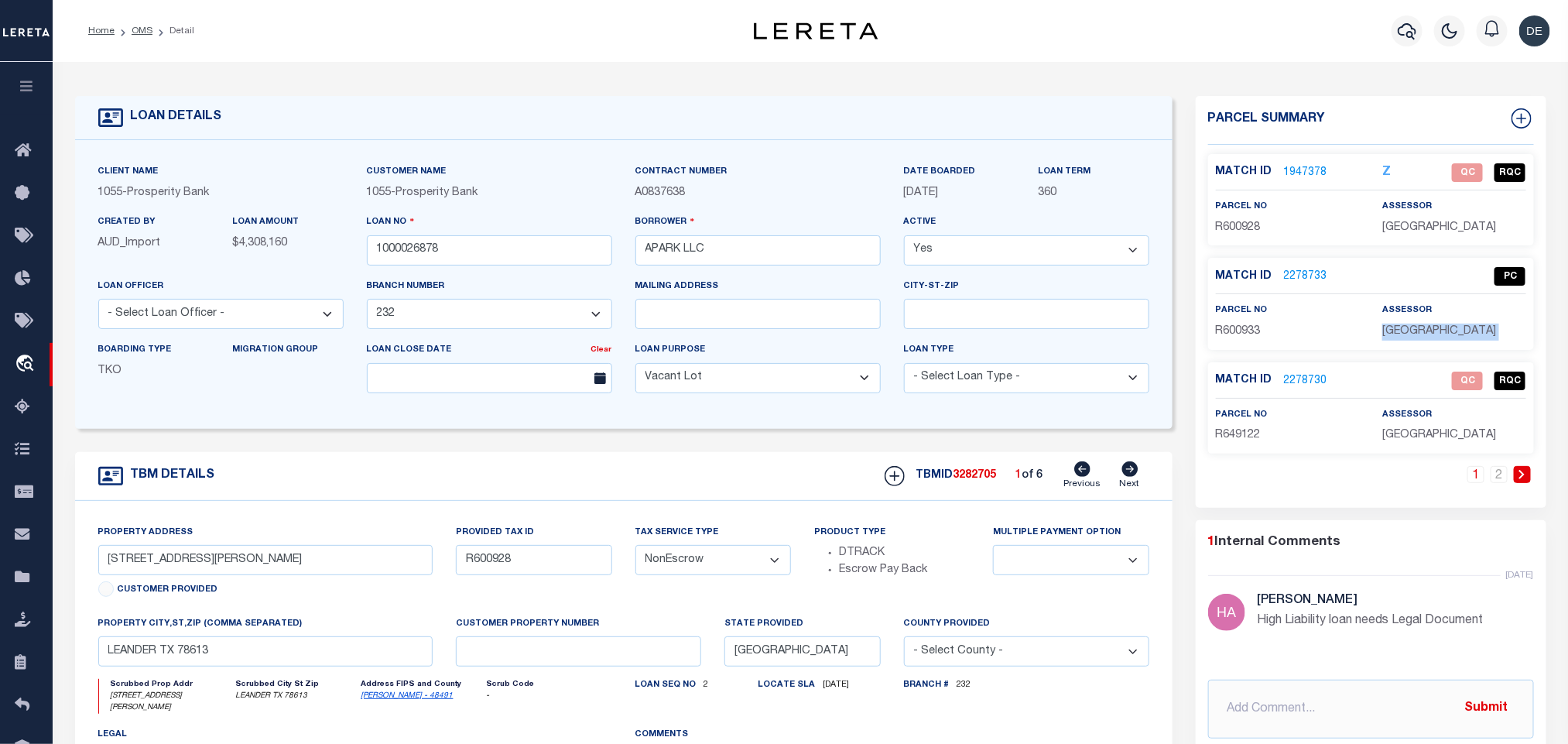
click at [1491, 337] on span "[GEOGRAPHIC_DATA]" at bounding box center [1439, 332] width 114 height 11
copy div "[GEOGRAPHIC_DATA]"
click at [1243, 330] on span "R600933" at bounding box center [1239, 332] width 45 height 11
copy span "R600933"
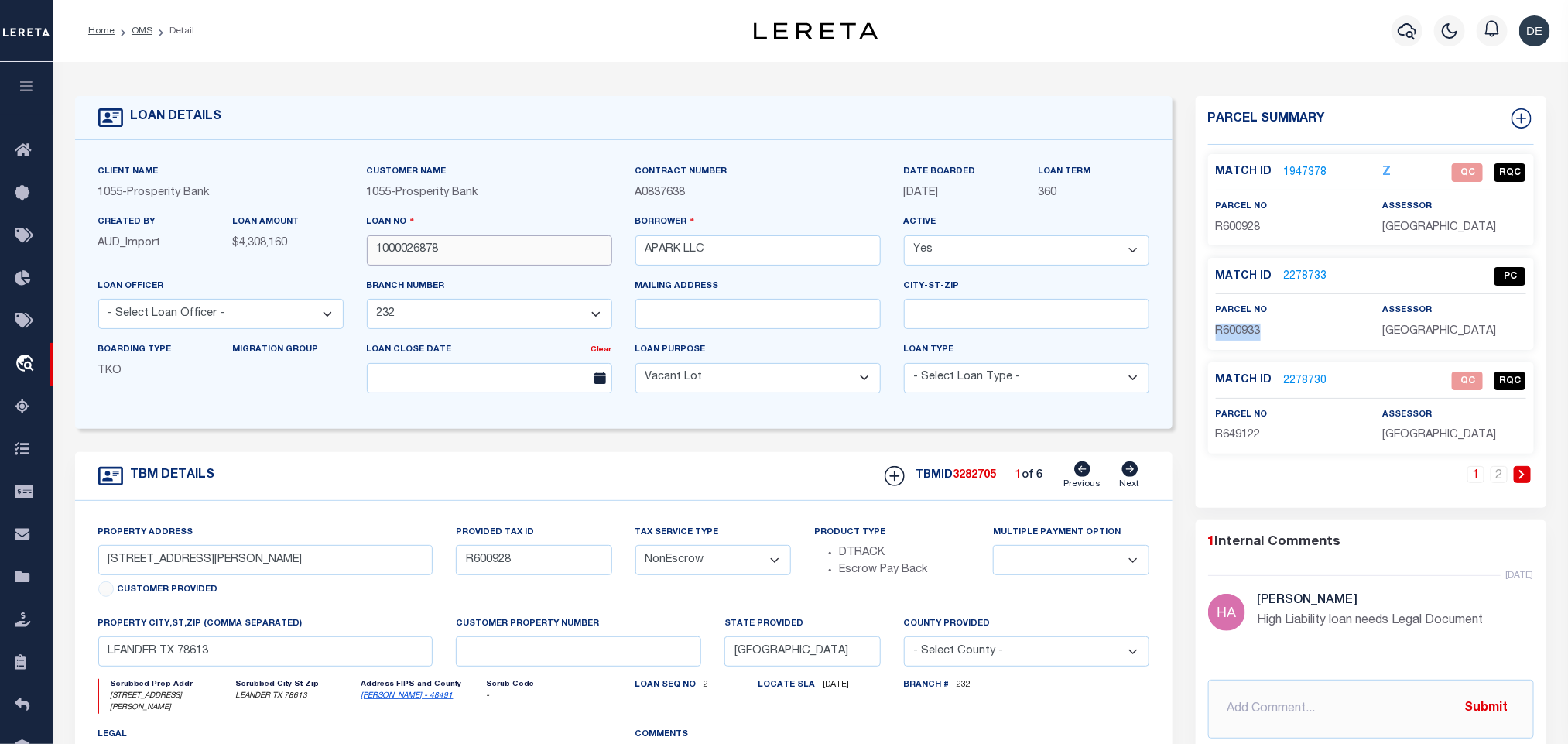
click at [402, 251] on input "1000026878" at bounding box center [490, 250] width 246 height 30
click at [989, 481] on span "3282705" at bounding box center [975, 475] width 43 height 11
click at [1470, 436] on span "[GEOGRAPHIC_DATA]" at bounding box center [1439, 435] width 114 height 11
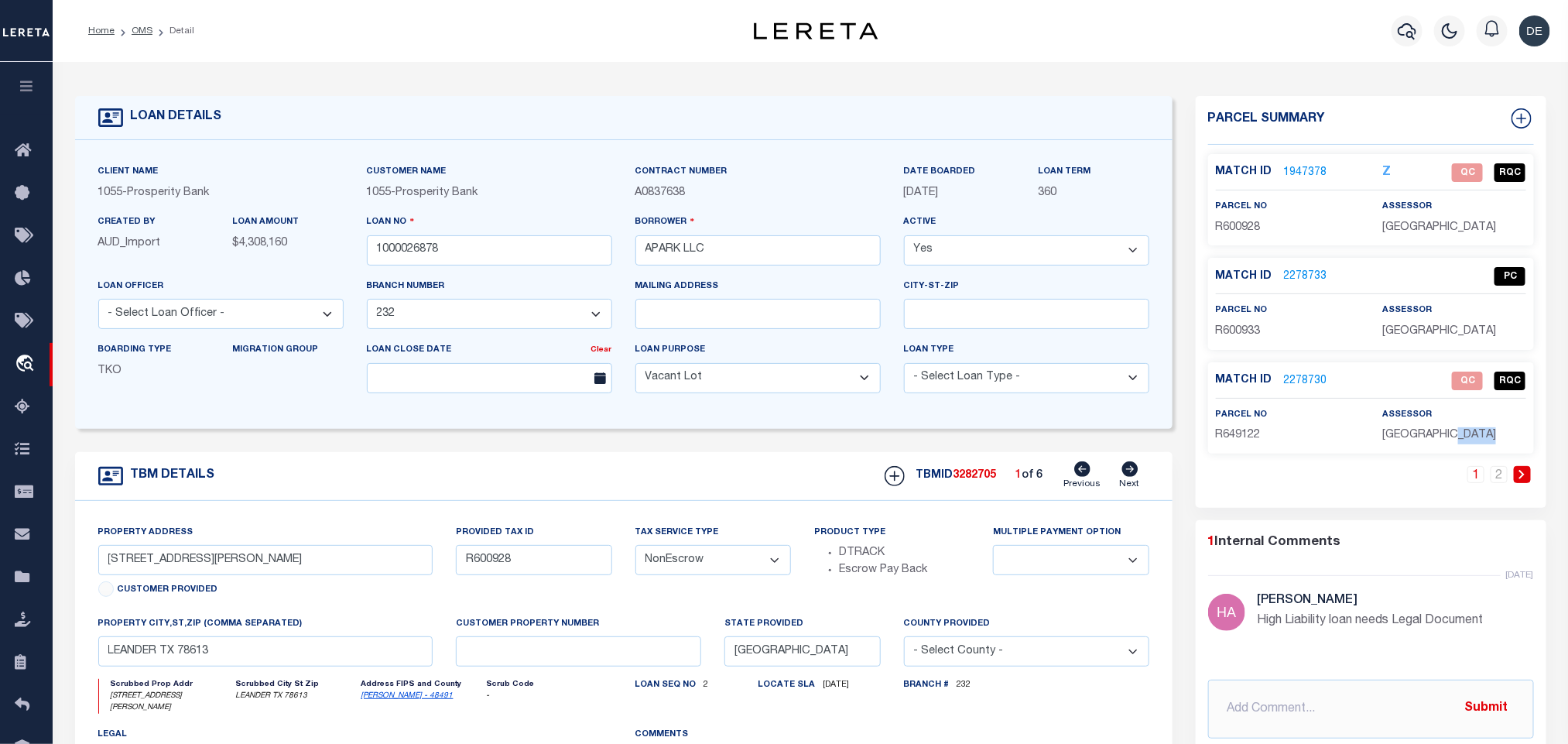
click at [1470, 436] on span "[GEOGRAPHIC_DATA]" at bounding box center [1439, 435] width 114 height 11
copy div "[GEOGRAPHIC_DATA]"
click at [1231, 444] on p "R649122" at bounding box center [1288, 435] width 144 height 17
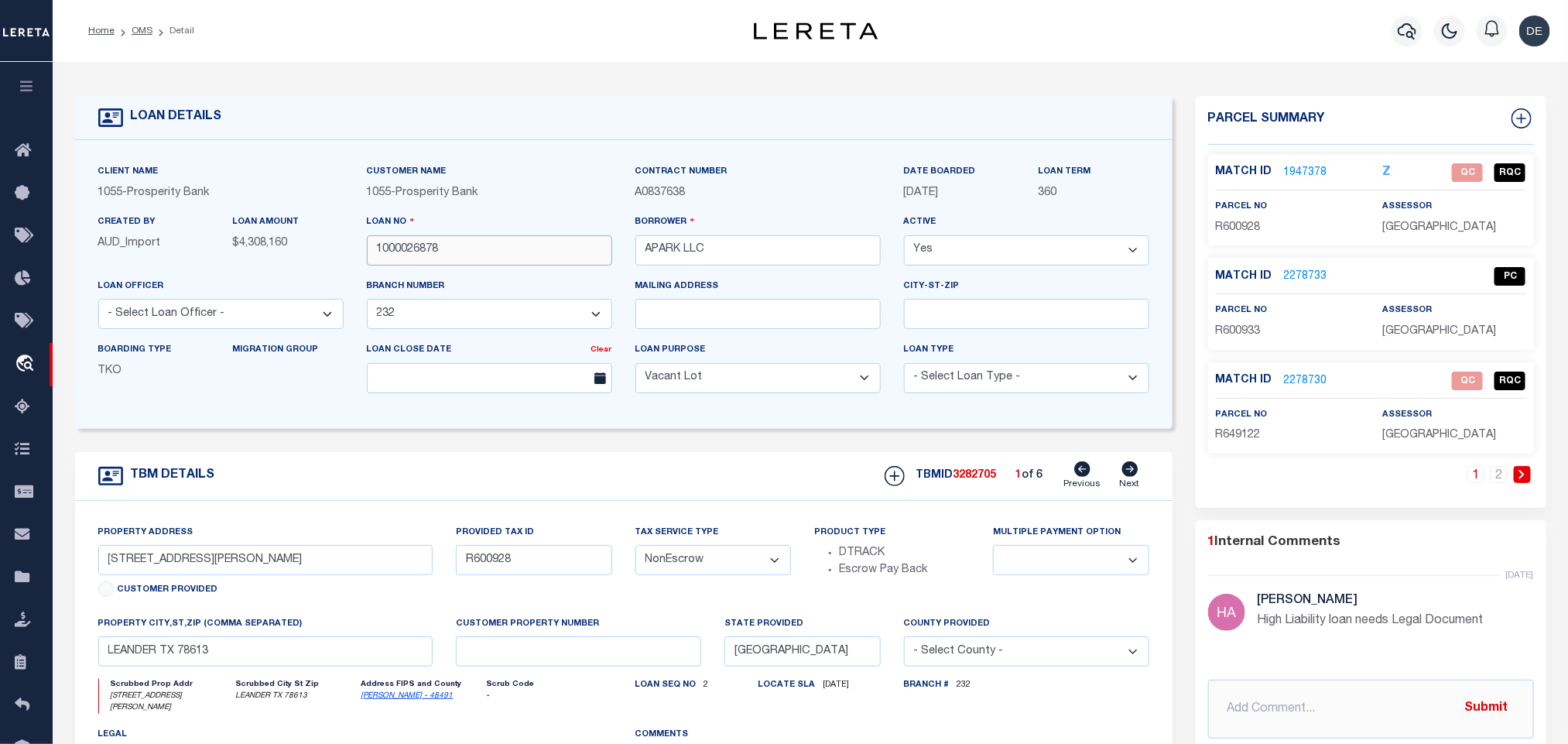
click at [414, 244] on input "1000026878" at bounding box center [490, 250] width 246 height 30
click at [1491, 477] on link "2" at bounding box center [1499, 474] width 17 height 17
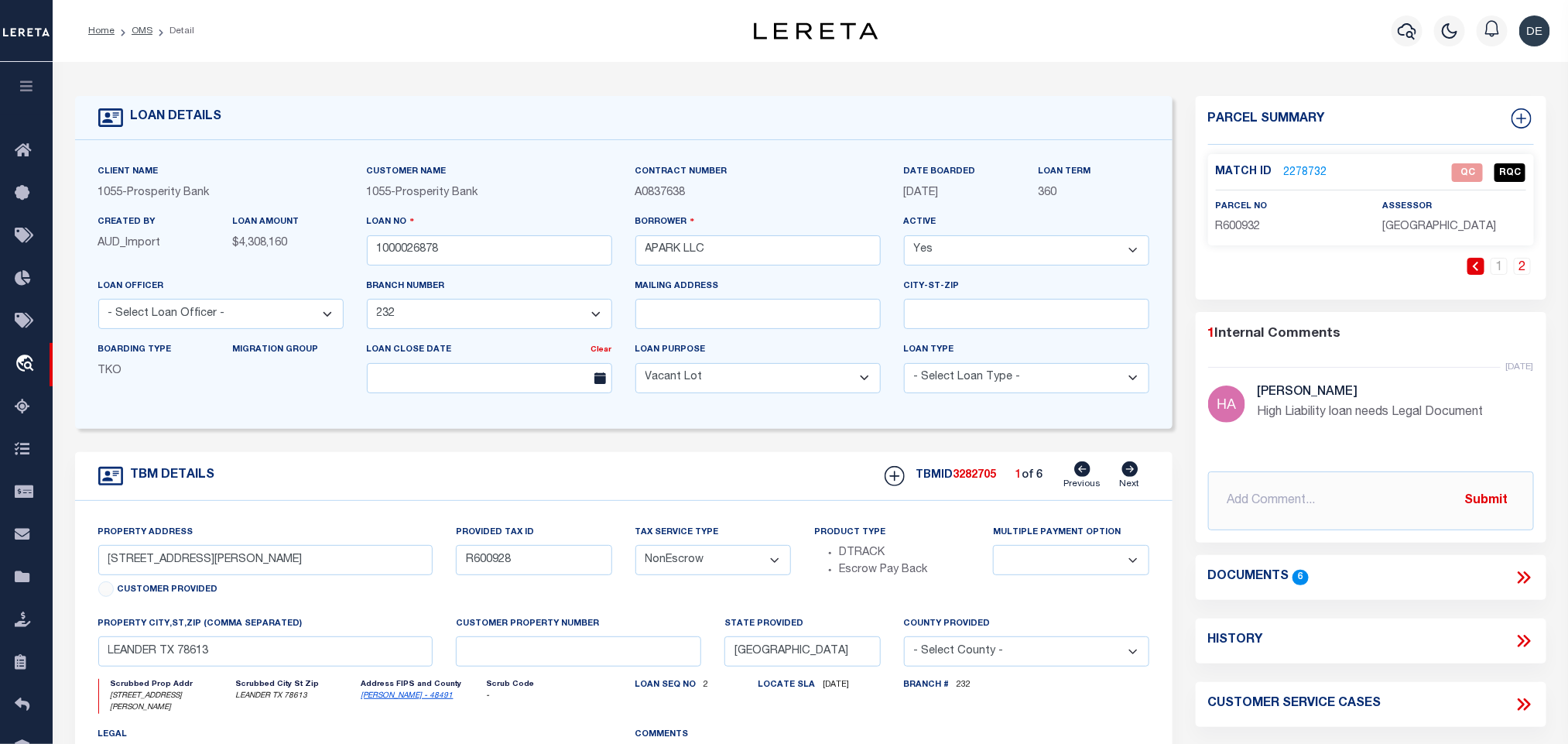
click at [986, 481] on span "3282705" at bounding box center [975, 475] width 43 height 11
click at [1424, 242] on div "Match ID 2278732 QC RQC parcel no R600932 assessor" at bounding box center [1371, 199] width 326 height 92
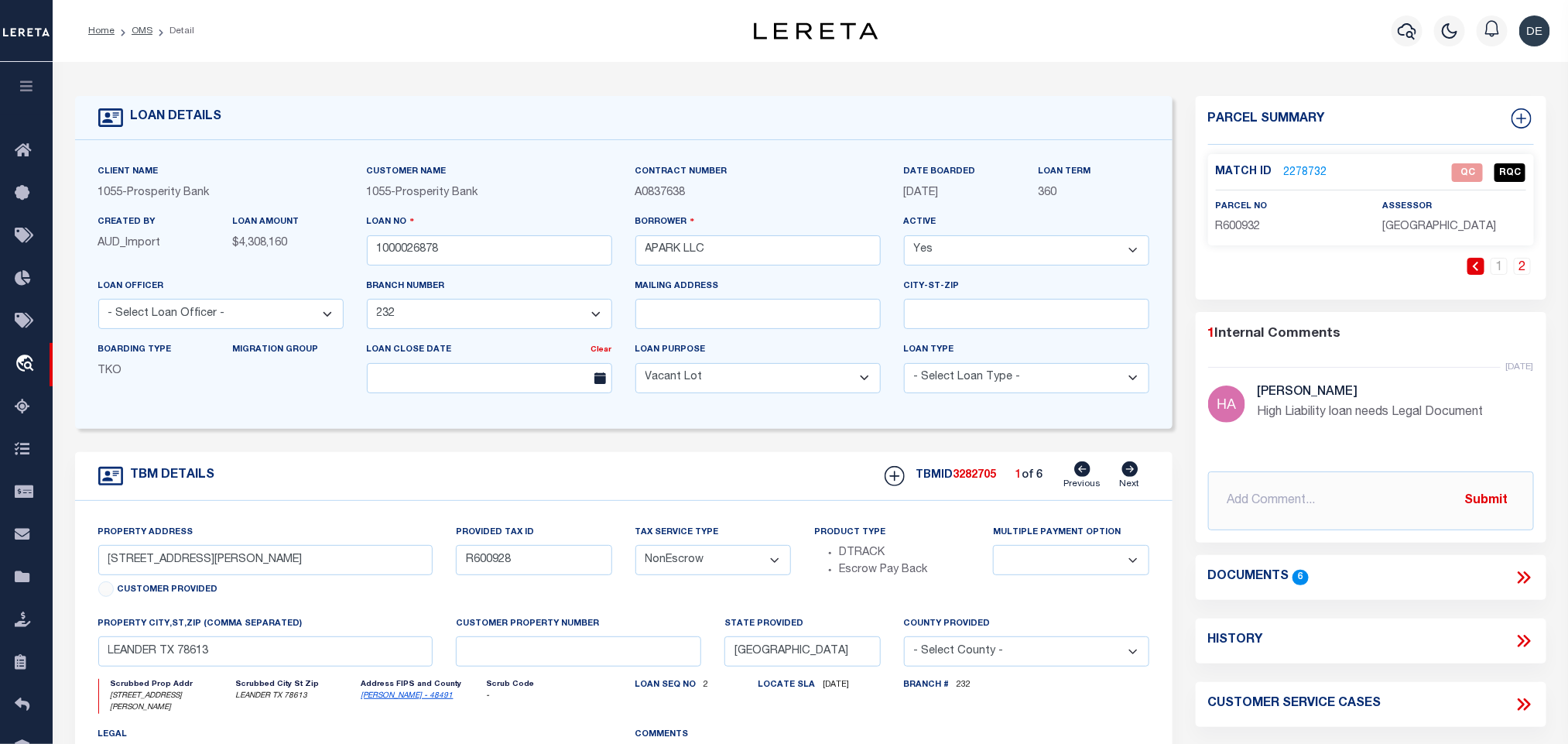
click at [1238, 226] on span "R600932" at bounding box center [1239, 227] width 45 height 11
drag, startPoint x: 148, startPoint y: 29, endPoint x: 194, endPoint y: 13, distance: 48.7
click at [148, 29] on link "OMS" at bounding box center [142, 31] width 21 height 10
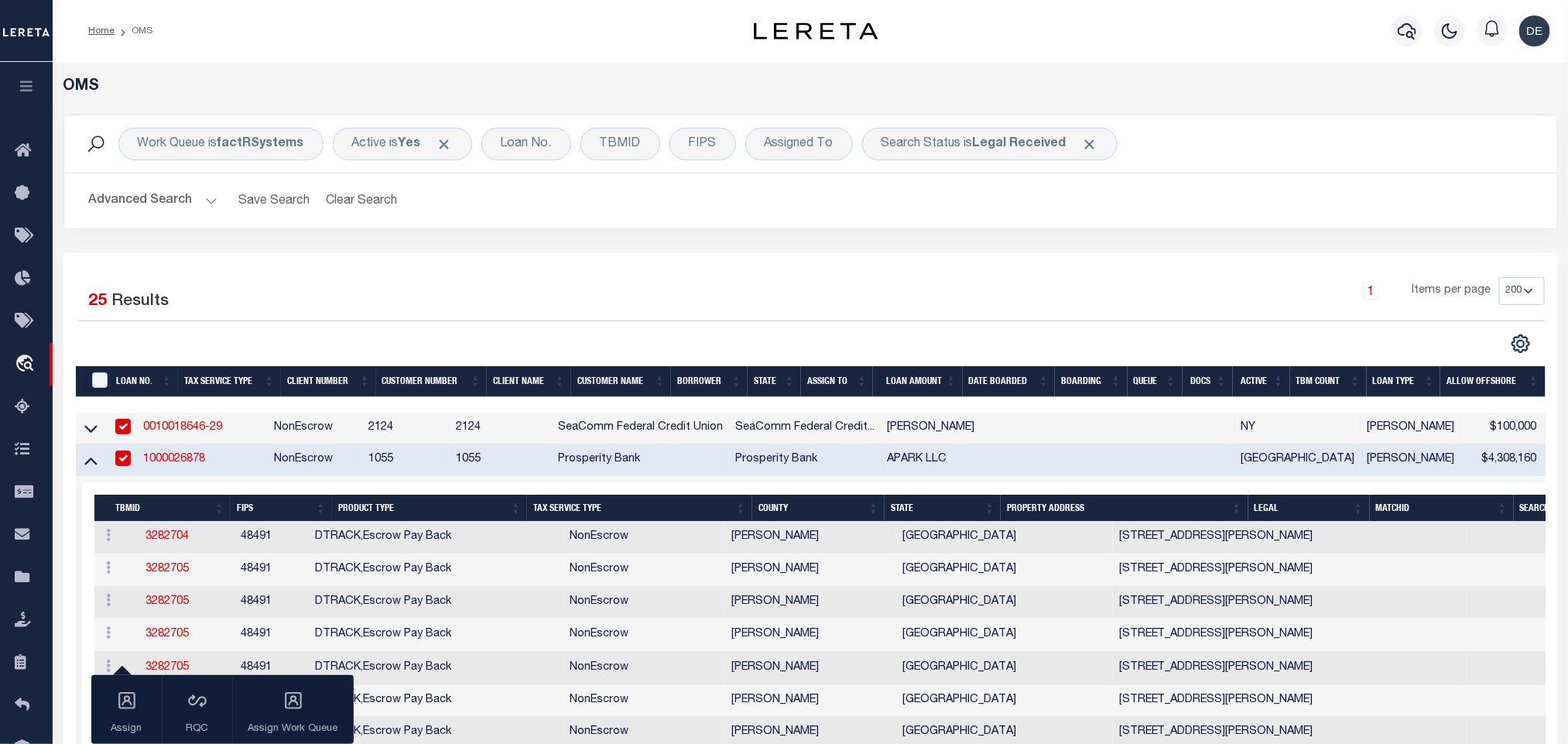
scroll to position [232, 0]
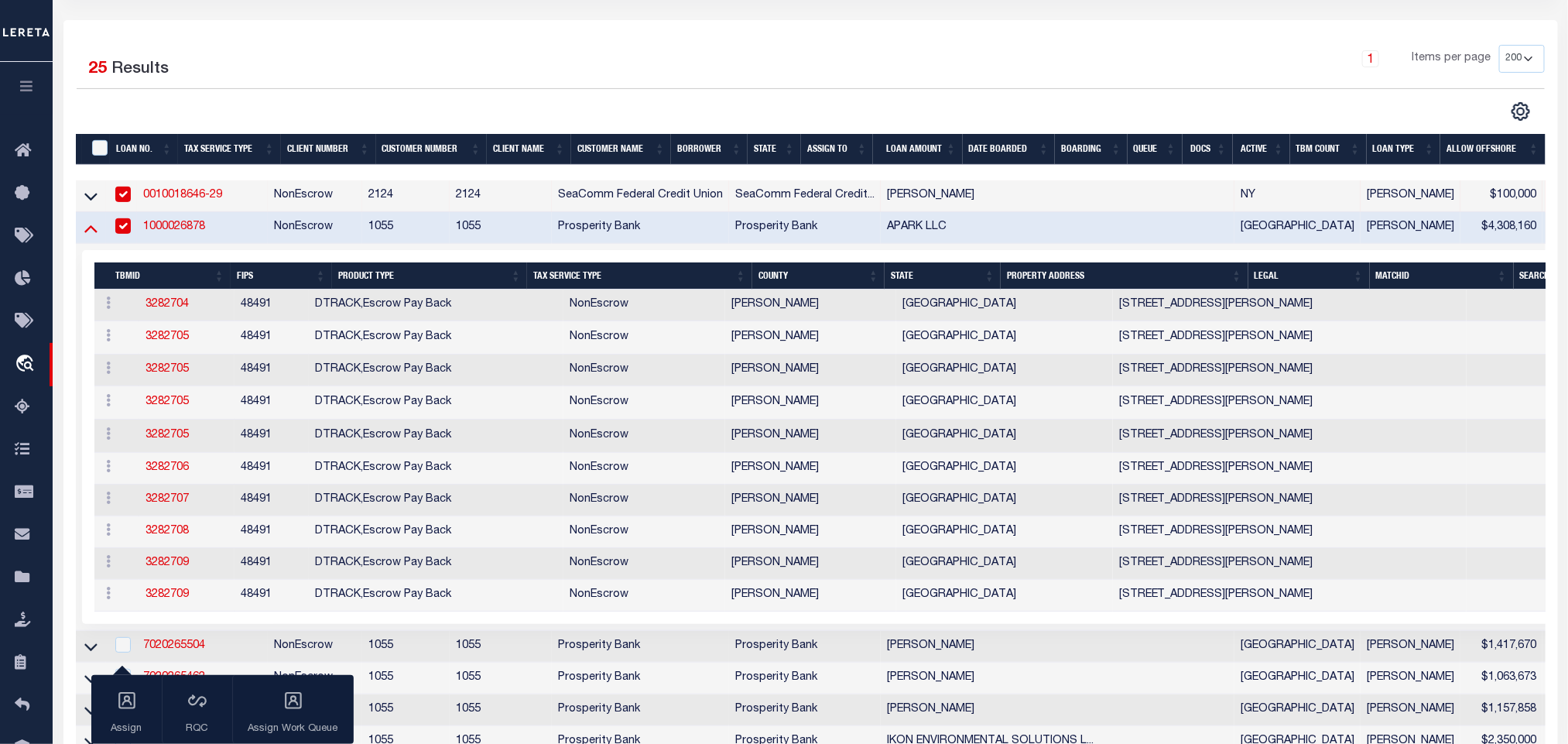
click at [96, 233] on icon at bounding box center [91, 228] width 13 height 16
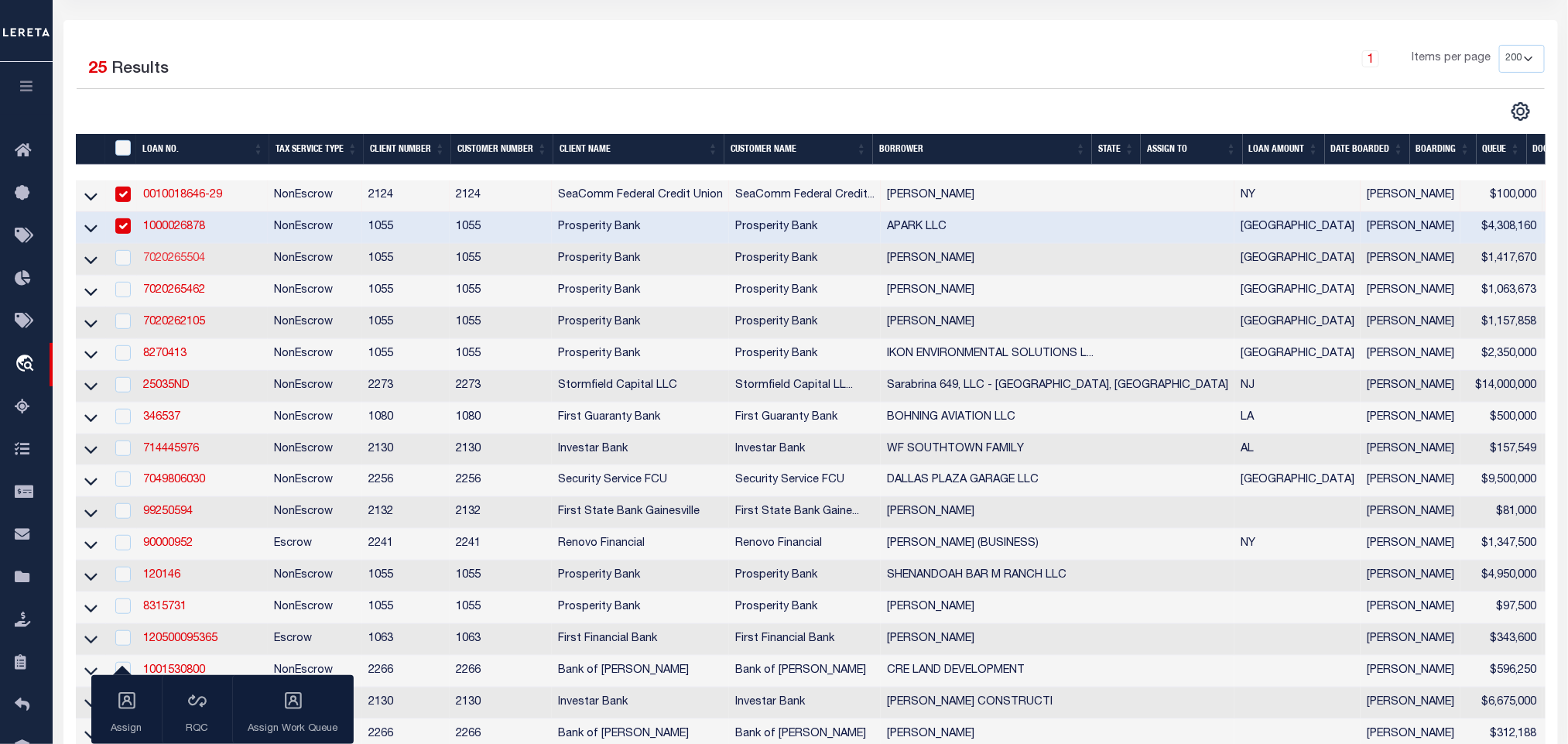
click at [181, 264] on link "7020265504" at bounding box center [175, 258] width 62 height 11
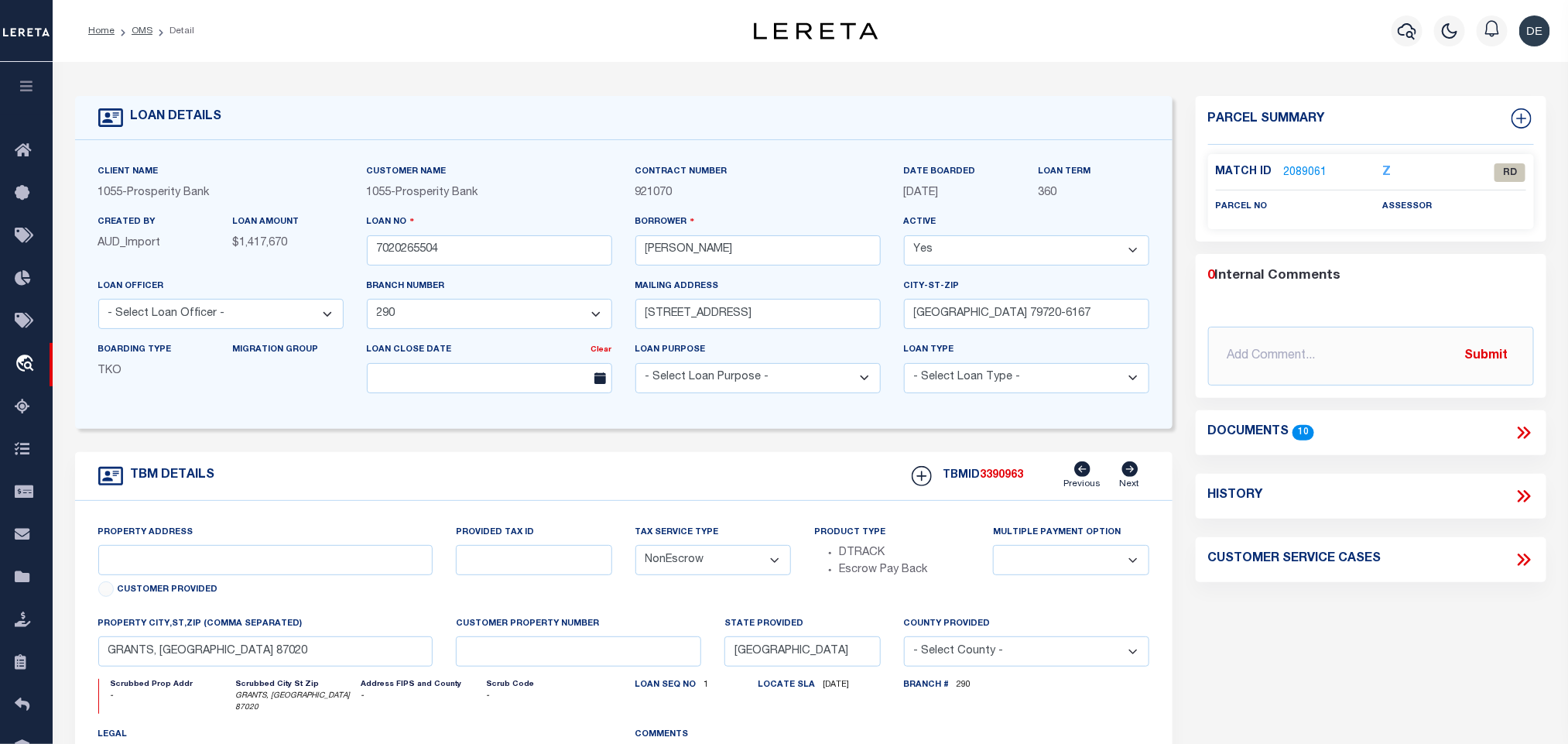
click at [1524, 432] on icon at bounding box center [1523, 432] width 20 height 20
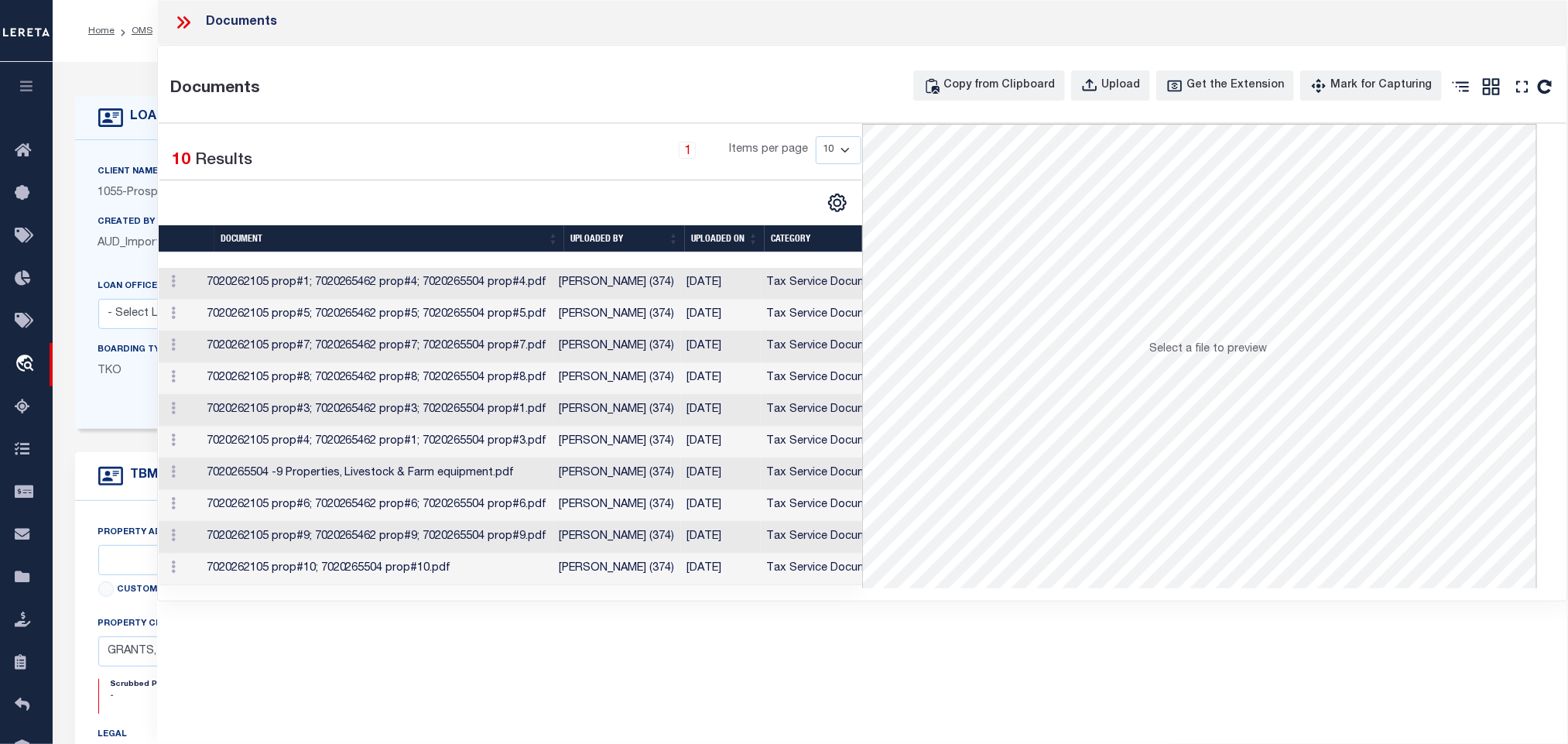
click at [668, 290] on td "[PERSON_NAME] (374)" at bounding box center [617, 284] width 128 height 32
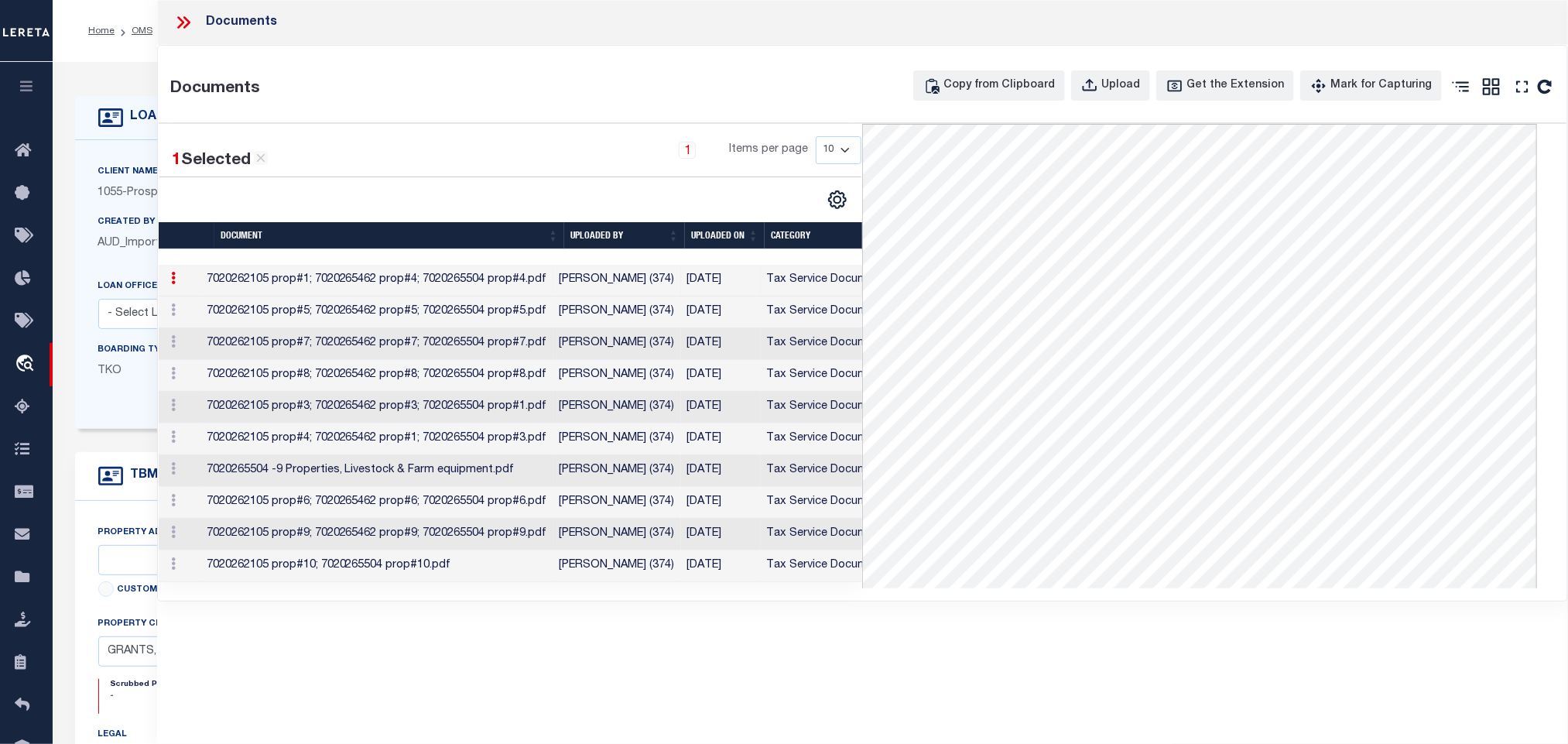
click at [639, 312] on td "[PERSON_NAME] (374)" at bounding box center [617, 313] width 128 height 32
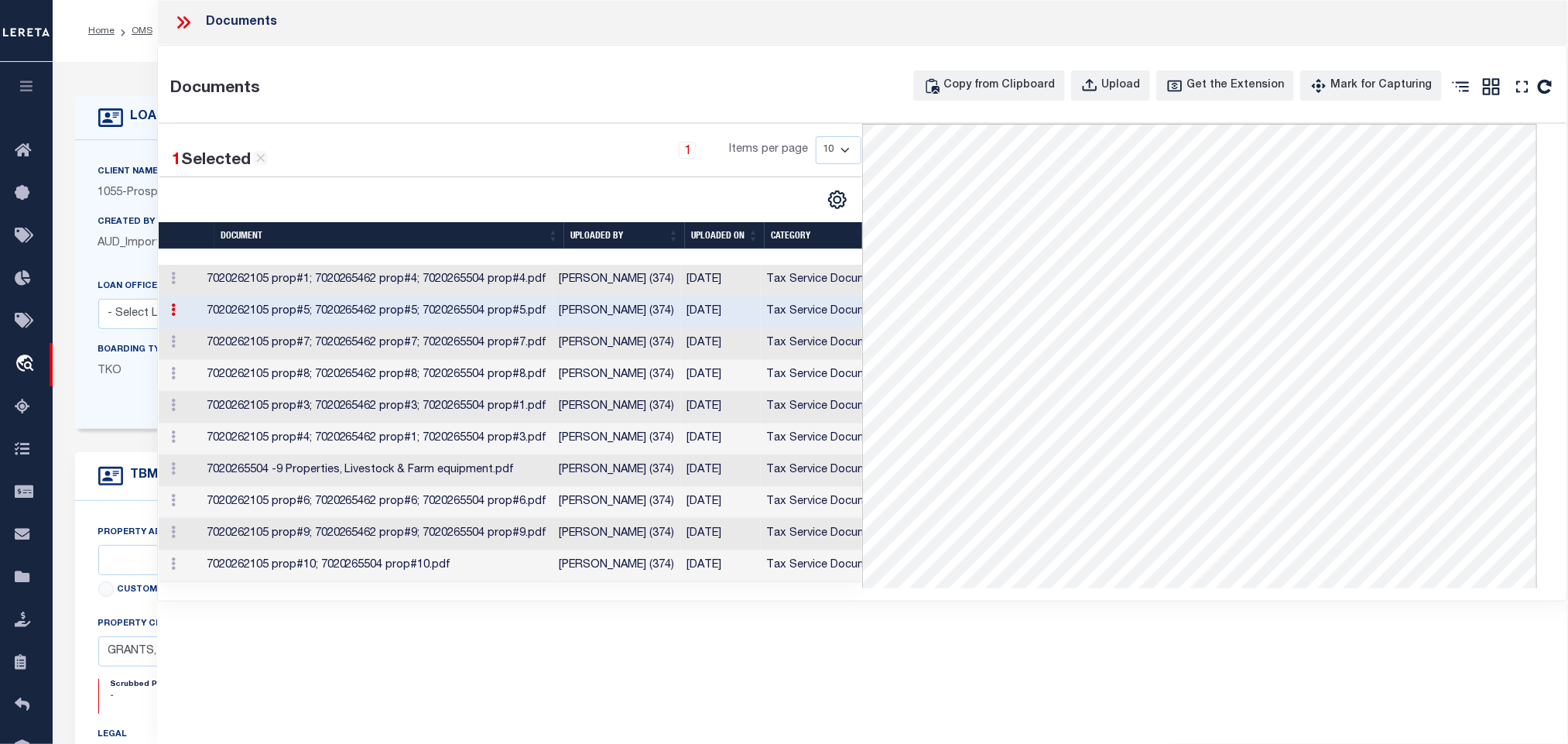
click at [118, 137] on div "LOAN DETAILS" at bounding box center [624, 117] width 1097 height 44
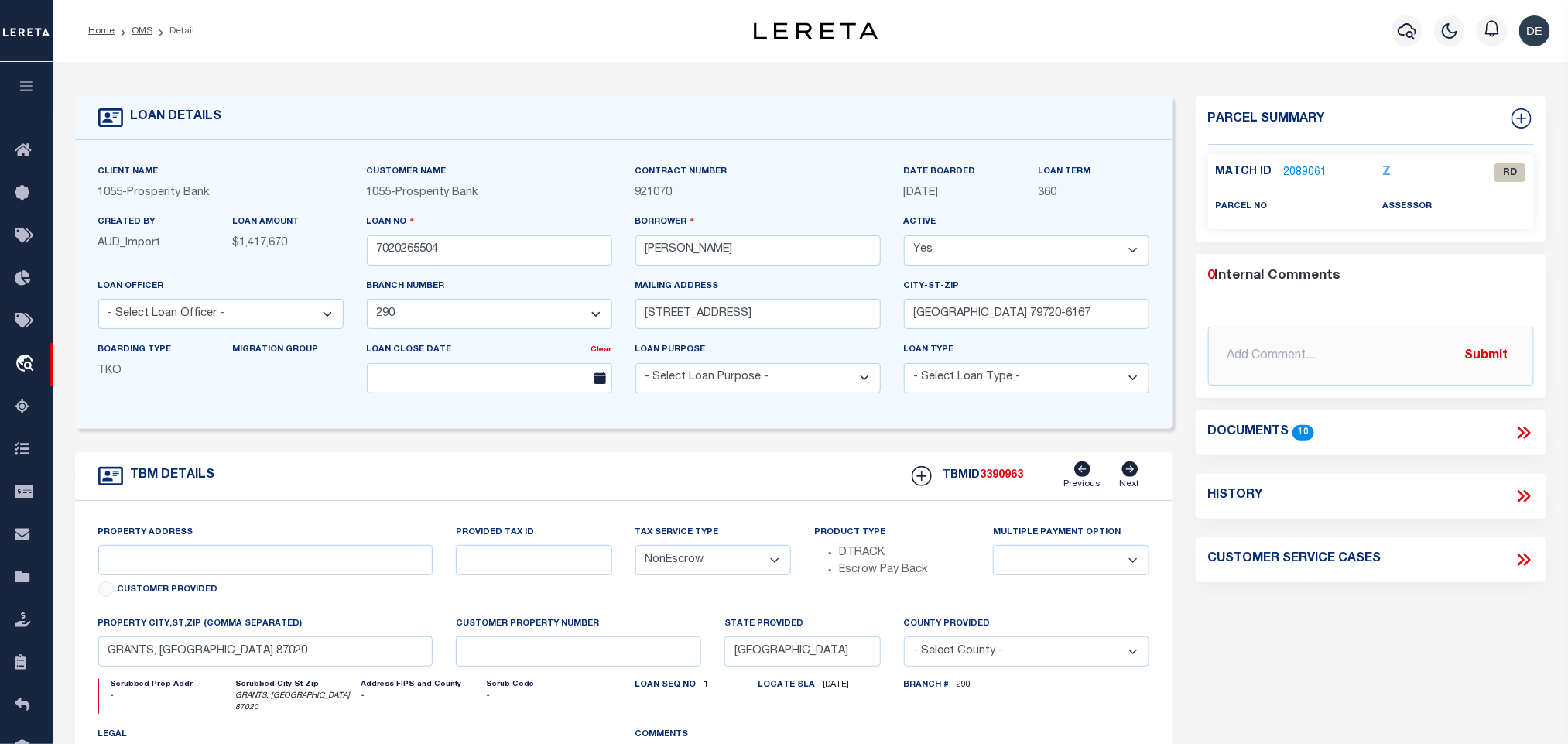
click at [1526, 434] on icon at bounding box center [1523, 432] width 20 height 20
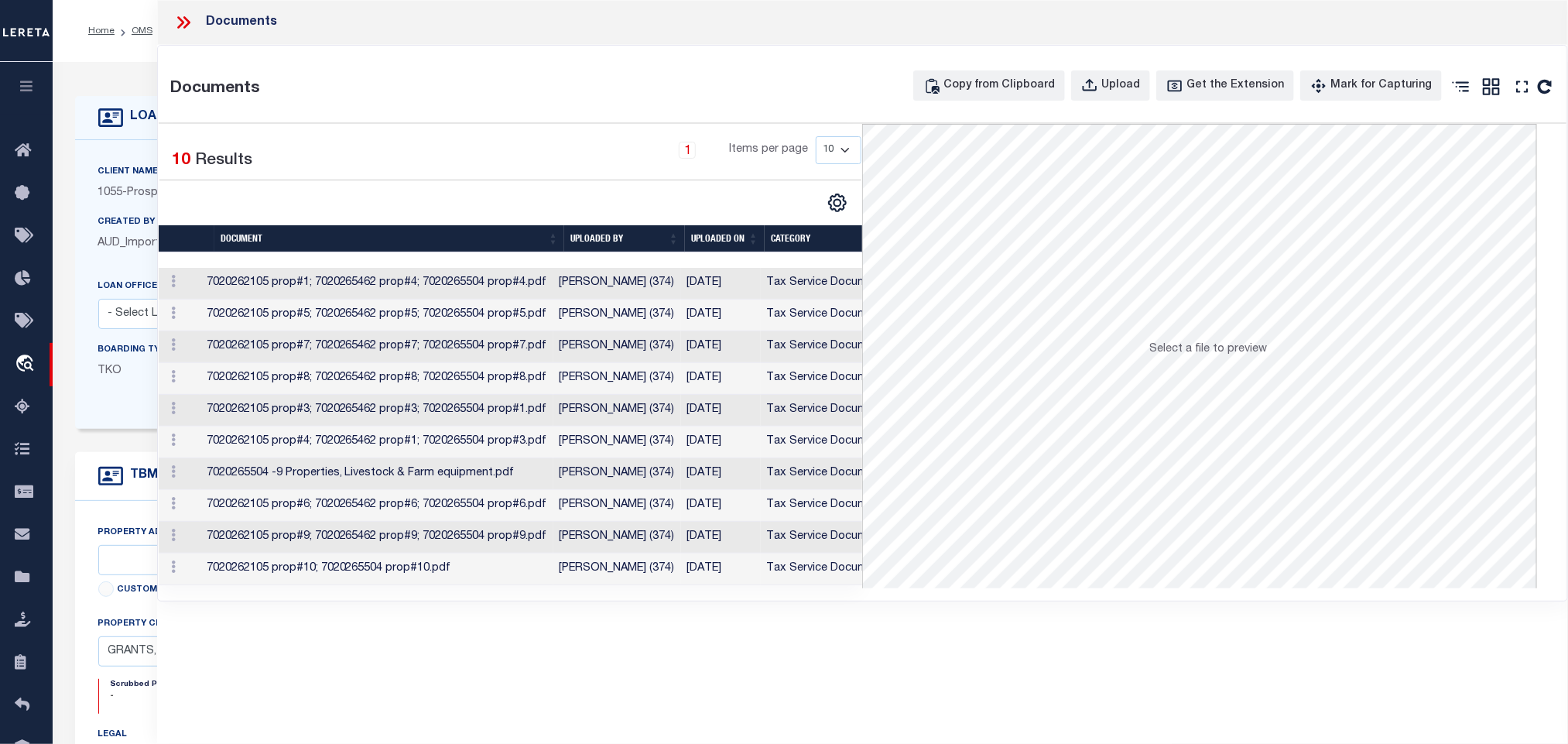
click at [629, 281] on td "[PERSON_NAME] (374)" at bounding box center [617, 284] width 128 height 32
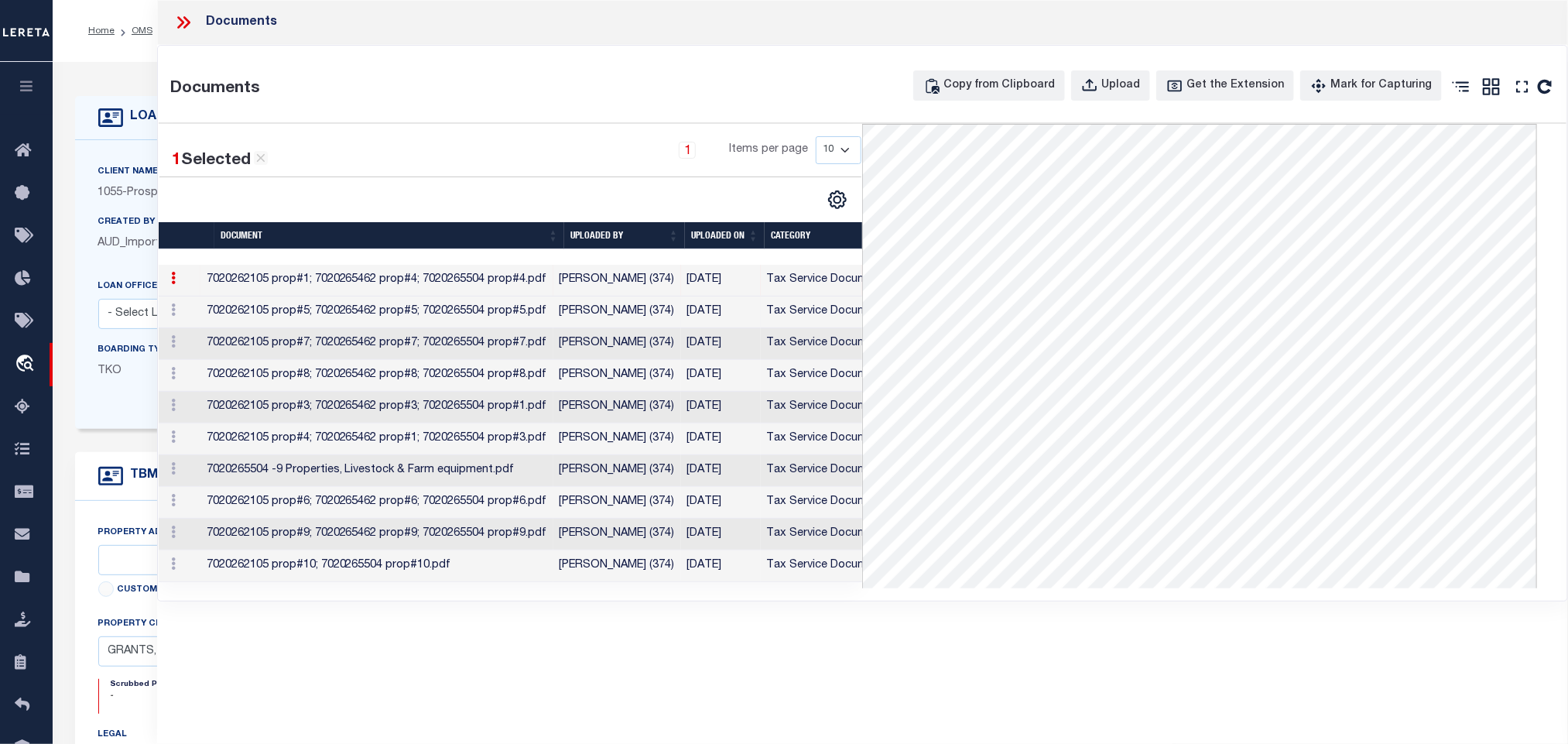
click at [505, 318] on td "7020262105 prop#5; 7020265462 prop#5; 7020265504 prop#5.pdf" at bounding box center [376, 313] width 353 height 32
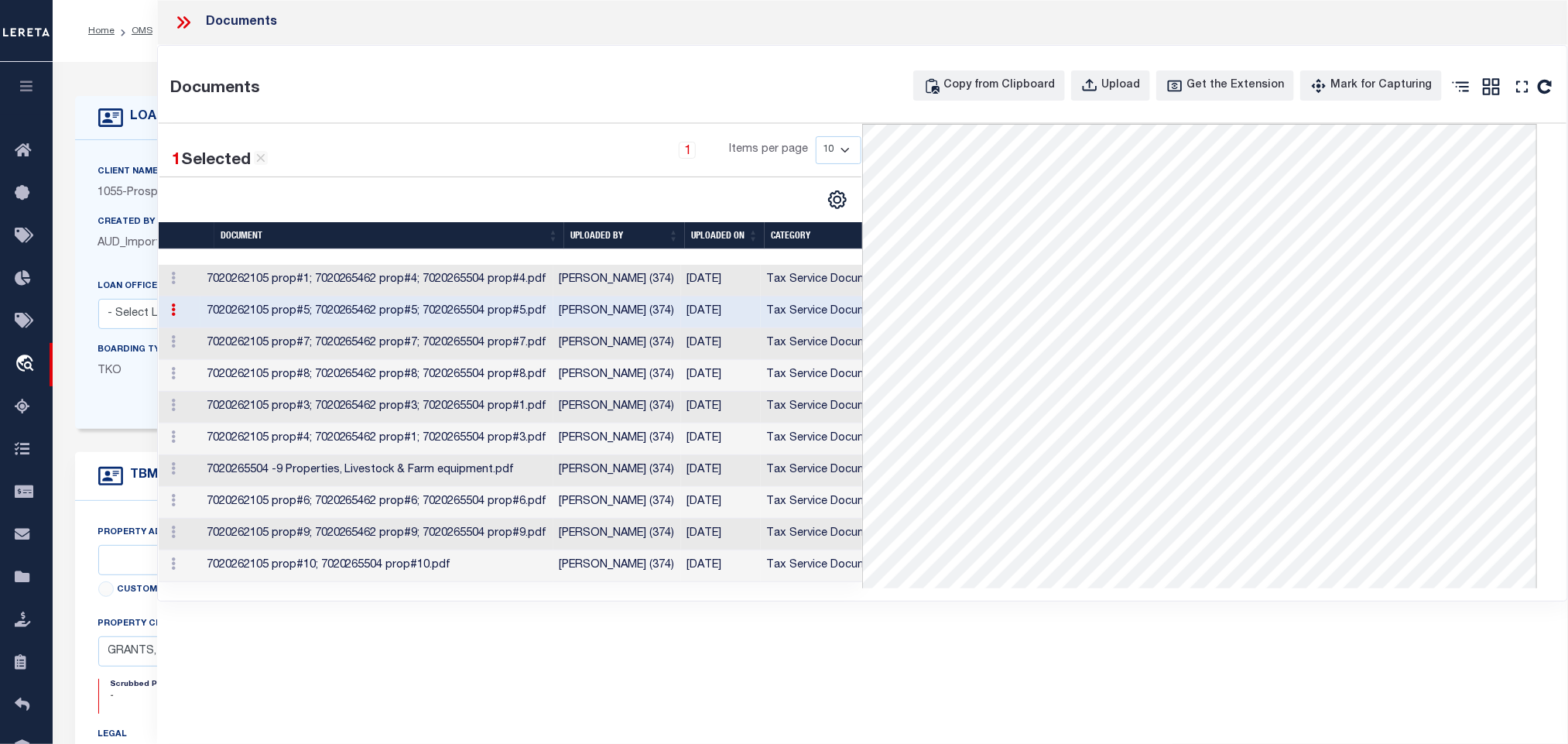
click at [377, 344] on td "7020262105 prop#7; 7020265462 prop#7; 7020265504 prop#7.pdf" at bounding box center [376, 344] width 353 height 32
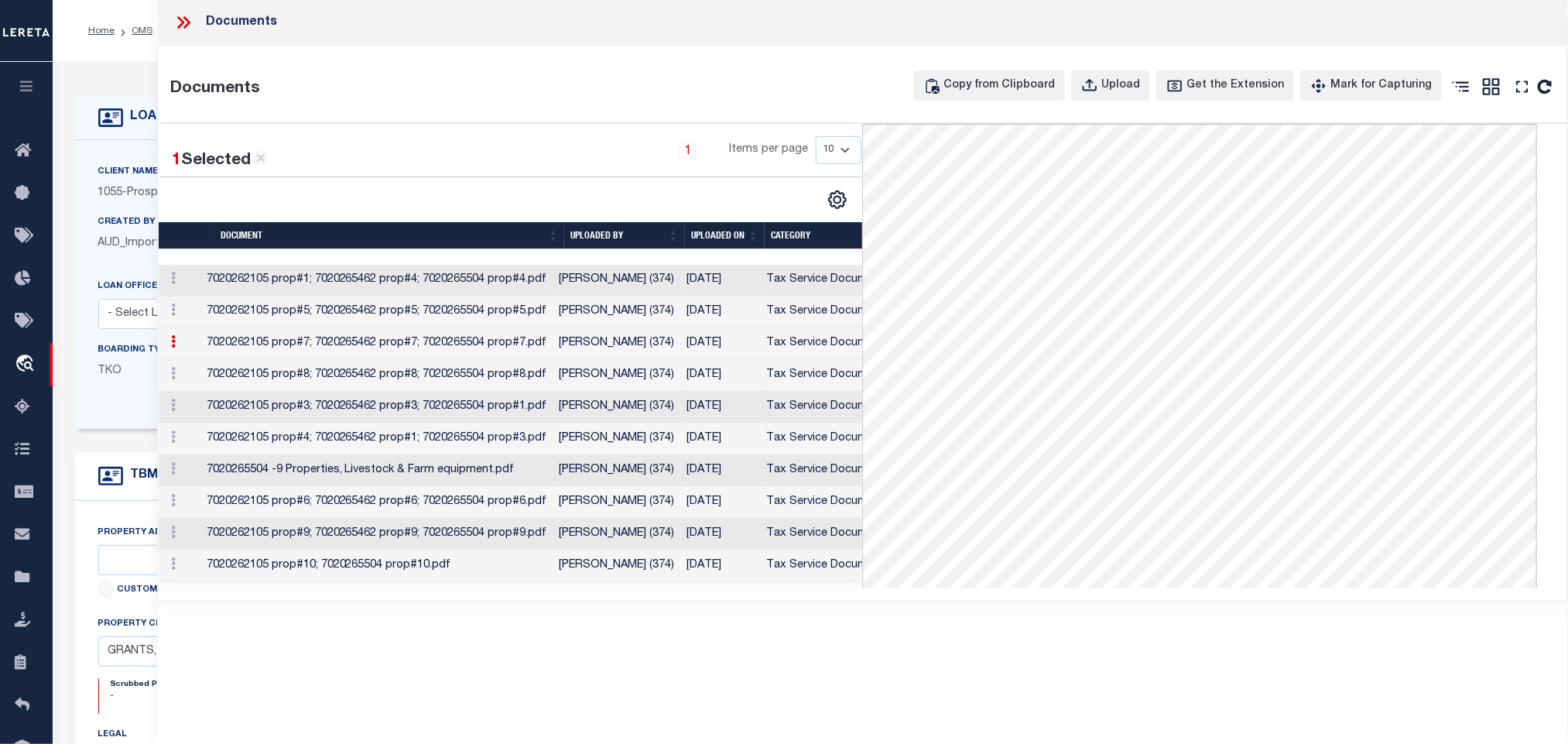
click at [291, 385] on td "7020262105 prop#8; 7020265462 prop#8; 7020265504 prop#8.pdf" at bounding box center [376, 376] width 353 height 32
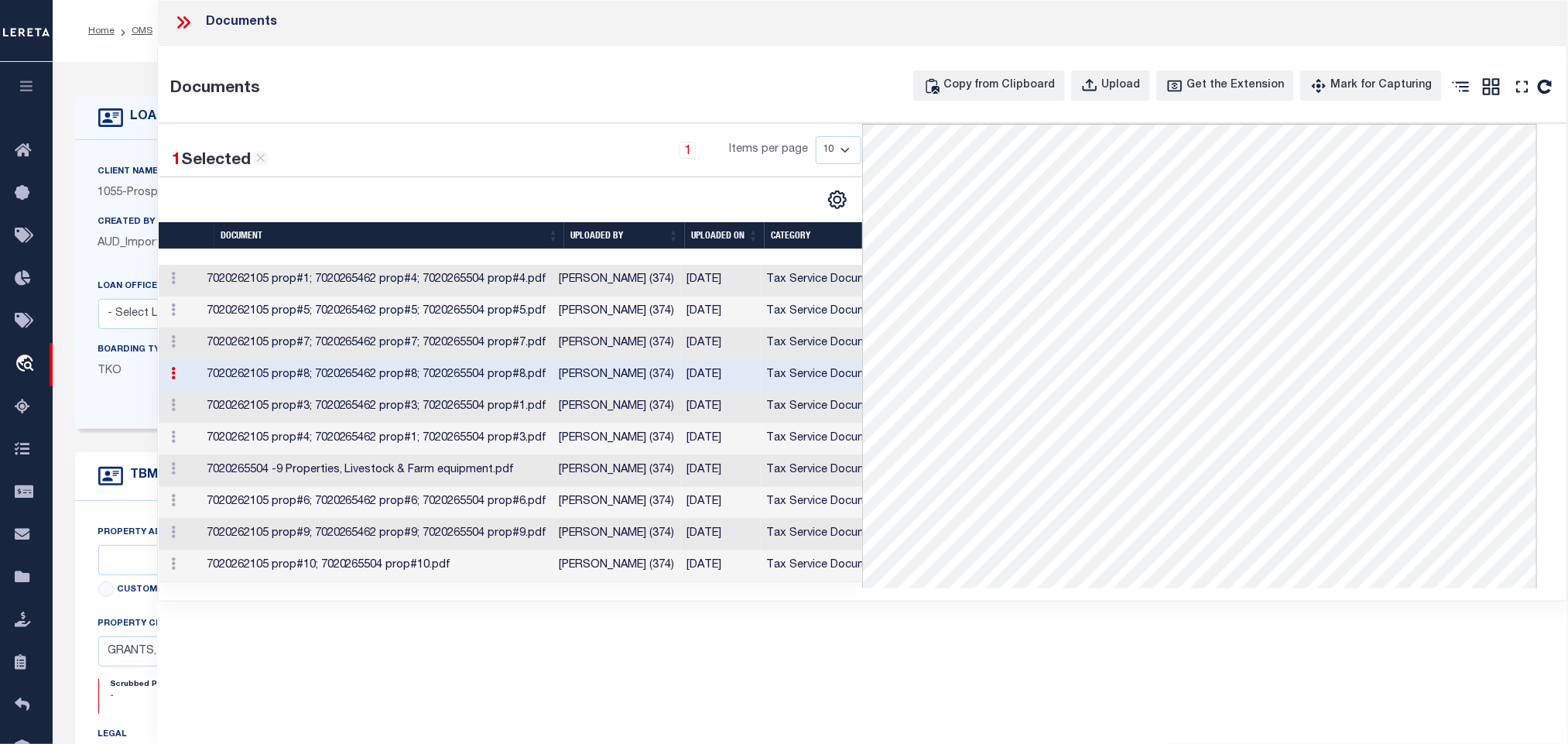
click at [349, 413] on td "7020262105 prop#3; 7020265462 prop#3; 7020265504 prop#1.pdf" at bounding box center [376, 407] width 353 height 32
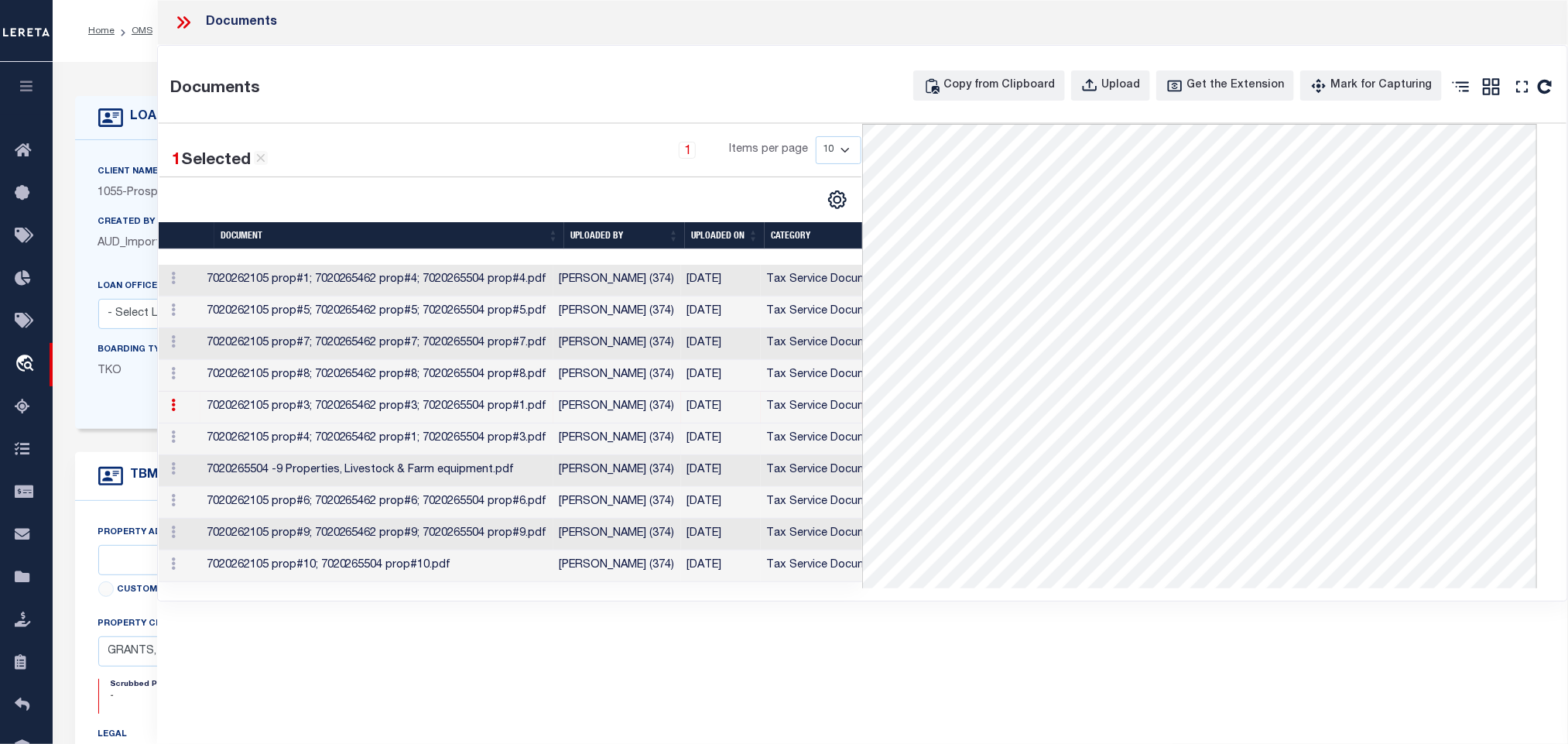
click at [270, 439] on td "7020262105 prop#4; 7020265462 prop#1; 7020265504 prop#3.pdf" at bounding box center [376, 439] width 353 height 32
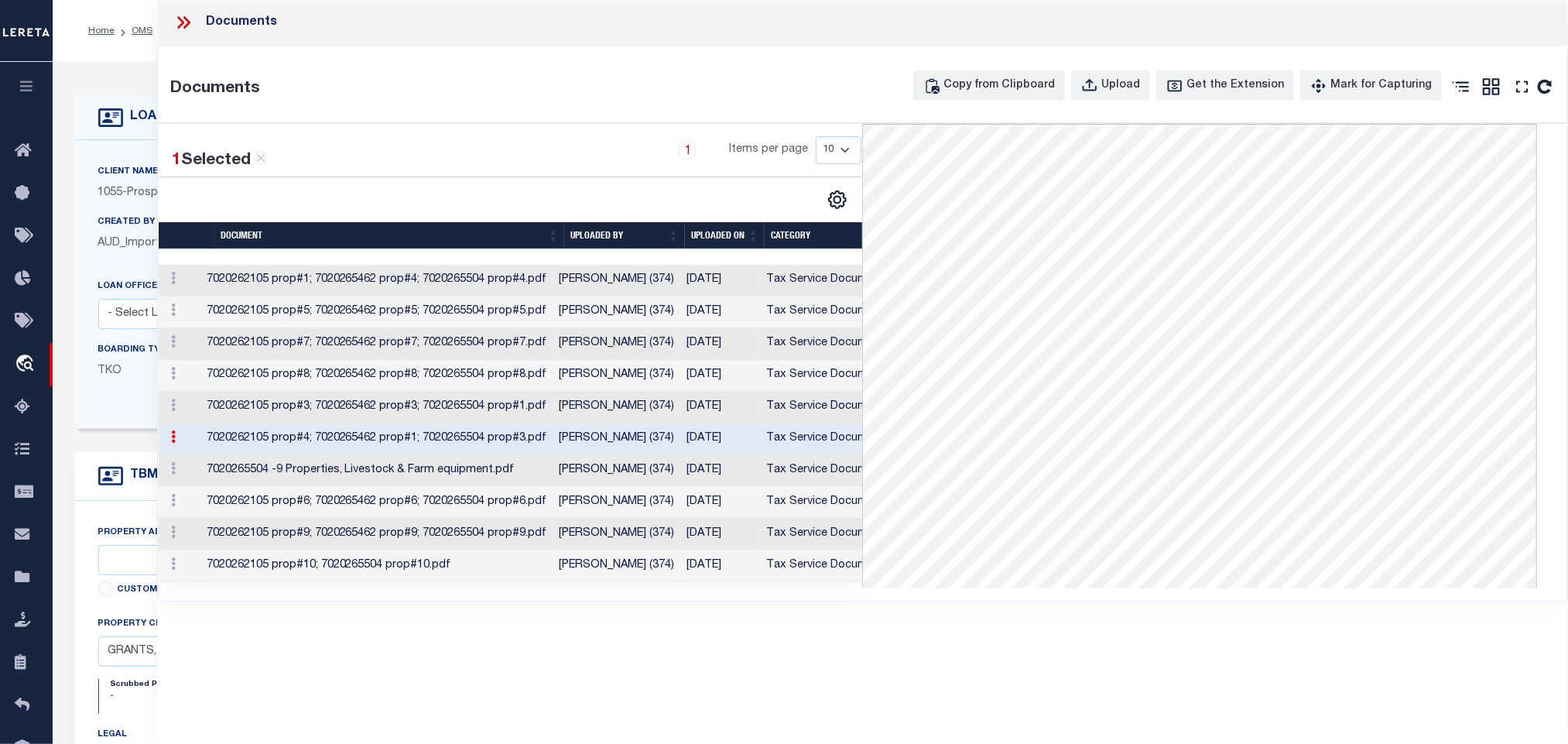
click at [321, 471] on td "7020265504 -9 Properties, Livestock & Farm equipment.pdf" at bounding box center [376, 471] width 353 height 32
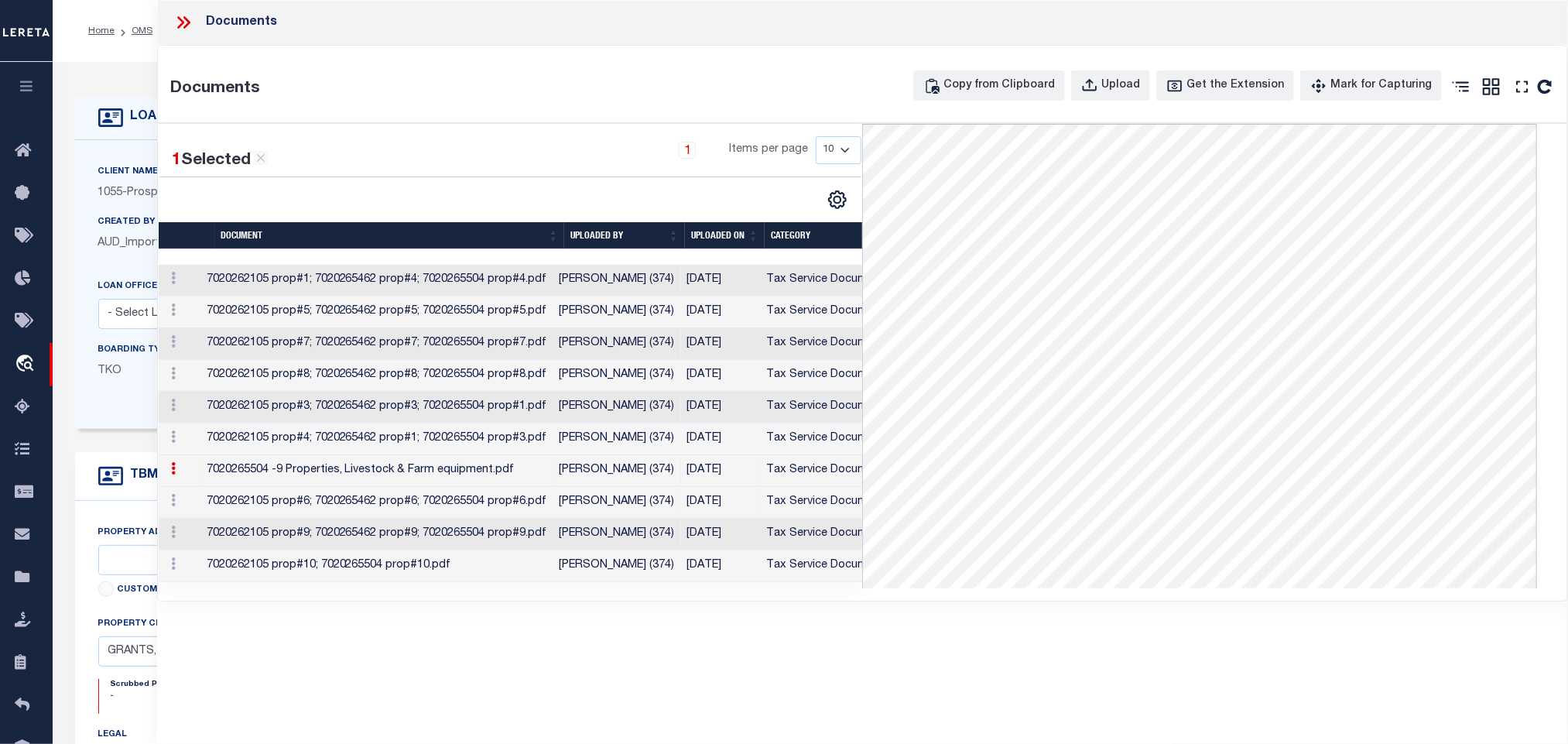
click at [246, 513] on td "7020262105 prop#6; 7020265462 prop#6; 7020265504 prop#6.pdf" at bounding box center [376, 502] width 353 height 32
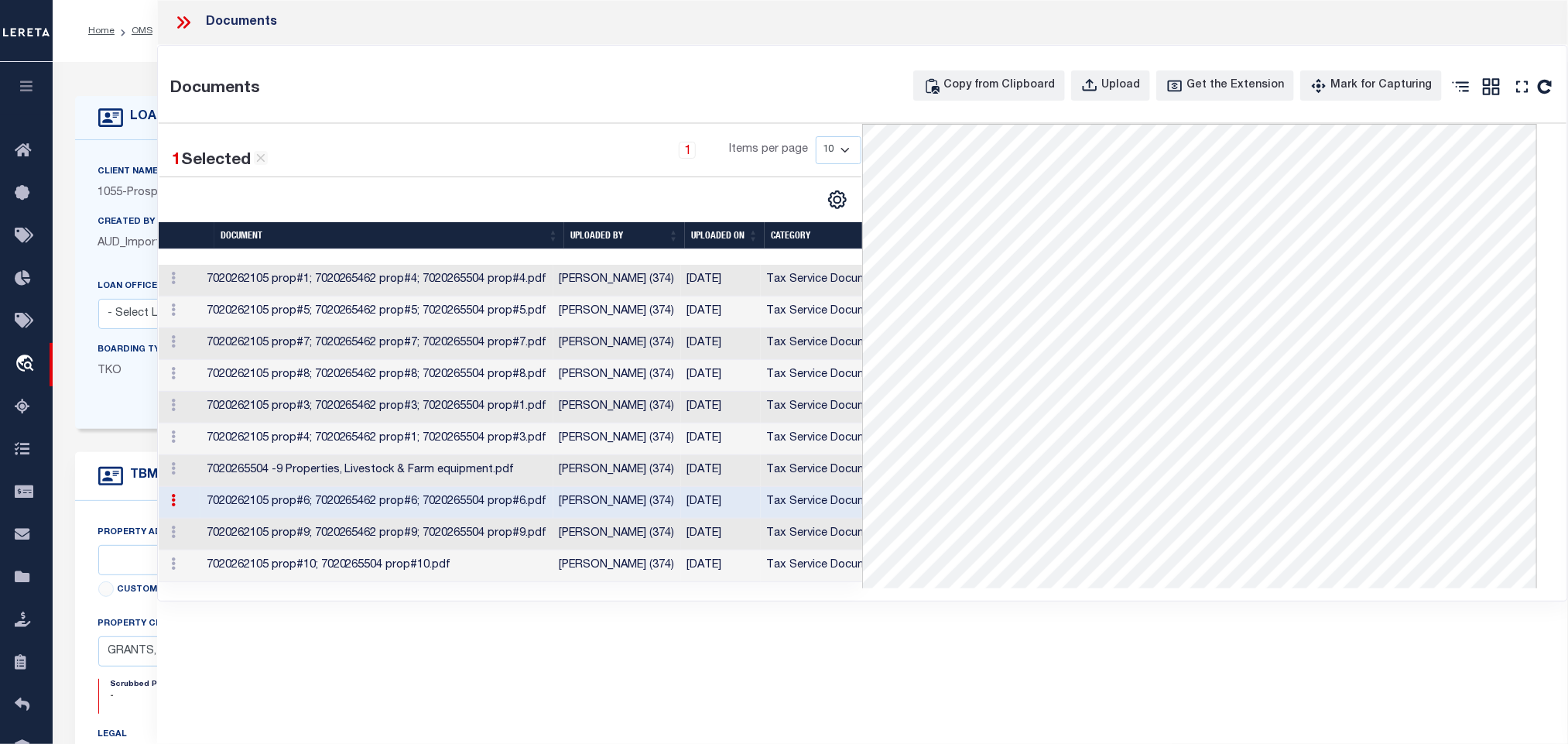
click at [421, 541] on td "7020262105 prop#9; 7020265462 prop#9; 7020265504 prop#9.pdf" at bounding box center [376, 534] width 353 height 32
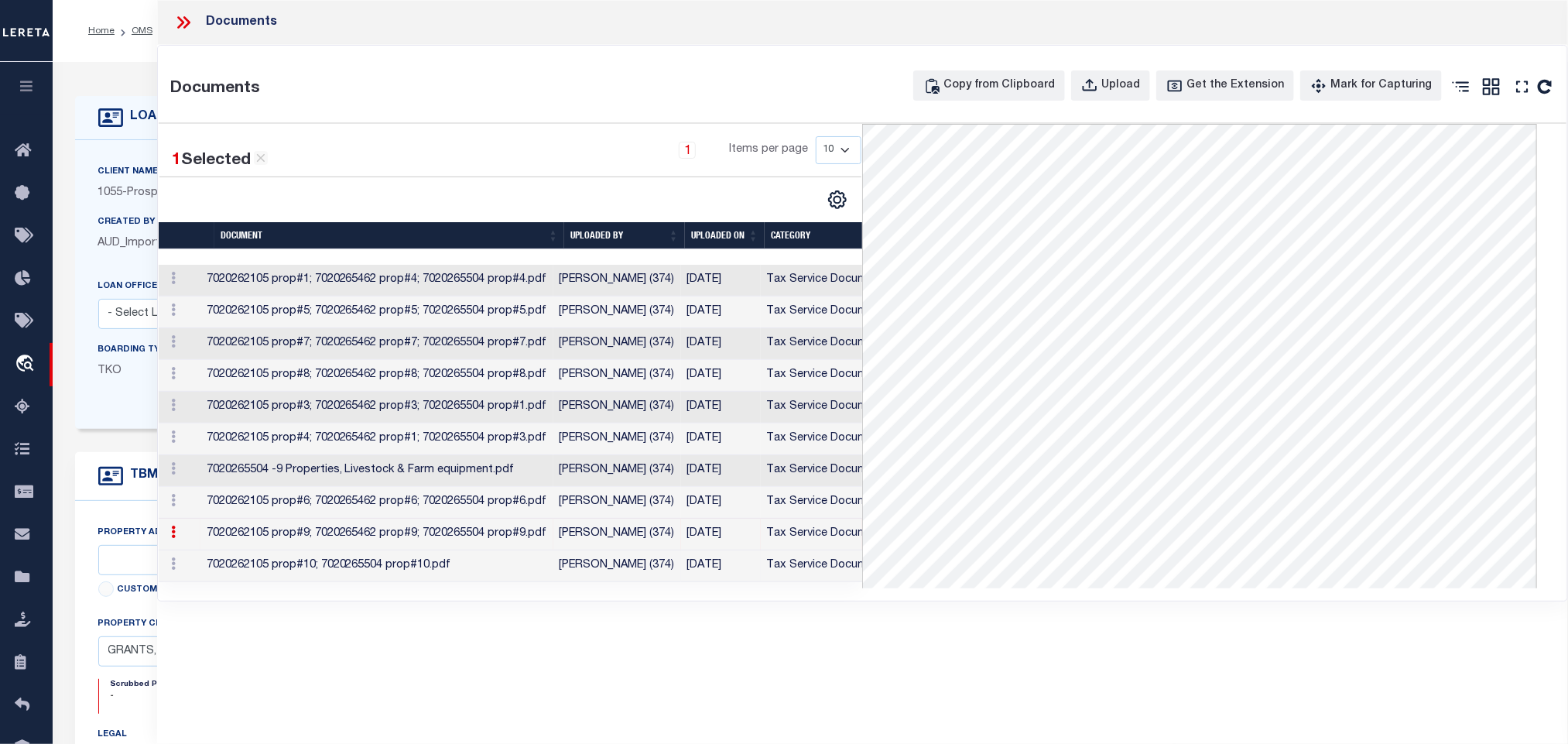
click at [383, 571] on td "7020262105 prop#10; 7020265504 prop#10.pdf" at bounding box center [376, 566] width 353 height 32
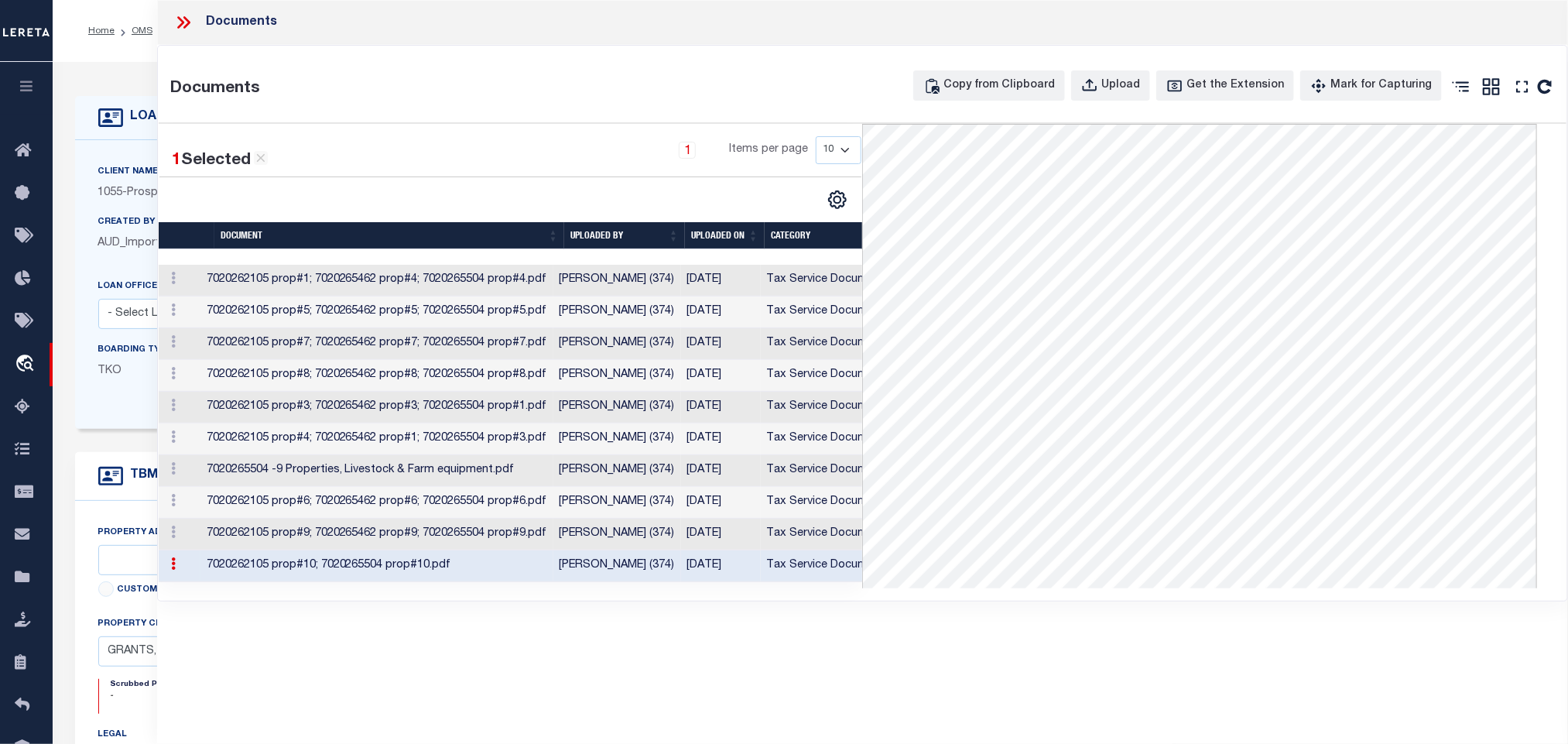
click at [126, 116] on h4 "LOAN DETAILS" at bounding box center [172, 117] width 99 height 14
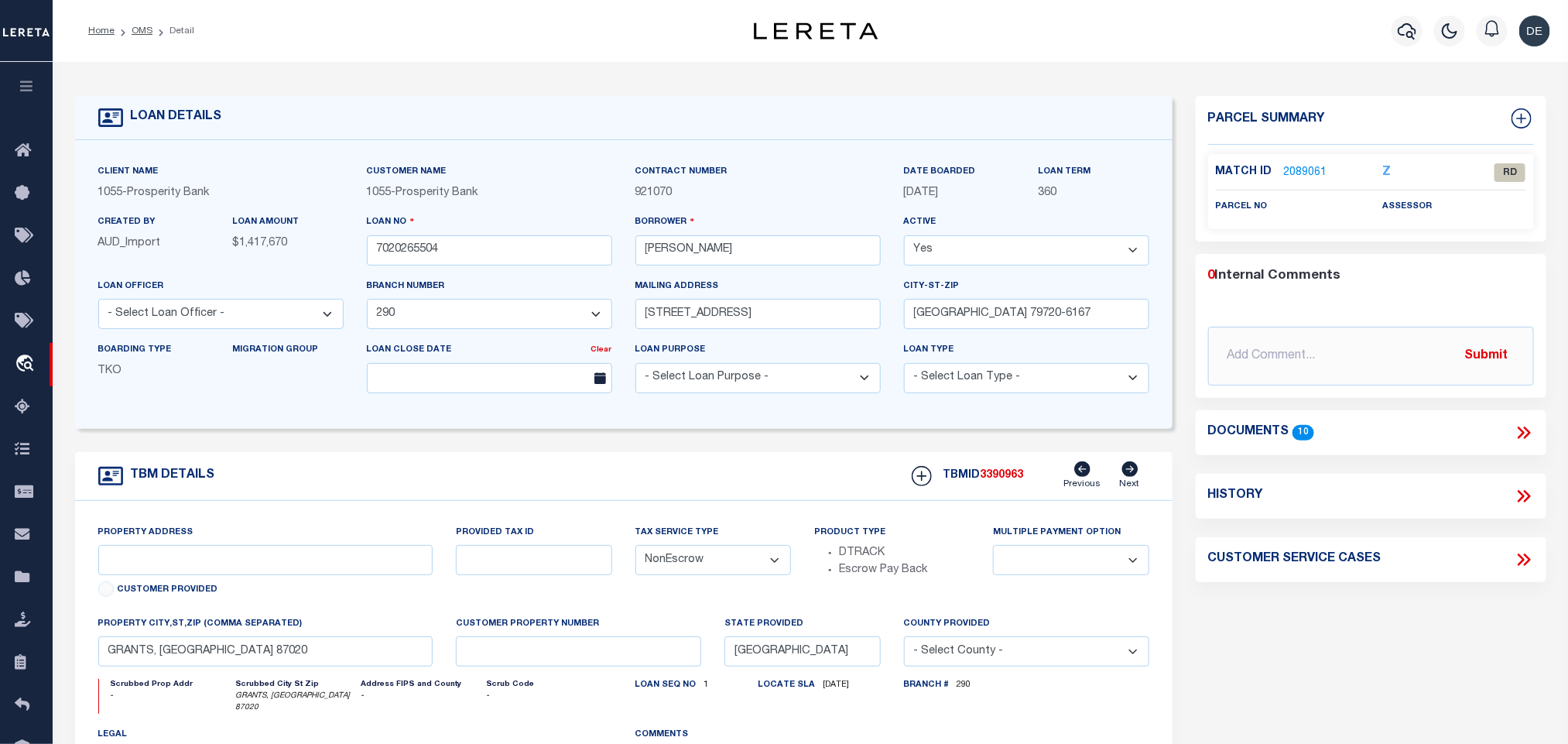
click at [1526, 431] on icon at bounding box center [1523, 432] width 20 height 20
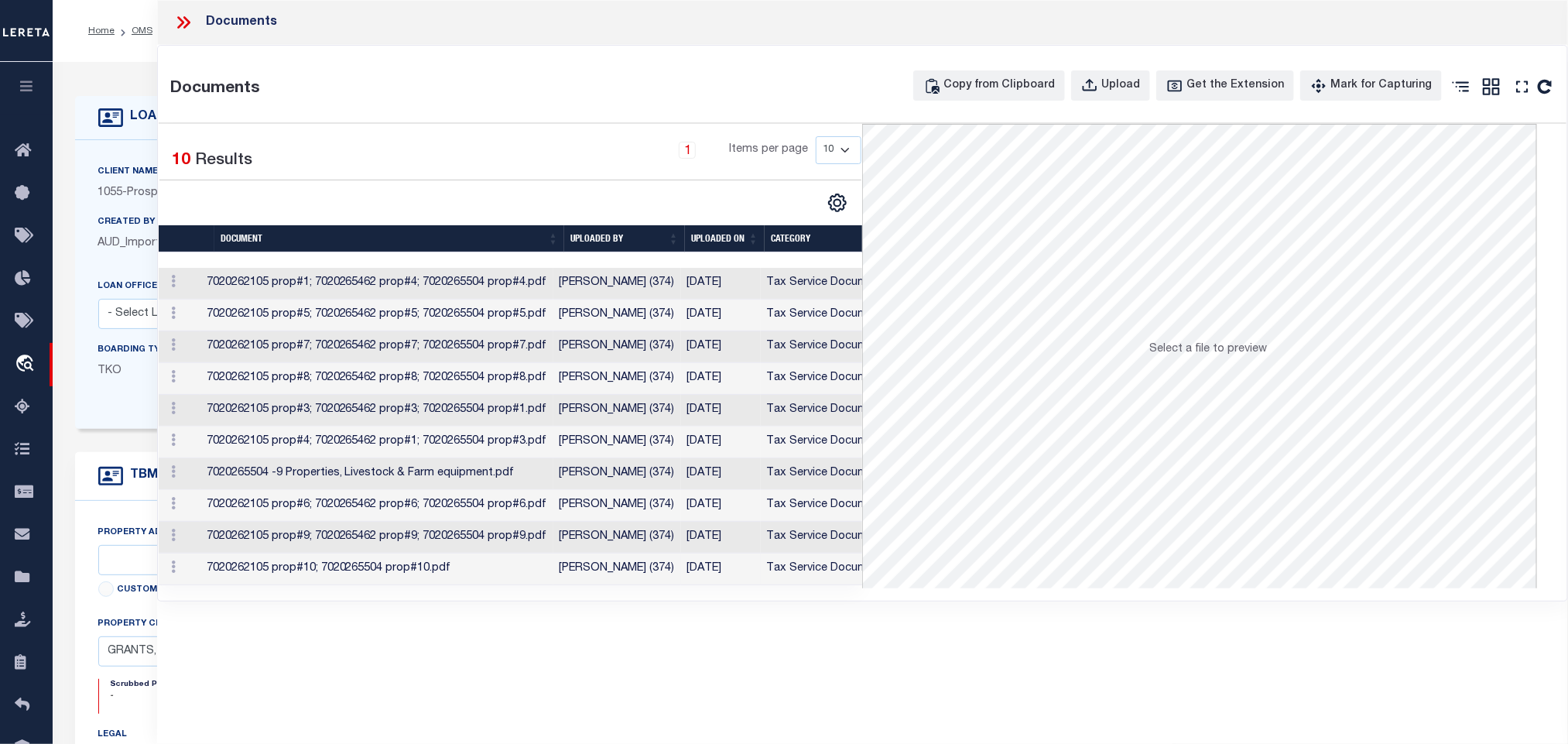
click at [576, 585] on td "[PERSON_NAME] (374)" at bounding box center [617, 569] width 128 height 32
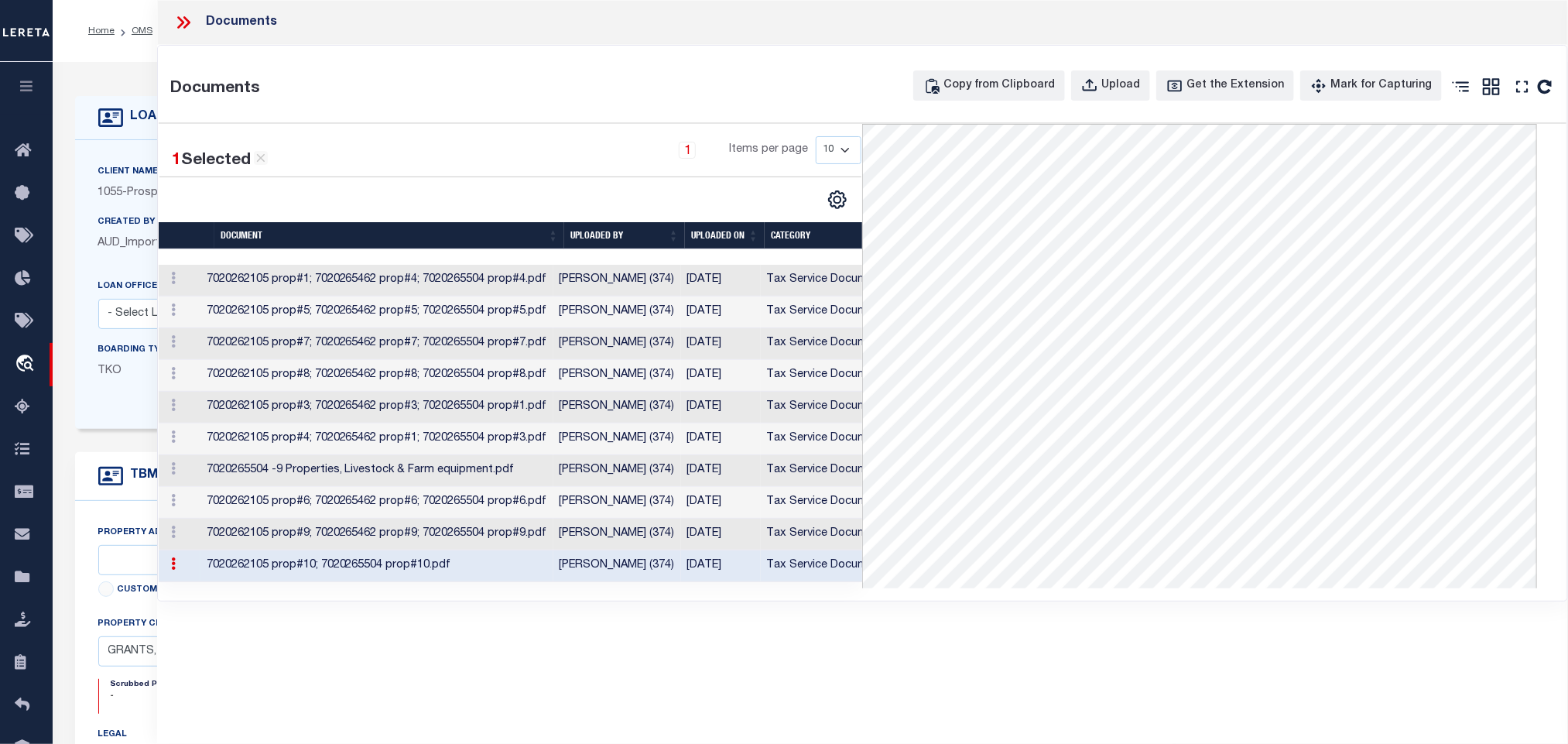
click at [118, 98] on div "LOAN DETAILS" at bounding box center [624, 117] width 1097 height 44
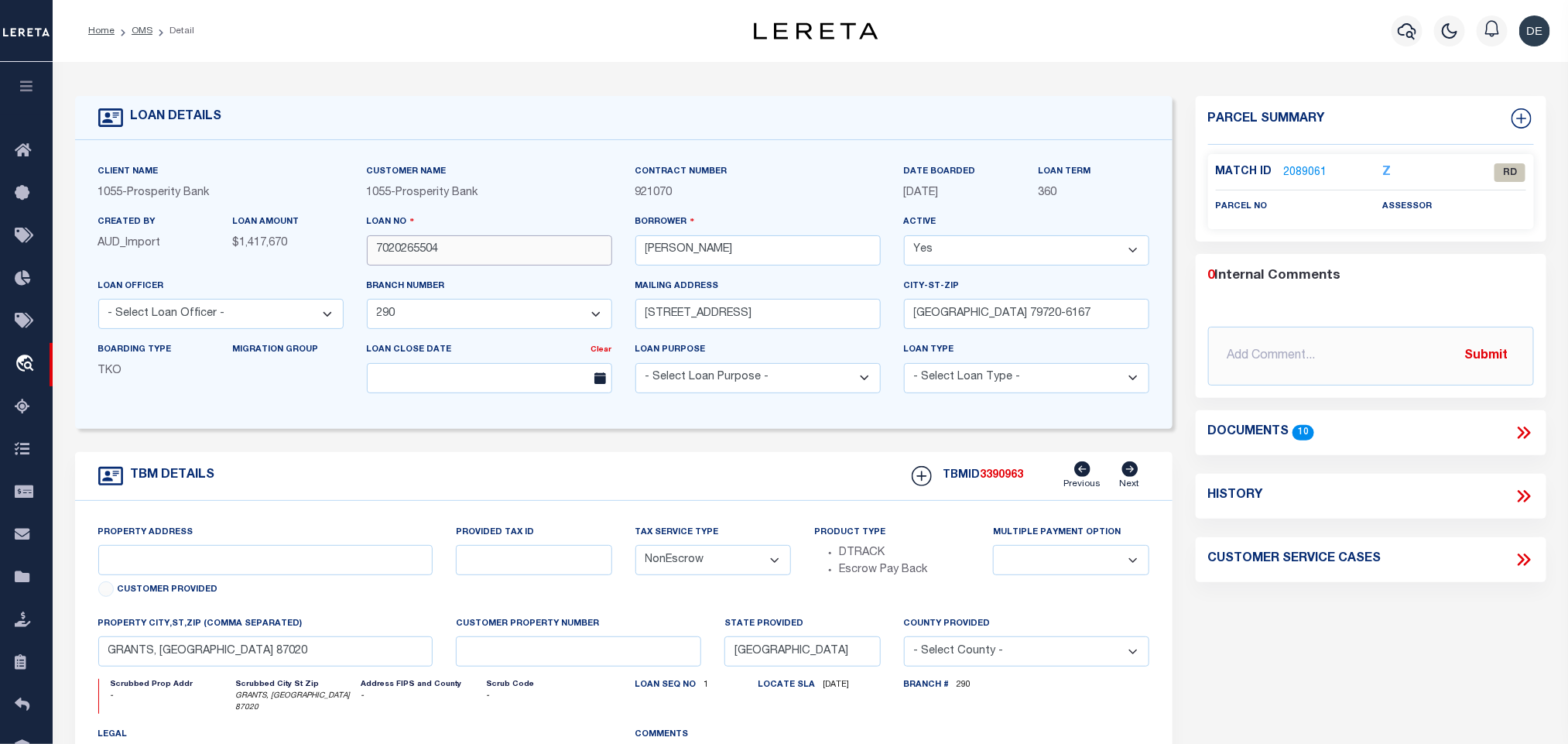
click at [436, 245] on input "7020265504" at bounding box center [490, 250] width 246 height 30
click at [656, 258] on input "[PERSON_NAME]" at bounding box center [758, 250] width 246 height 30
click at [454, 254] on input "7020265504" at bounding box center [490, 250] width 246 height 30
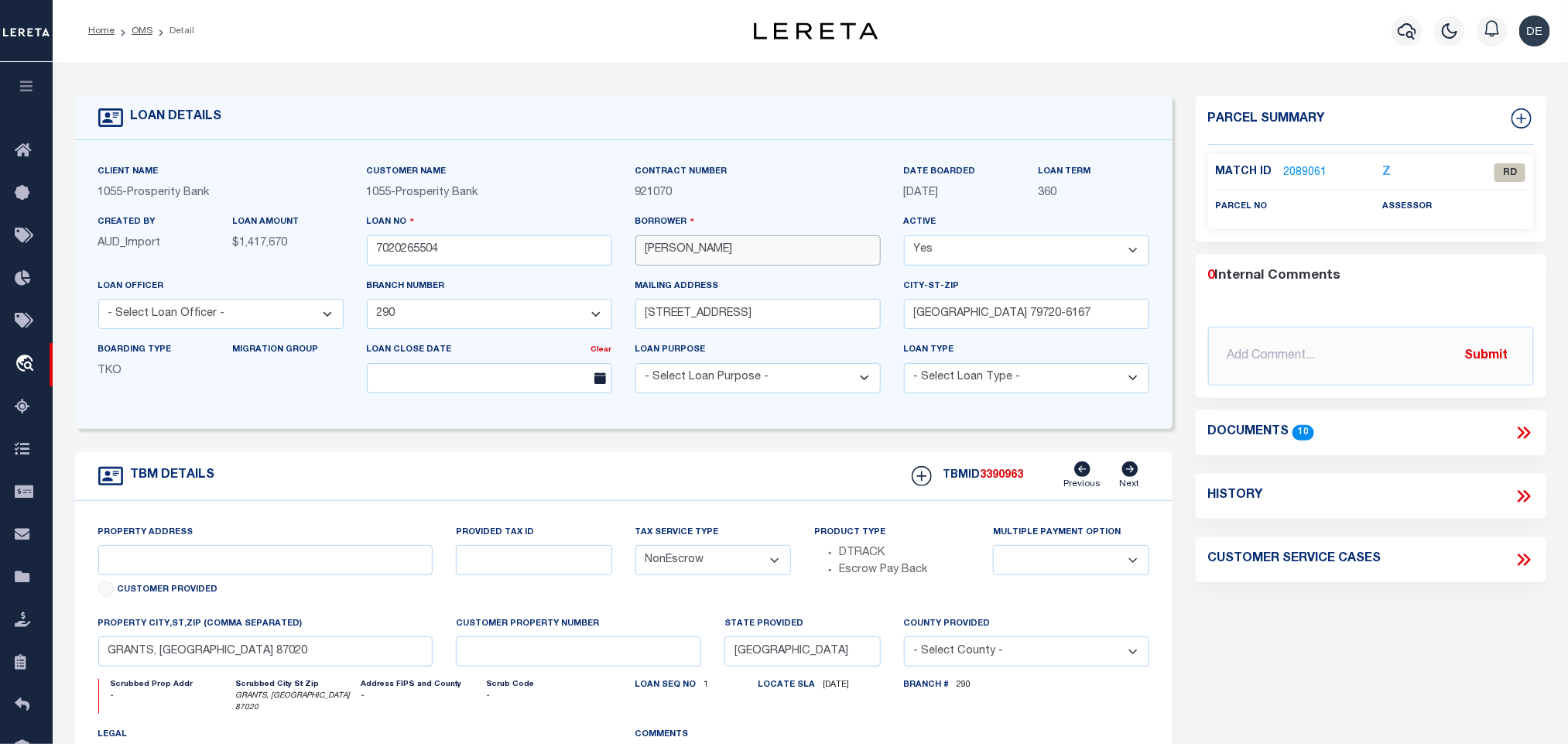
drag, startPoint x: 644, startPoint y: 262, endPoint x: 735, endPoint y: 265, distance: 91.0
click at [735, 265] on input "[PERSON_NAME]" at bounding box center [758, 250] width 246 height 30
